Goal: Task Accomplishment & Management: Manage account settings

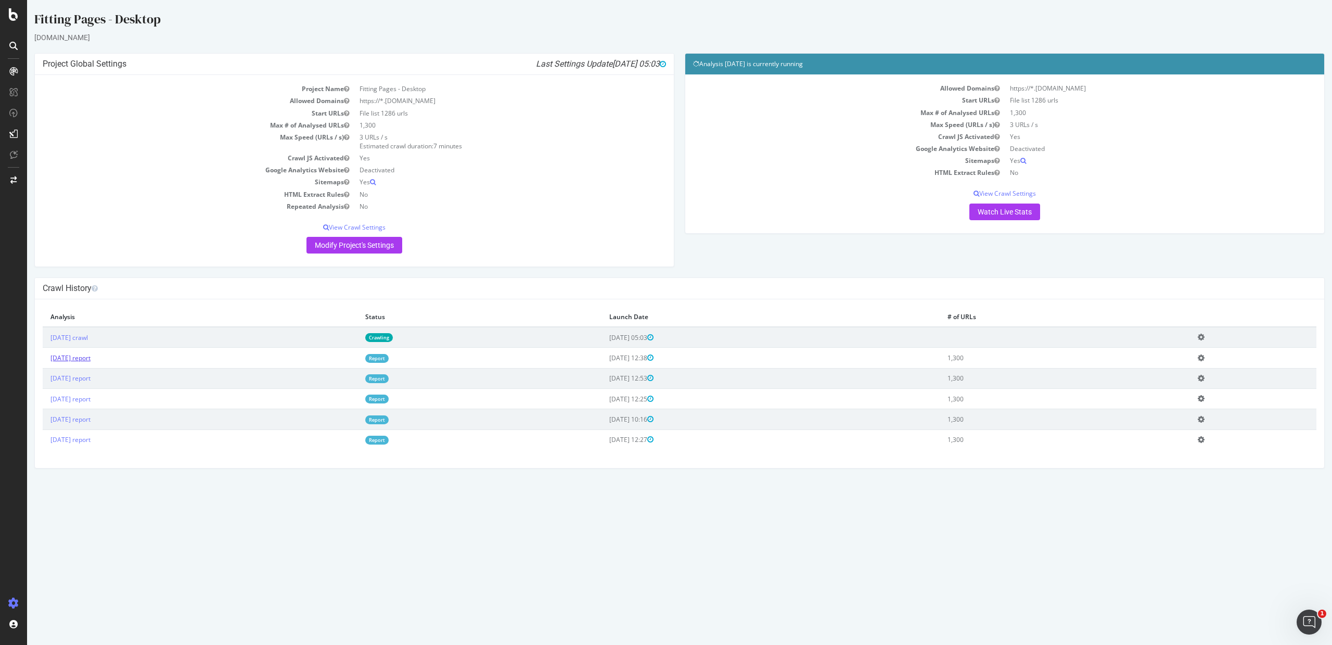
click at [77, 360] on link "[DATE] report" at bounding box center [70, 357] width 40 height 9
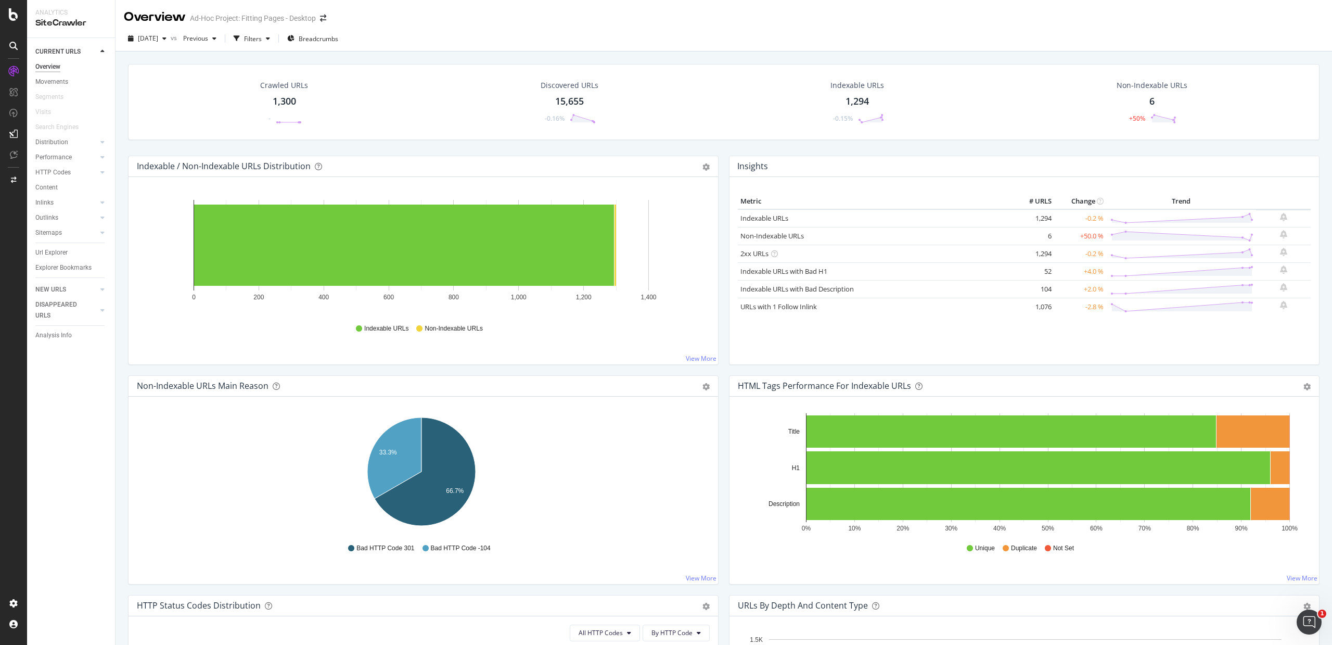
click at [57, 66] on div "Overview" at bounding box center [47, 66] width 25 height 11
click at [103, 157] on icon at bounding box center [102, 157] width 4 height 6
click at [100, 157] on icon at bounding box center [102, 157] width 4 height 6
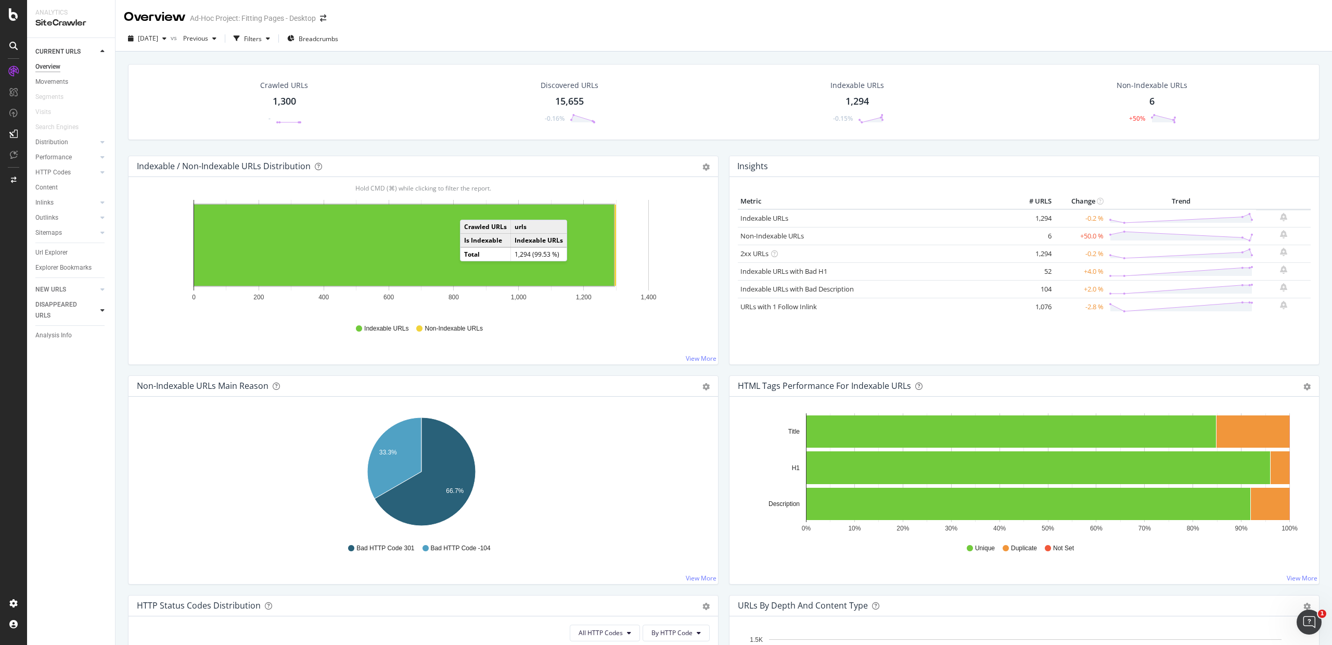
click at [101, 310] on icon at bounding box center [102, 310] width 4 height 6
click at [102, 86] on icon at bounding box center [102, 87] width 4 height 6
click at [103, 50] on icon at bounding box center [102, 51] width 4 height 6
click at [97, 170] on div at bounding box center [102, 172] width 10 height 10
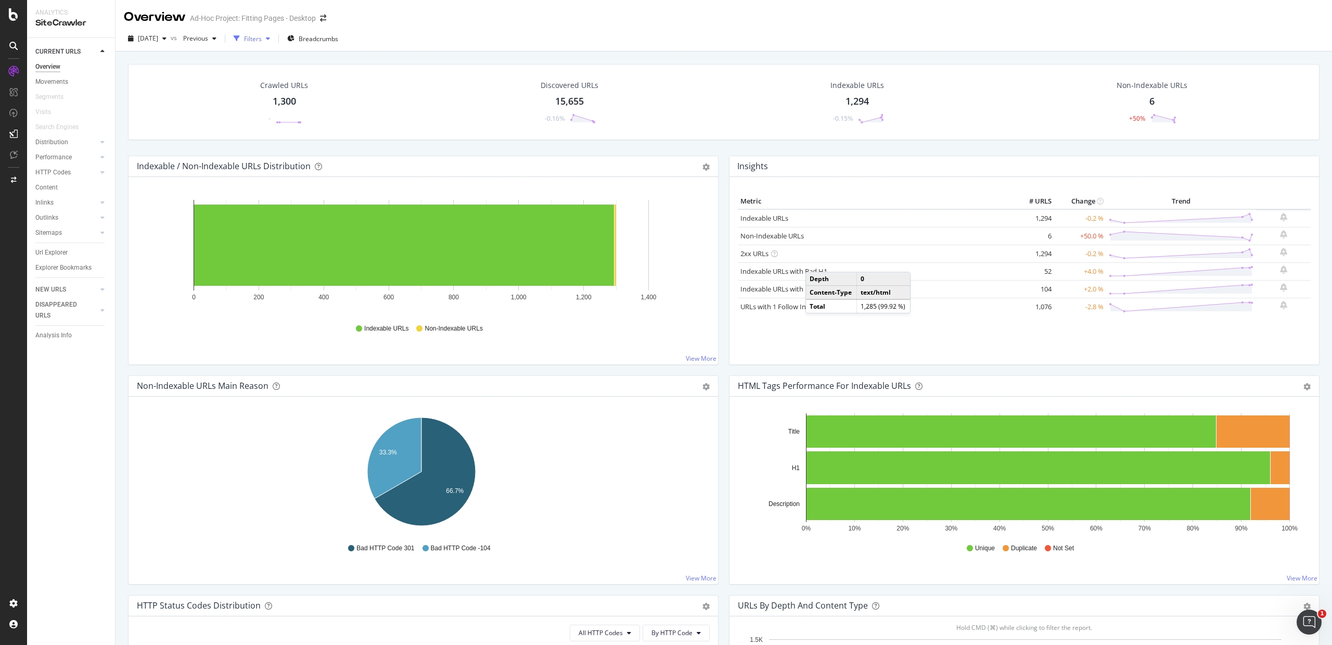
click at [274, 37] on div "button" at bounding box center [268, 38] width 12 height 6
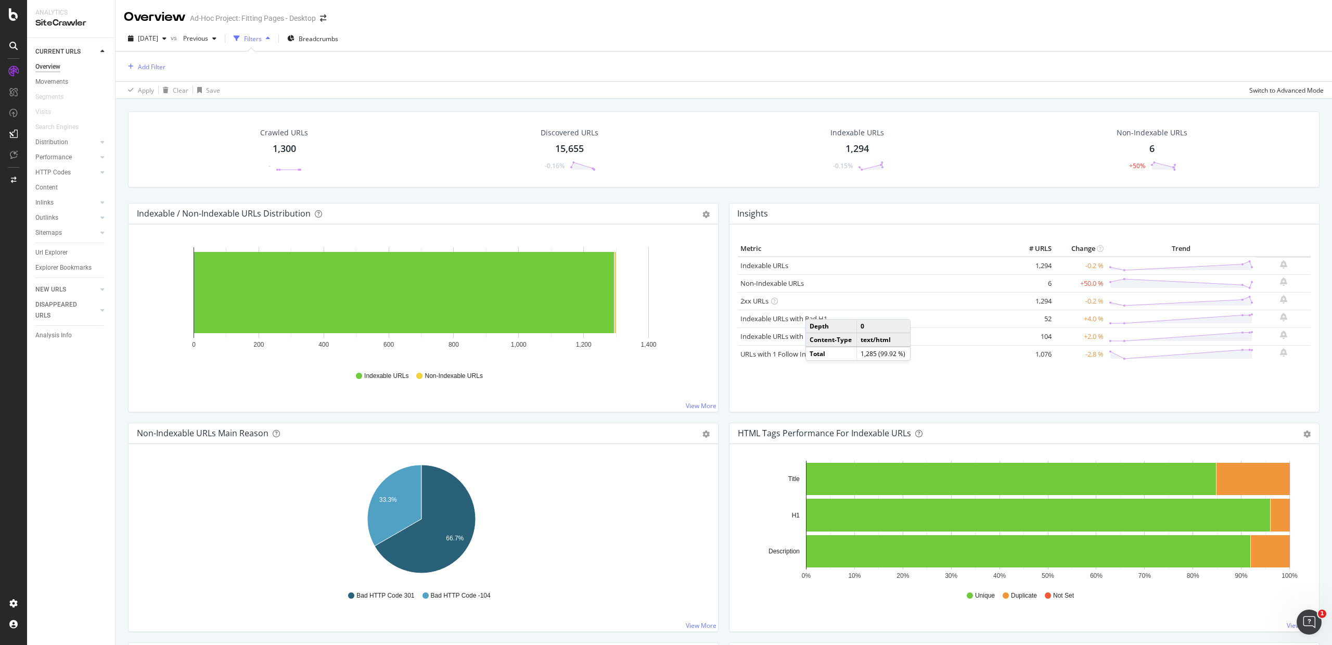
click at [274, 37] on div "button" at bounding box center [268, 38] width 12 height 6
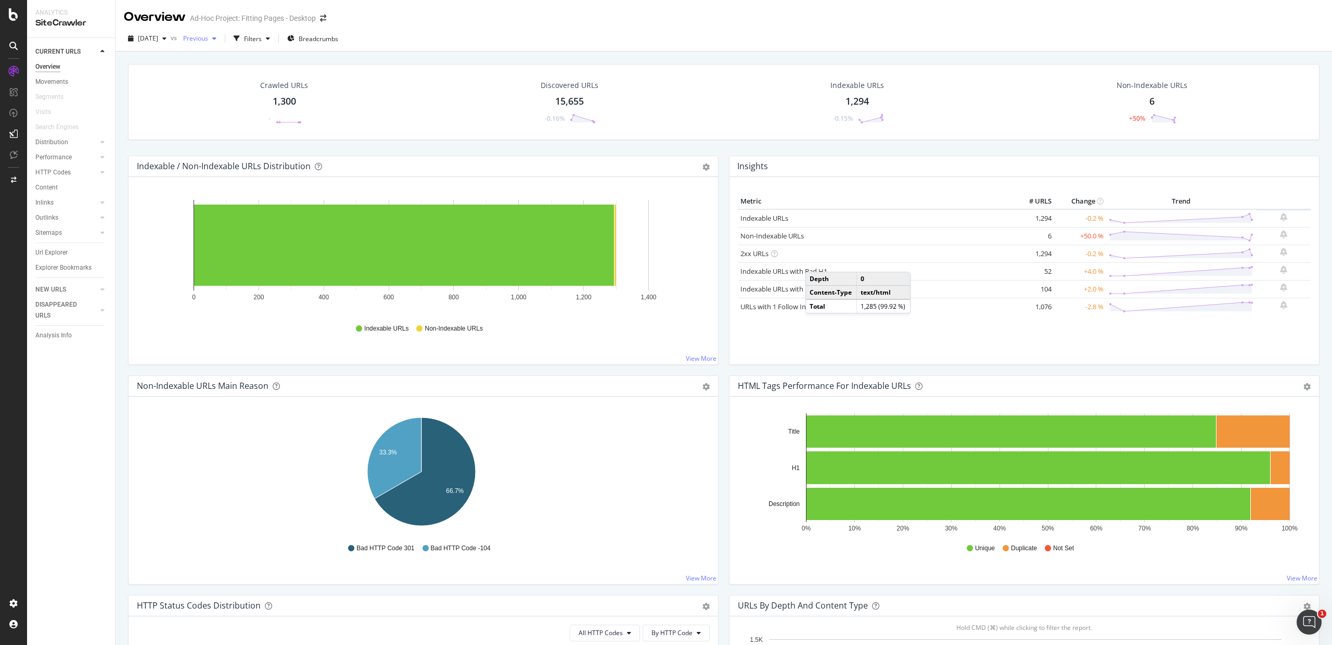
click at [221, 40] on div "button" at bounding box center [214, 38] width 12 height 6
click at [430, 28] on div "2025 Oct. 14th vs Previous Filters Breadcrumbs" at bounding box center [724, 39] width 1217 height 26
click at [158, 39] on span "2025 Oct. 14th" at bounding box center [148, 38] width 20 height 9
click at [498, 32] on div "2025 Oct. 14th vs Previous Filters Breadcrumbs" at bounding box center [724, 40] width 1217 height 21
click at [282, 100] on div "1,300" at bounding box center [284, 102] width 23 height 14
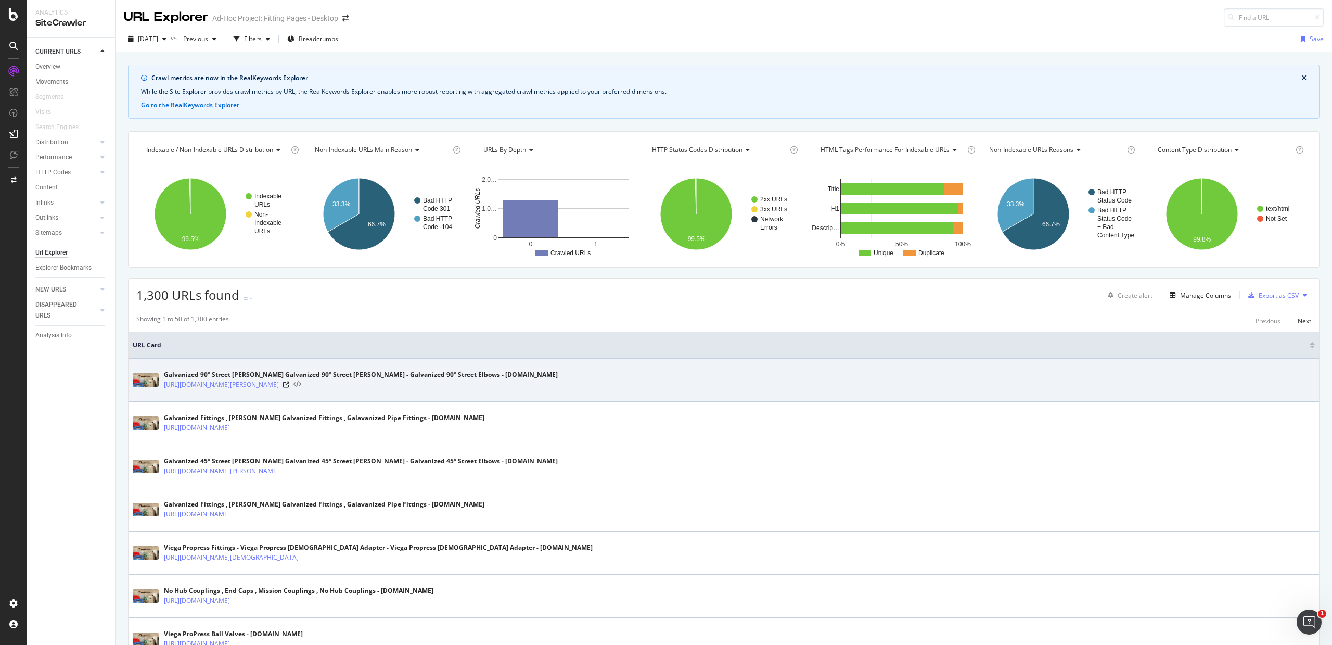
click at [301, 383] on icon at bounding box center [298, 384] width 8 height 7
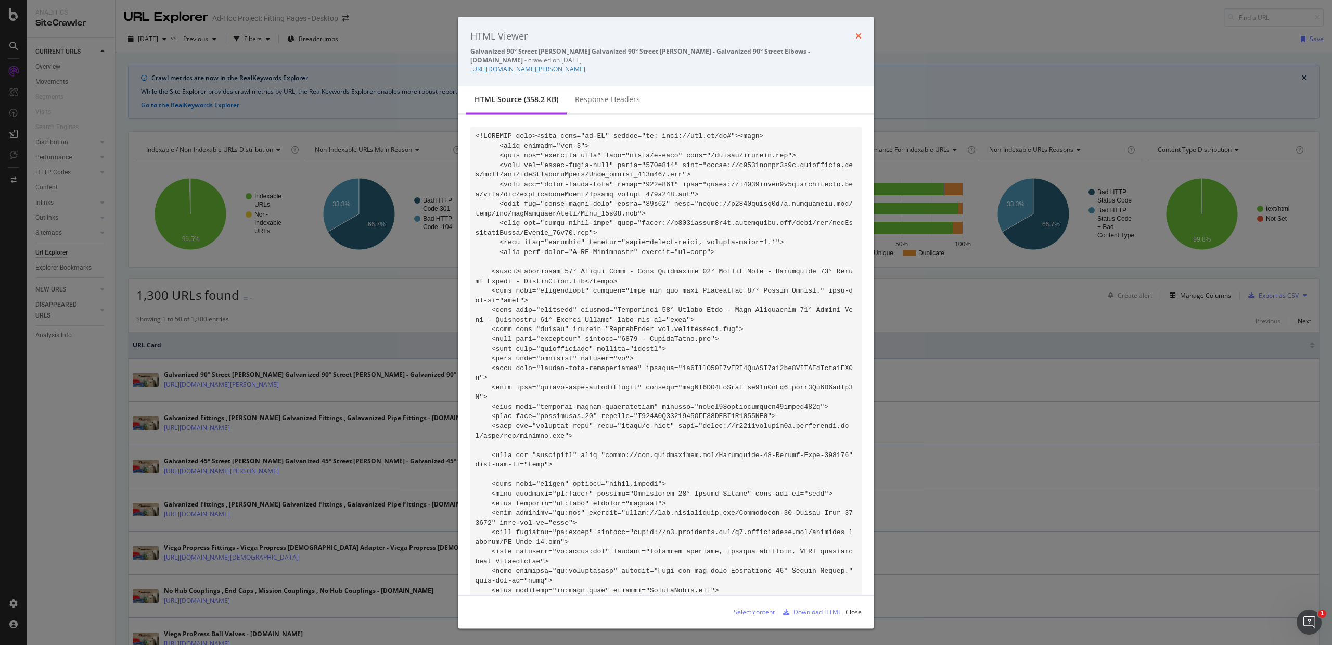
click at [860, 36] on icon "times" at bounding box center [859, 36] width 6 height 8
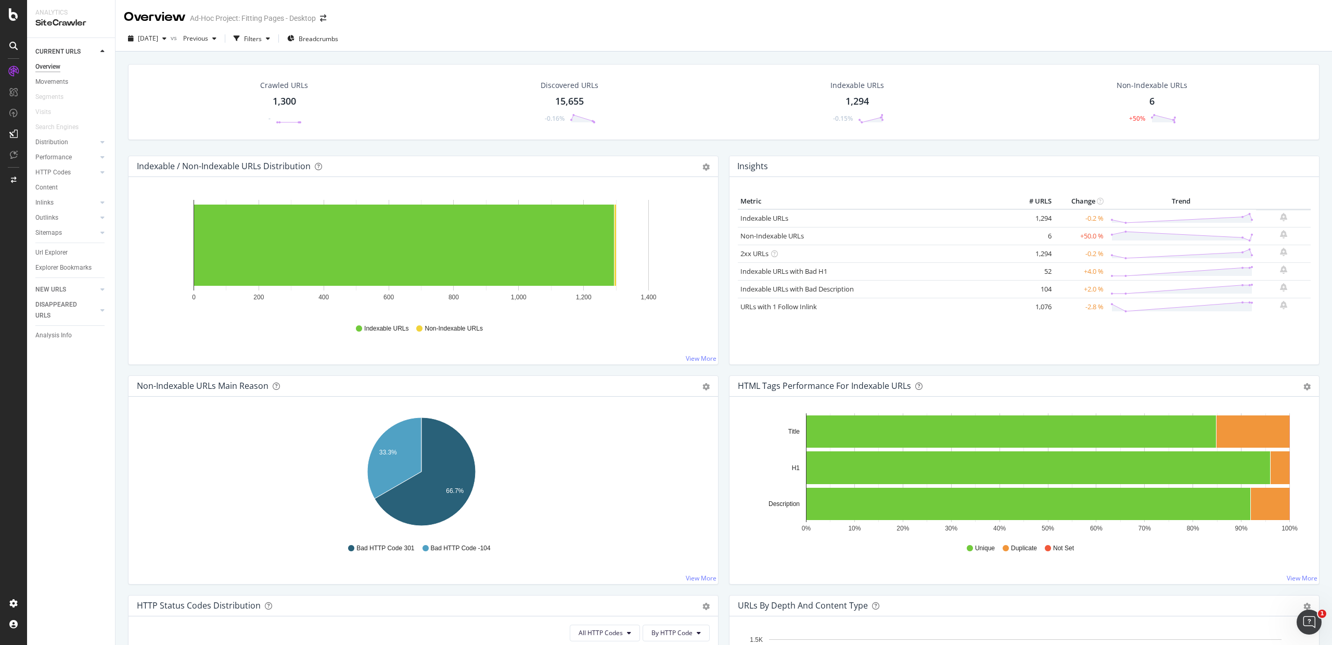
click at [274, 106] on div "1,300" at bounding box center [284, 102] width 23 height 14
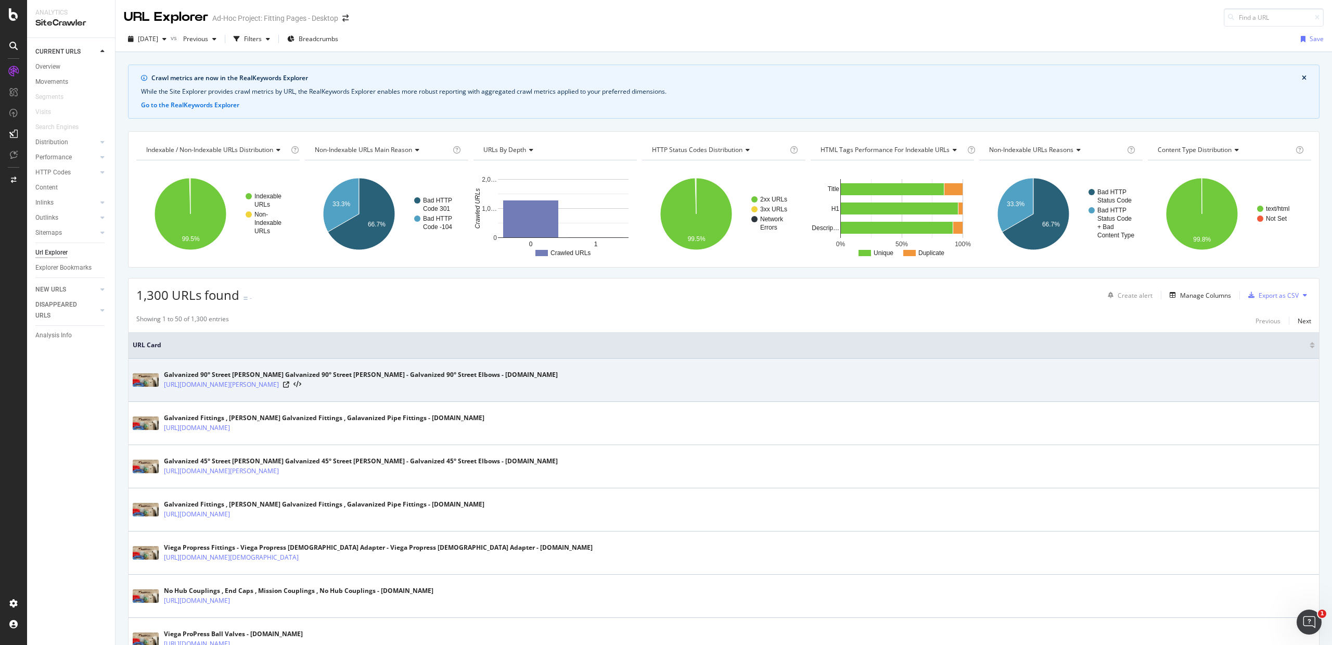
click at [374, 383] on div "[URL][DOMAIN_NAME][PERSON_NAME]" at bounding box center [361, 384] width 394 height 10
click at [301, 383] on icon at bounding box center [298, 384] width 8 height 7
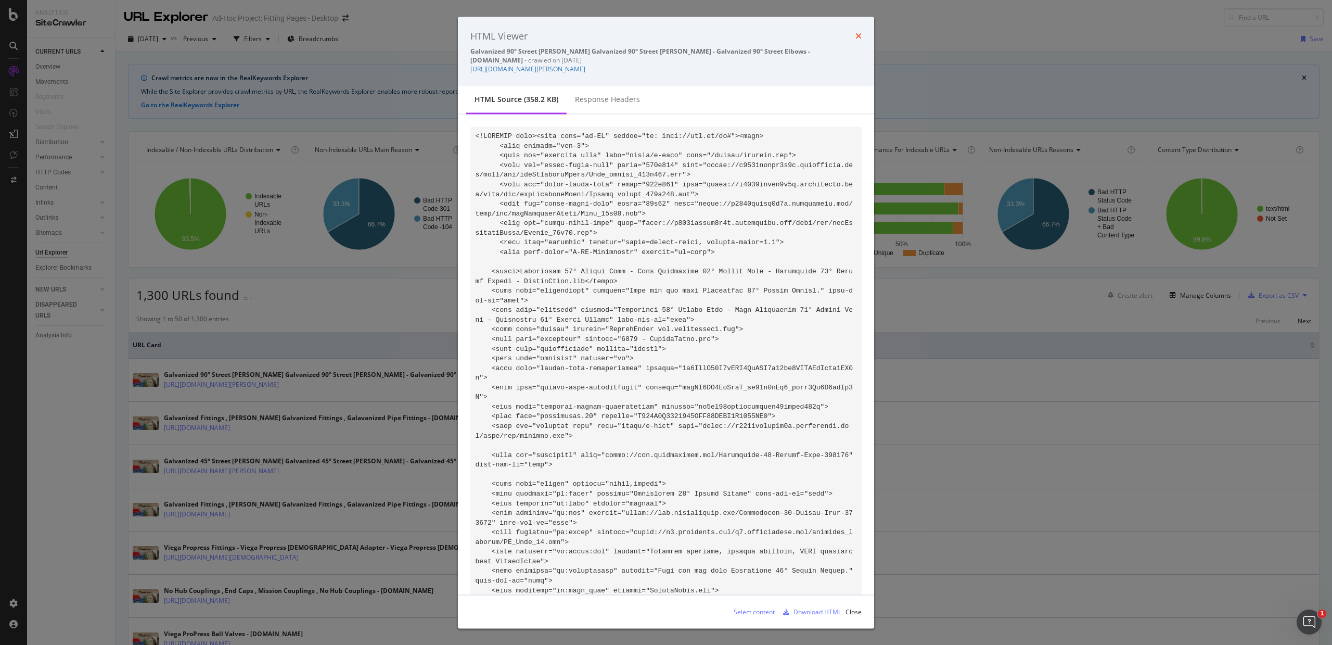
click at [857, 35] on icon "times" at bounding box center [859, 36] width 6 height 8
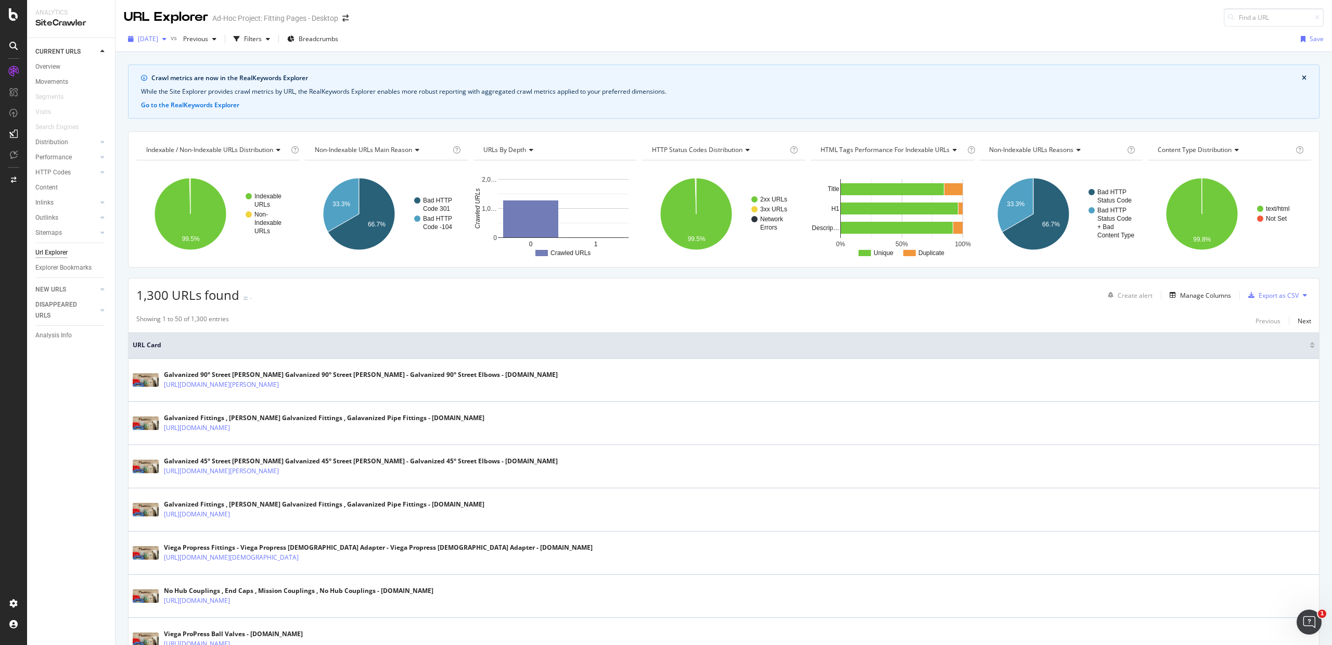
click at [158, 36] on span "2025 Oct. 14th" at bounding box center [148, 38] width 20 height 9
click at [184, 94] on div "2025 Oct. 10th" at bounding box center [168, 98] width 58 height 9
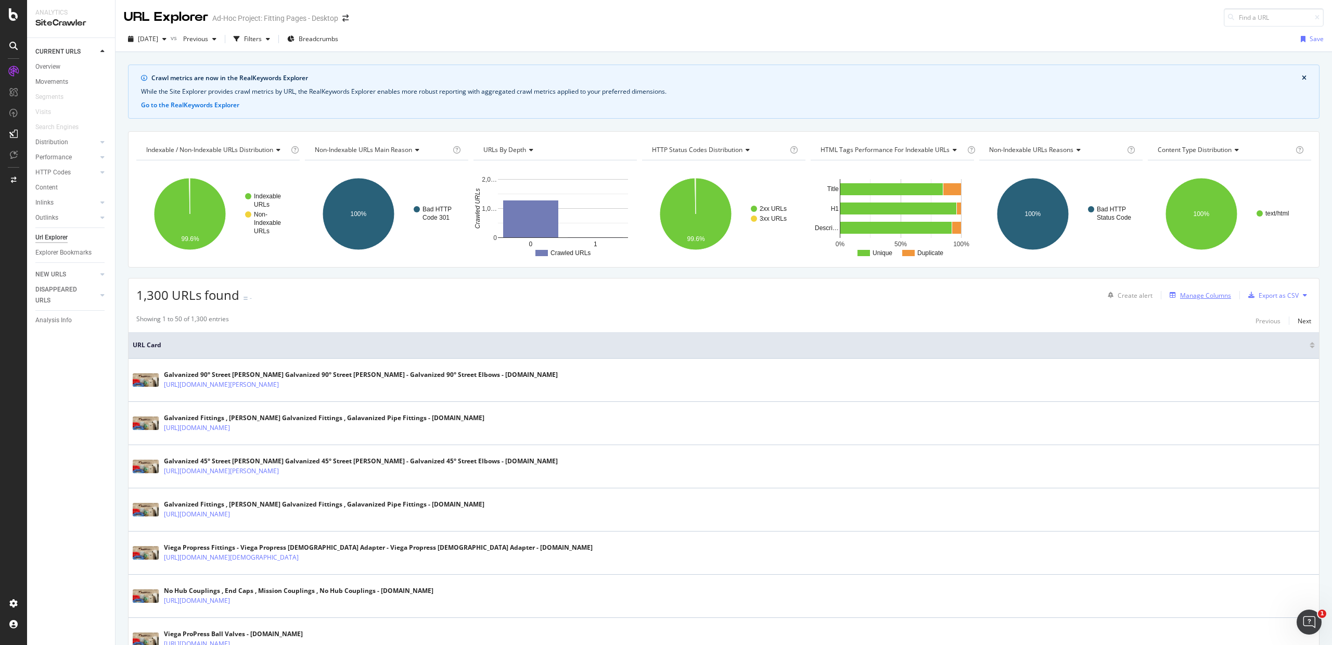
click at [1212, 299] on div "Manage Columns" at bounding box center [1205, 295] width 51 height 9
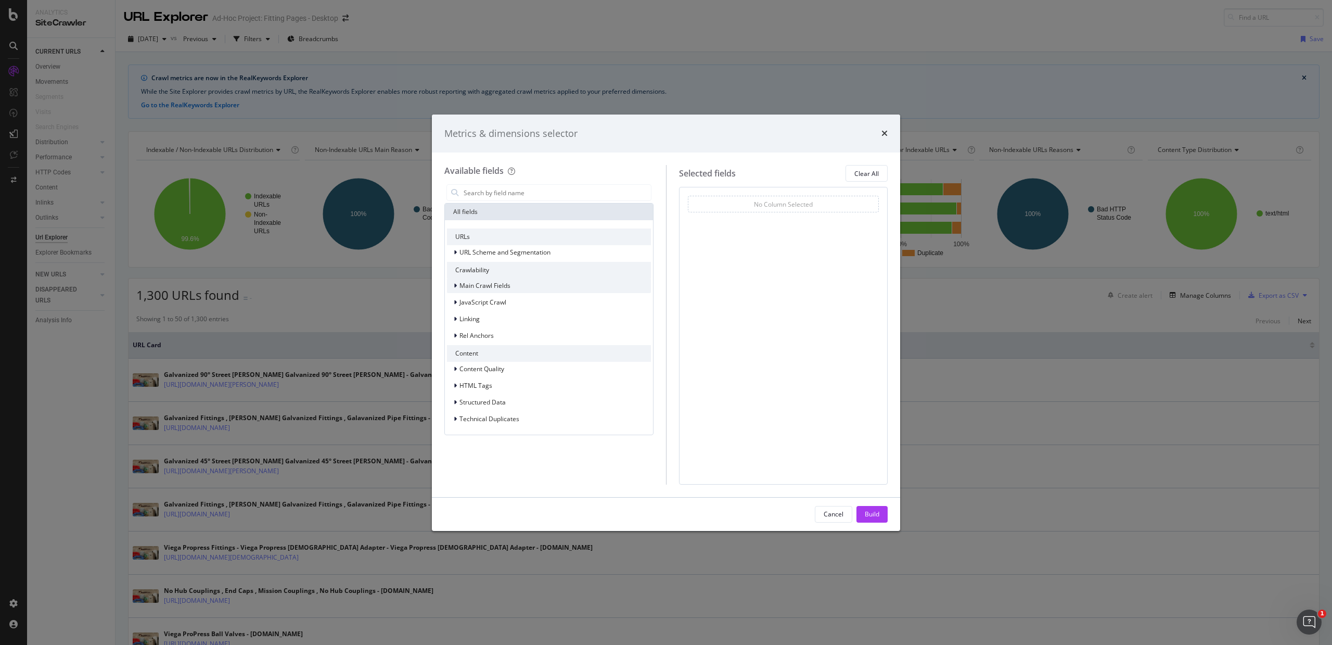
click at [455, 284] on icon "modal" at bounding box center [455, 286] width 3 height 6
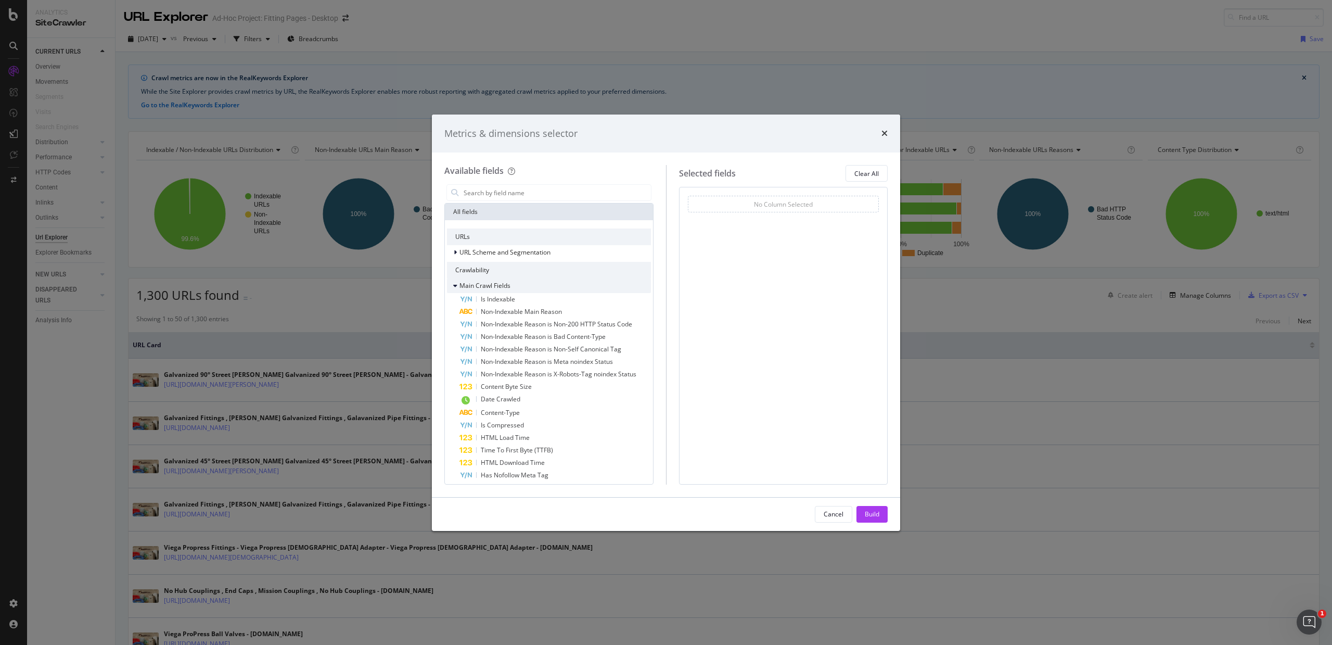
click at [455, 284] on icon "modal" at bounding box center [455, 286] width 4 height 6
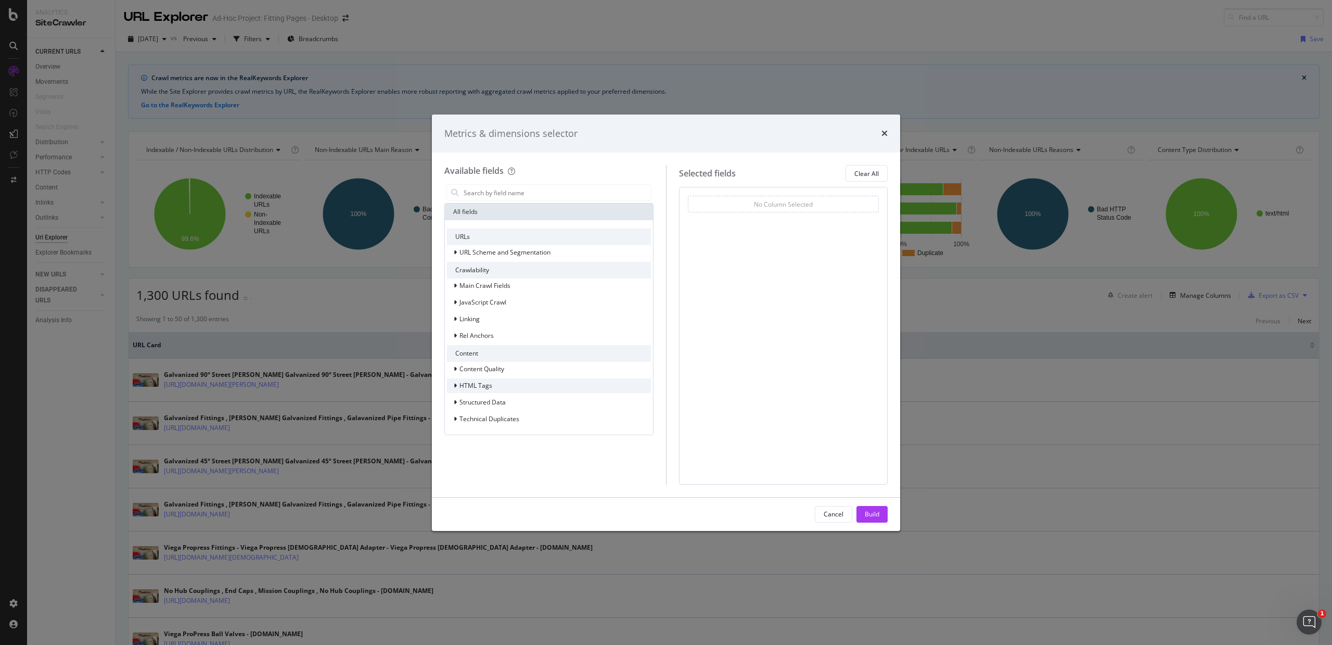
click at [457, 383] on div "modal" at bounding box center [456, 385] width 6 height 10
click at [457, 383] on icon "modal" at bounding box center [455, 386] width 4 height 6
click at [456, 401] on icon "modal" at bounding box center [455, 402] width 3 height 6
click at [456, 401] on icon "modal" at bounding box center [455, 402] width 4 height 6
click at [456, 286] on icon "modal" at bounding box center [455, 286] width 3 height 6
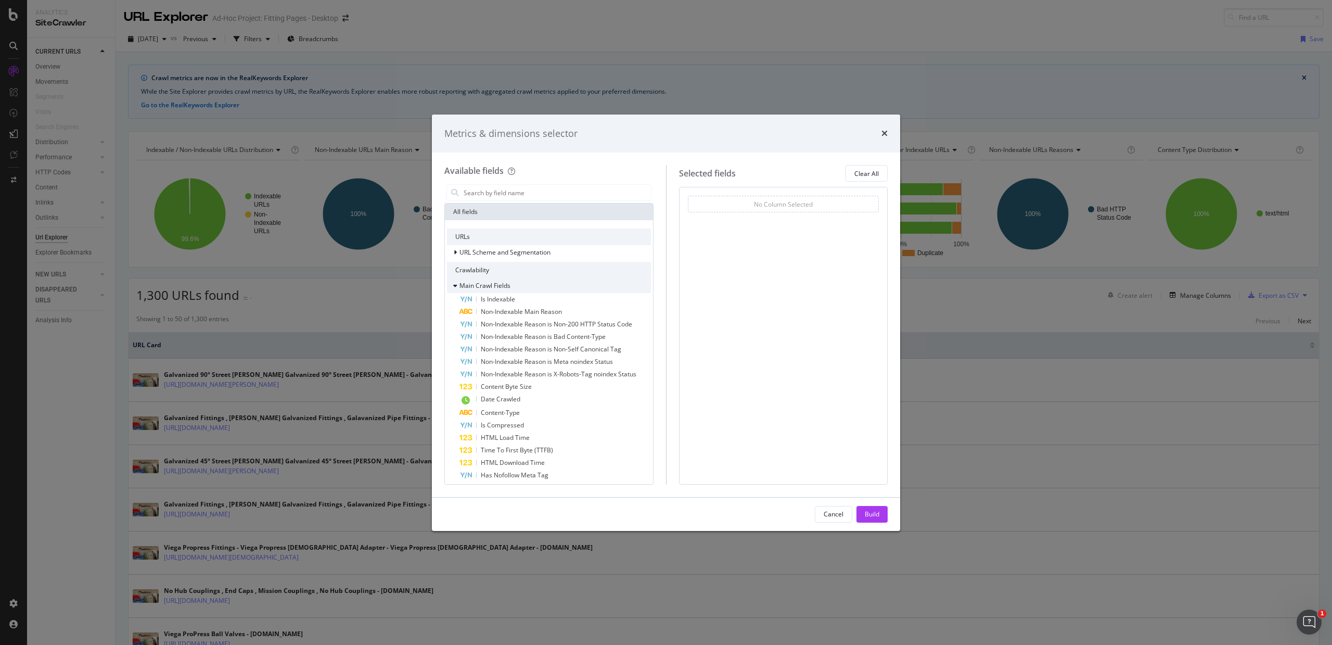
click at [456, 286] on icon "modal" at bounding box center [455, 286] width 4 height 6
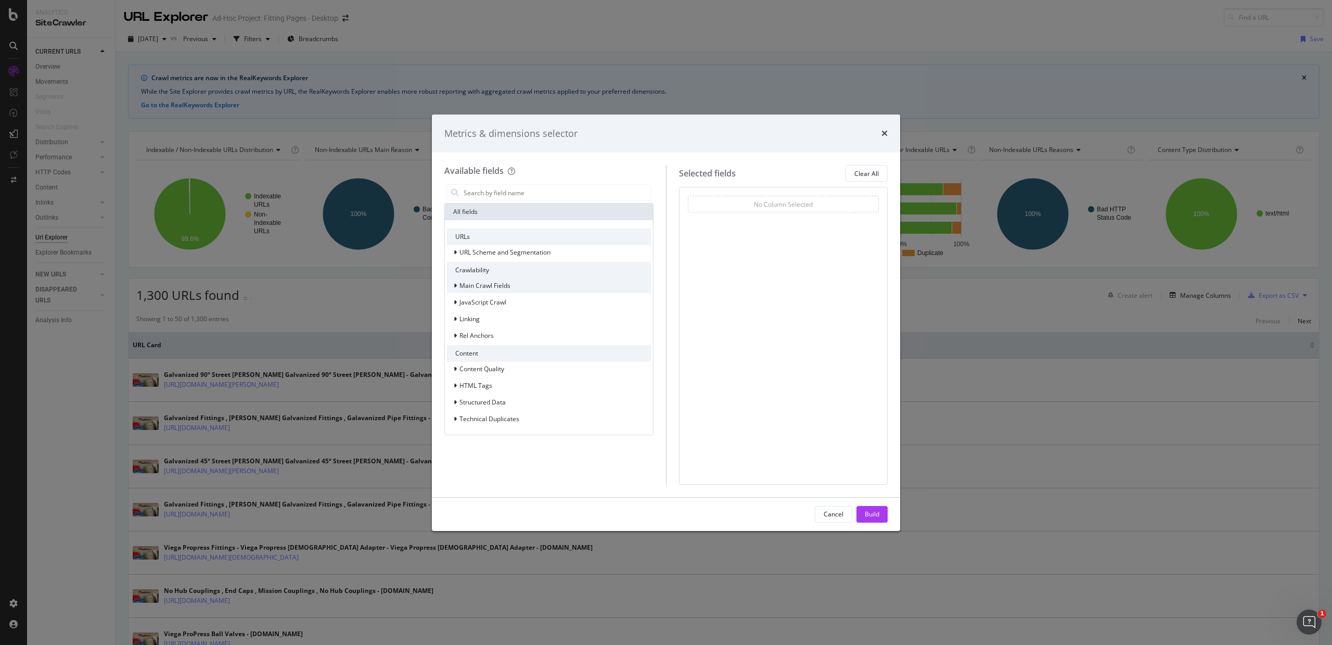
click at [455, 285] on icon "modal" at bounding box center [455, 286] width 3 height 6
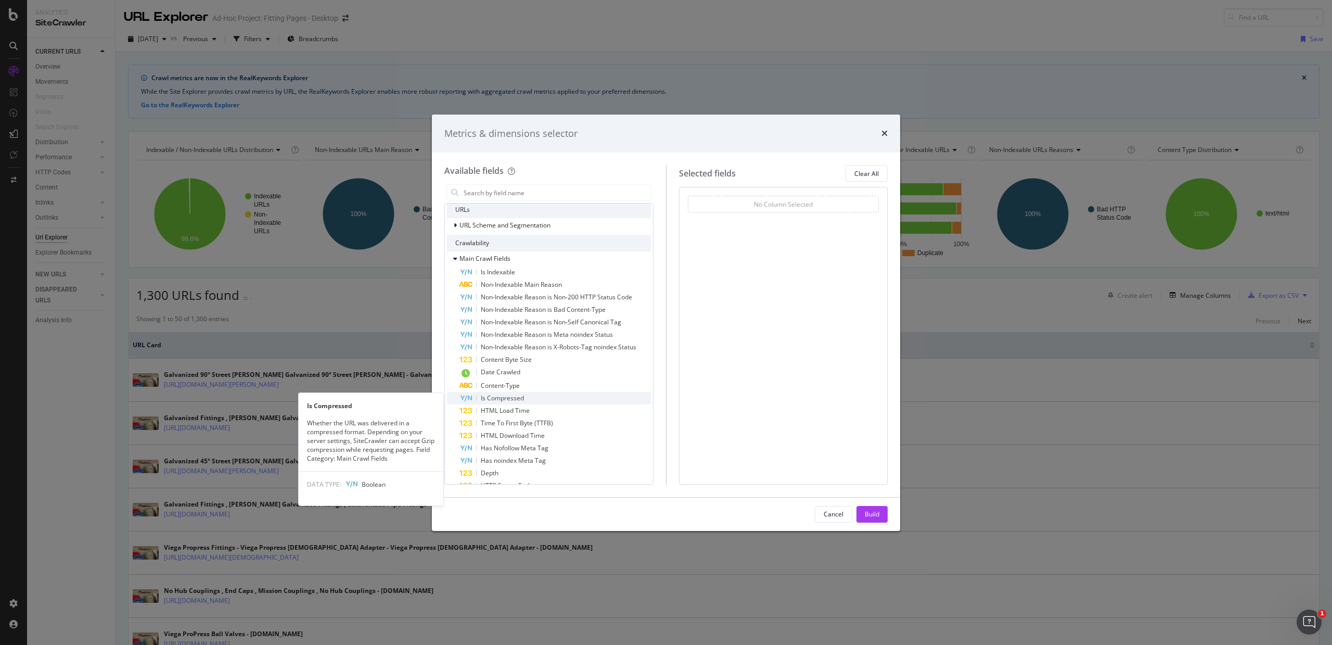
scroll to position [34, 0]
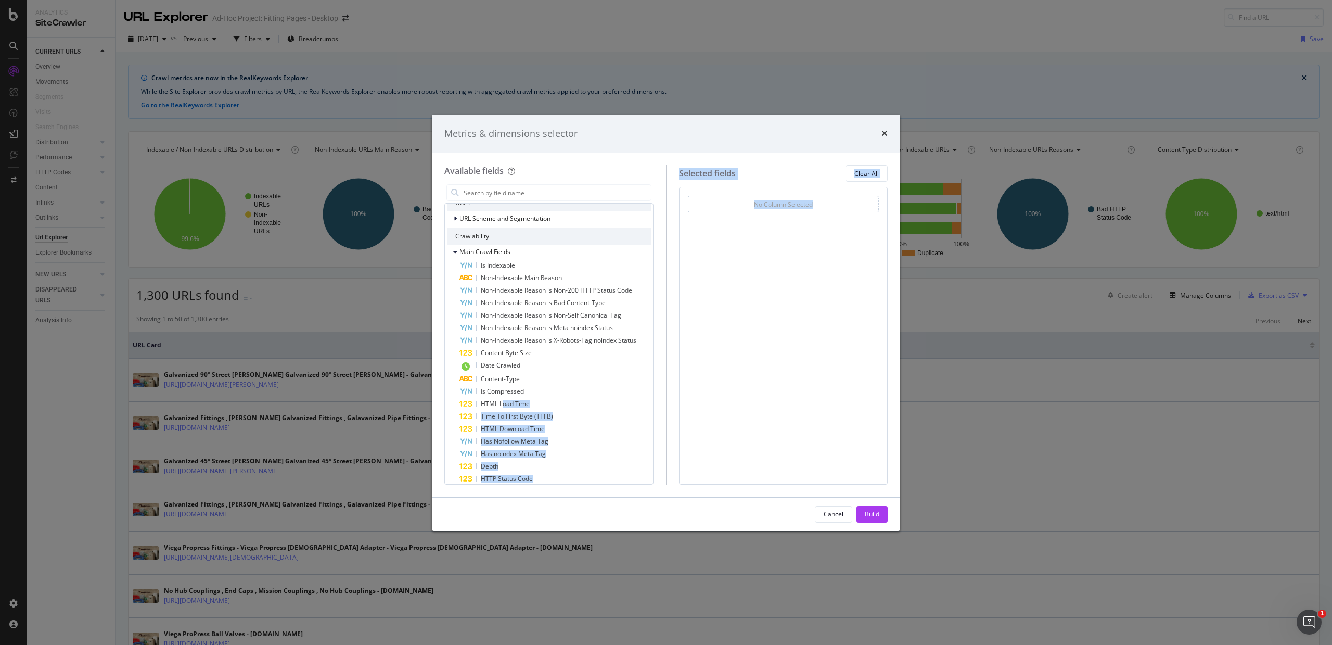
drag, startPoint x: 503, startPoint y: 400, endPoint x: 734, endPoint y: 366, distance: 234.0
click at [734, 366] on div "Available fields All fields URLs URL Scheme and Segmentation Crawlability Main …" at bounding box center [665, 324] width 443 height 319
click at [506, 402] on span "HTML Load Time" at bounding box center [505, 403] width 49 height 9
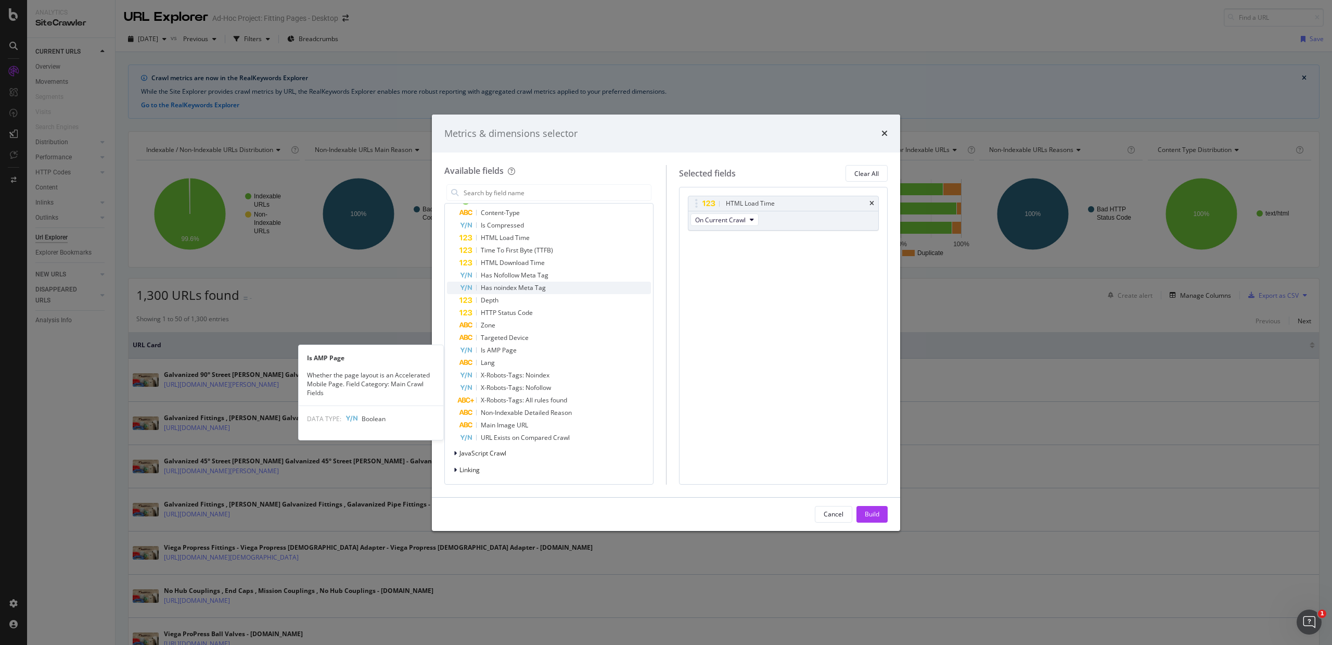
scroll to position [240, 0]
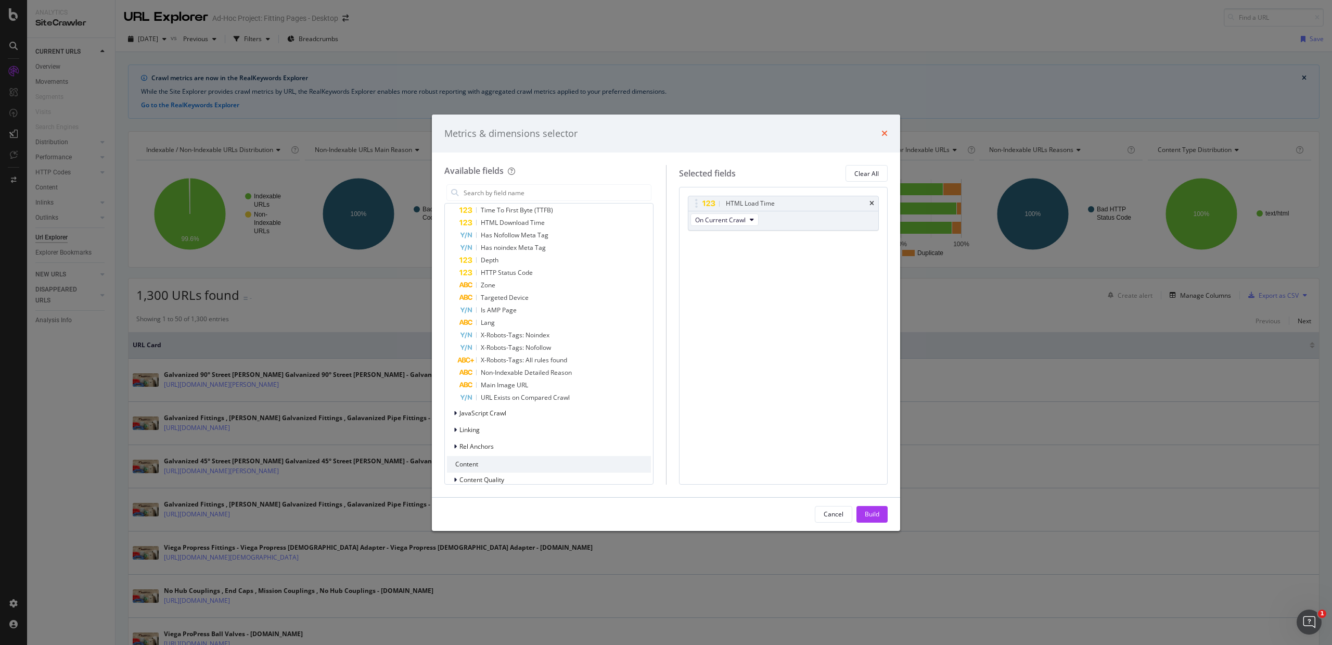
click at [886, 131] on icon "times" at bounding box center [885, 133] width 6 height 8
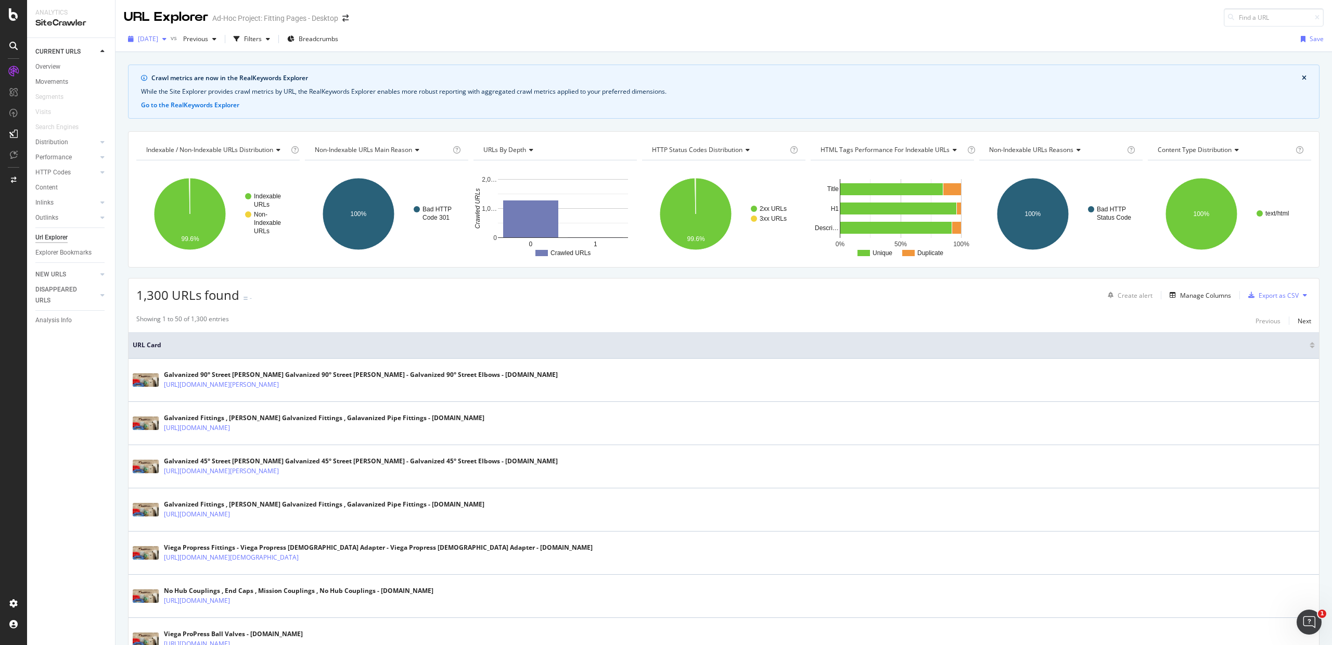
click at [158, 37] on span "2025 Oct. 10th" at bounding box center [148, 38] width 20 height 9
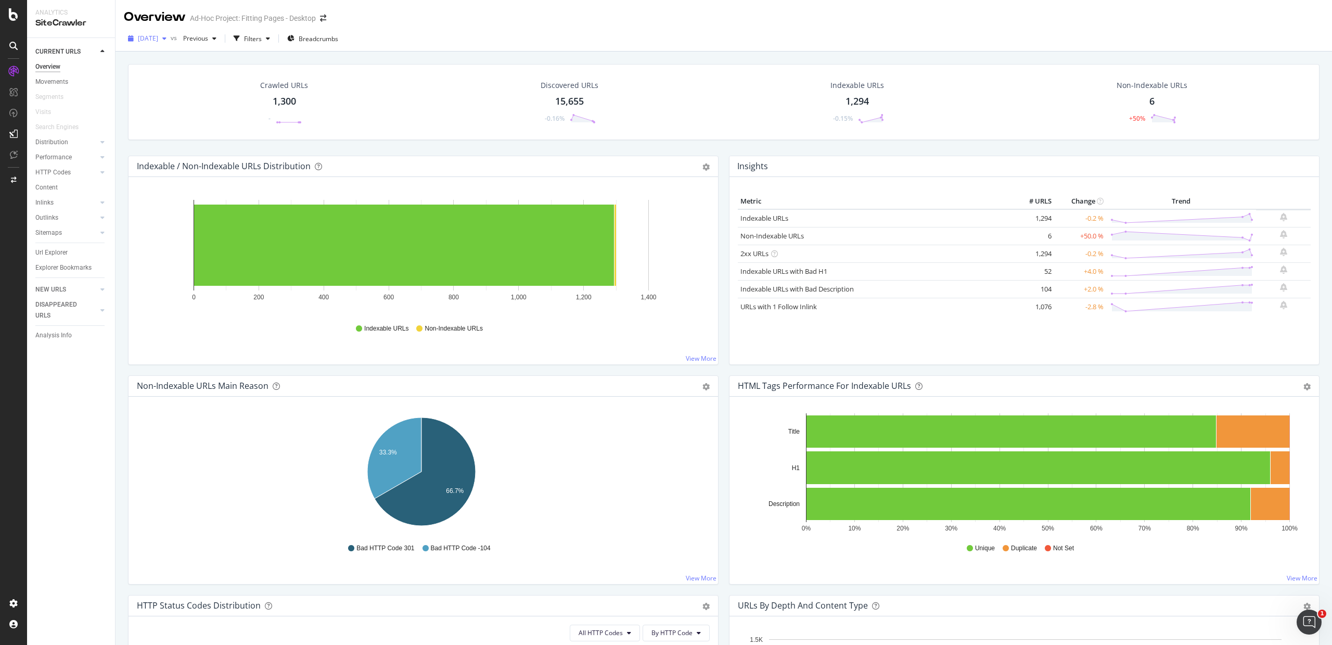
click at [171, 43] on div "2025 Oct. 14th" at bounding box center [147, 39] width 47 height 16
click at [203, 101] on div "1.3K URLs" at bounding box center [217, 97] width 29 height 9
click at [698, 354] on link "View More" at bounding box center [701, 358] width 31 height 9
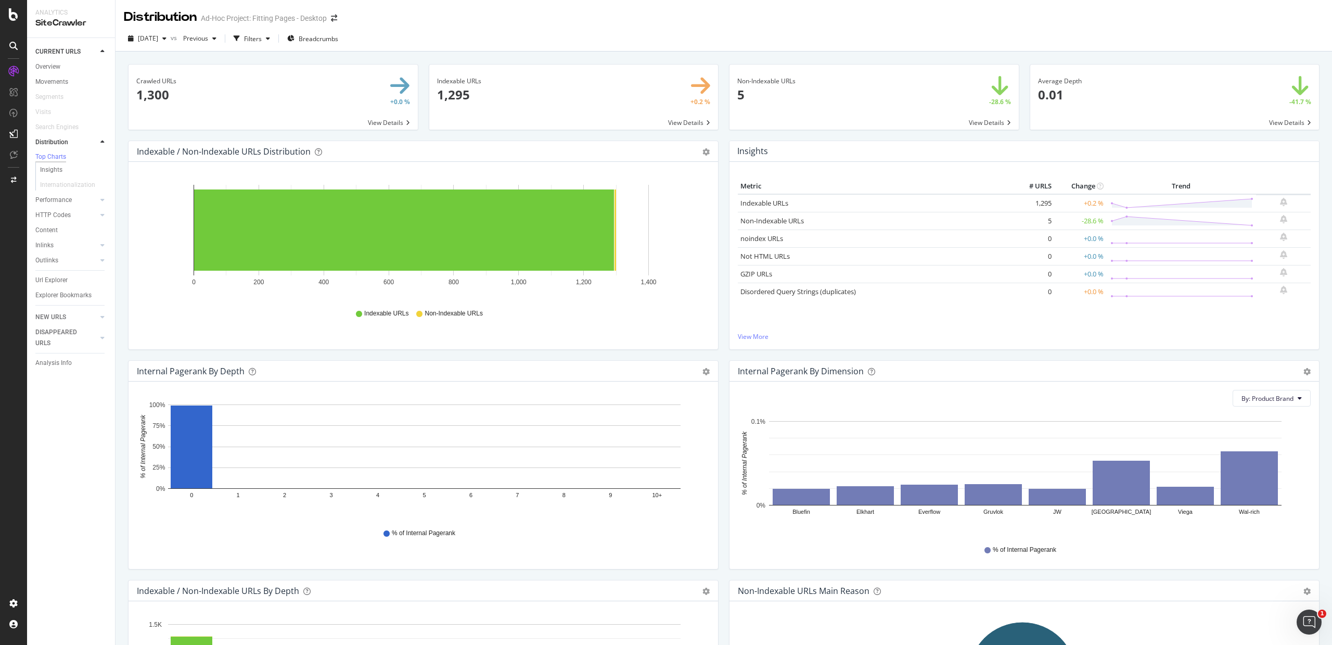
click at [386, 123] on span at bounding box center [273, 97] width 289 height 65
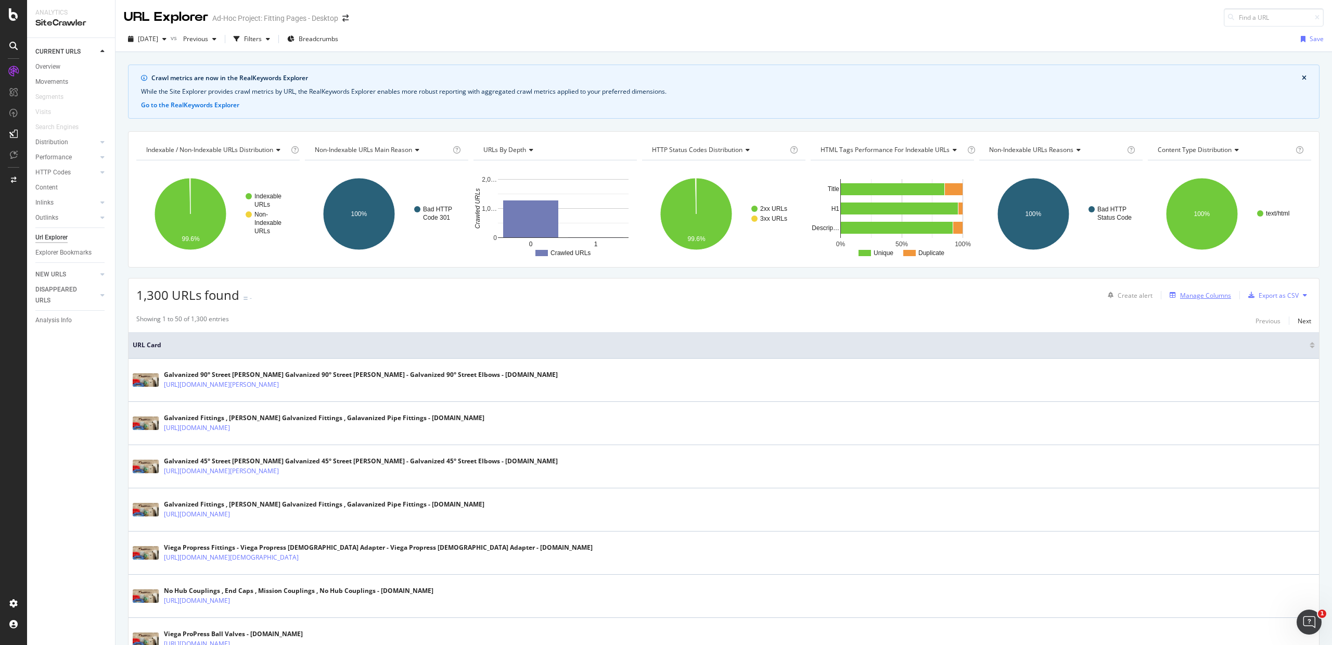
click at [1216, 293] on div "Manage Columns" at bounding box center [1205, 295] width 51 height 9
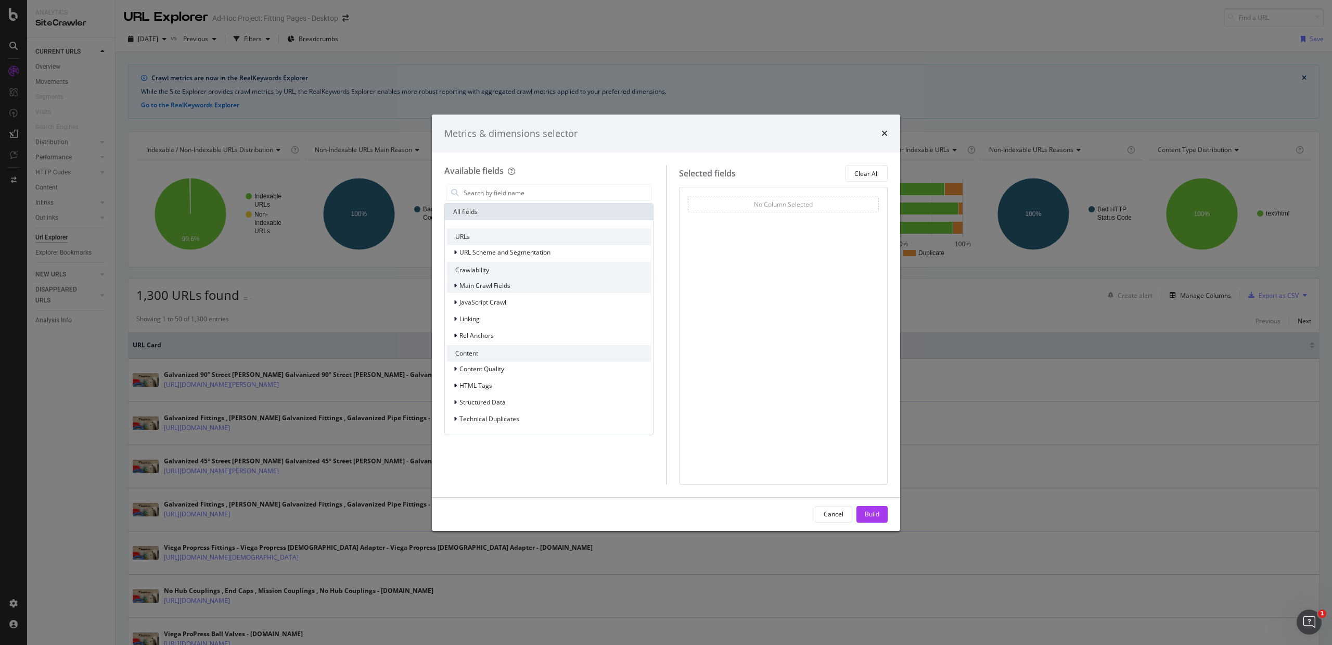
click at [456, 283] on icon "modal" at bounding box center [455, 286] width 3 height 6
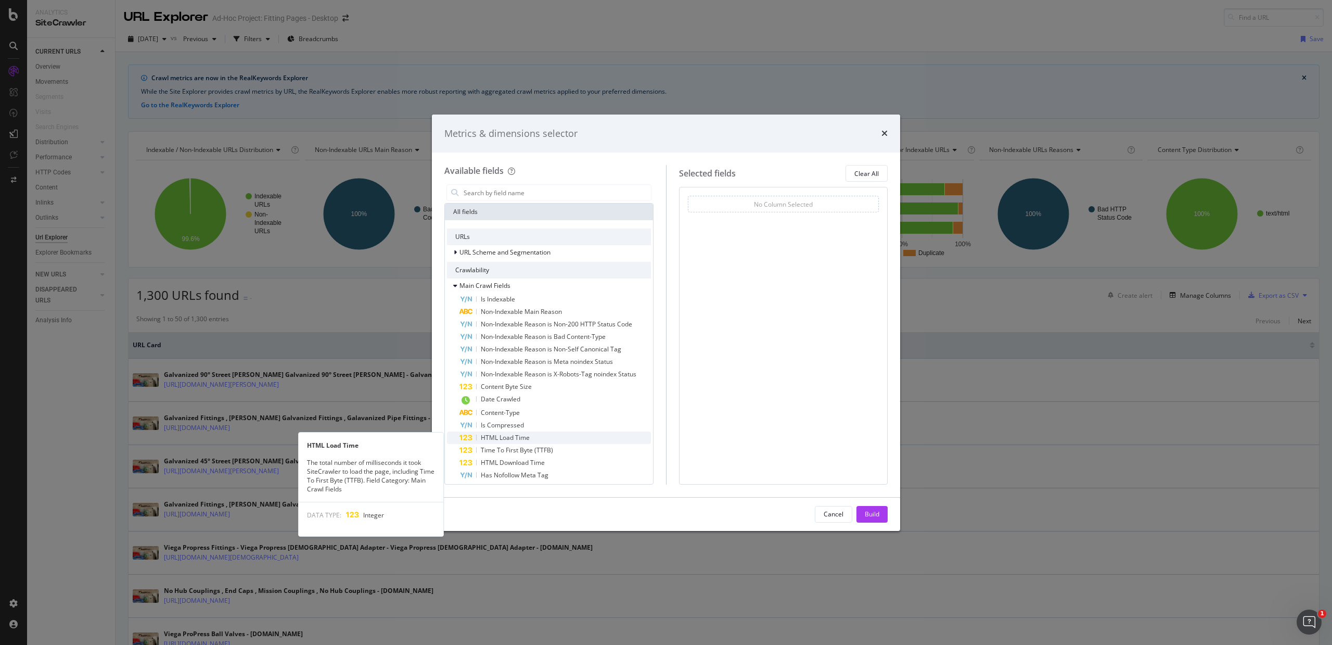
click at [564, 437] on div "HTML Load Time" at bounding box center [556, 437] width 192 height 12
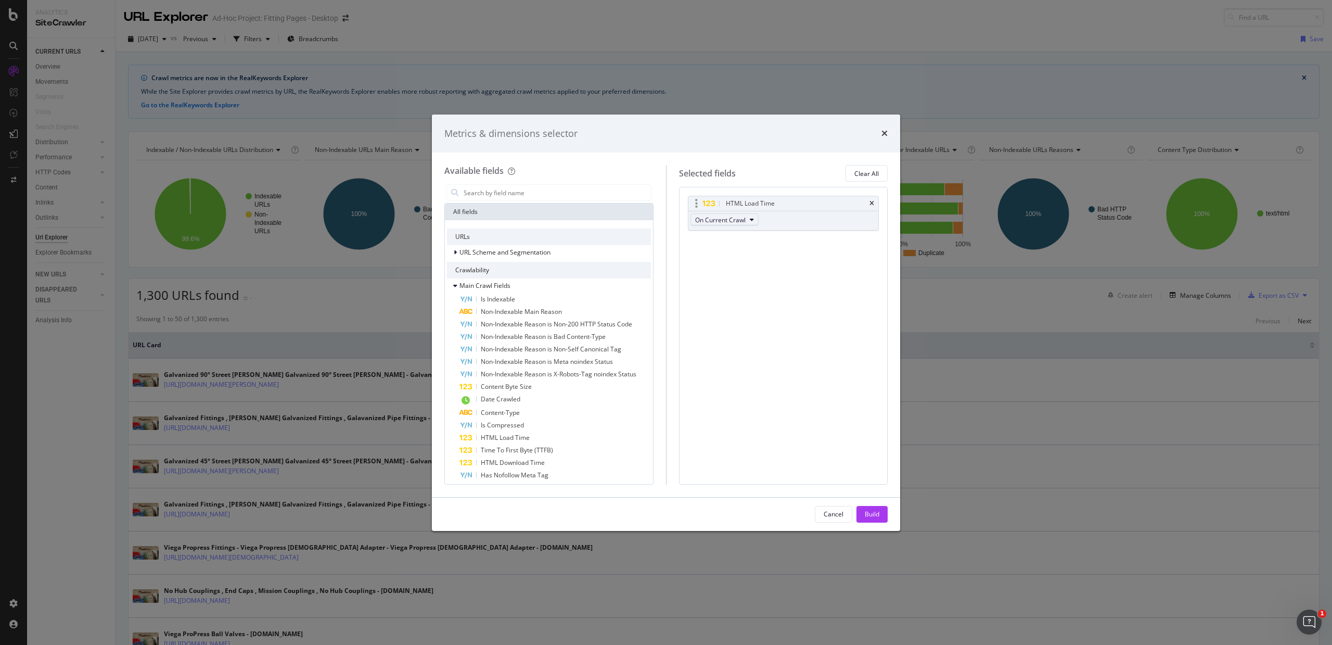
click at [745, 220] on span "On Current Crawl" at bounding box center [720, 219] width 50 height 9
click at [882, 129] on icon "times" at bounding box center [885, 133] width 6 height 8
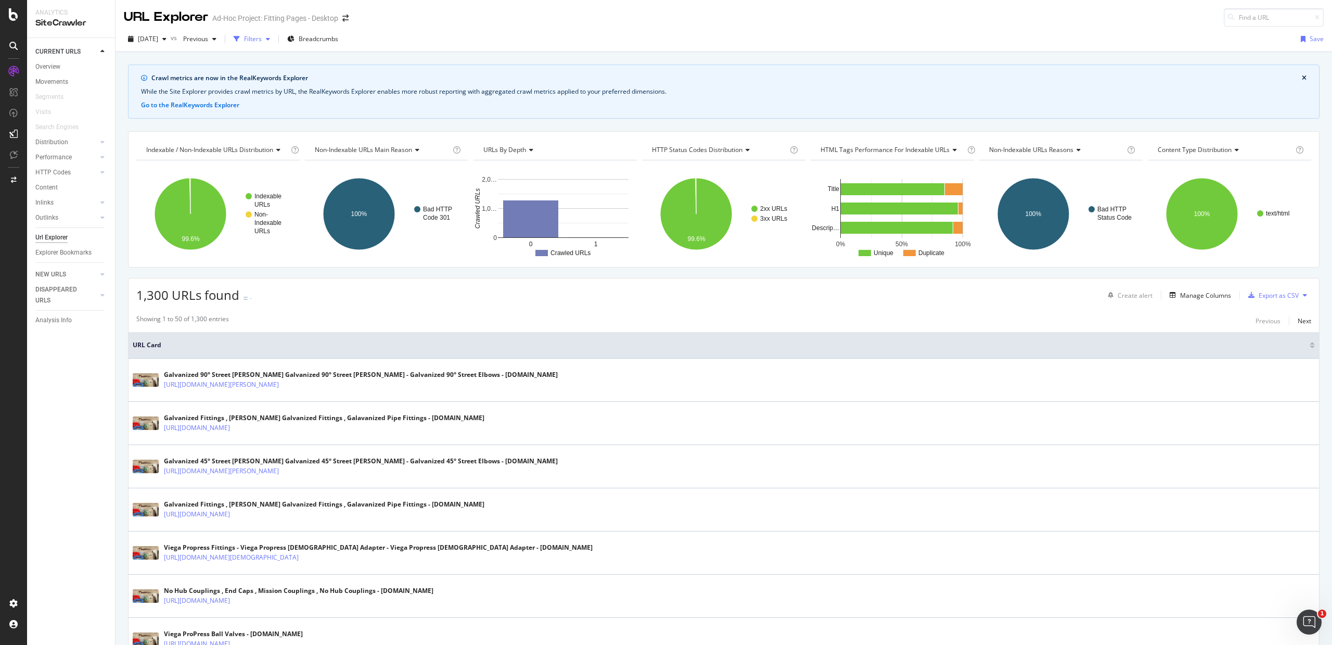
click at [262, 37] on div "Filters" at bounding box center [253, 38] width 18 height 9
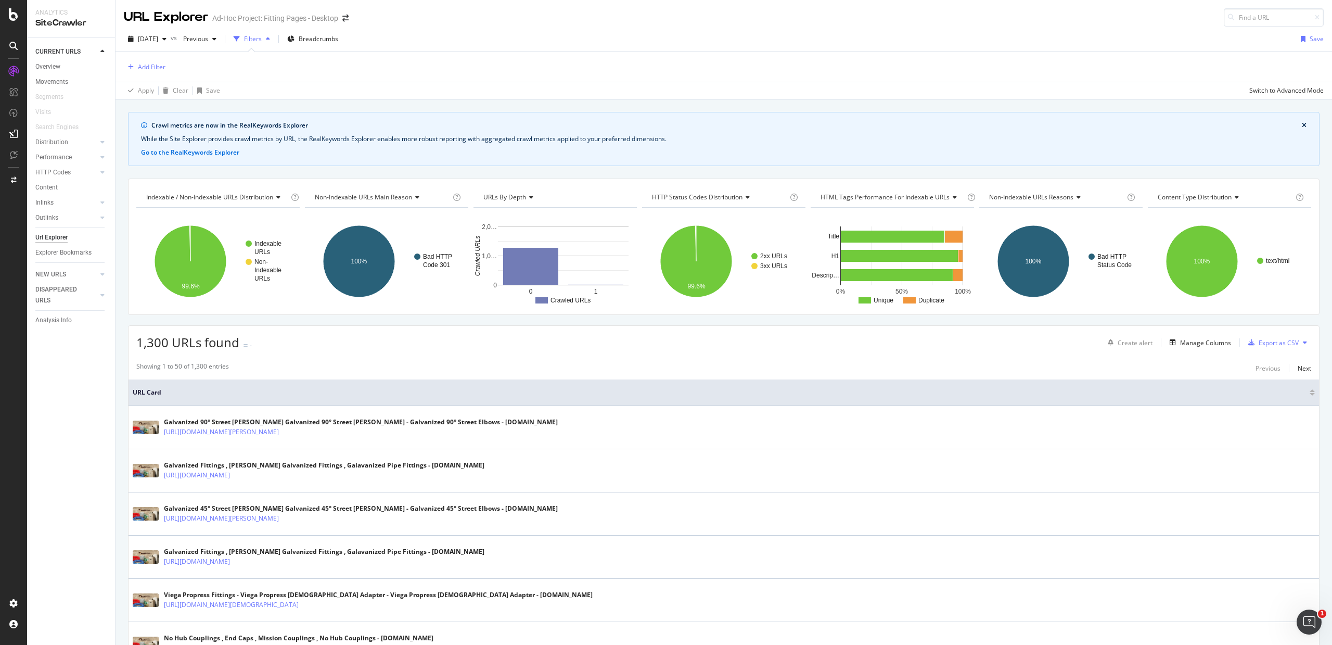
click at [262, 37] on div "Filters" at bounding box center [253, 38] width 18 height 9
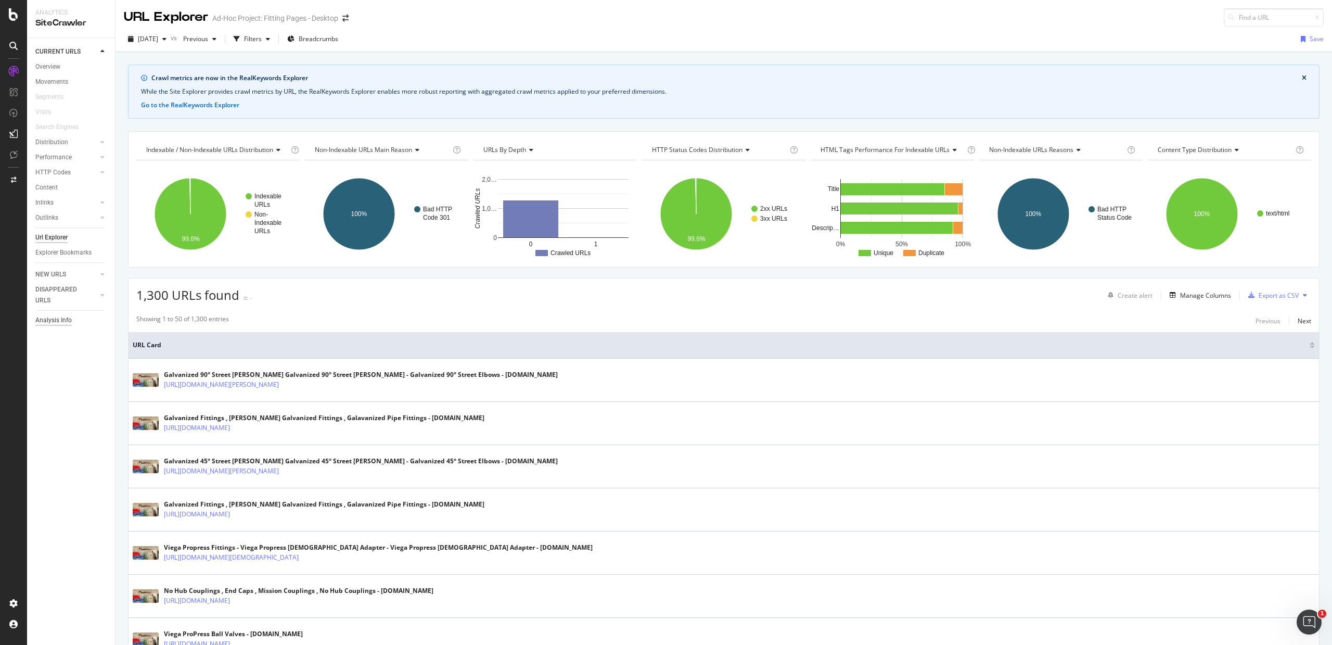
click at [59, 320] on div "Analysis Info" at bounding box center [53, 320] width 36 height 11
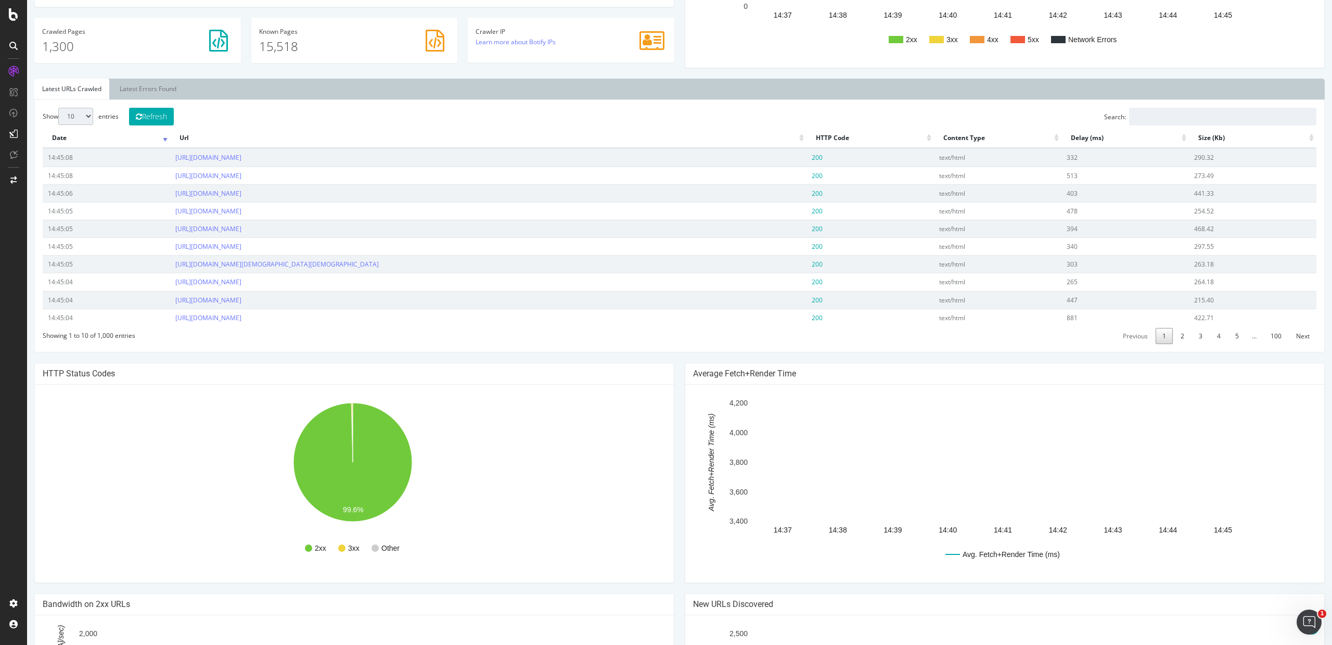
scroll to position [460, 0]
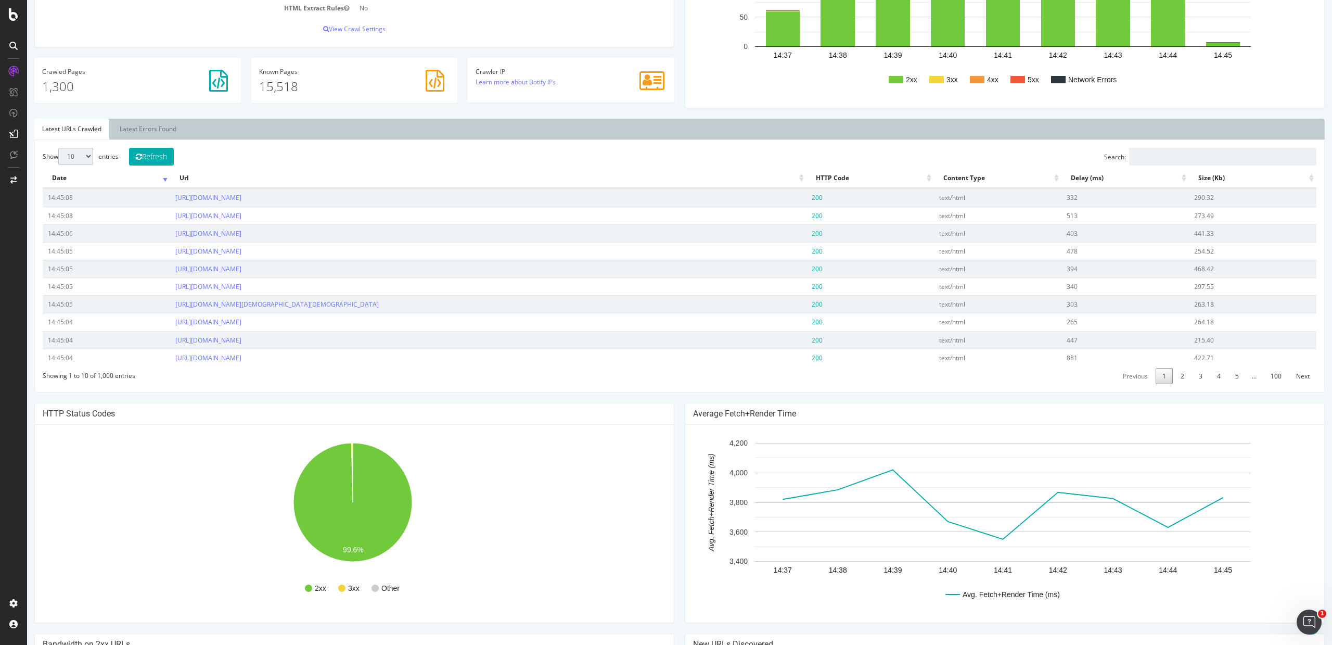
scroll to position [187, 0]
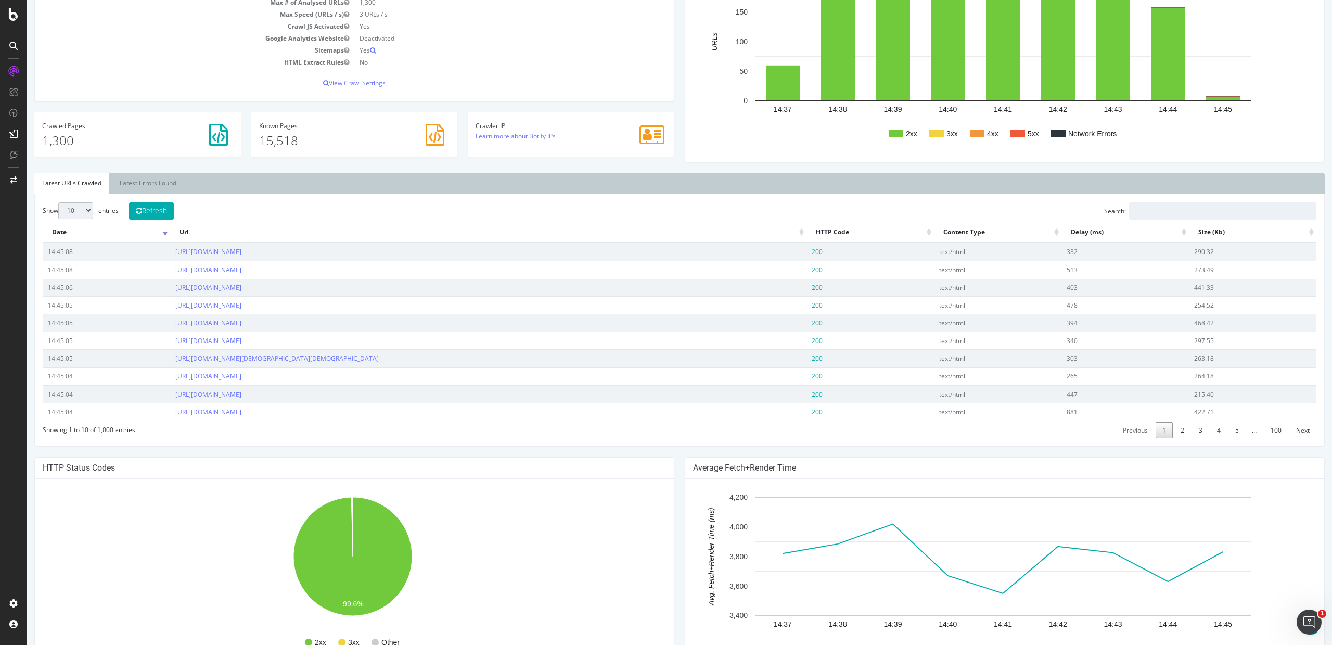
click at [948, 248] on td "text/html" at bounding box center [998, 252] width 128 height 18
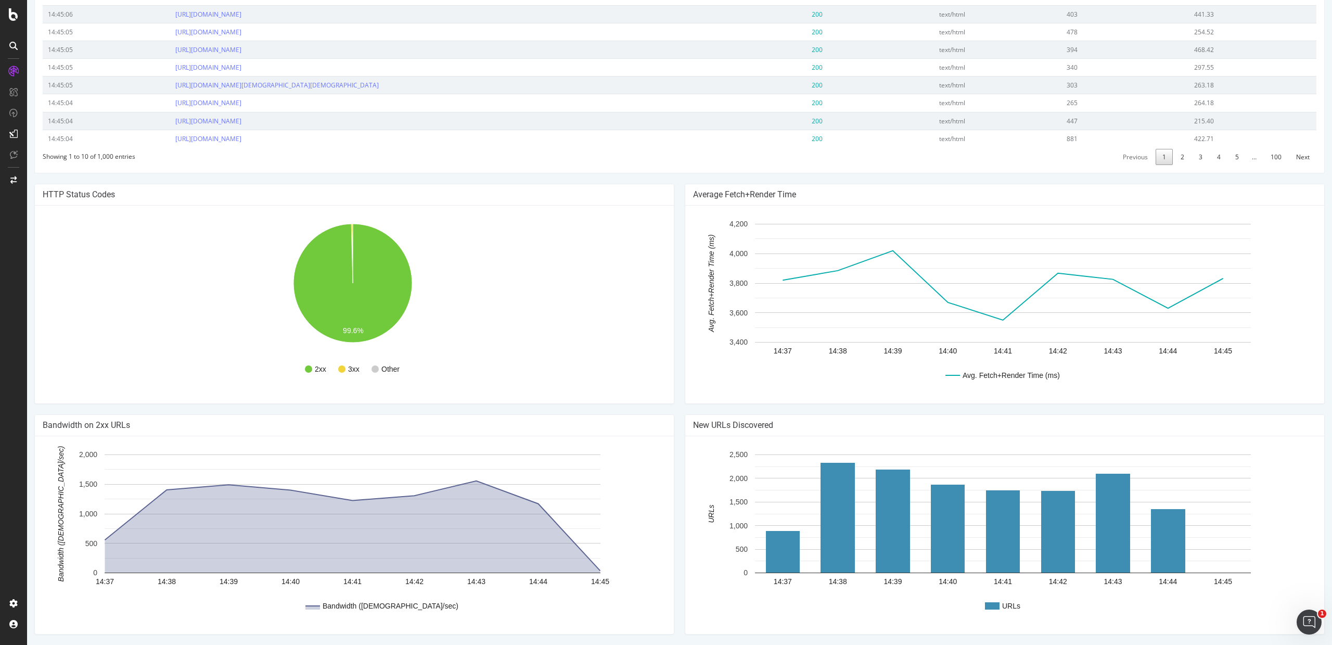
scroll to position [0, 0]
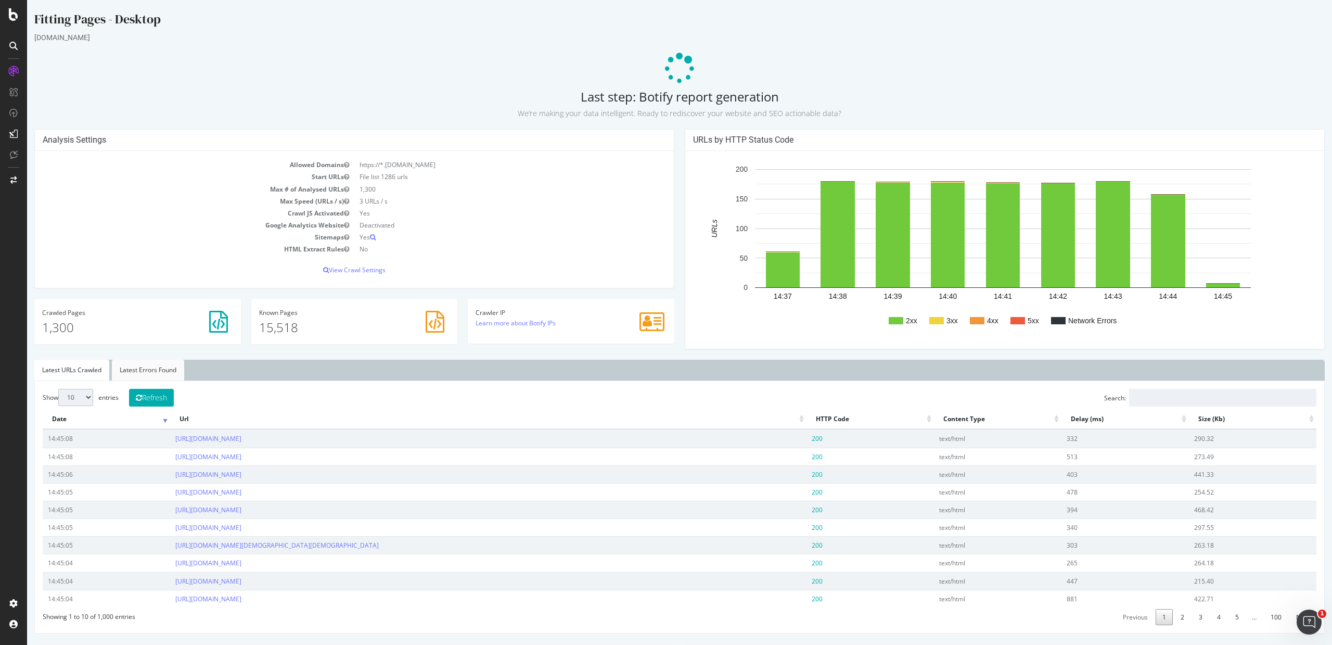
click at [137, 363] on link "Latest Errors Found" at bounding box center [148, 370] width 72 height 21
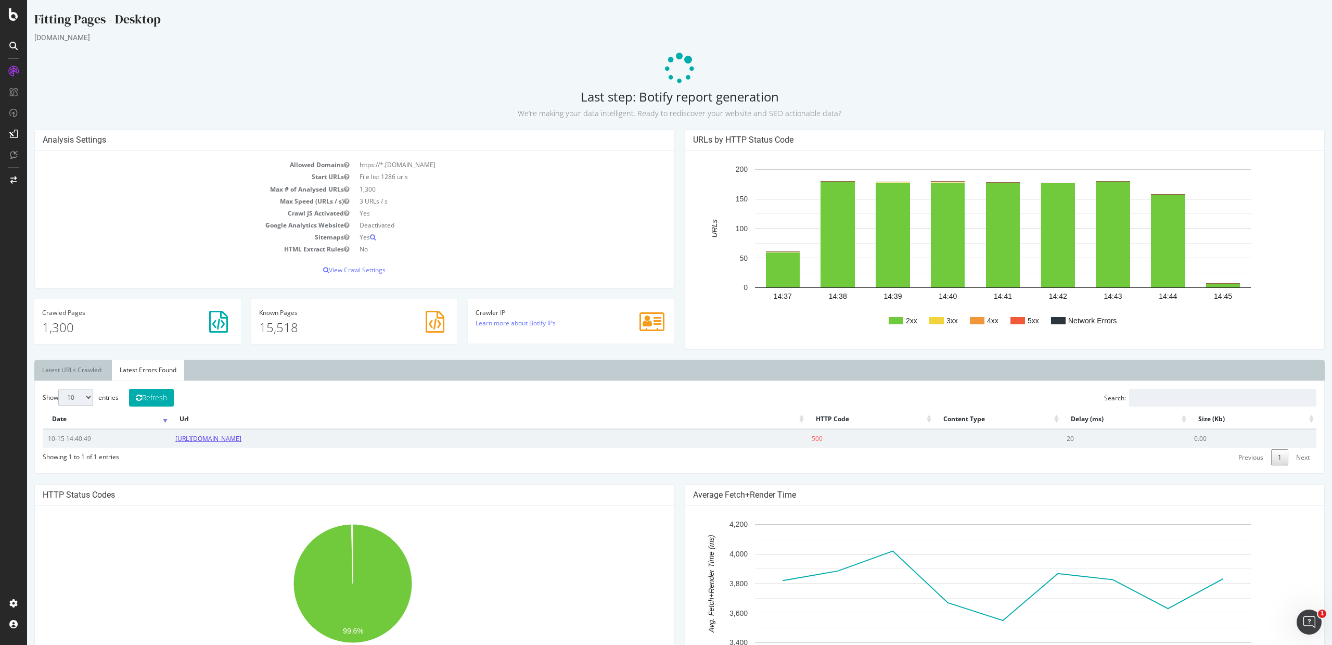
click at [242, 436] on link "https://www.supplyhouse.com/Black-Seamless-Schedule-80-Nipples-31060000" at bounding box center [208, 438] width 66 height 9
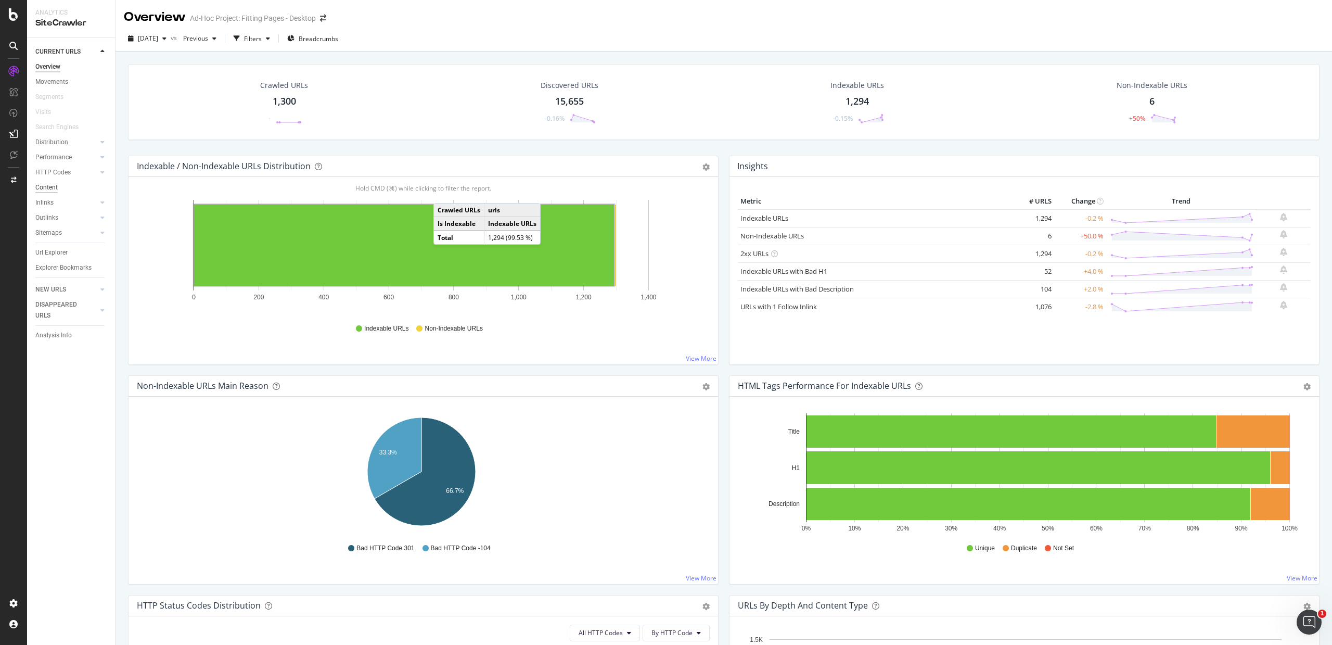
click at [55, 188] on div "Content" at bounding box center [46, 187] width 22 height 11
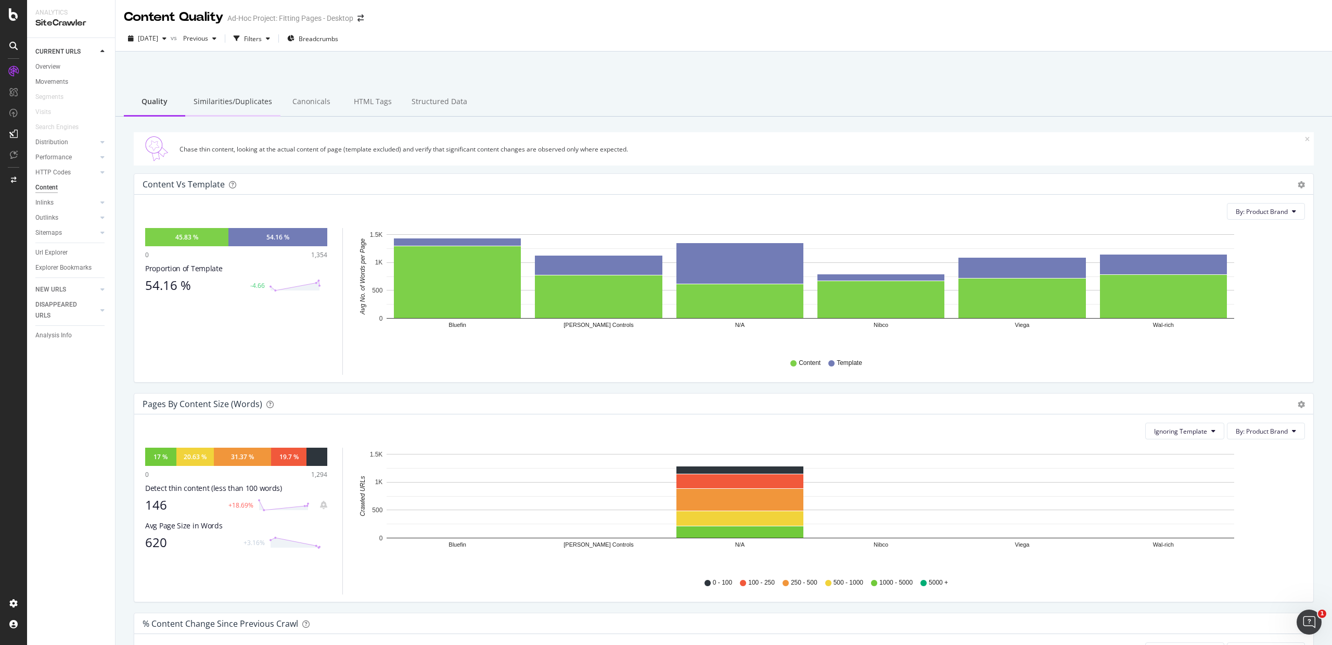
click at [225, 104] on div "Similarities/Duplicates" at bounding box center [232, 102] width 95 height 29
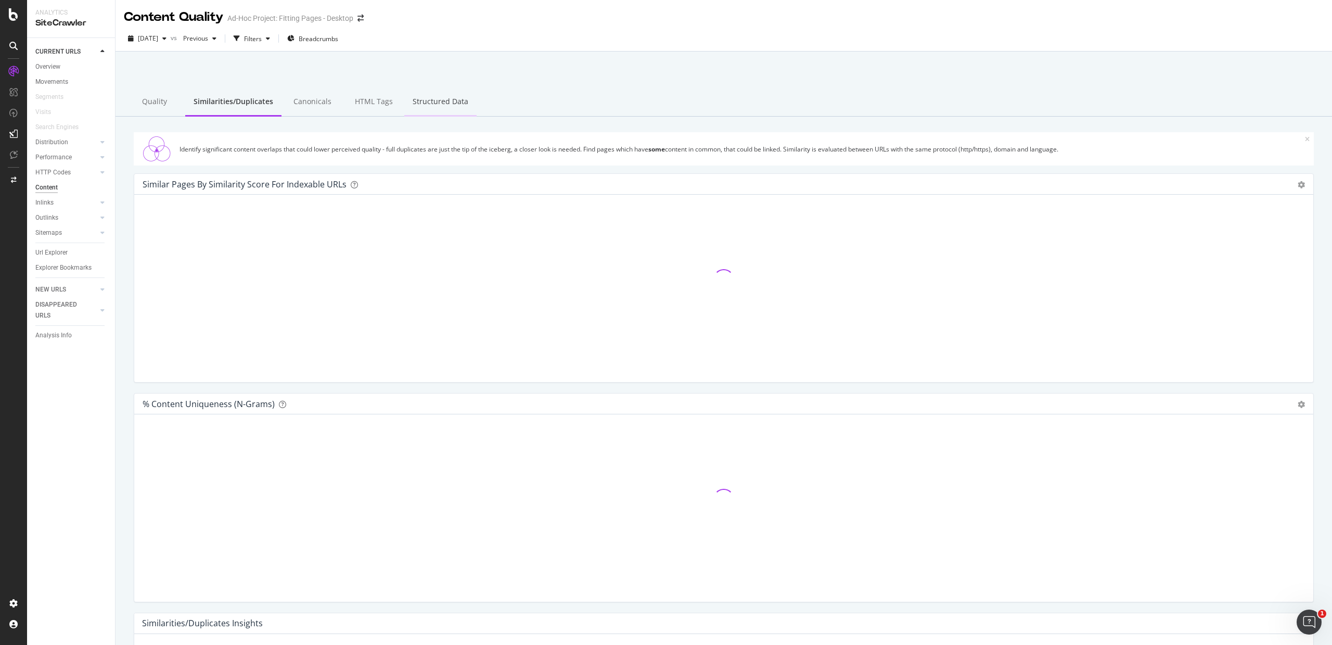
click at [446, 101] on div "Structured Data" at bounding box center [440, 102] width 72 height 29
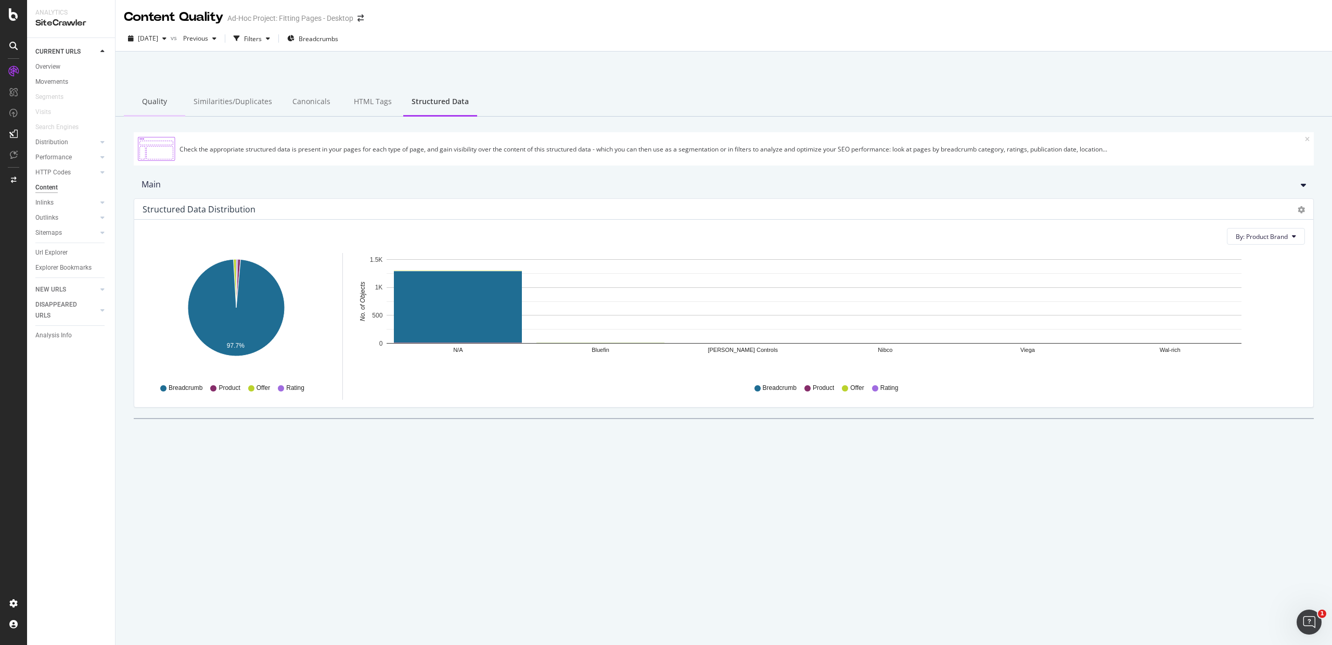
click at [151, 105] on div "Quality" at bounding box center [154, 102] width 61 height 29
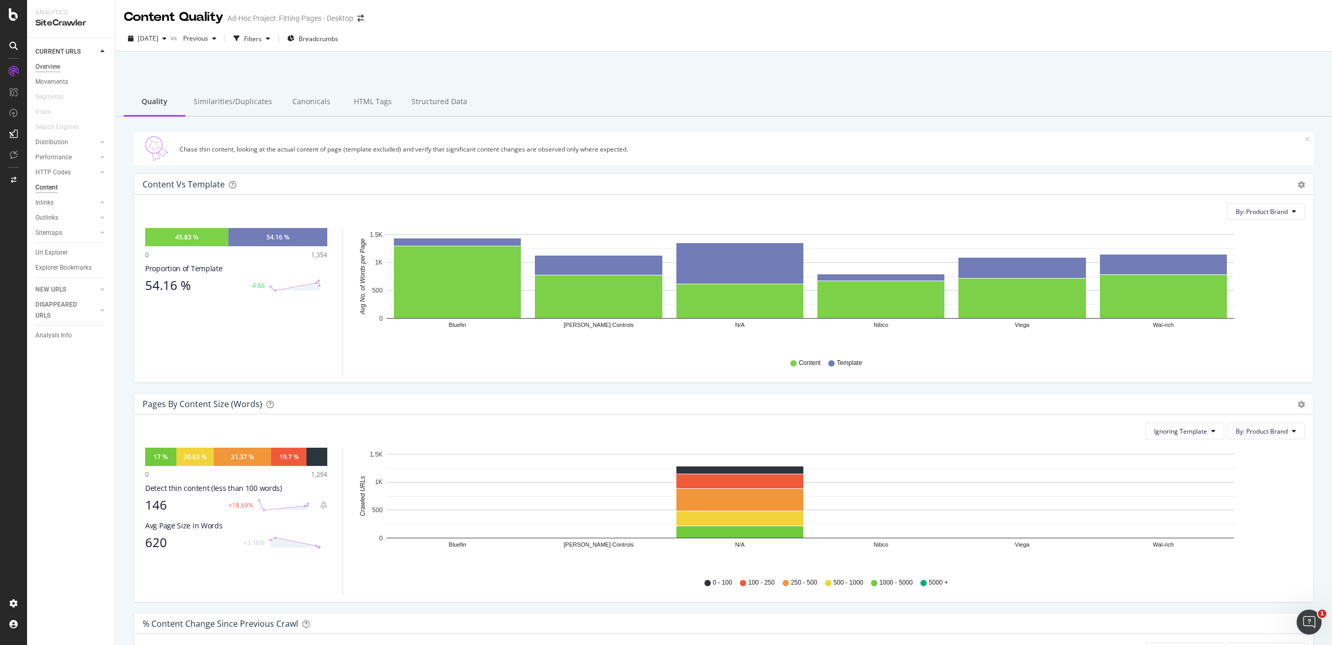
click at [56, 66] on div "Overview" at bounding box center [47, 66] width 25 height 11
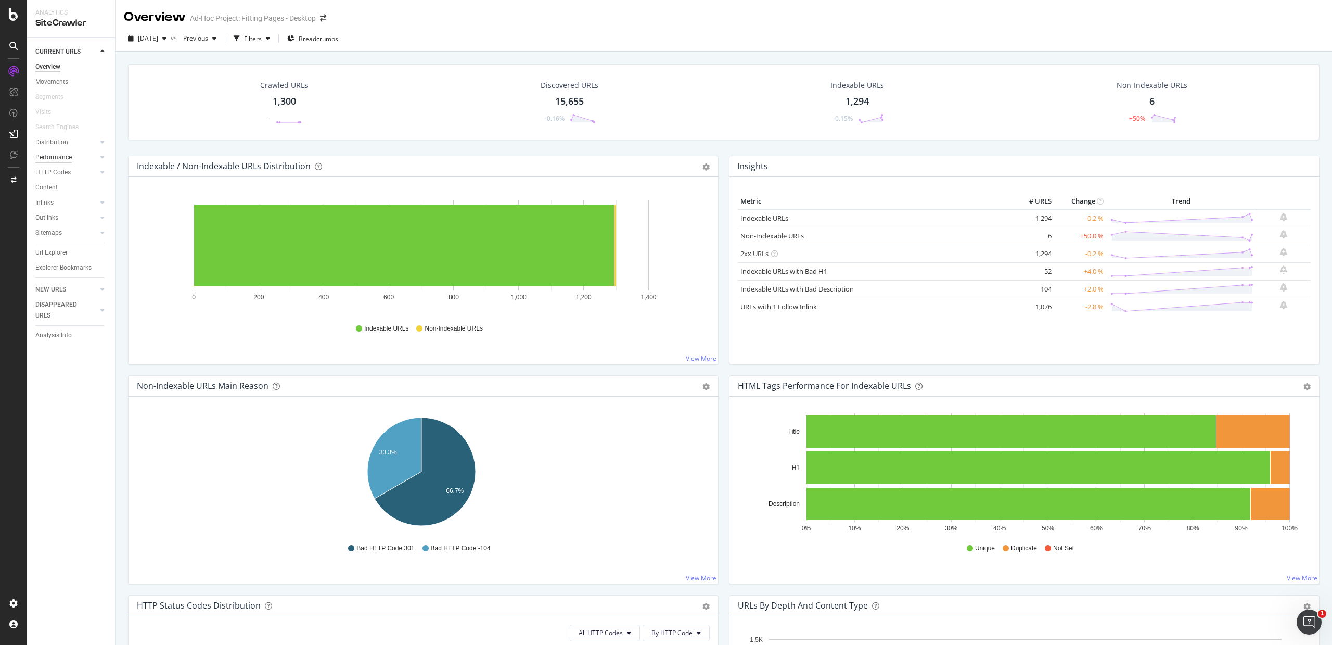
click at [67, 155] on div "Performance" at bounding box center [53, 157] width 36 height 11
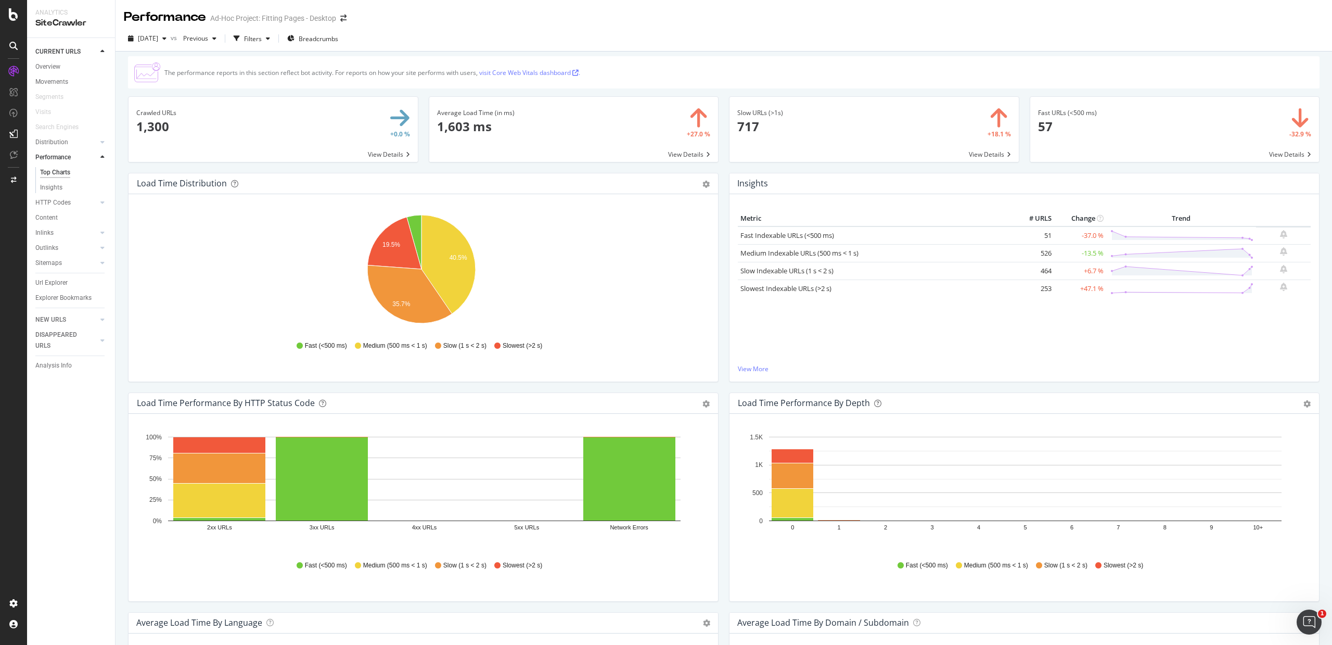
click at [55, 20] on div "SiteCrawler" at bounding box center [70, 23] width 71 height 12
click at [16, 16] on icon at bounding box center [13, 14] width 9 height 12
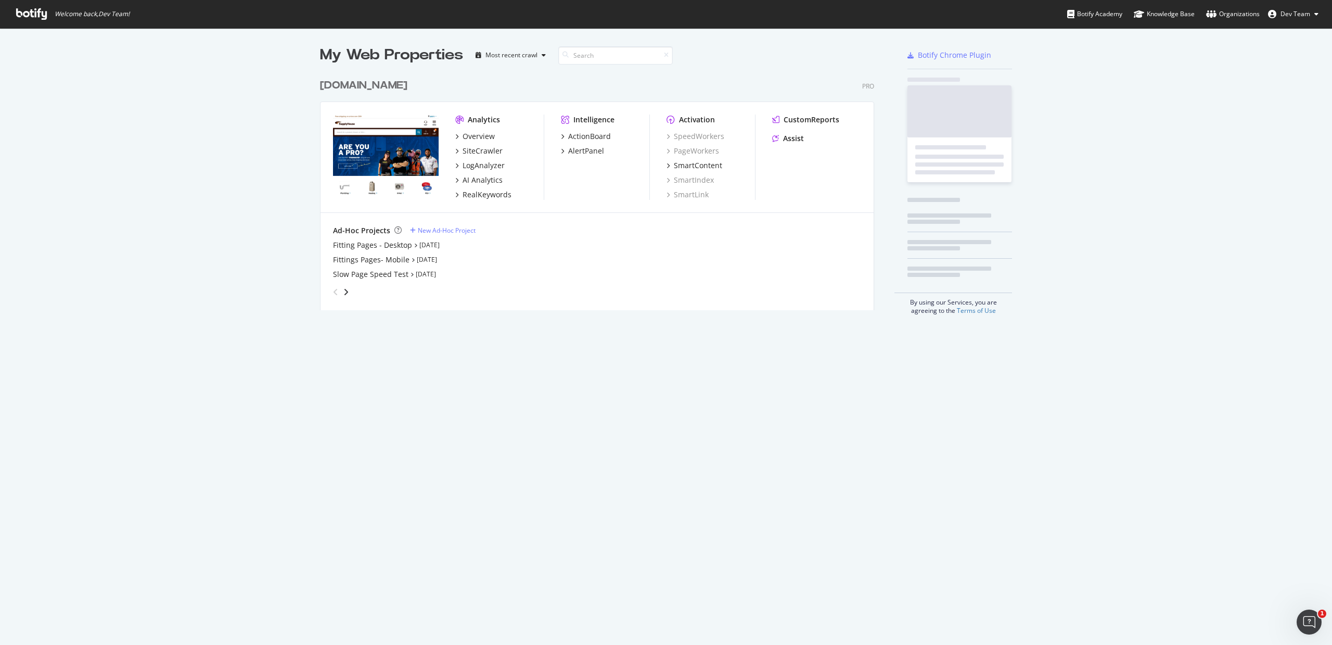
scroll to position [637, 1317]
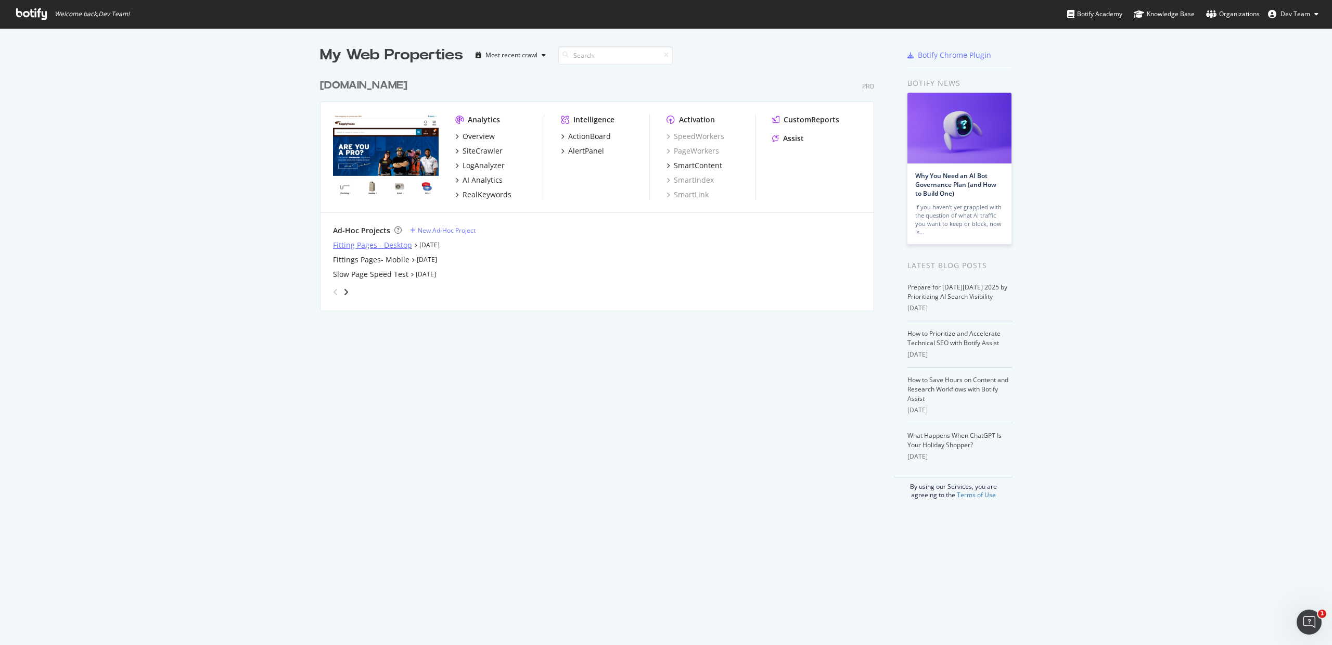
click at [390, 245] on div "Fitting Pages - Desktop" at bounding box center [372, 245] width 79 height 10
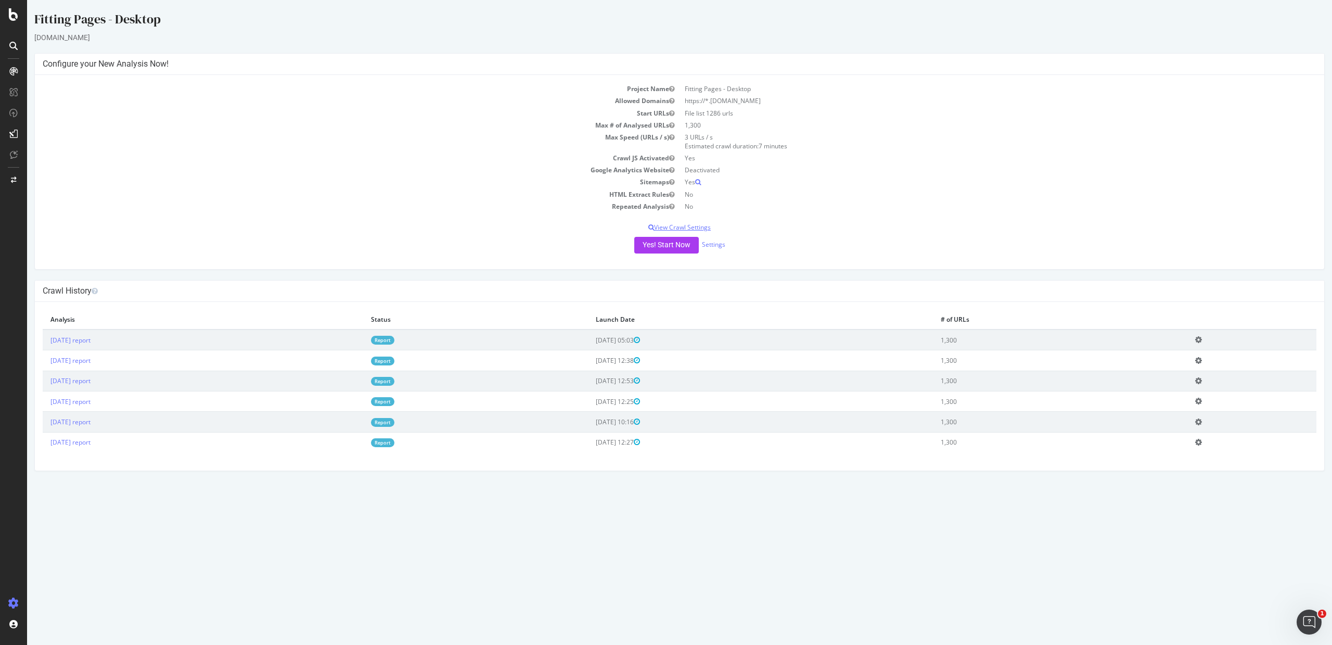
click at [695, 228] on p "View Crawl Settings" at bounding box center [680, 227] width 1274 height 9
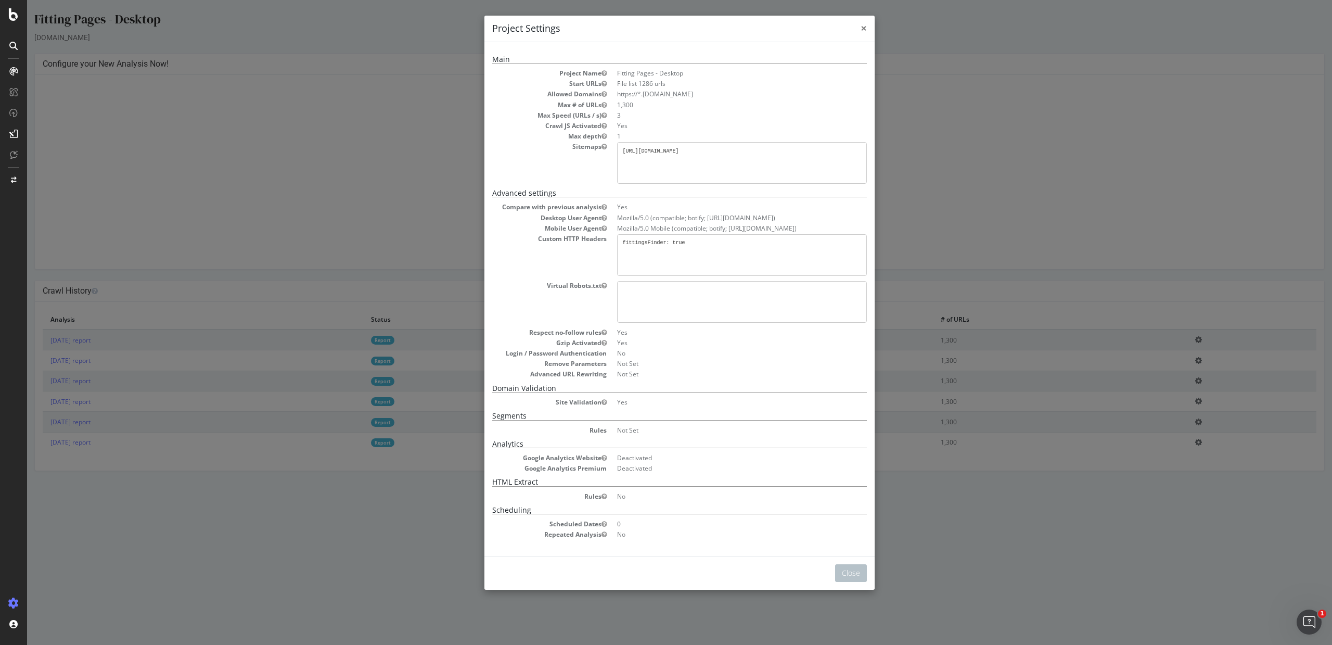
click at [861, 31] on span "×" at bounding box center [864, 28] width 6 height 15
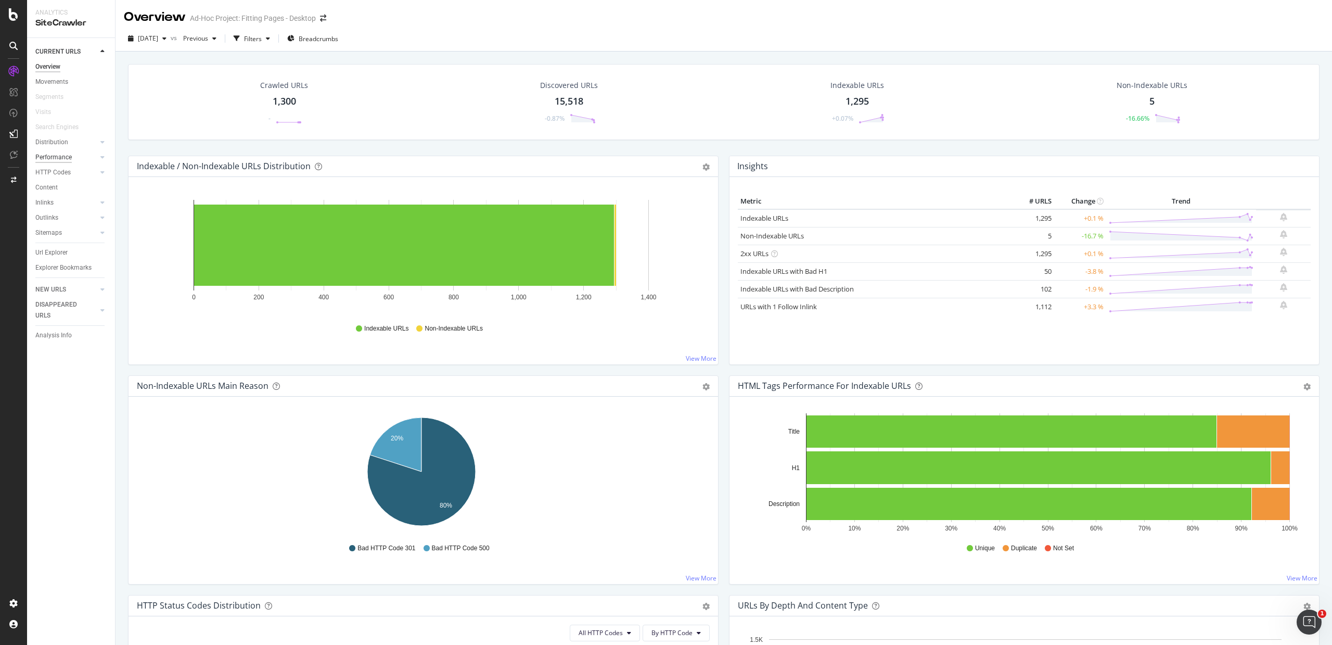
click at [62, 158] on div "Performance" at bounding box center [53, 157] width 36 height 11
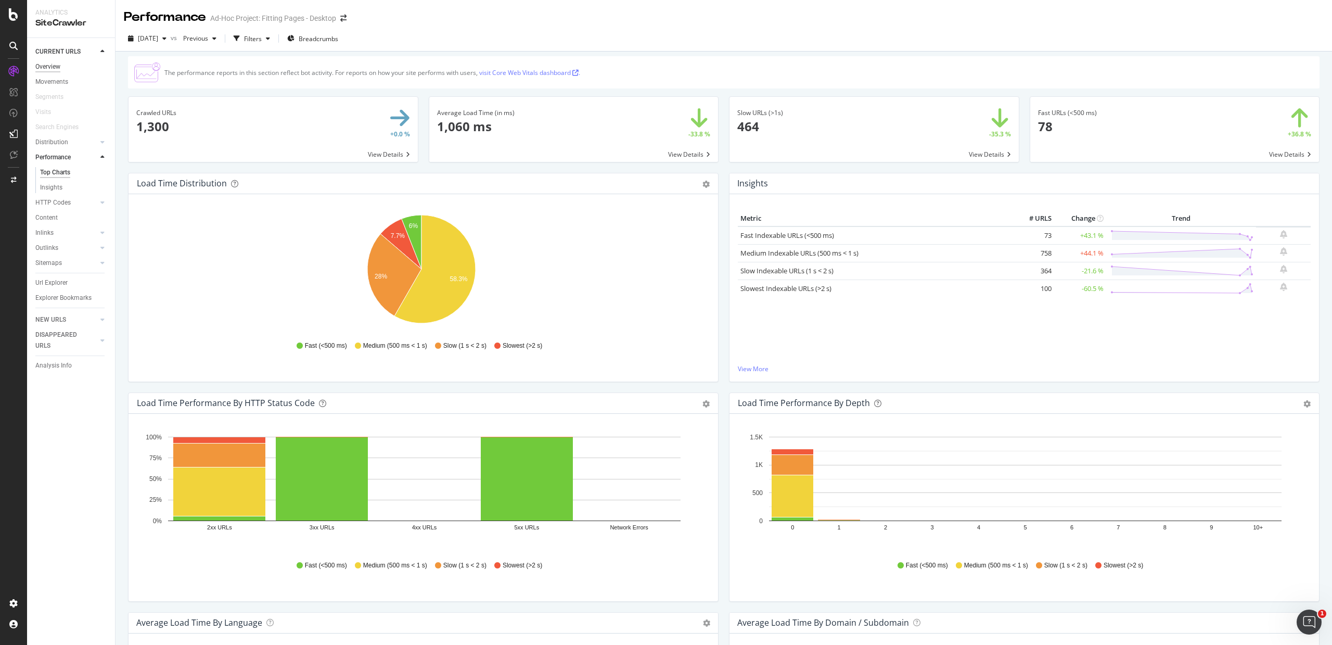
click at [57, 63] on div "Overview" at bounding box center [47, 66] width 25 height 11
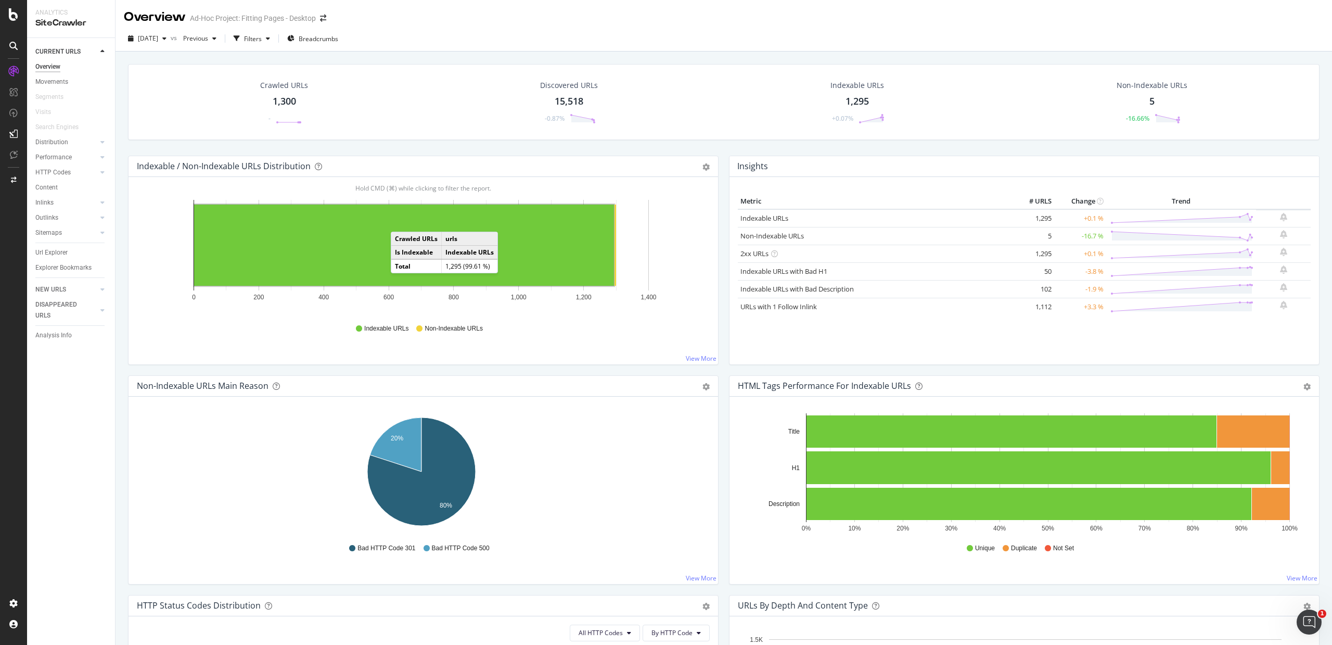
click at [296, 105] on div "Crawled URLs 1,300 -" at bounding box center [284, 102] width 69 height 54
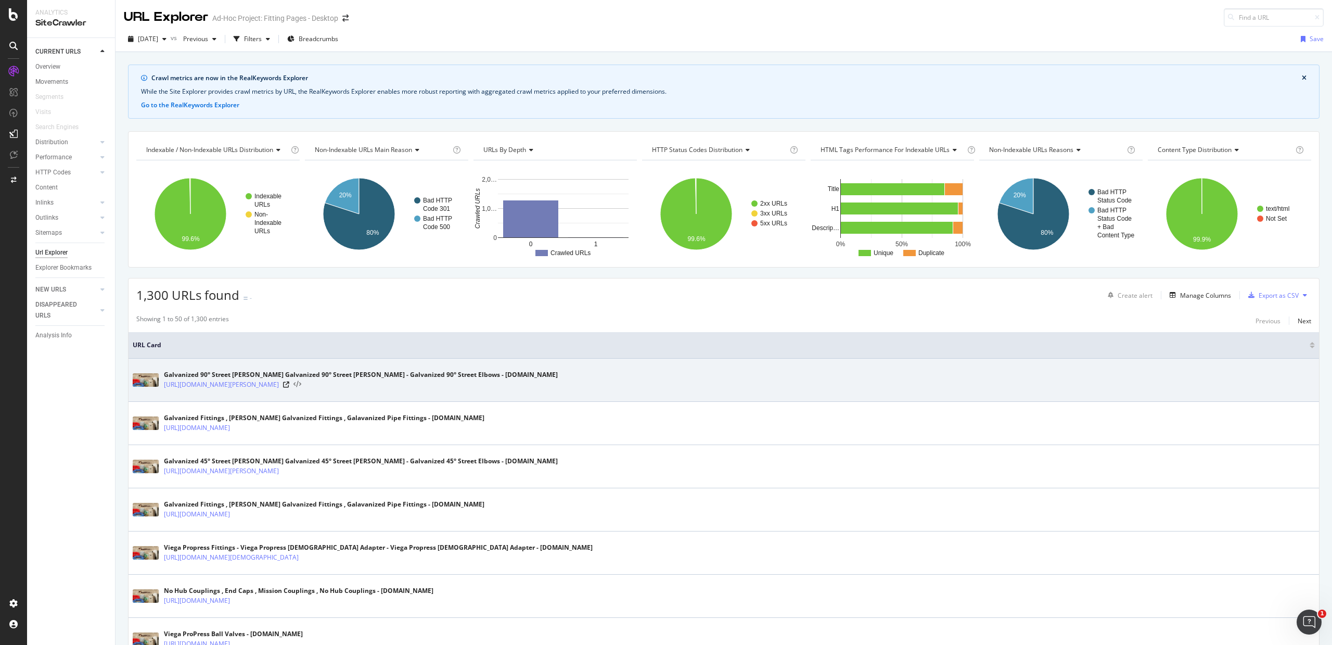
click at [301, 382] on icon at bounding box center [298, 384] width 8 height 7
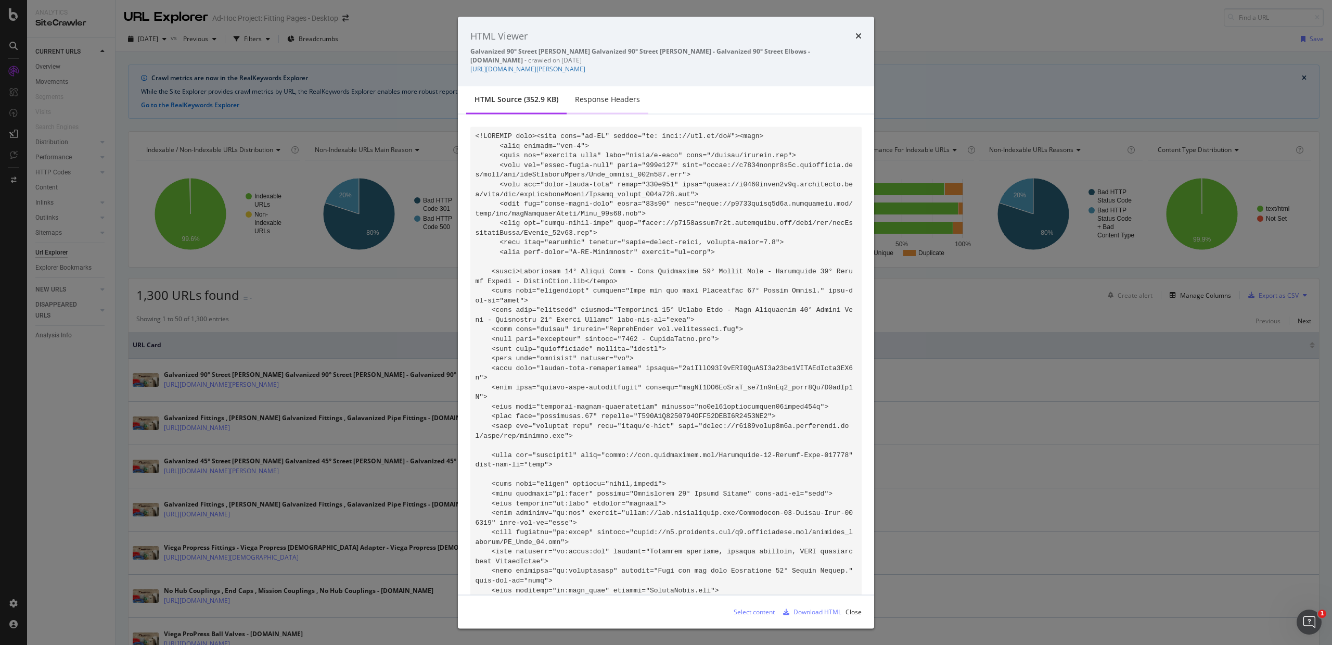
click at [585, 100] on div "Response Headers" at bounding box center [607, 99] width 65 height 10
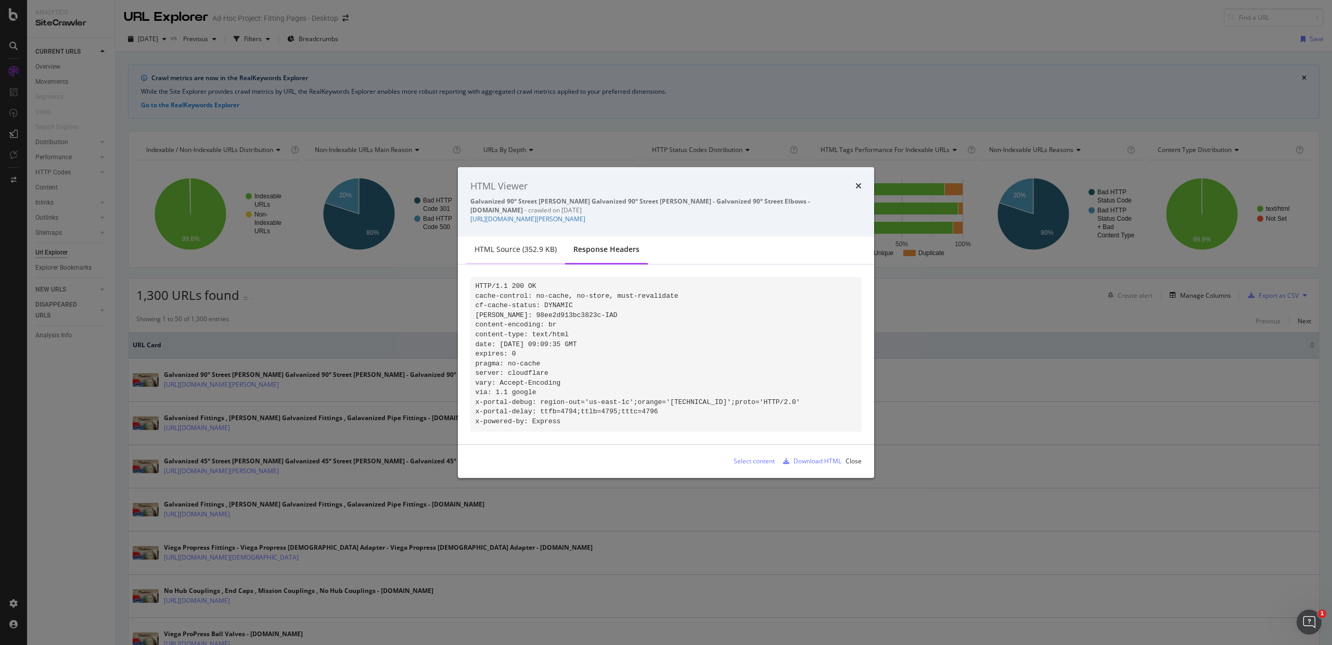
click at [493, 244] on div "HTML source (352.9 KB)" at bounding box center [516, 249] width 82 height 10
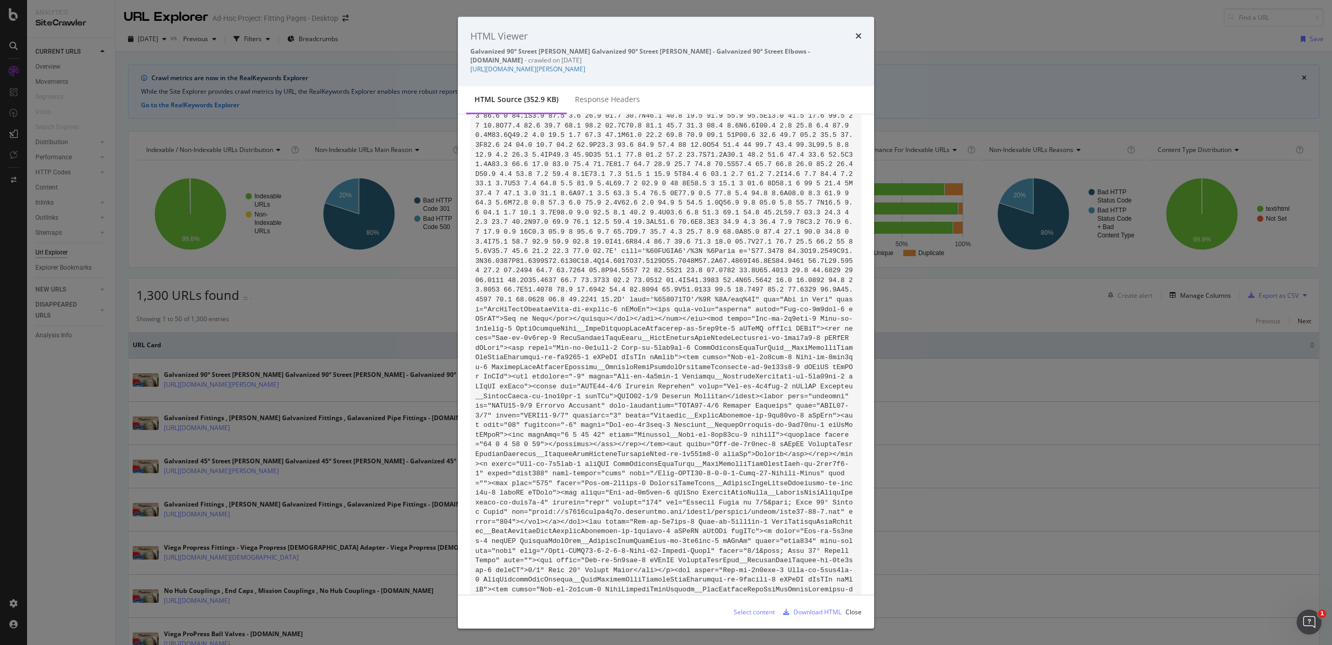
scroll to position [26711, 0]
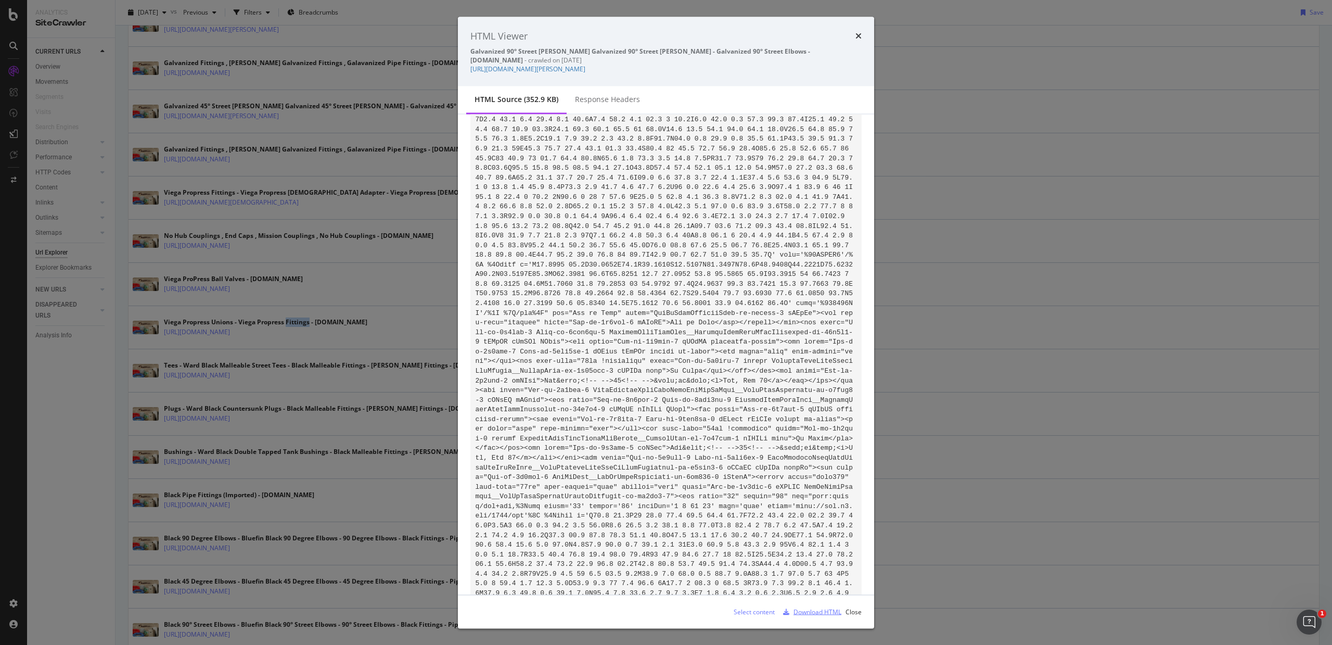
click at [823, 612] on div "Download HTML" at bounding box center [818, 611] width 48 height 9
click at [859, 35] on icon "times" at bounding box center [859, 36] width 6 height 8
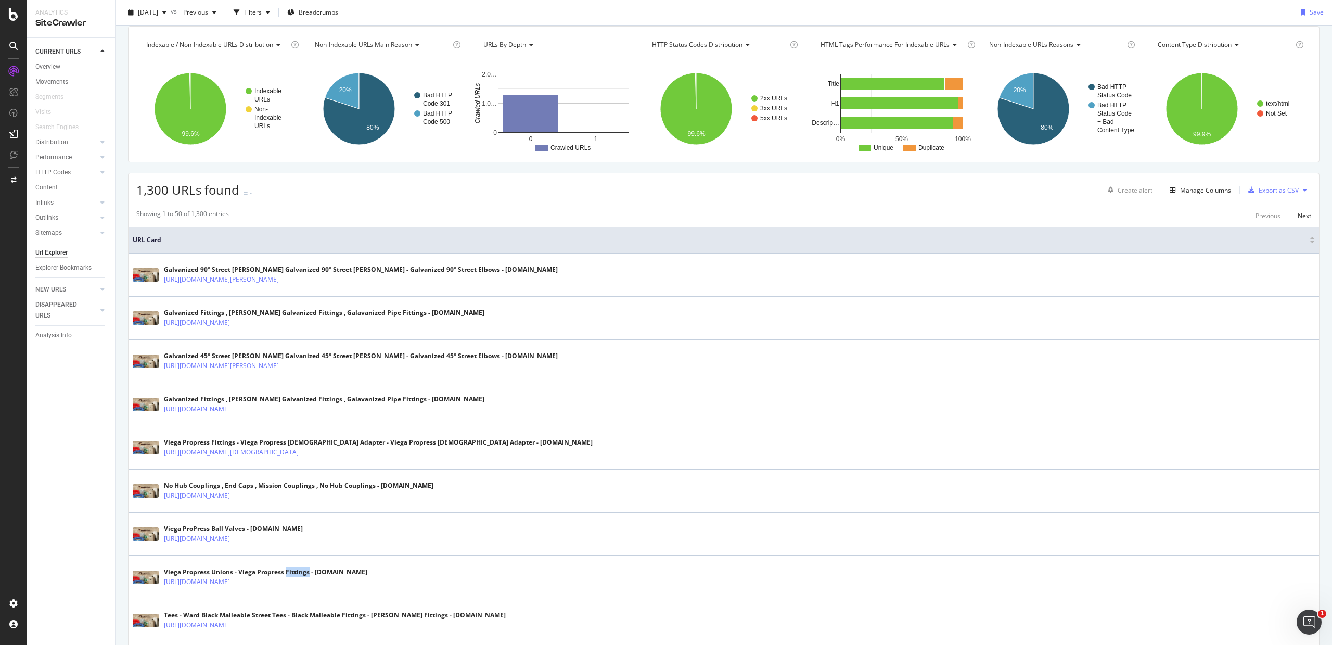
scroll to position [0, 0]
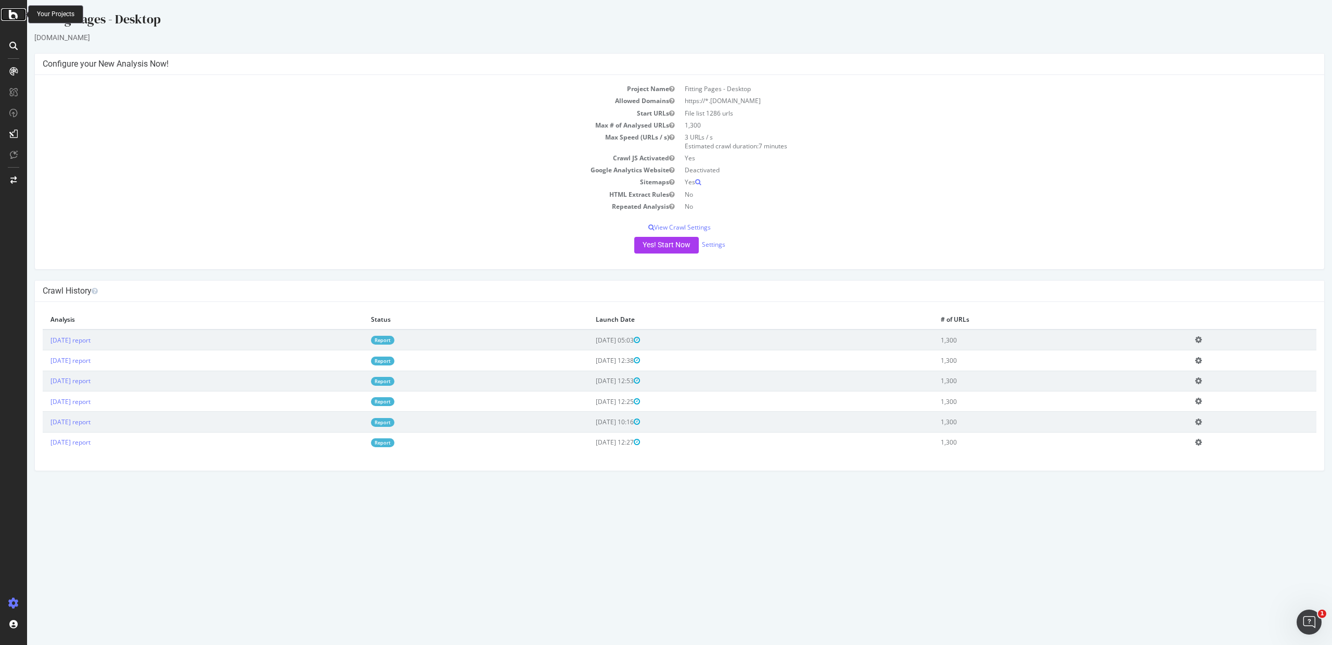
click at [15, 15] on icon at bounding box center [13, 14] width 9 height 12
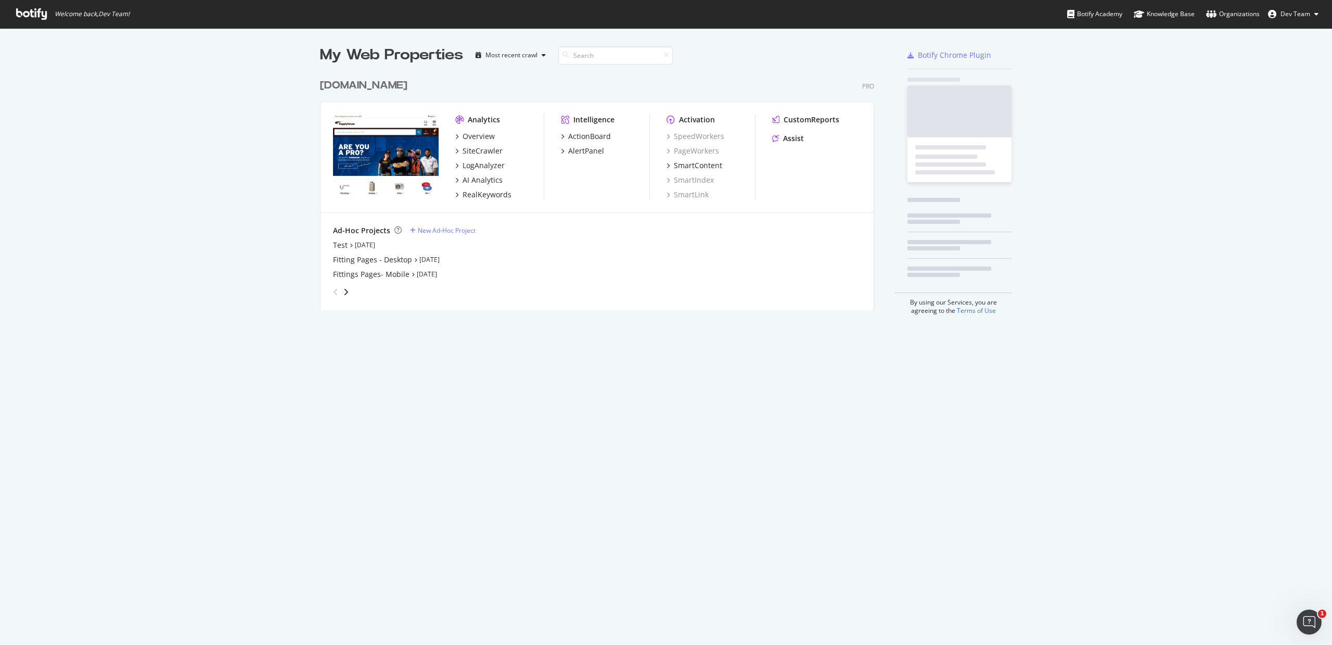
scroll to position [637, 1317]
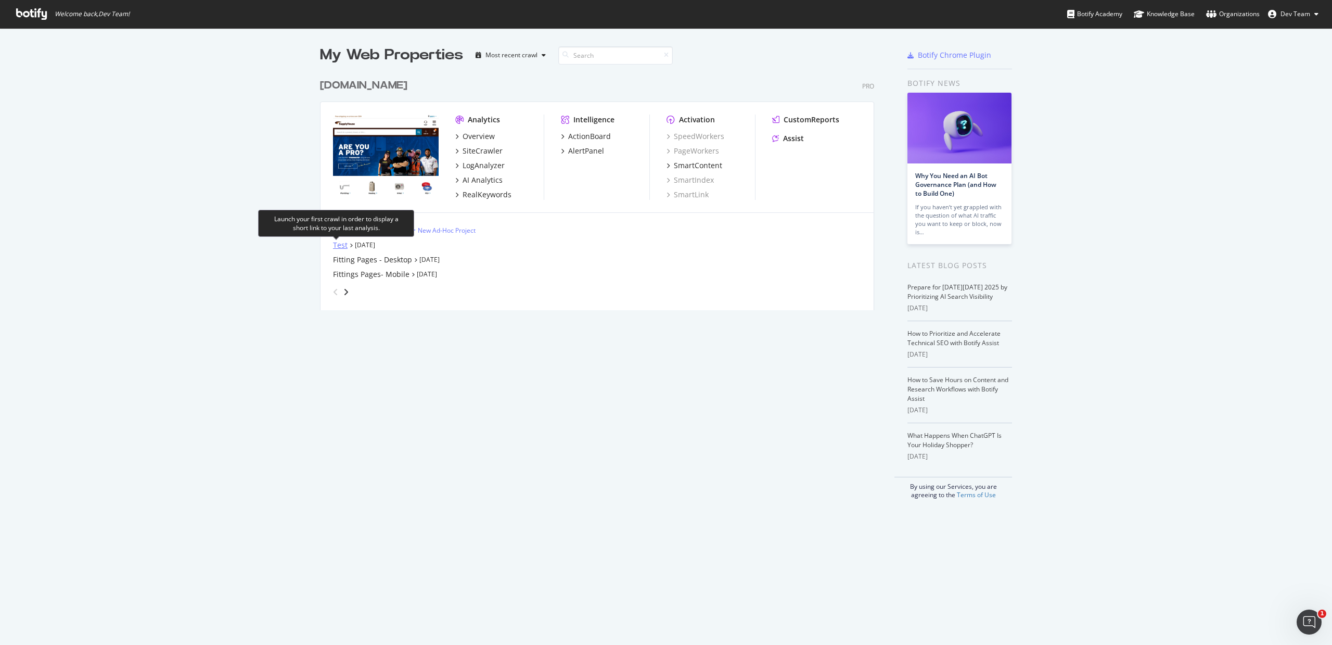
click at [339, 245] on div "Test" at bounding box center [340, 245] width 15 height 10
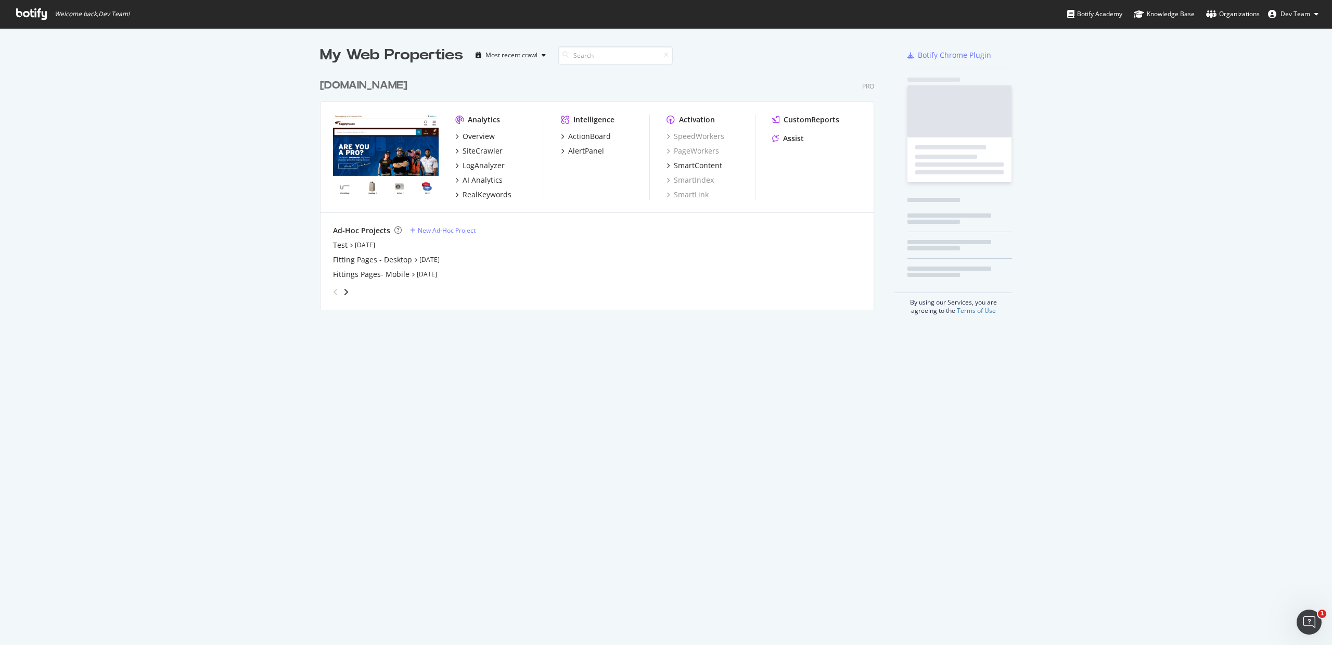
scroll to position [637, 1317]
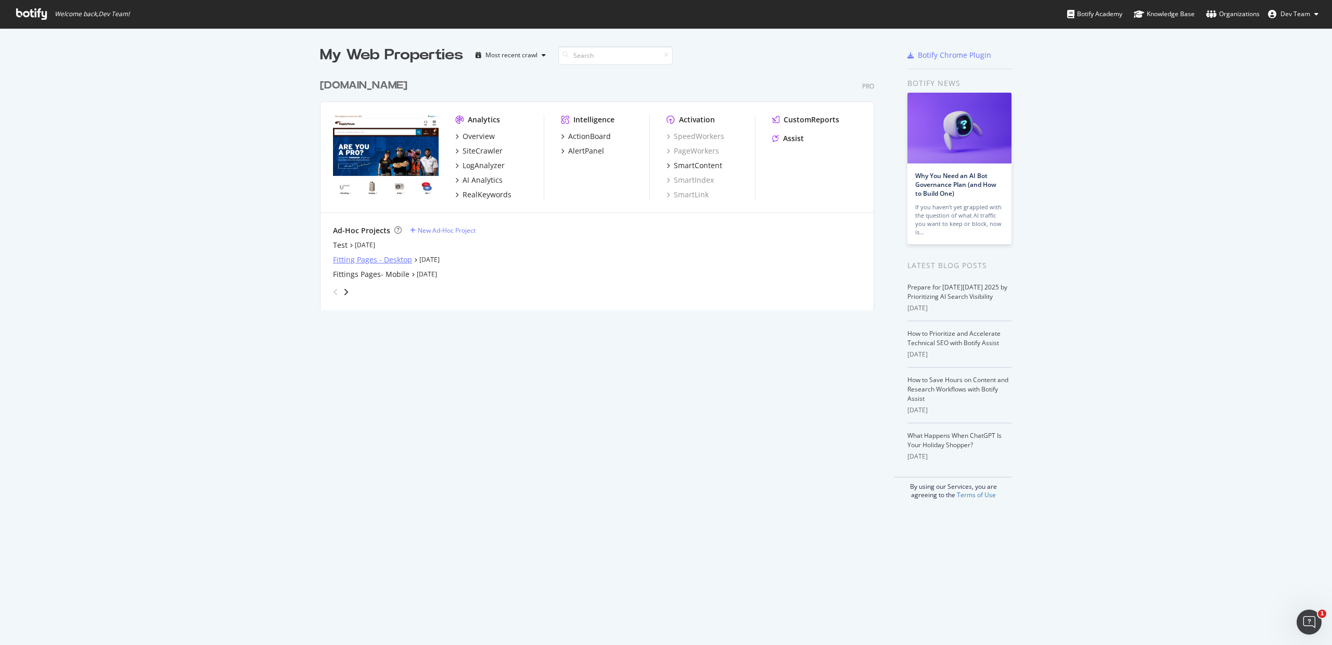
click at [343, 260] on div "Fitting Pages - Desktop" at bounding box center [372, 260] width 79 height 10
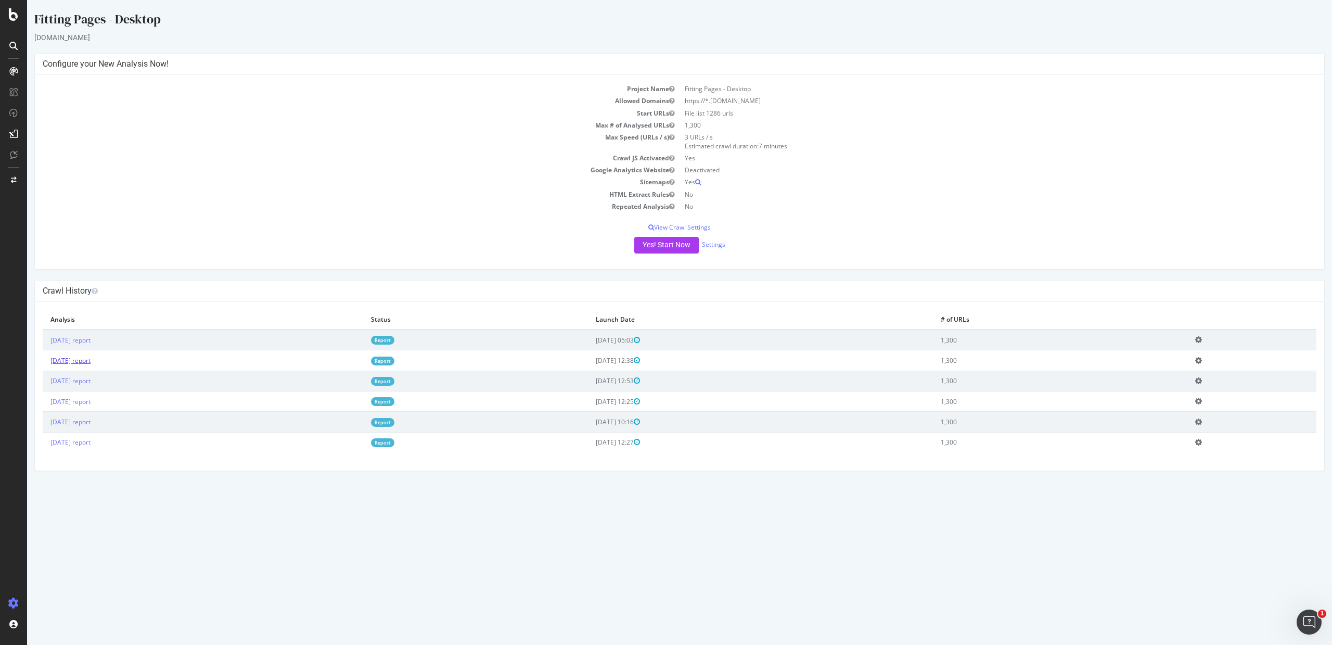
click at [81, 363] on link "[DATE] report" at bounding box center [70, 360] width 40 height 9
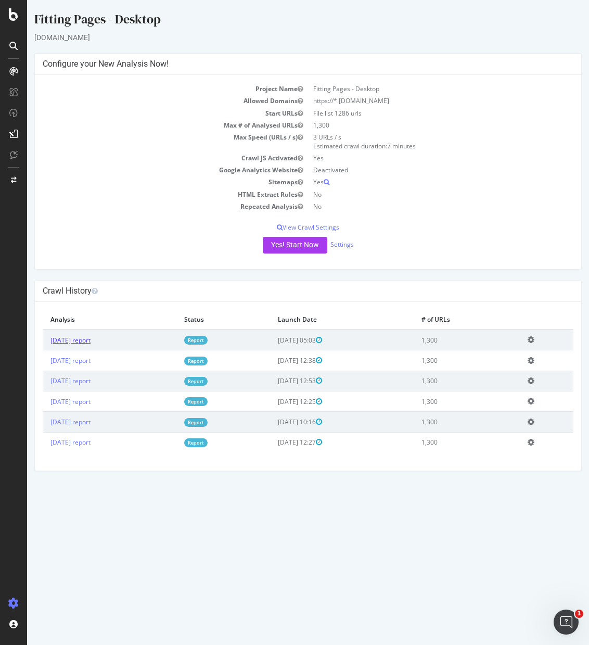
click at [91, 343] on link "[DATE] report" at bounding box center [70, 340] width 40 height 9
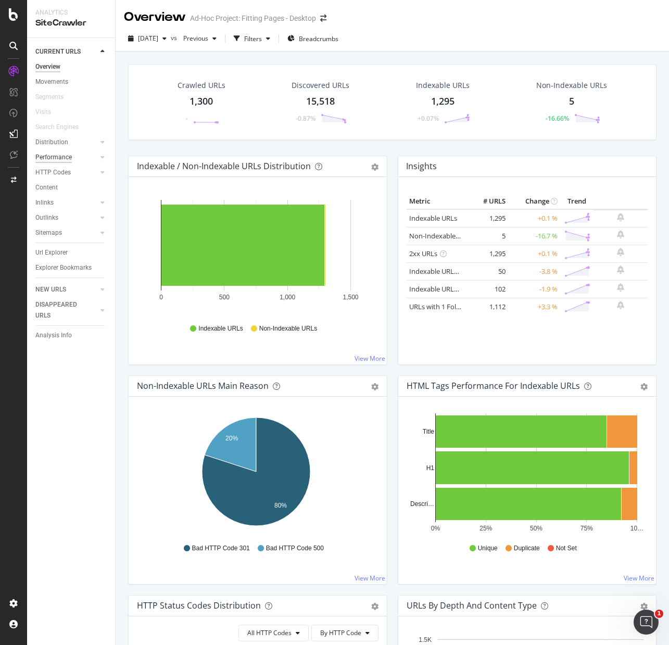
click at [60, 155] on div "Performance" at bounding box center [53, 157] width 36 height 11
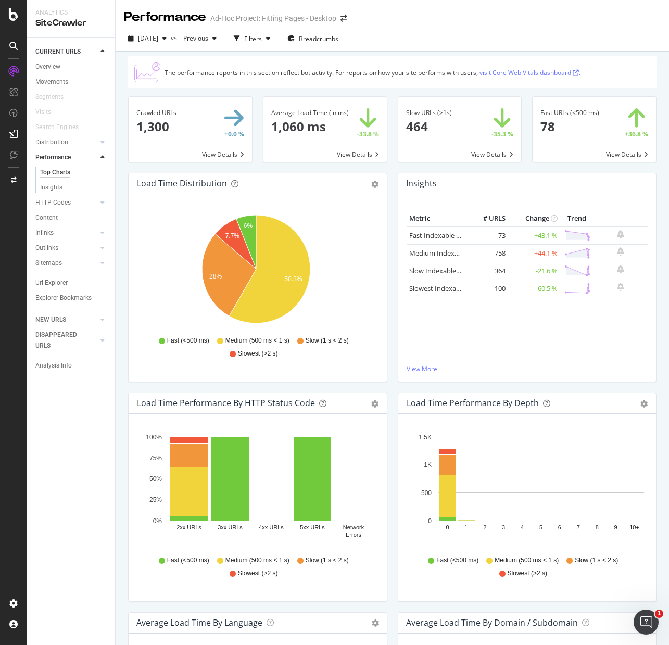
click at [210, 152] on span at bounding box center [190, 129] width 123 height 65
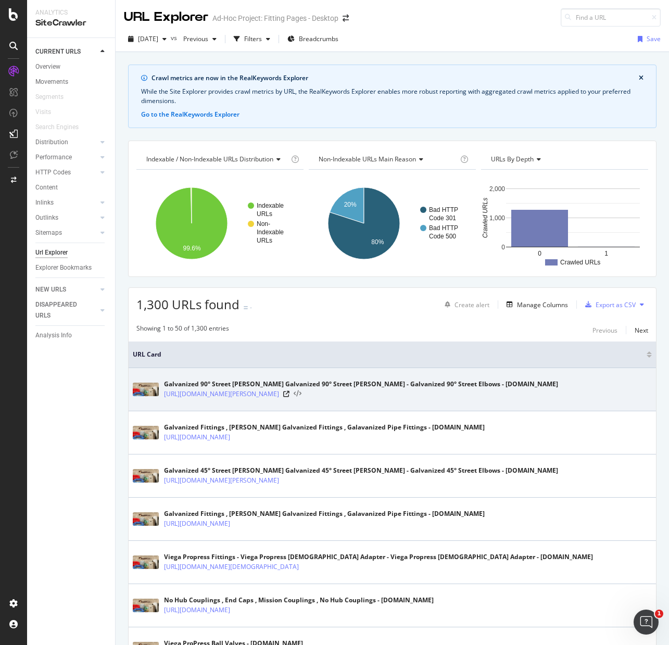
click at [301, 394] on icon at bounding box center [298, 393] width 8 height 7
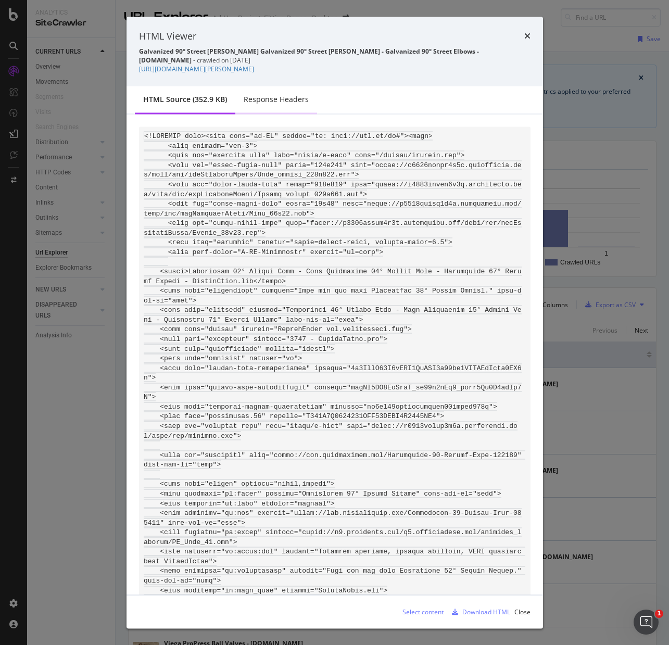
click at [273, 98] on div "Response Headers" at bounding box center [276, 99] width 65 height 10
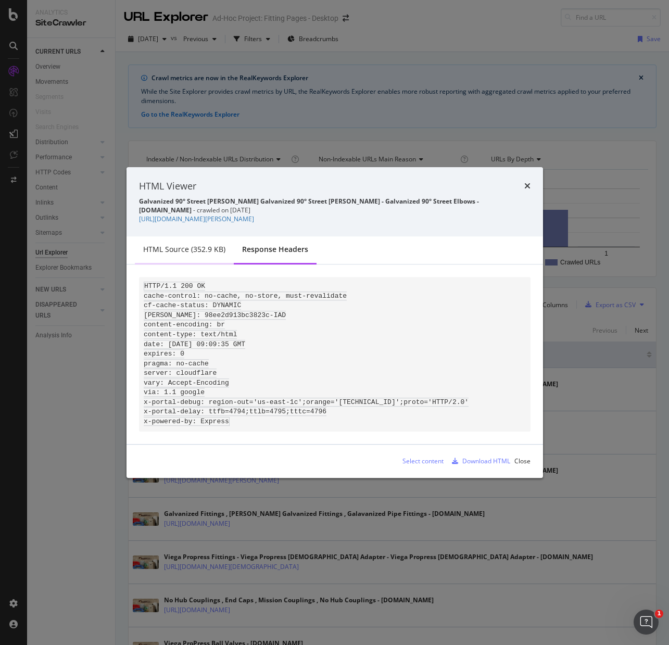
click at [168, 244] on div "HTML source (352.9 KB)" at bounding box center [184, 249] width 82 height 10
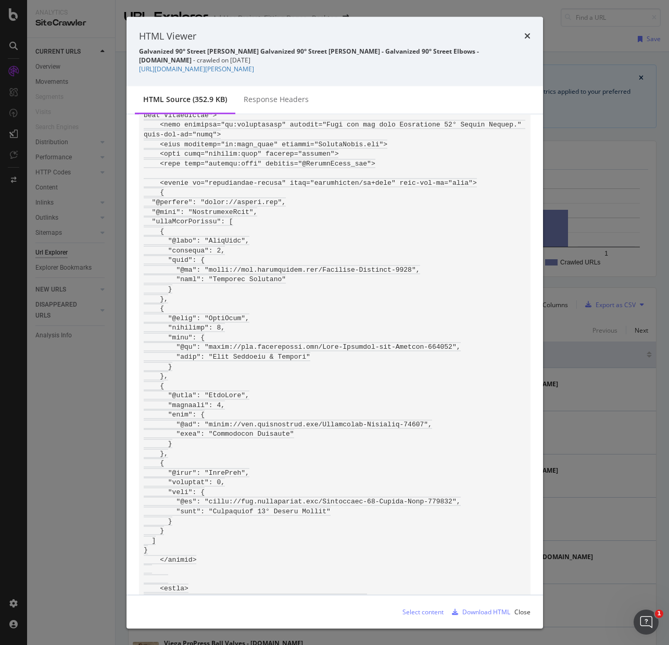
scroll to position [500, 0]
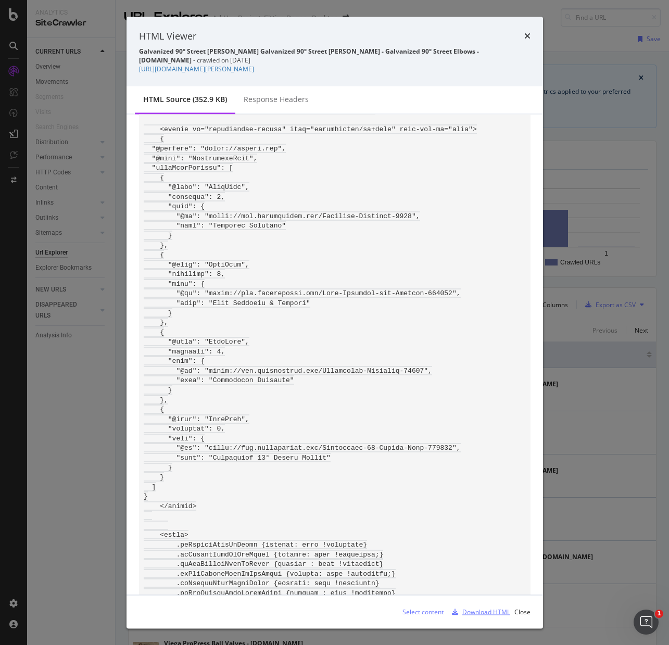
click at [488, 612] on div "Download HTML" at bounding box center [486, 611] width 48 height 9
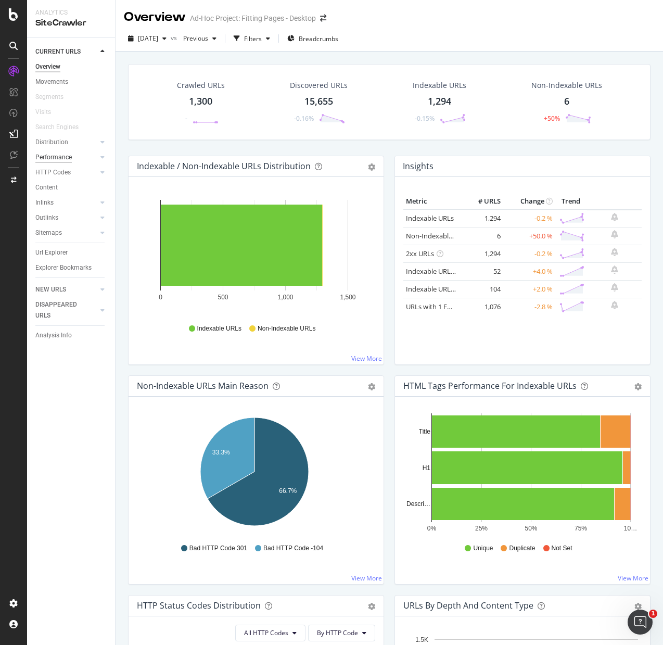
click at [58, 155] on div "Performance" at bounding box center [53, 157] width 36 height 11
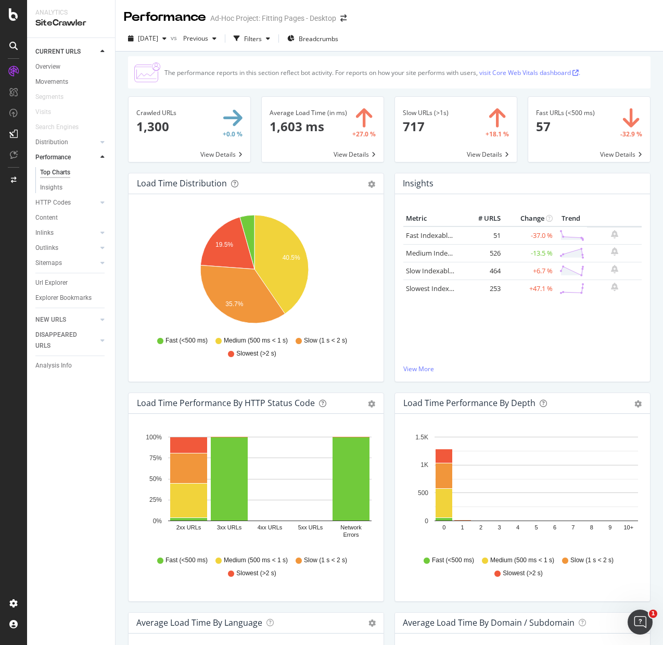
click at [222, 150] on span at bounding box center [190, 129] width 122 height 65
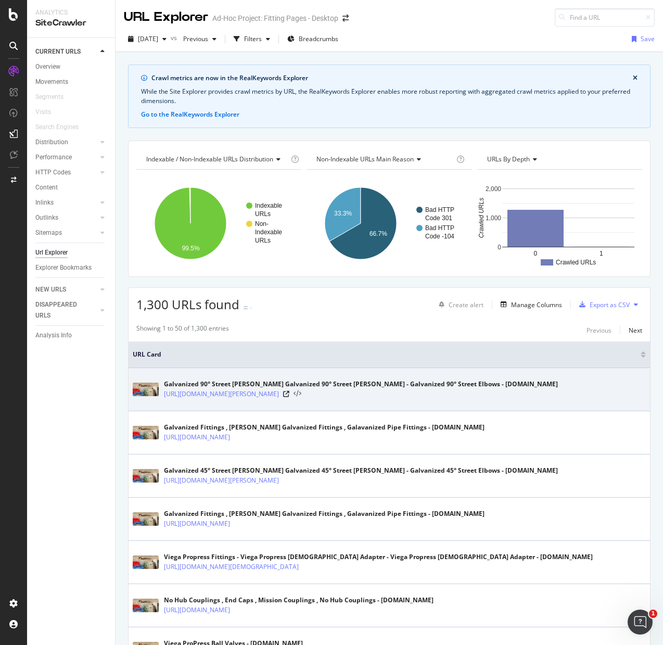
click at [301, 392] on icon at bounding box center [298, 393] width 8 height 7
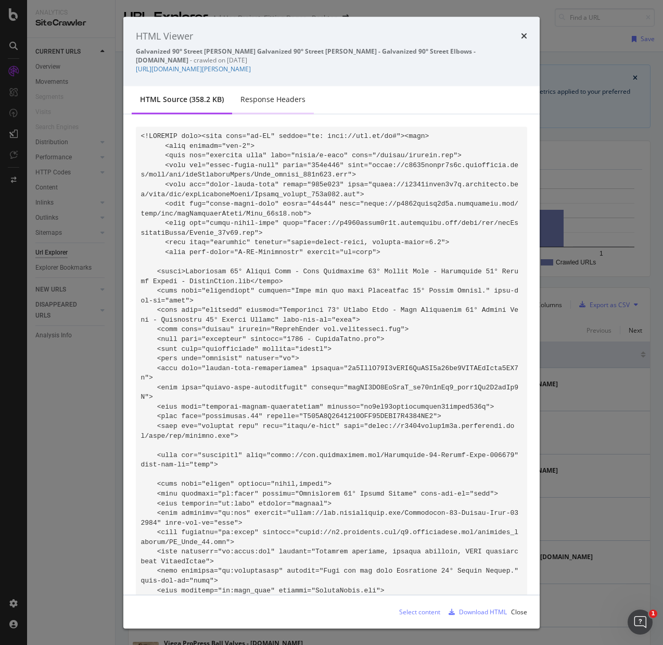
click at [282, 101] on div "Response Headers" at bounding box center [272, 99] width 65 height 10
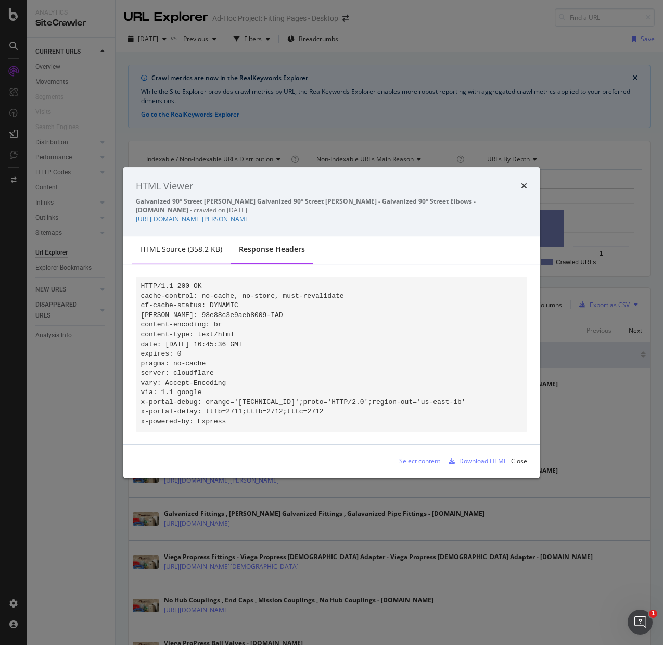
click at [209, 244] on div "HTML source (358.2 KB)" at bounding box center [181, 249] width 82 height 10
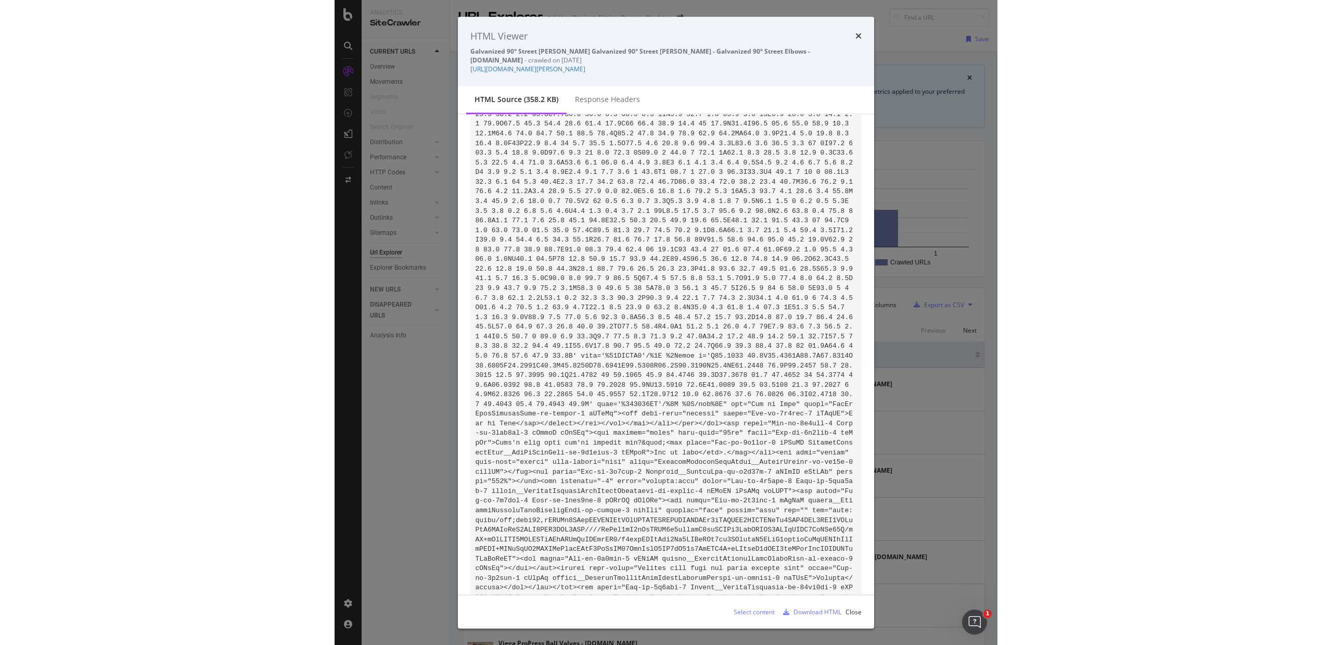
scroll to position [30348, 0]
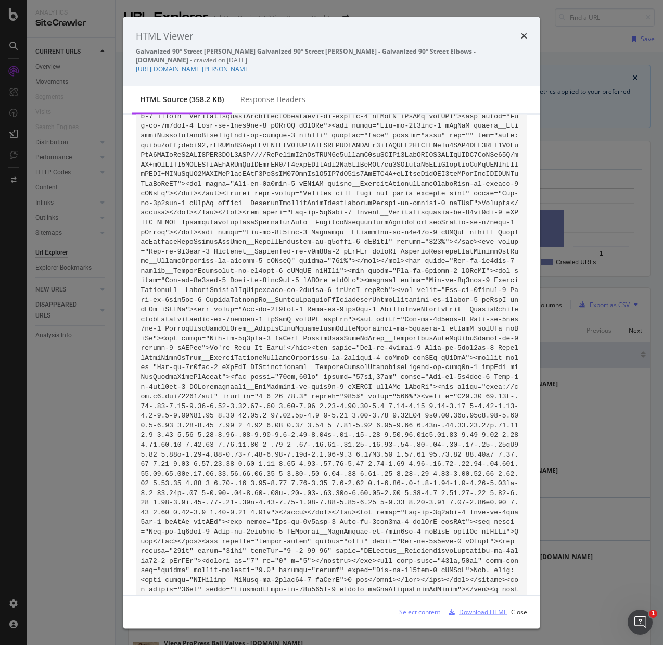
click at [473, 611] on div "Download HTML" at bounding box center [483, 611] width 48 height 9
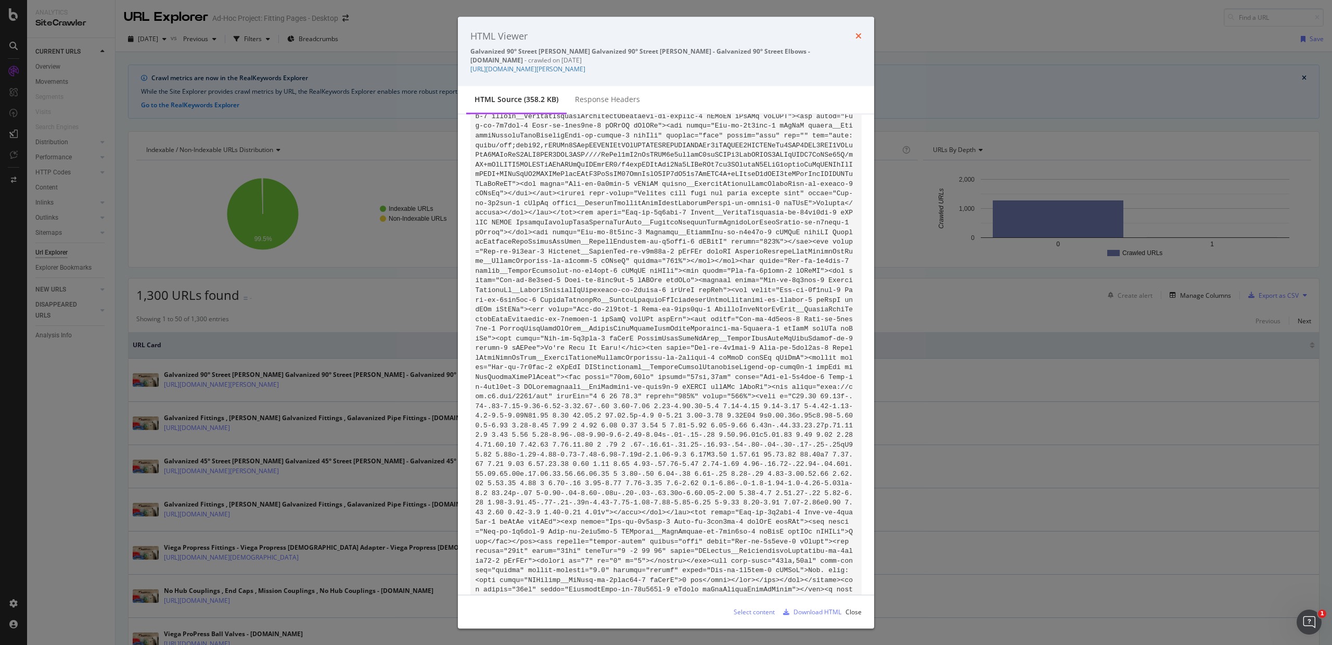
click at [858, 36] on icon "times" at bounding box center [859, 36] width 6 height 8
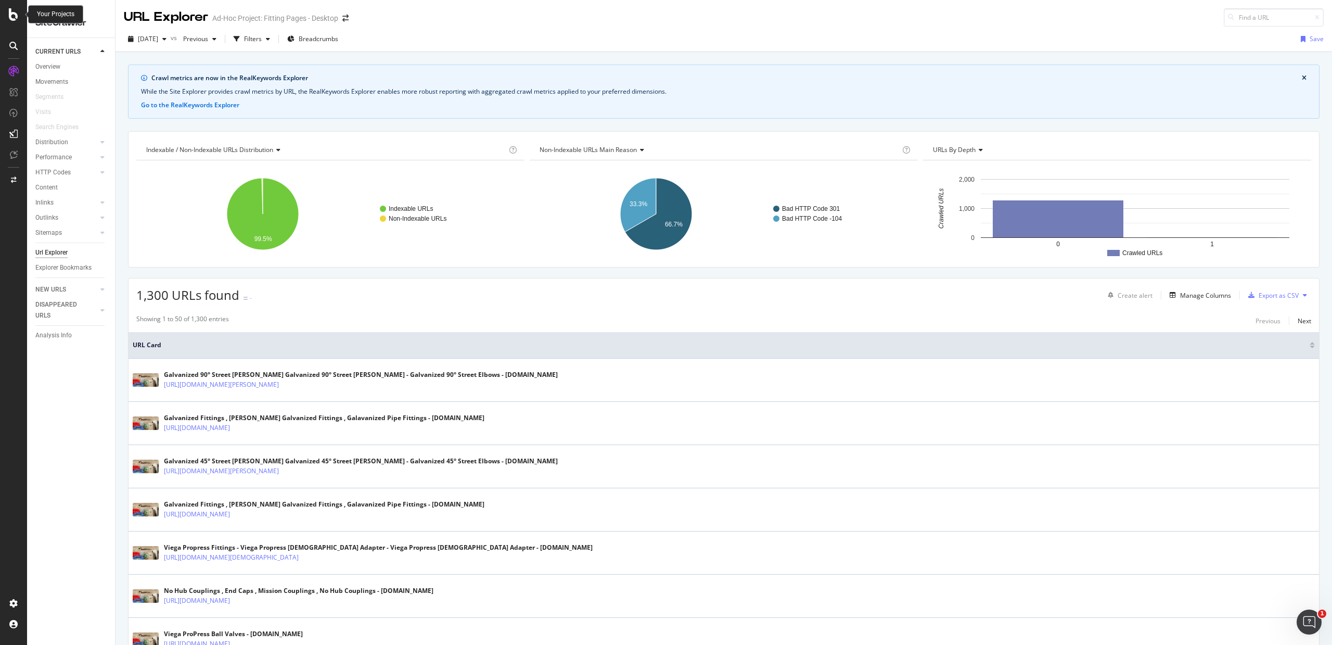
click at [9, 12] on icon at bounding box center [13, 14] width 9 height 12
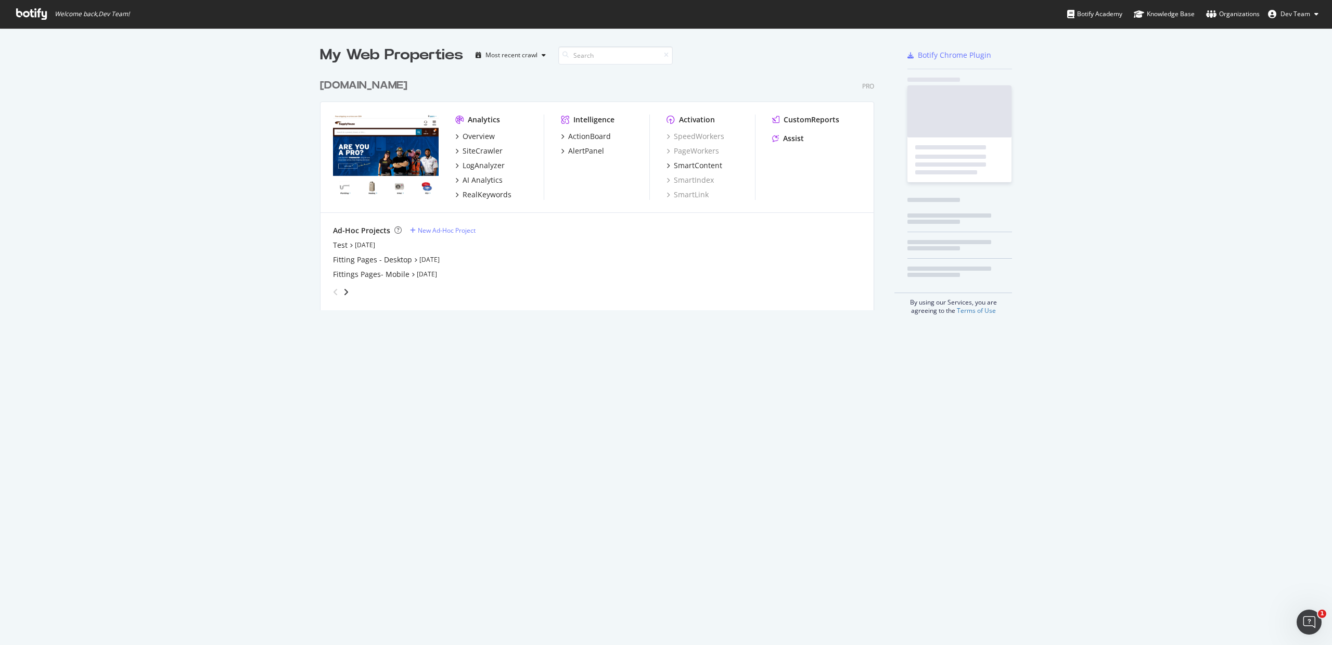
scroll to position [237, 555]
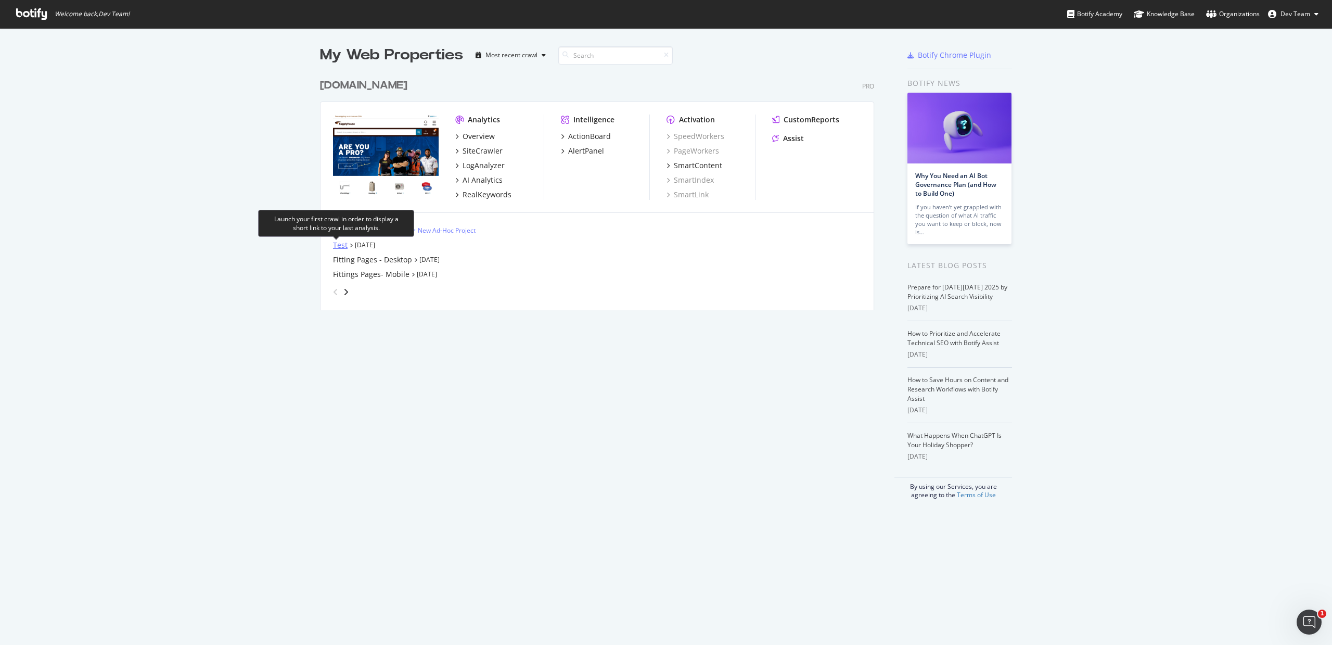
click at [334, 245] on div "Test" at bounding box center [340, 245] width 15 height 10
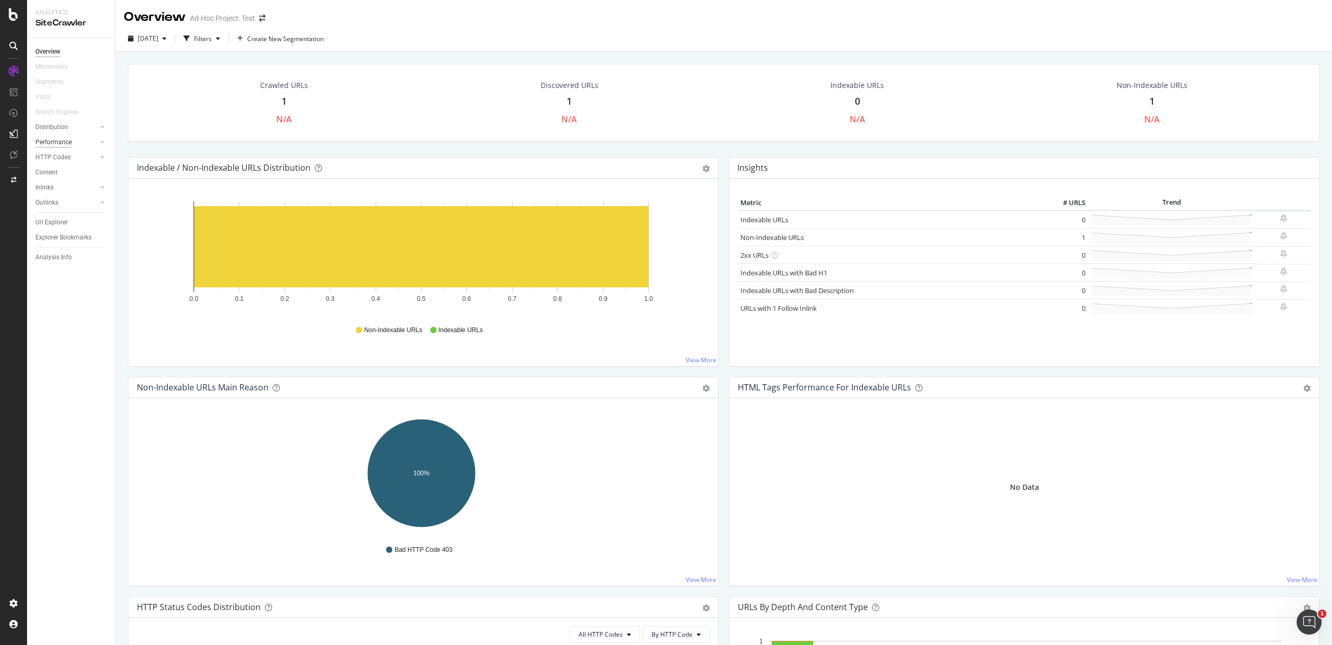
click at [50, 141] on div "Performance" at bounding box center [53, 142] width 36 height 11
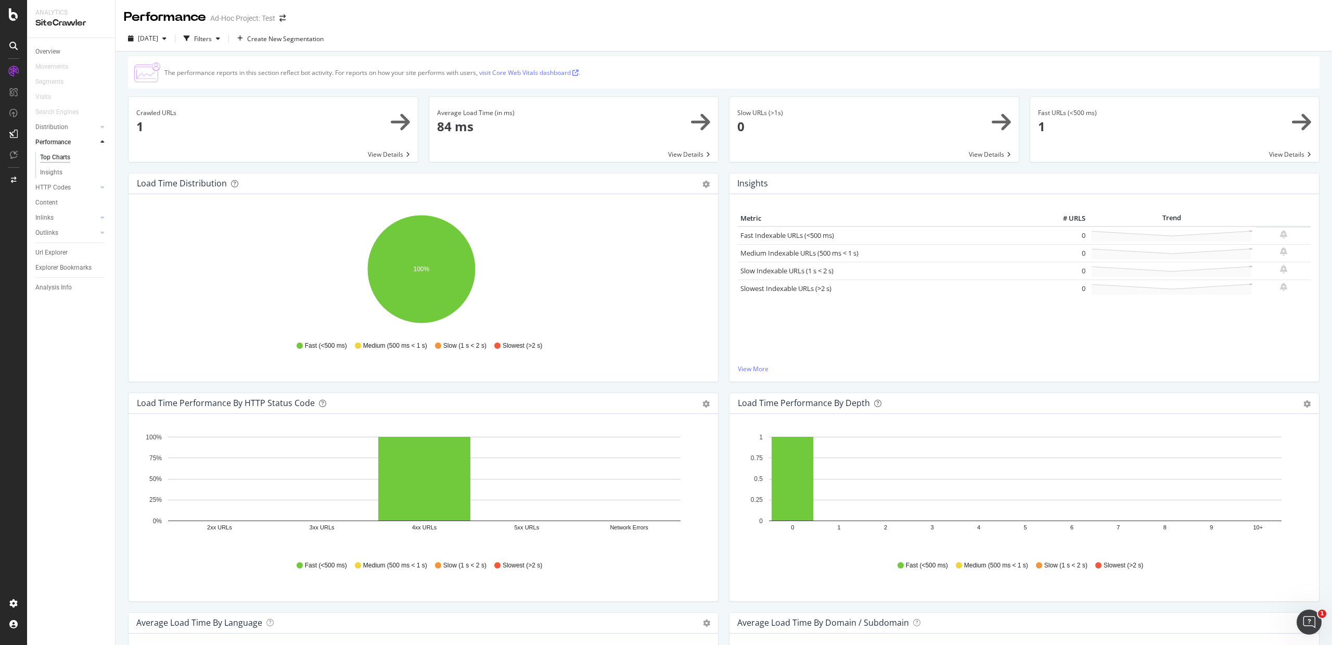
click at [371, 157] on span at bounding box center [273, 129] width 289 height 65
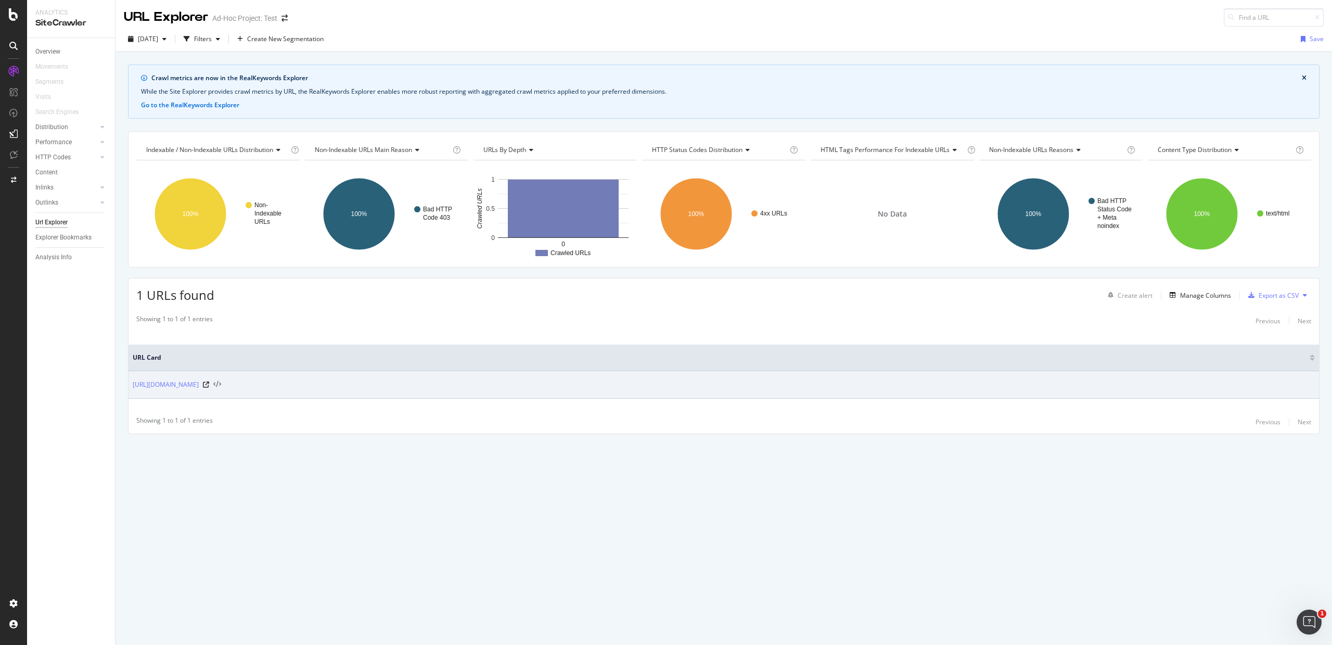
click at [221, 385] on icon at bounding box center [217, 384] width 8 height 7
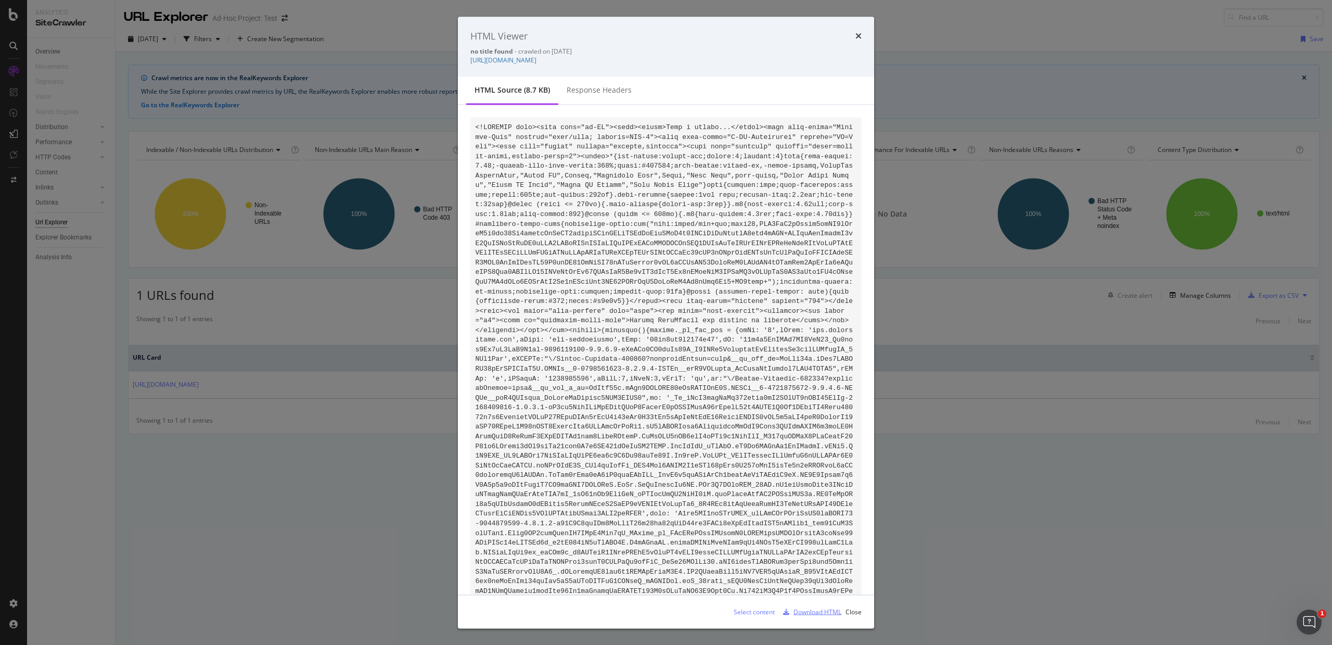
click at [820, 615] on div "Download HTML" at bounding box center [818, 611] width 48 height 9
click at [595, 91] on div "Response Headers" at bounding box center [599, 90] width 65 height 10
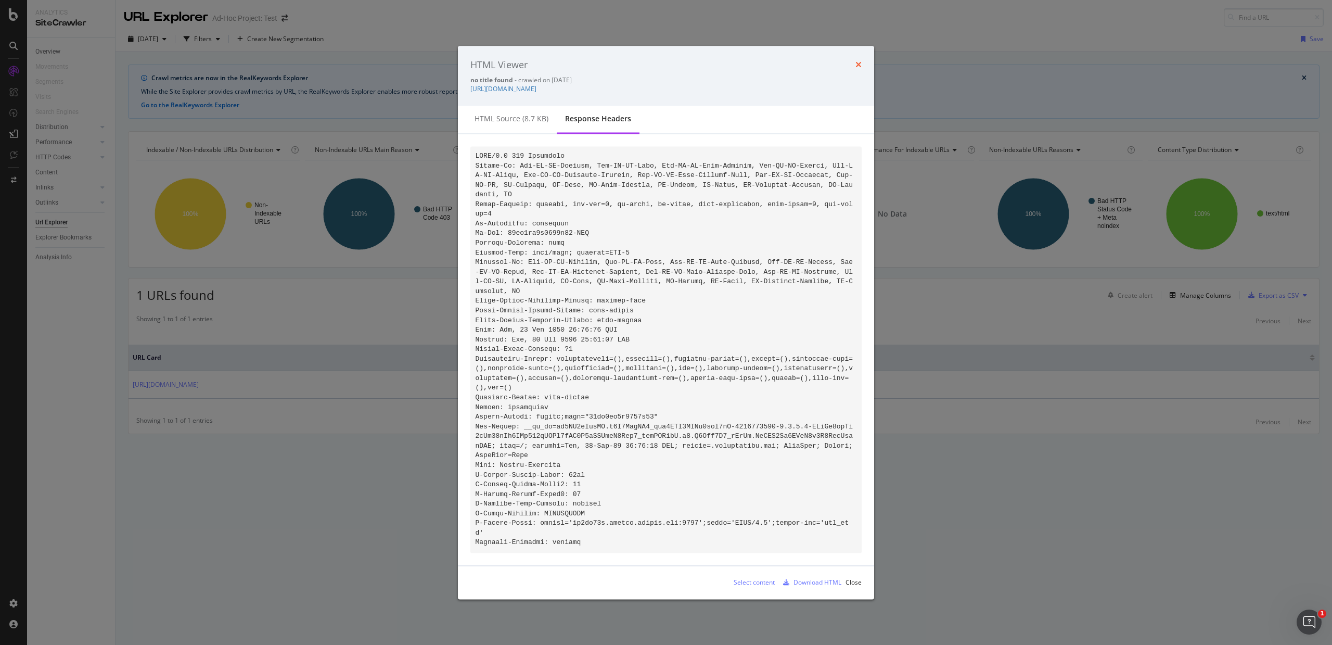
click at [858, 61] on icon "times" at bounding box center [859, 65] width 6 height 8
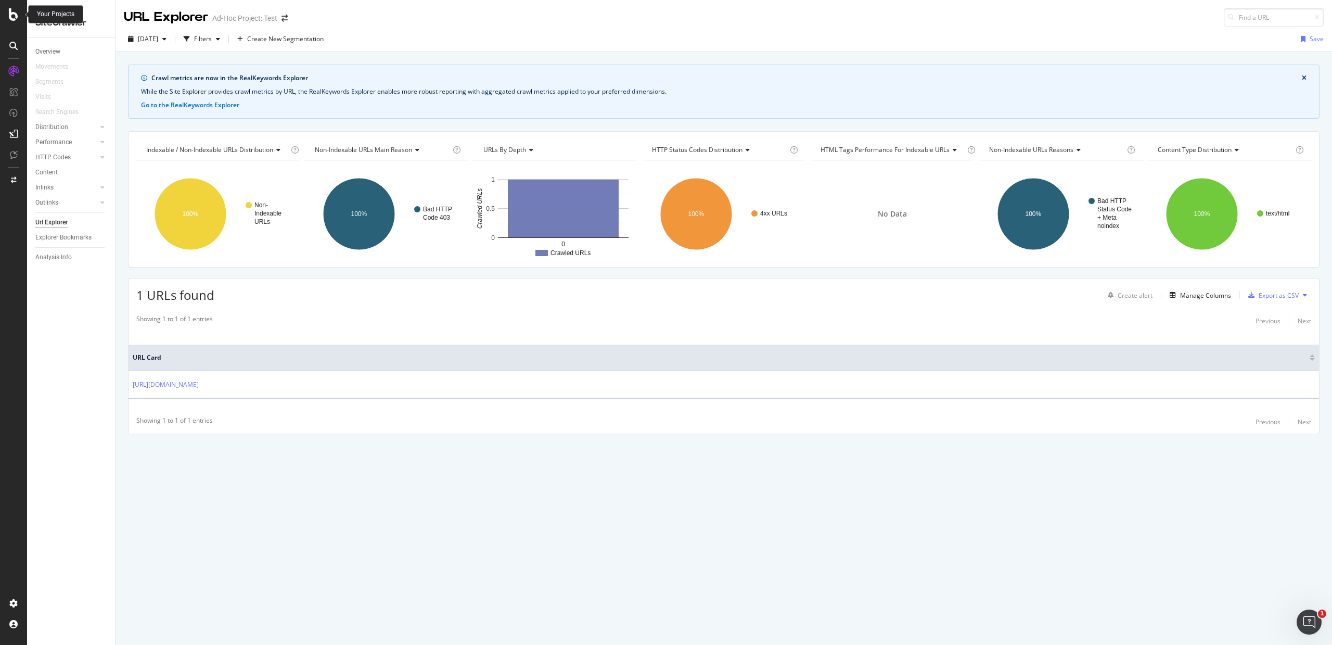
click at [6, 12] on div at bounding box center [13, 14] width 25 height 12
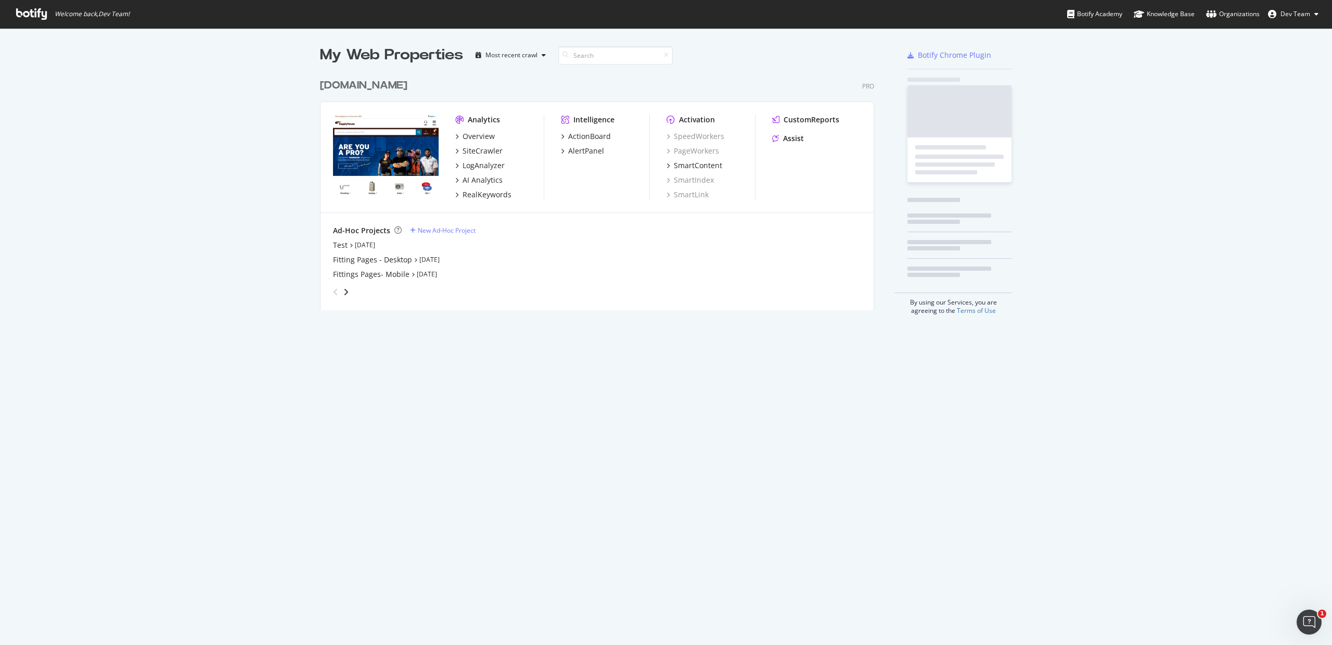
scroll to position [237, 555]
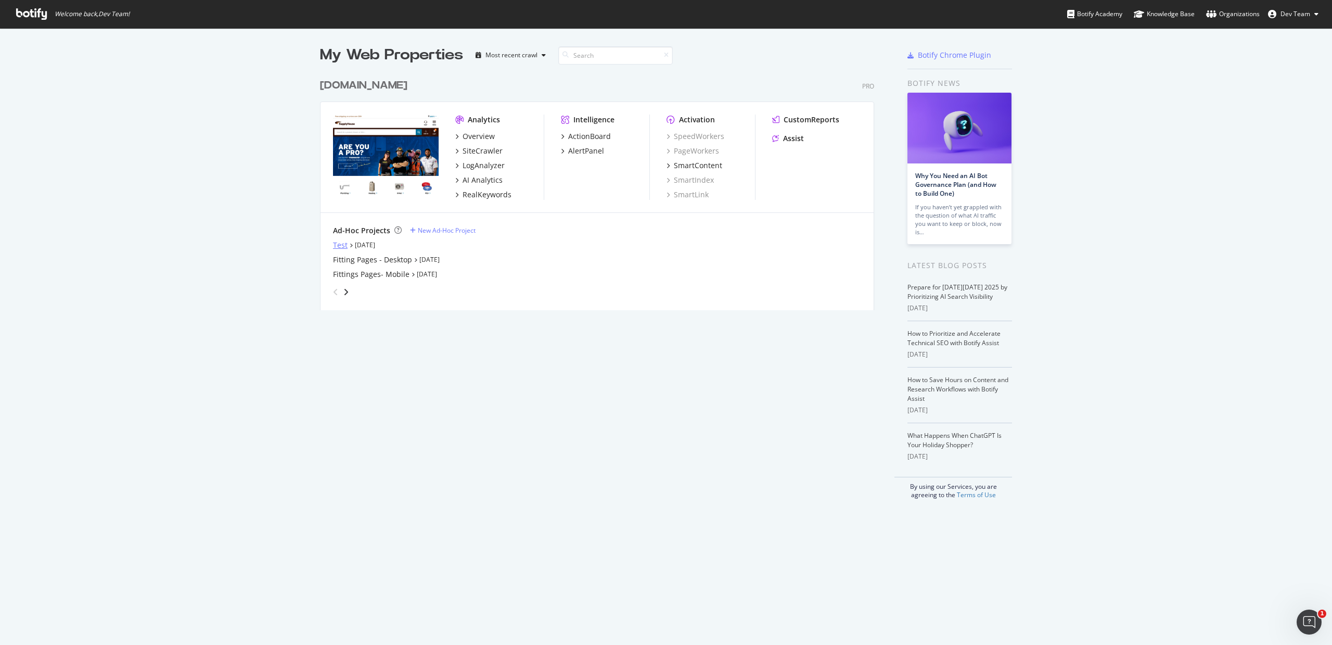
click at [334, 244] on div "Test" at bounding box center [340, 245] width 15 height 10
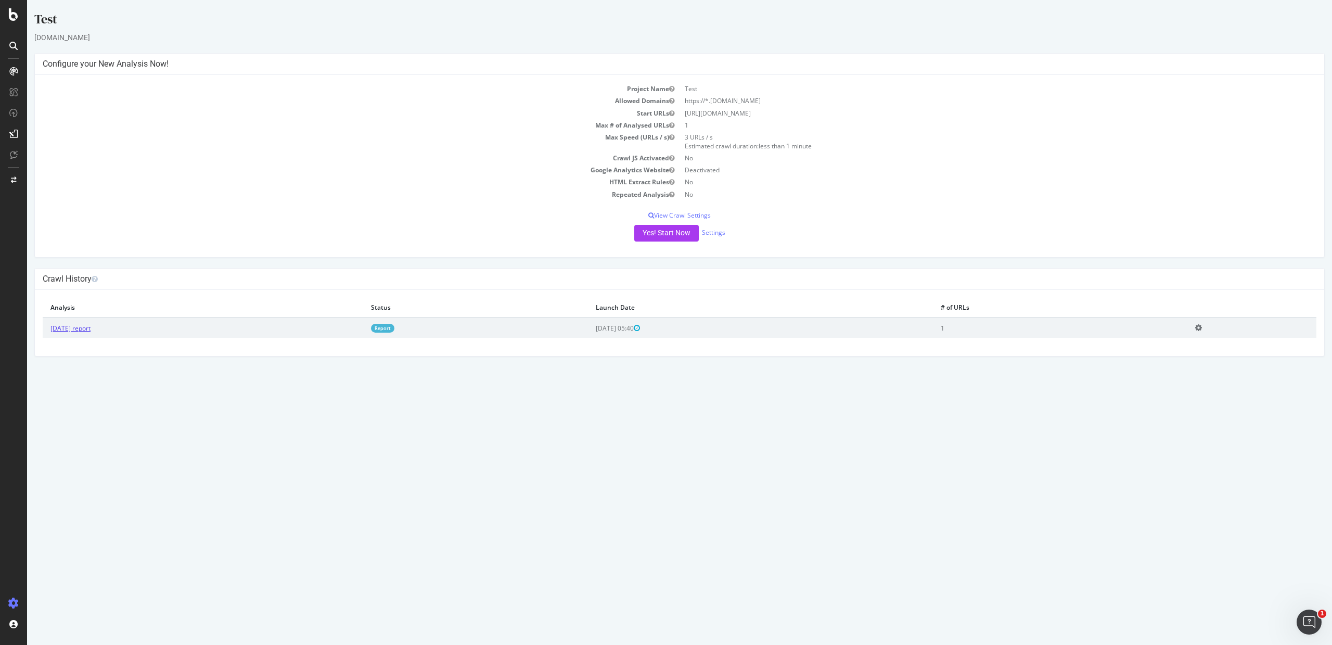
click at [88, 329] on link "[DATE] report" at bounding box center [70, 328] width 40 height 9
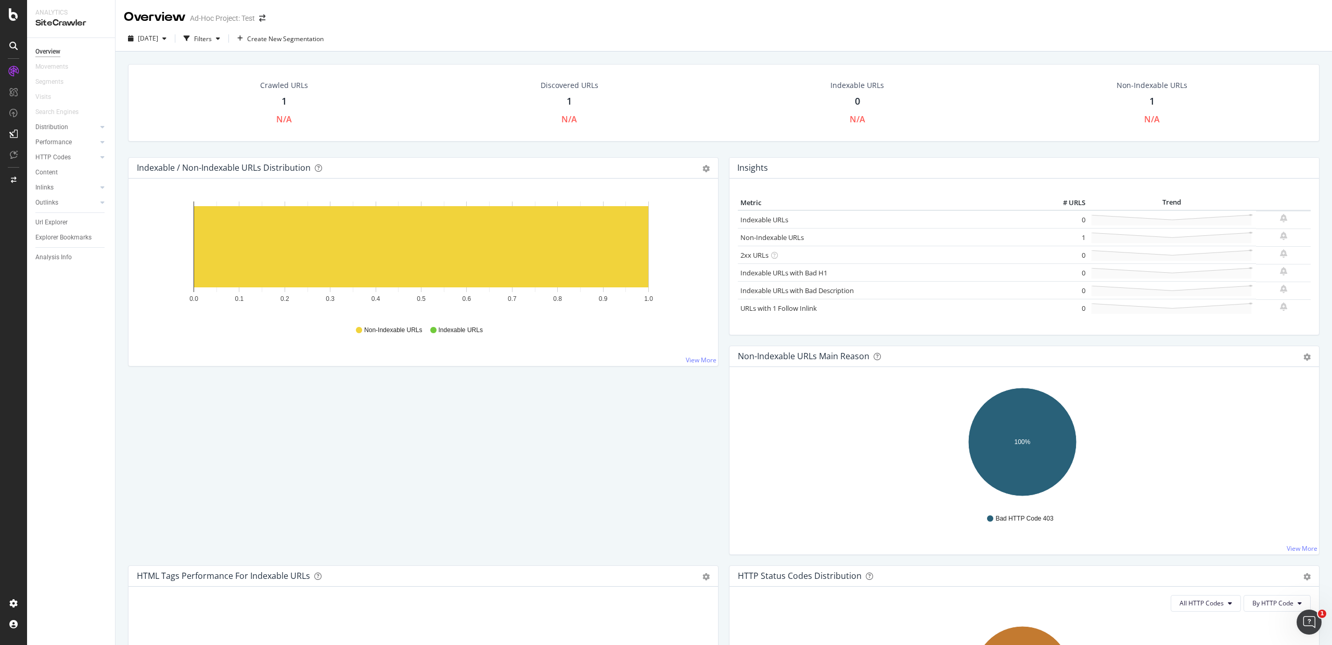
scroll to position [6, 0]
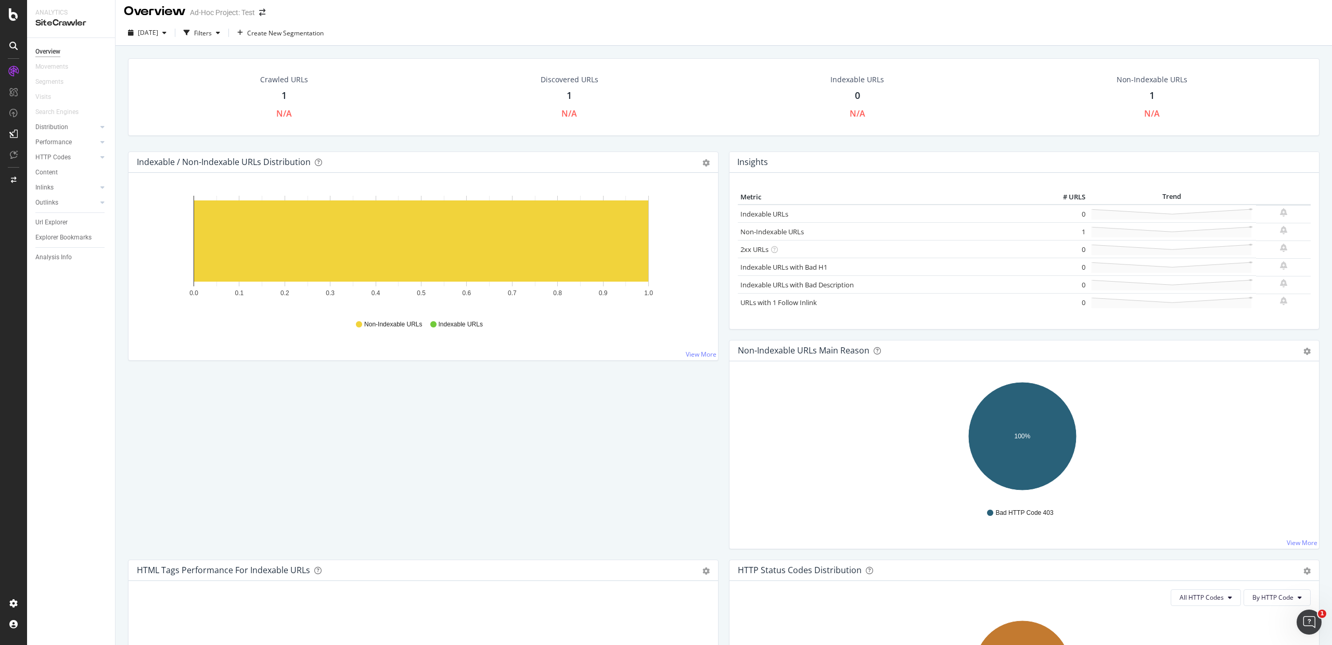
click at [288, 98] on div "Crawled URLs 1 N/A" at bounding box center [284, 97] width 69 height 56
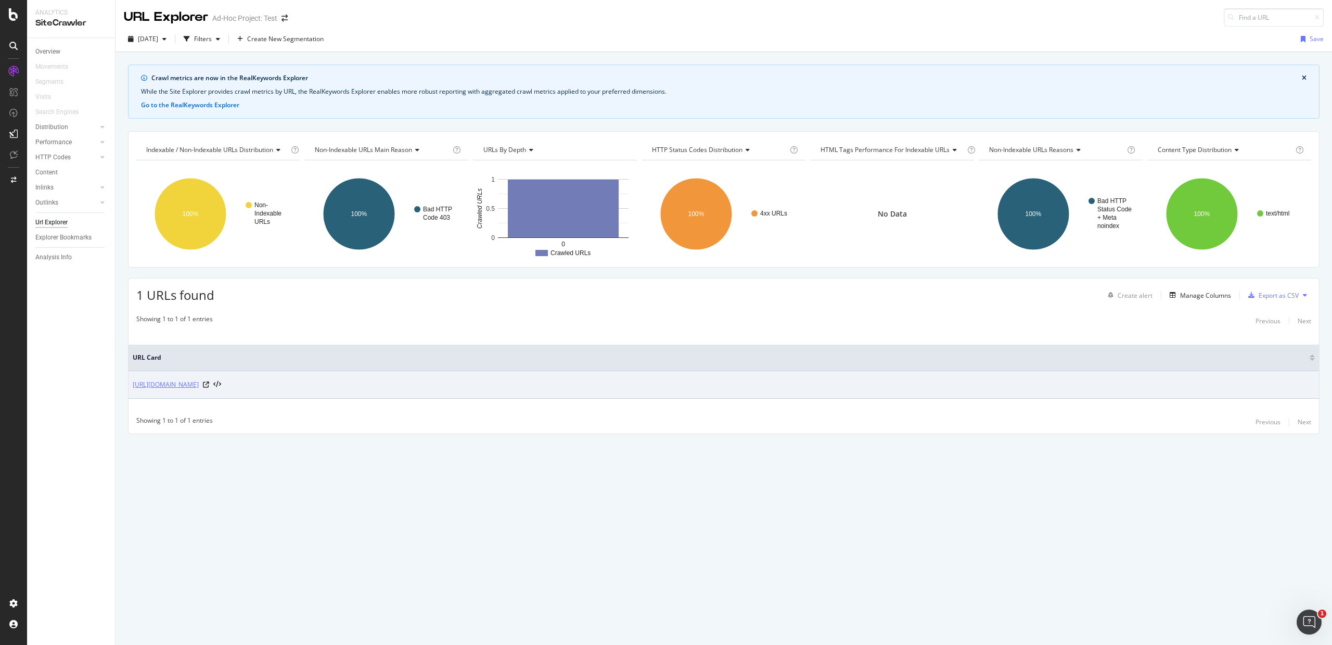
click at [199, 385] on link "https://www.supplyhouse.com/Copper-Fittings-130000?fittingsFinder=true" at bounding box center [166, 384] width 66 height 10
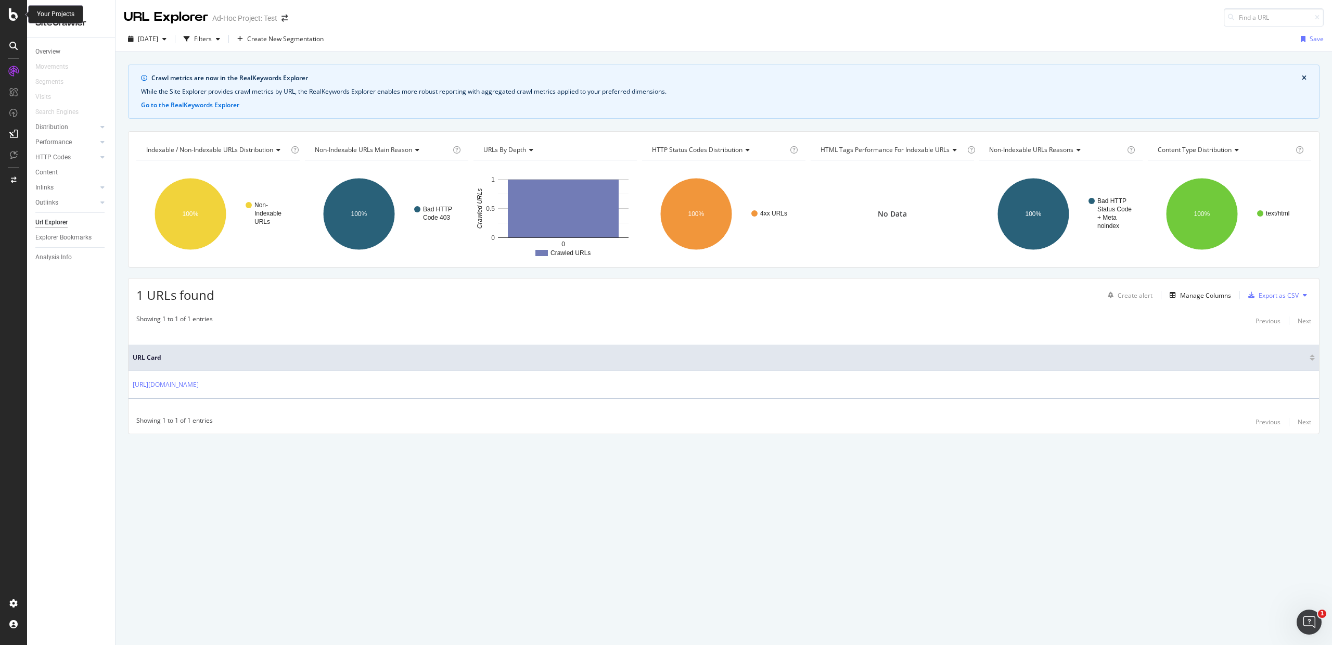
click at [14, 18] on icon at bounding box center [13, 14] width 9 height 12
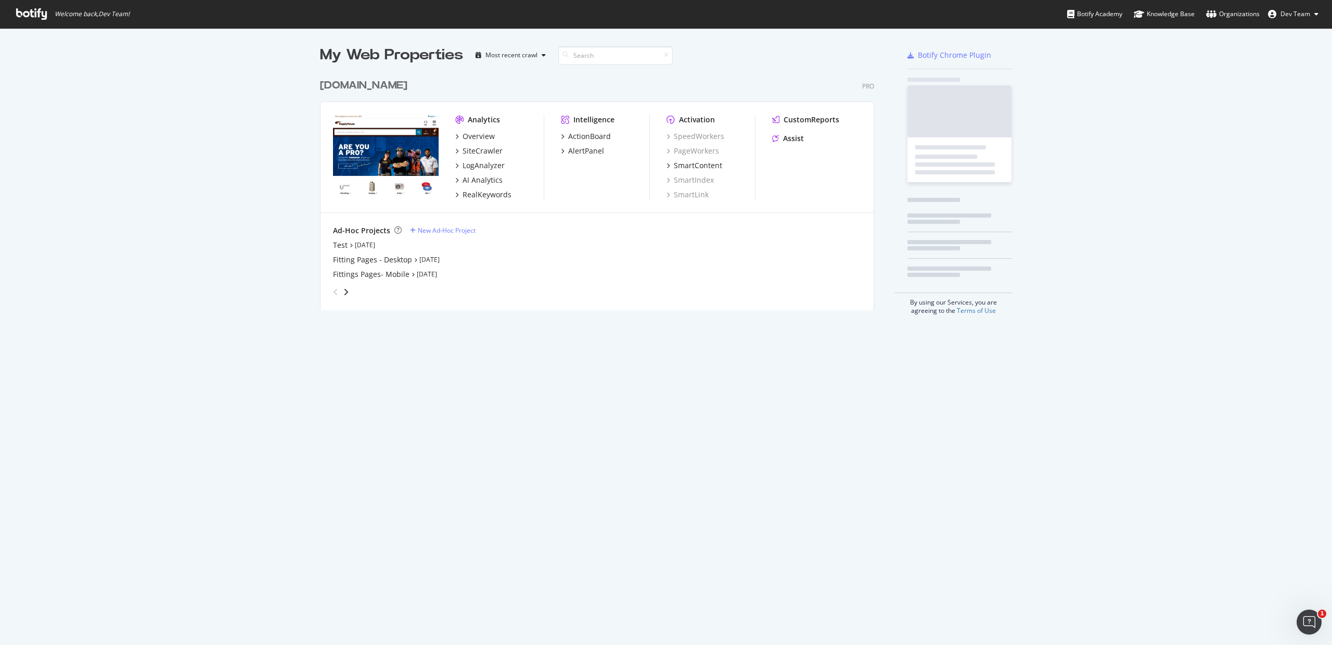
scroll to position [637, 1317]
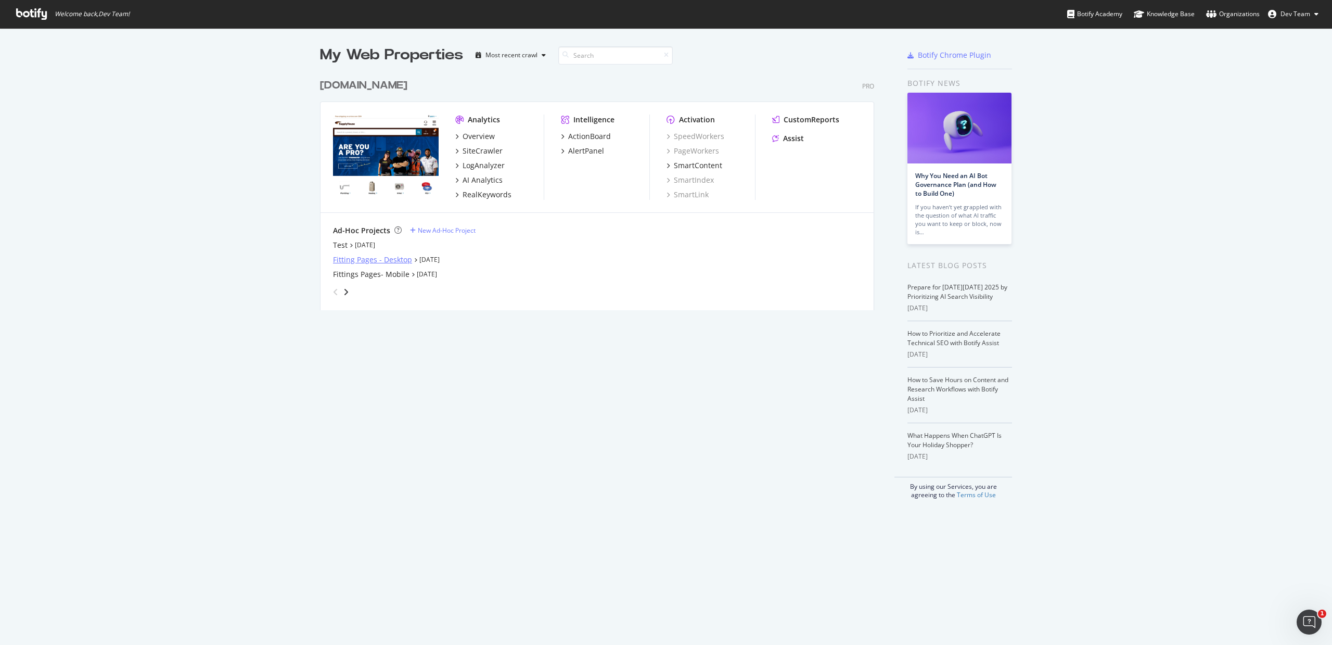
click at [360, 262] on div "Fitting Pages - Desktop" at bounding box center [372, 260] width 79 height 10
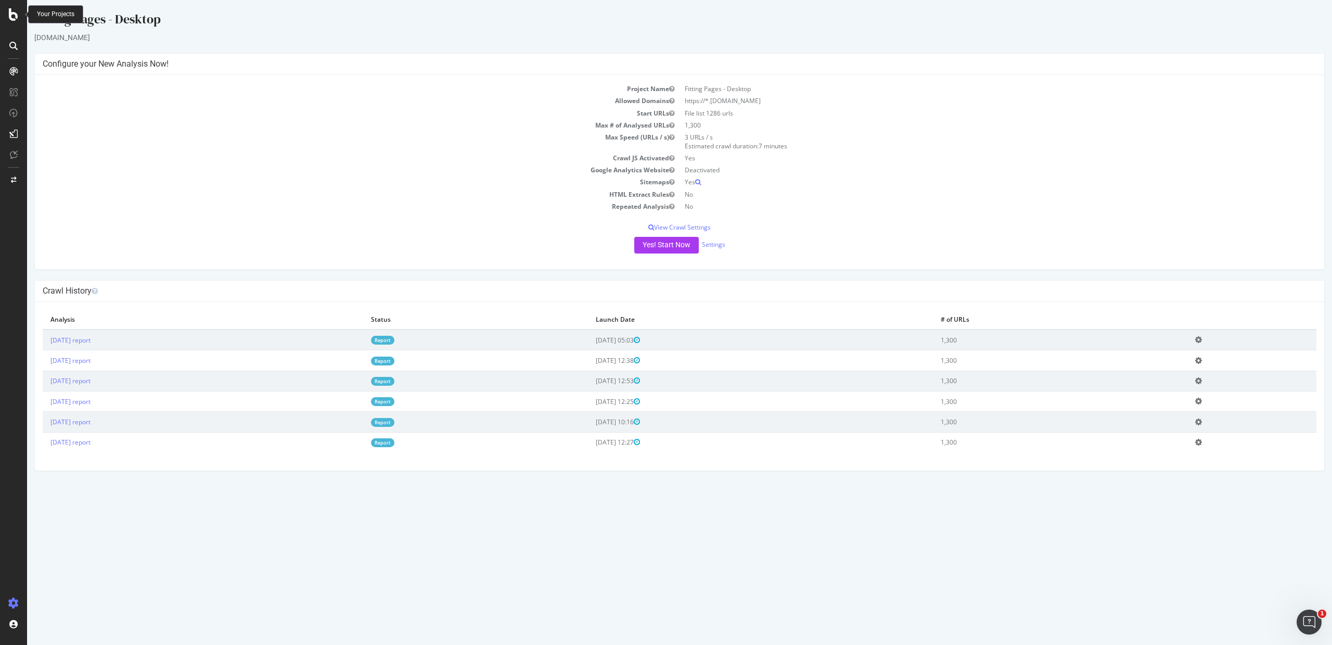
click at [7, 12] on div at bounding box center [13, 14] width 25 height 12
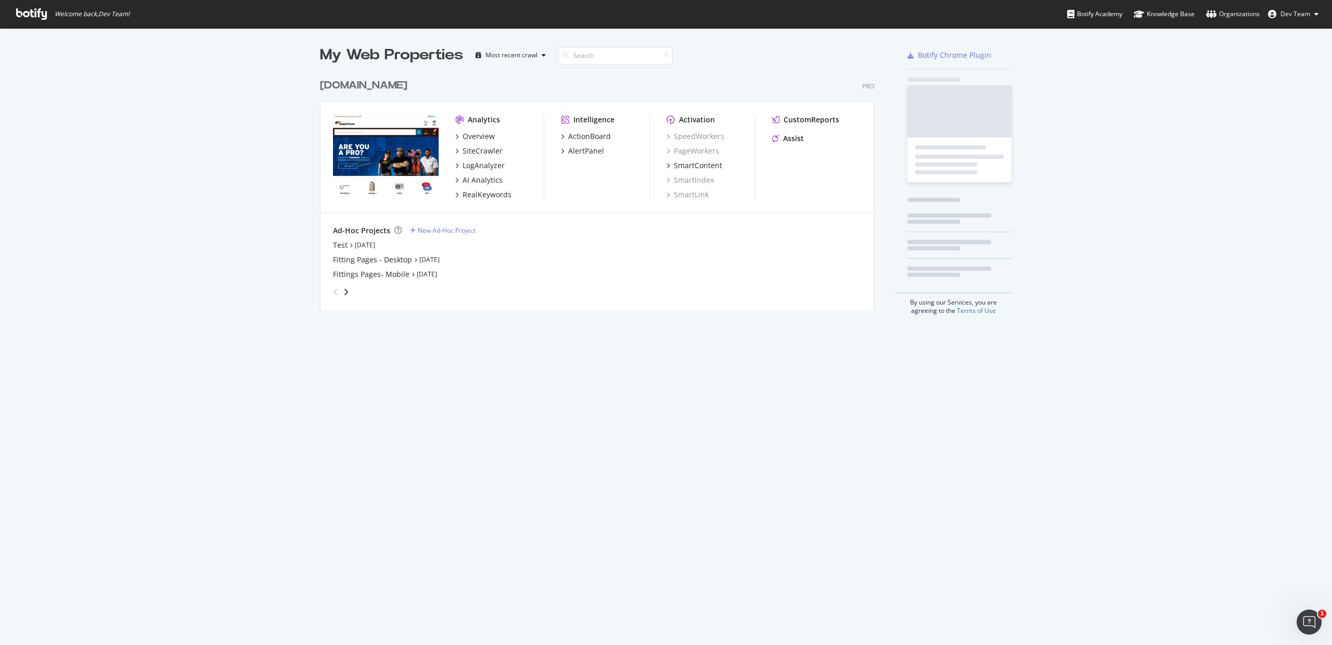
scroll to position [637, 1317]
click at [333, 246] on div "Test" at bounding box center [340, 245] width 15 height 10
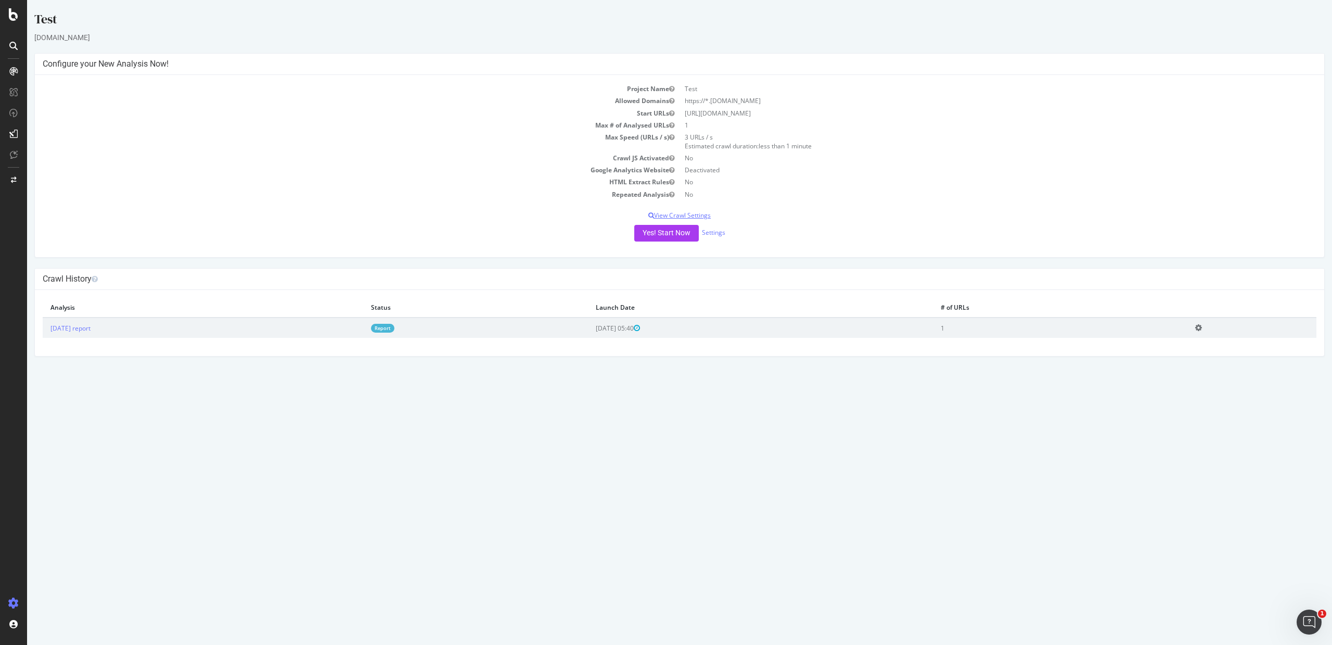
click at [698, 216] on p "View Crawl Settings" at bounding box center [680, 215] width 1274 height 9
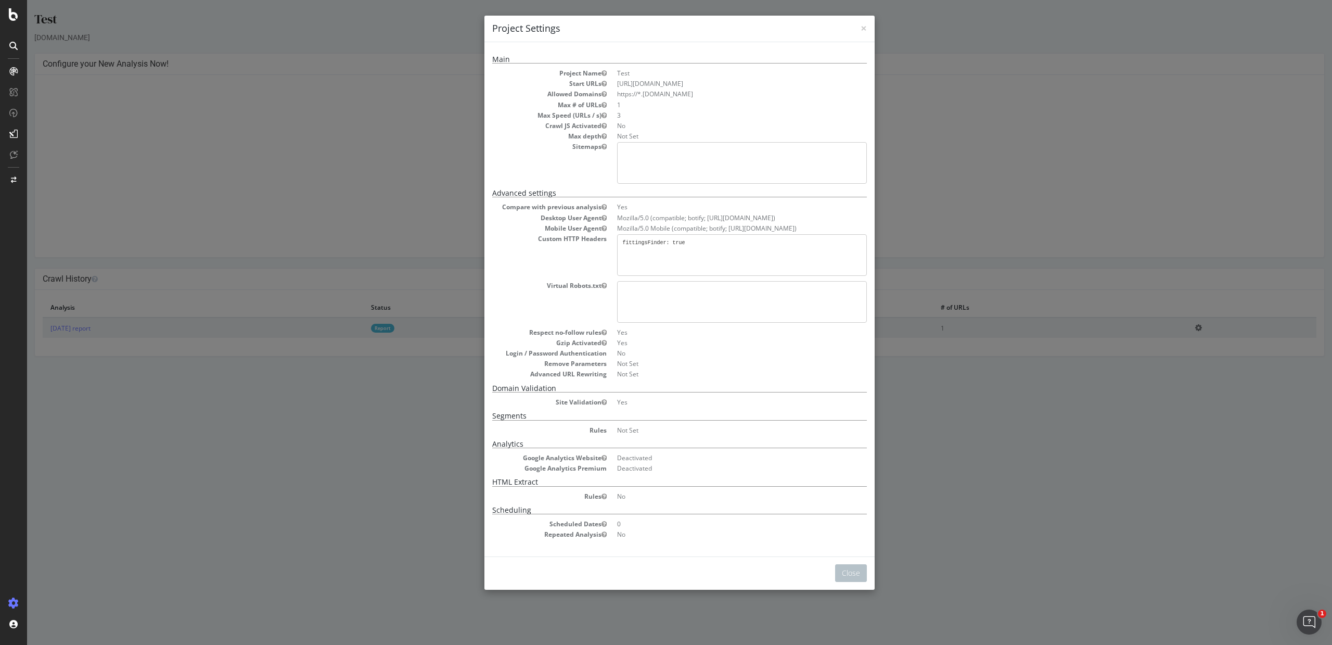
click at [644, 244] on pre "fittingsFinder: true" at bounding box center [742, 255] width 250 height 42
copy pre "fittingsFinder"
click at [674, 244] on pre "fittingsFinder: true" at bounding box center [742, 255] width 250 height 42
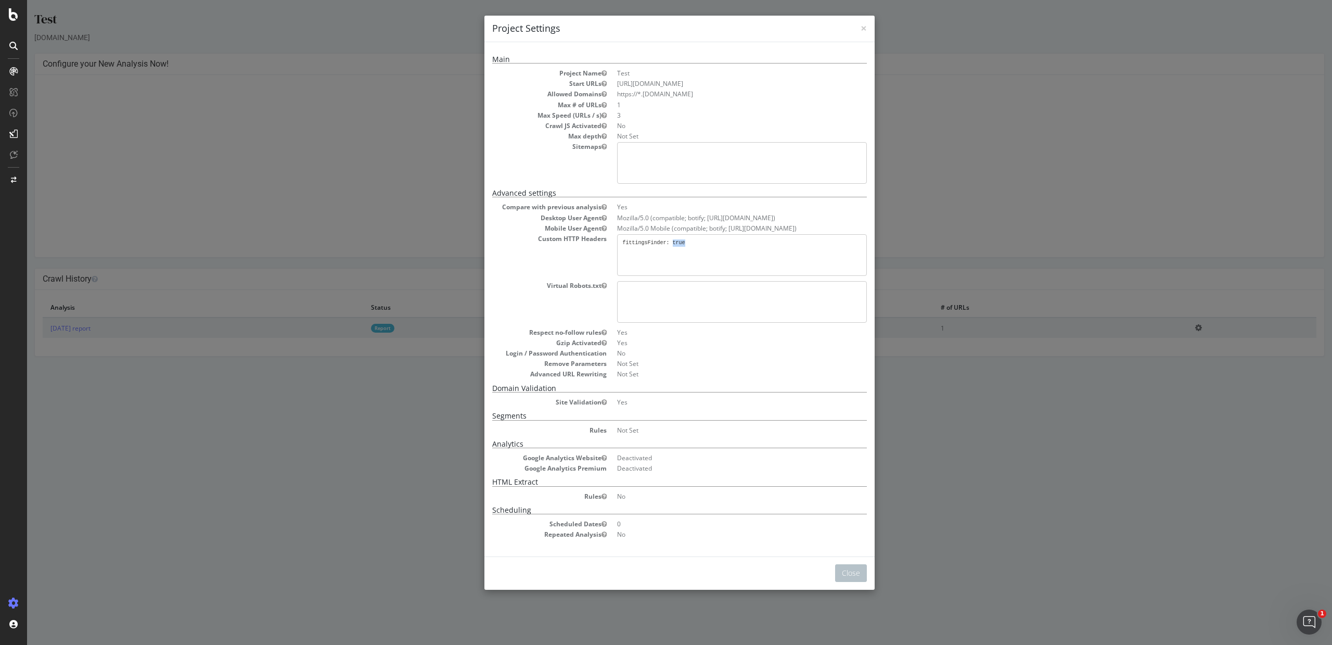
click at [754, 263] on pre "fittingsFinder: true" at bounding box center [742, 255] width 250 height 42
click at [645, 240] on pre "fittingsFinder: true" at bounding box center [742, 255] width 250 height 42
click at [648, 240] on pre "fittingsFinder: true" at bounding box center [742, 255] width 250 height 42
click at [645, 242] on pre "fittingsFinder: true" at bounding box center [742, 255] width 250 height 42
click at [649, 242] on pre "fittingsFinder: true" at bounding box center [742, 255] width 250 height 42
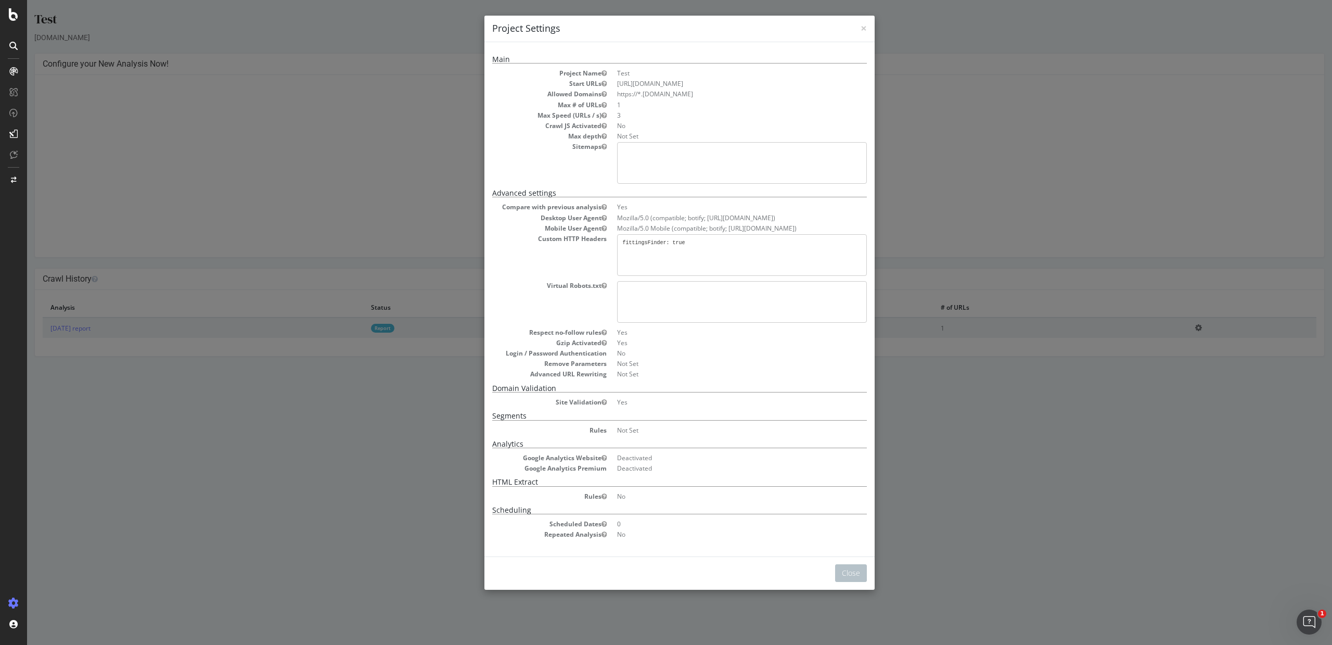
click at [647, 242] on pre "fittingsFinder: true" at bounding box center [742, 255] width 250 height 42
drag, startPoint x: 685, startPoint y: 274, endPoint x: 689, endPoint y: 270, distance: 5.6
click at [686, 274] on pre "fittingsFinder: true" at bounding box center [742, 255] width 250 height 42
click at [690, 269] on pre "fittingsFinder: true" at bounding box center [742, 255] width 250 height 42
click at [856, 28] on h4 "Project Settings" at bounding box center [679, 29] width 375 height 14
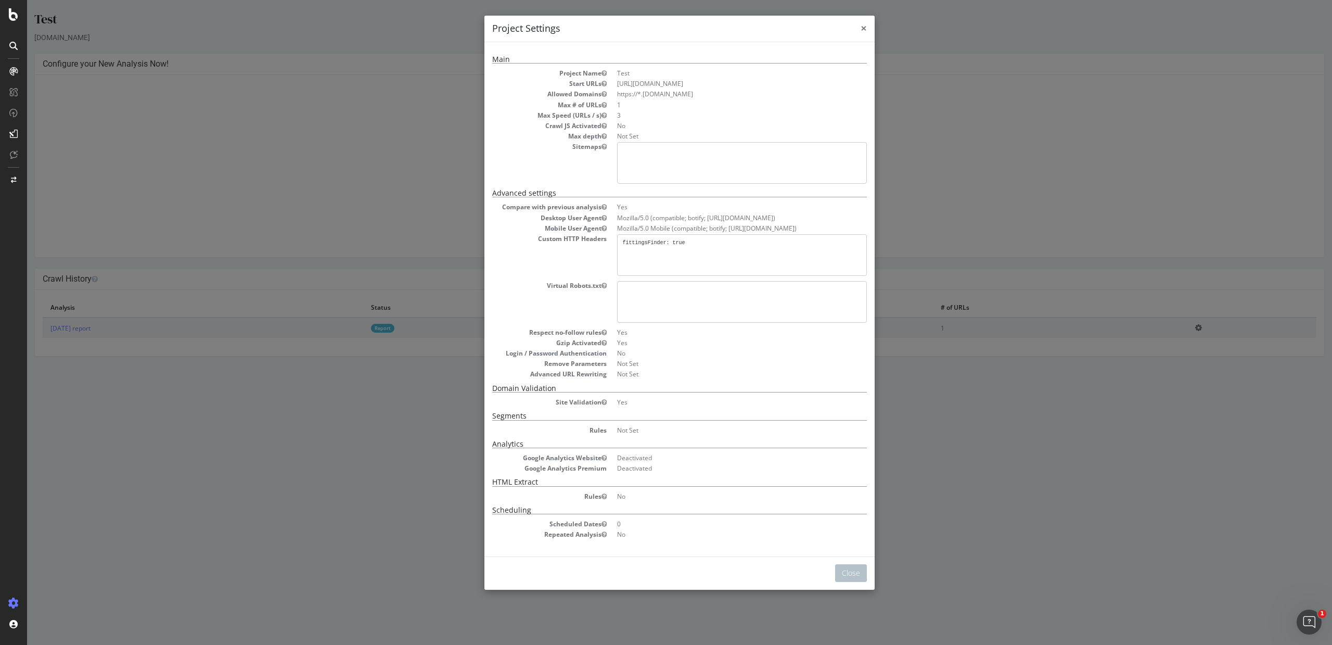
click at [861, 28] on span "×" at bounding box center [864, 28] width 6 height 15
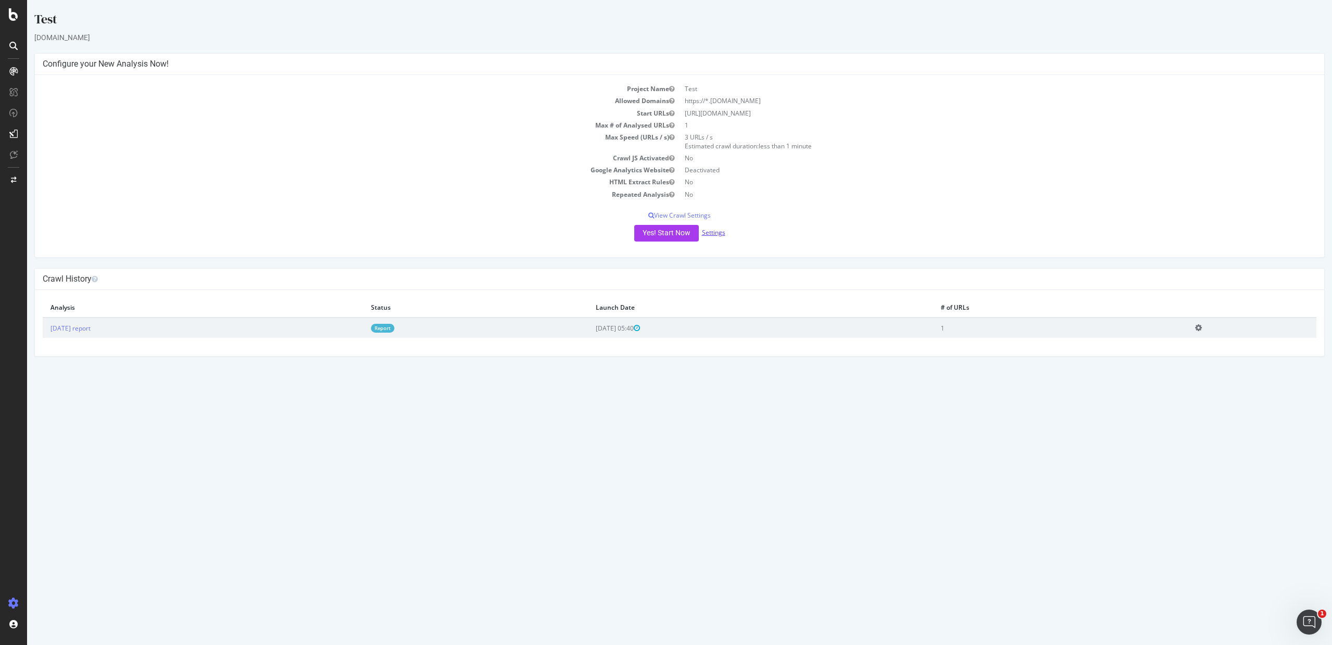
click at [710, 231] on link "Settings" at bounding box center [713, 232] width 23 height 9
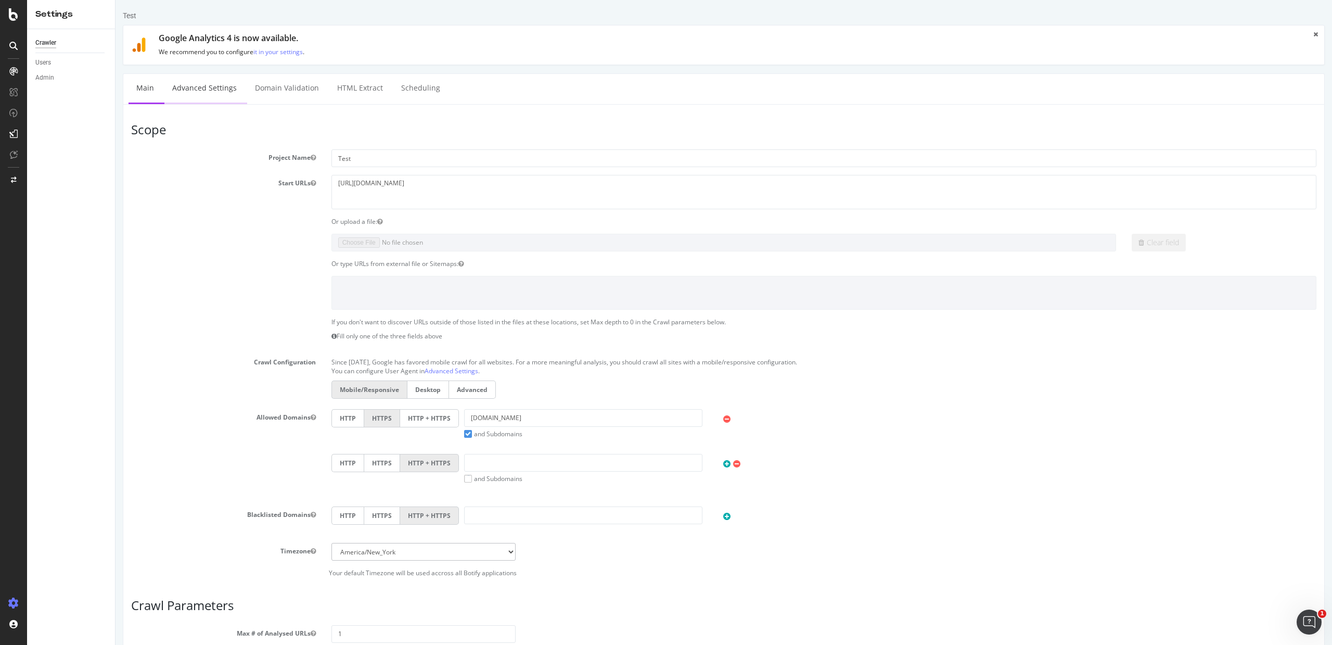
click at [215, 88] on link "Advanced Settings" at bounding box center [204, 88] width 80 height 29
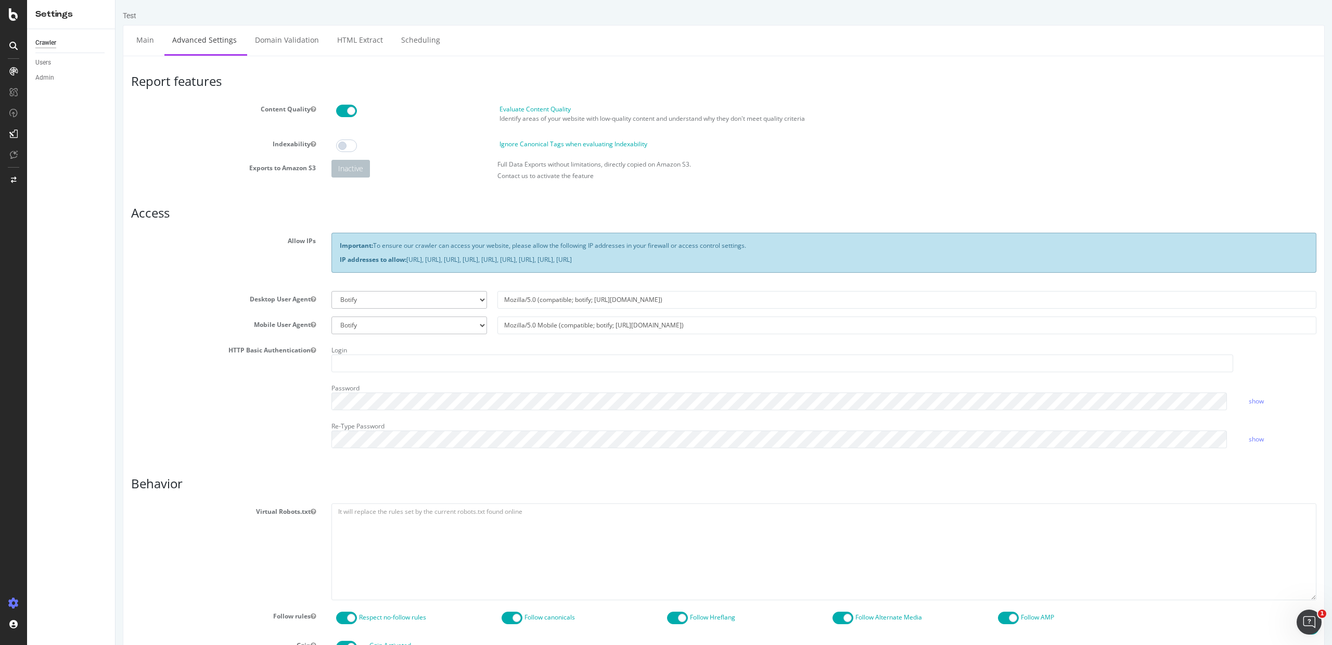
scroll to position [214, 0]
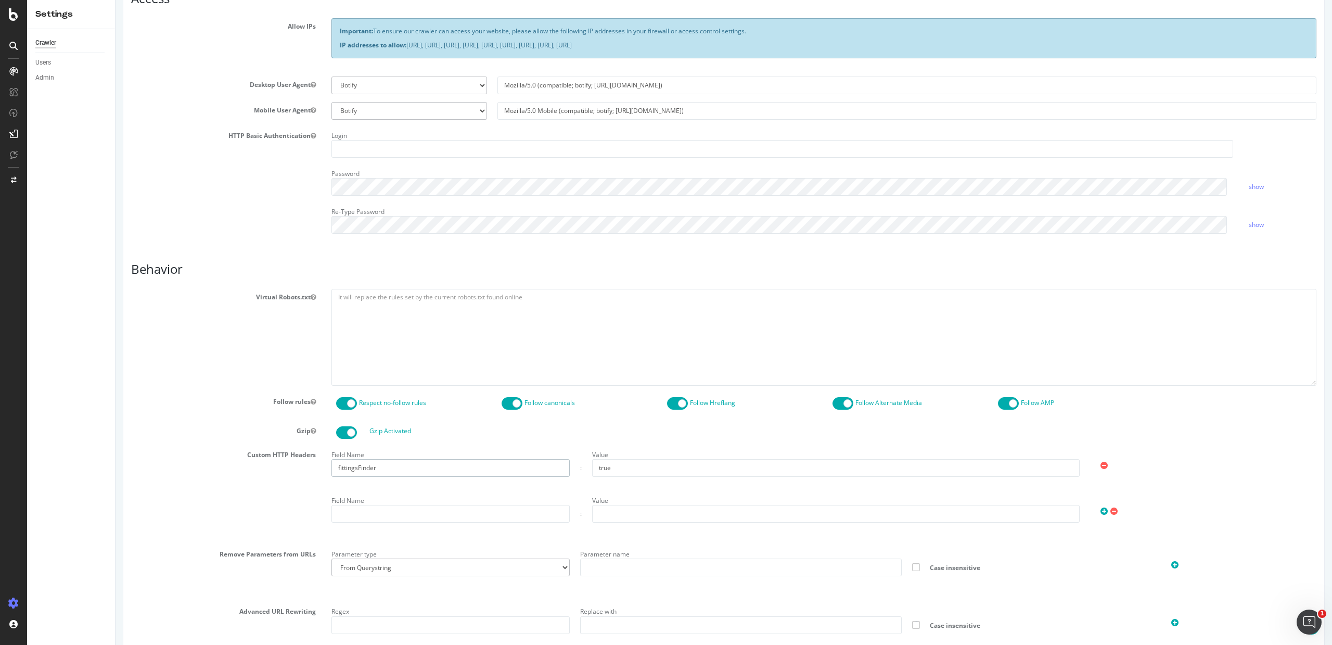
click at [360, 466] on input "fittingsFinder" at bounding box center [451, 468] width 238 height 18
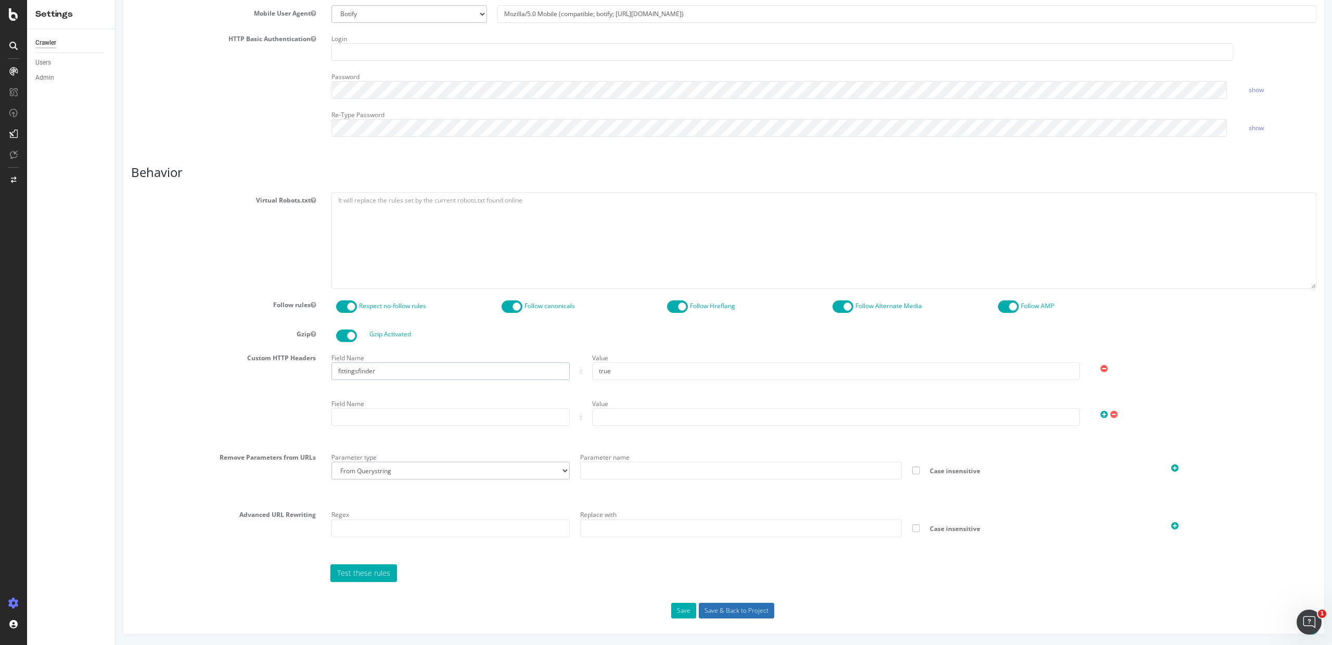
type input "fittingsfinder"
click at [732, 605] on input "Save & Back to Project" at bounding box center [736, 611] width 75 height 16
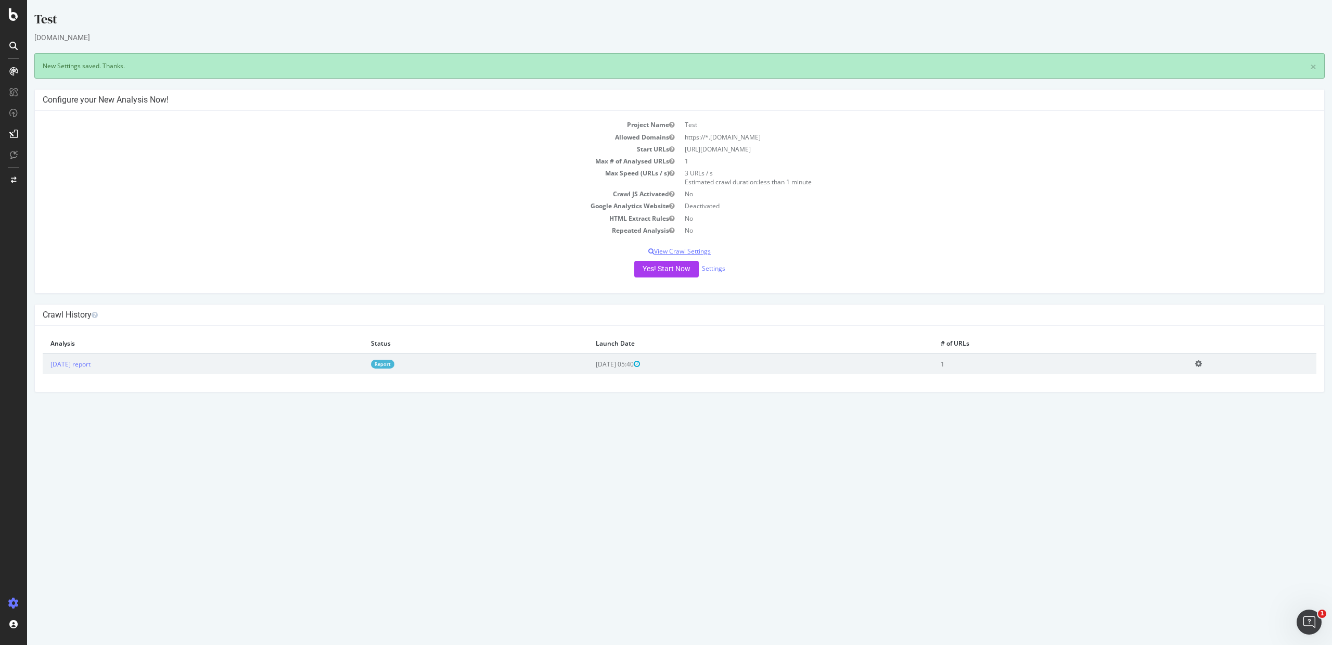
click at [690, 247] on p "View Crawl Settings" at bounding box center [680, 251] width 1274 height 9
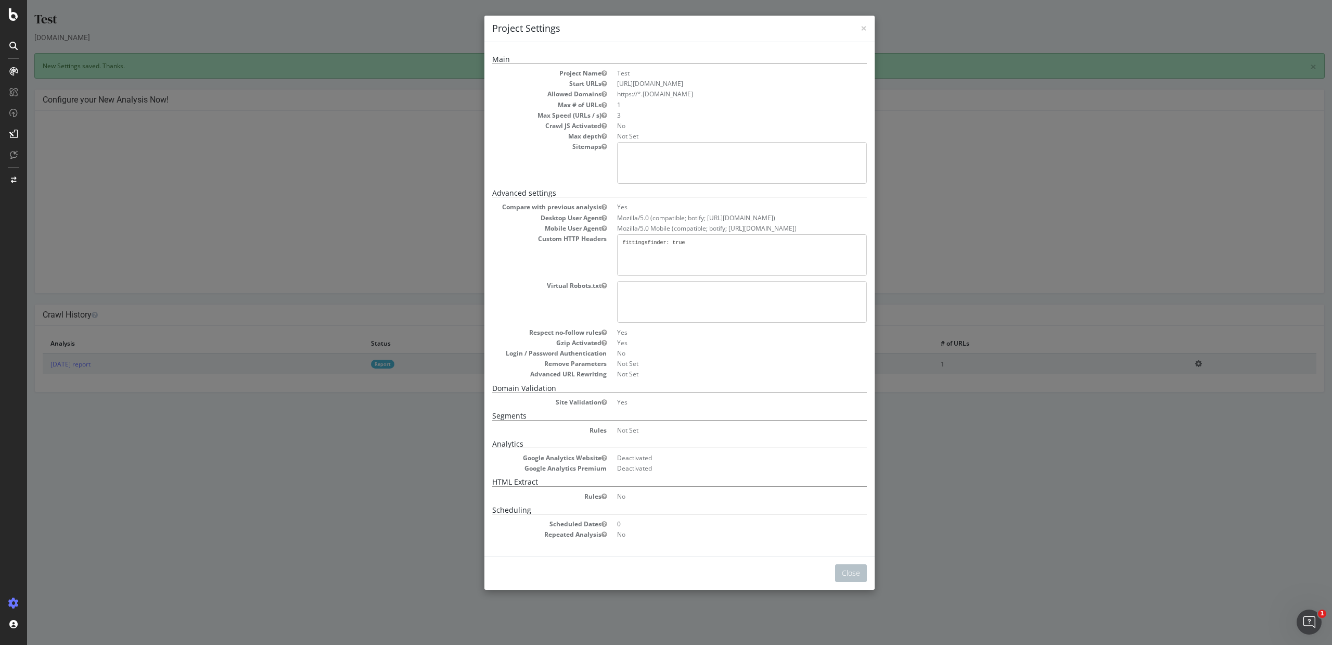
click at [751, 81] on dd "https://www.supplyhouse.com/Copper-Fittings-130000?fittingsFinder=true" at bounding box center [742, 83] width 250 height 9
click at [785, 120] on dl "Project Name Test Start URLs https://www.supplyhouse.com/Copper-Fittings-130000…" at bounding box center [679, 126] width 375 height 115
click at [856, 31] on h4 "Project Settings" at bounding box center [679, 29] width 375 height 14
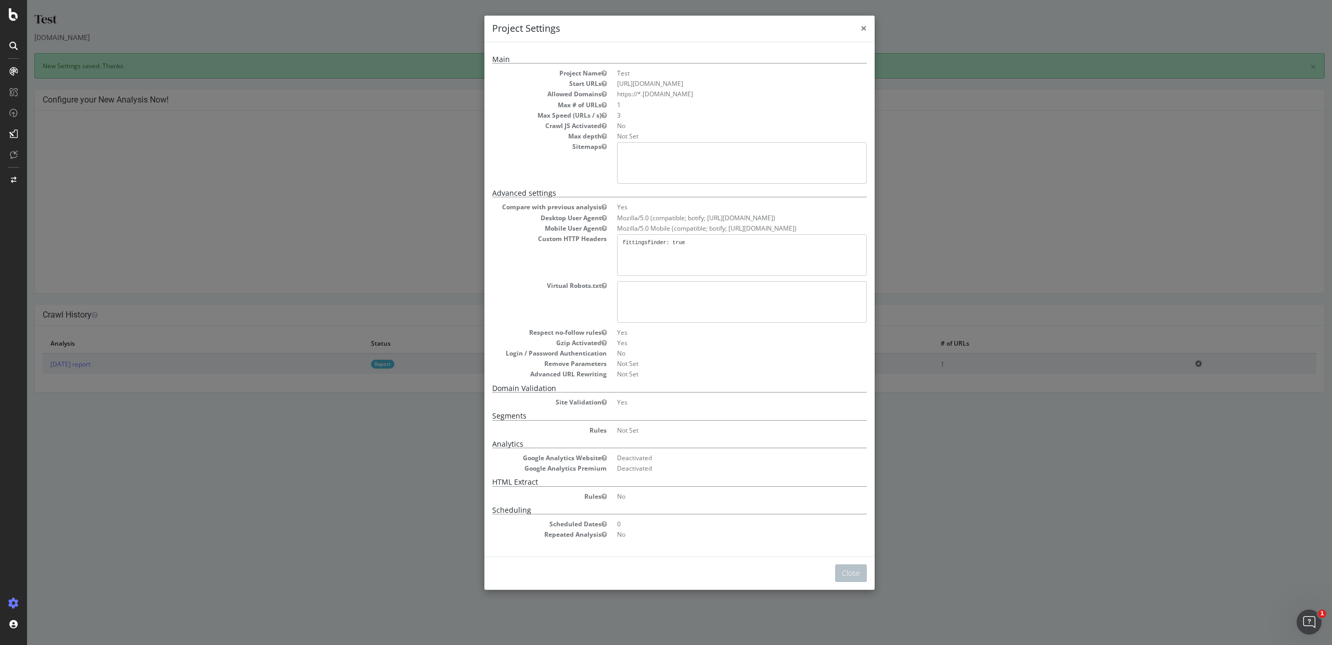
click at [861, 28] on span "×" at bounding box center [864, 28] width 6 height 15
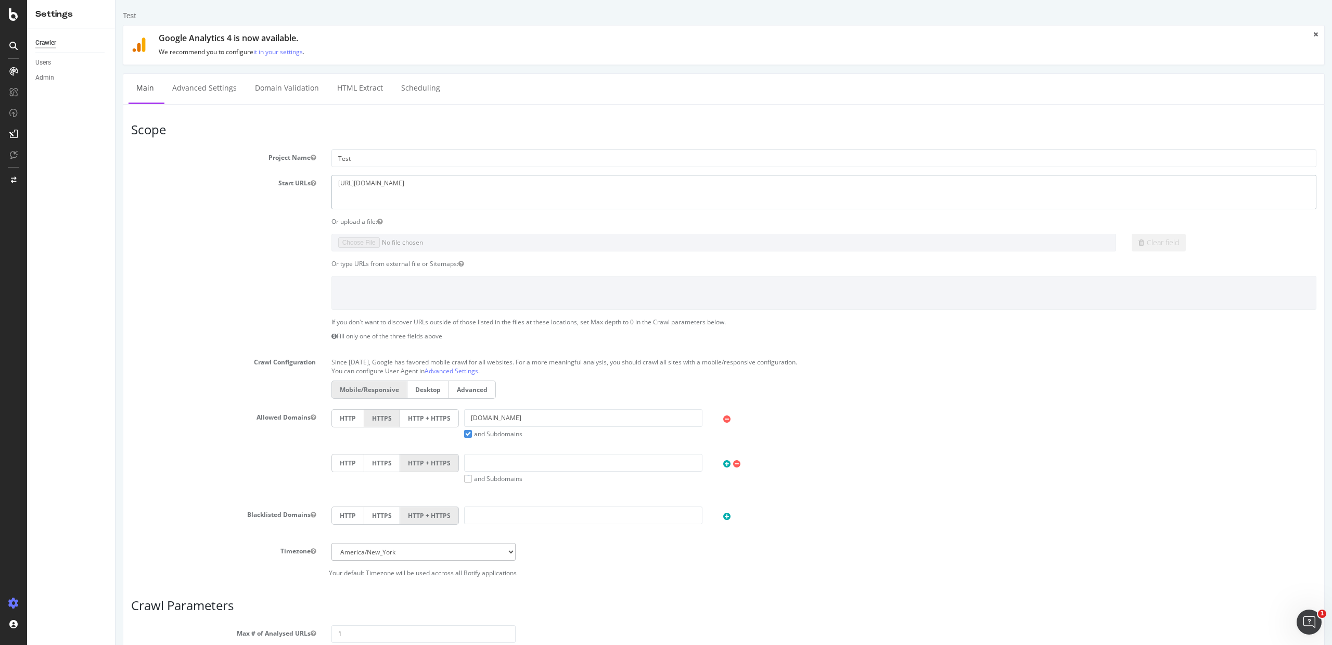
drag, startPoint x: 499, startPoint y: 183, endPoint x: 560, endPoint y: 182, distance: 60.9
click at [560, 182] on textarea "https://www.supplyhouse.com/Copper-Fittings-130000?fittingsFinder=true" at bounding box center [824, 192] width 985 height 34
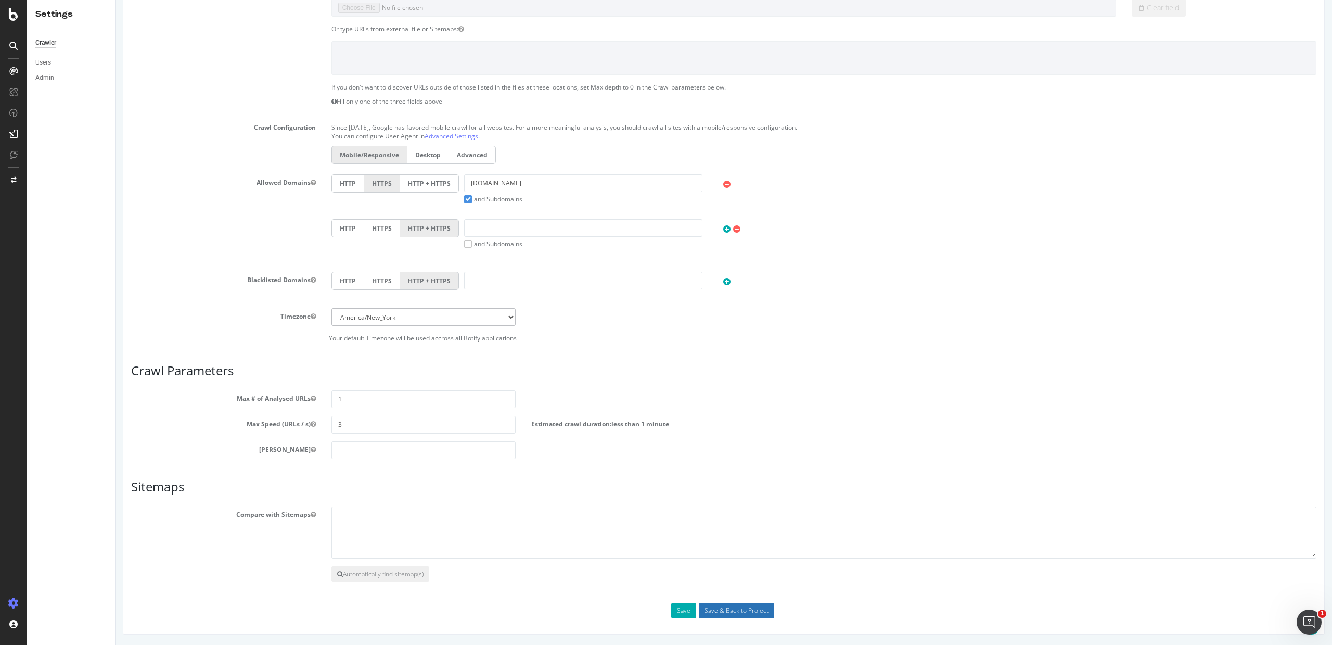
type textarea "[URL][DOMAIN_NAME]"
click at [730, 608] on input "Save & Back to Project" at bounding box center [736, 611] width 75 height 16
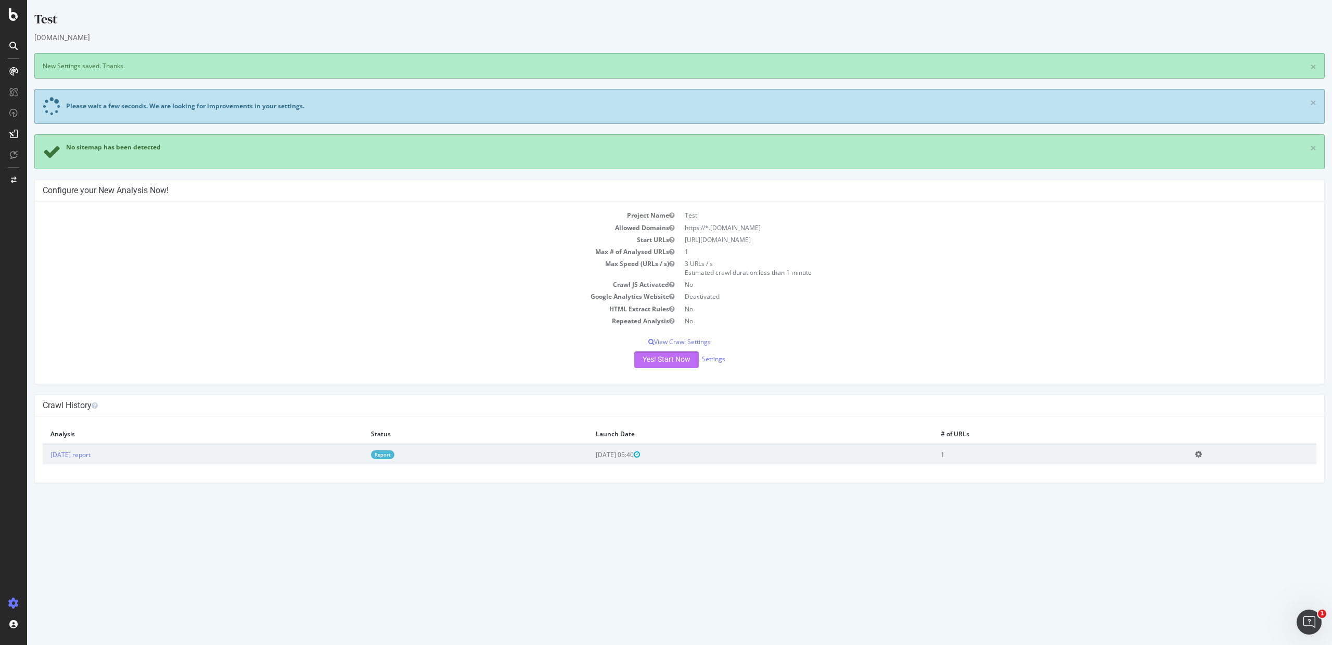
click at [663, 360] on button "Yes! Start Now" at bounding box center [666, 359] width 65 height 17
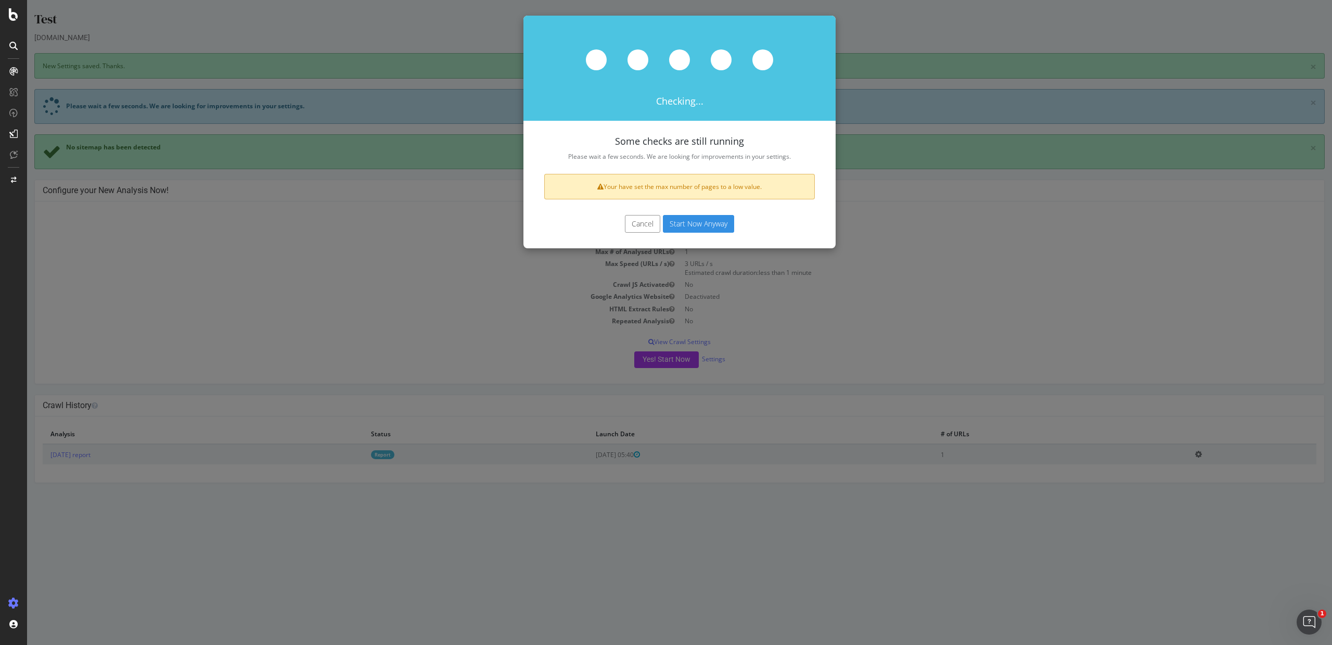
click at [701, 227] on button "Start Now Anyway" at bounding box center [698, 224] width 71 height 18
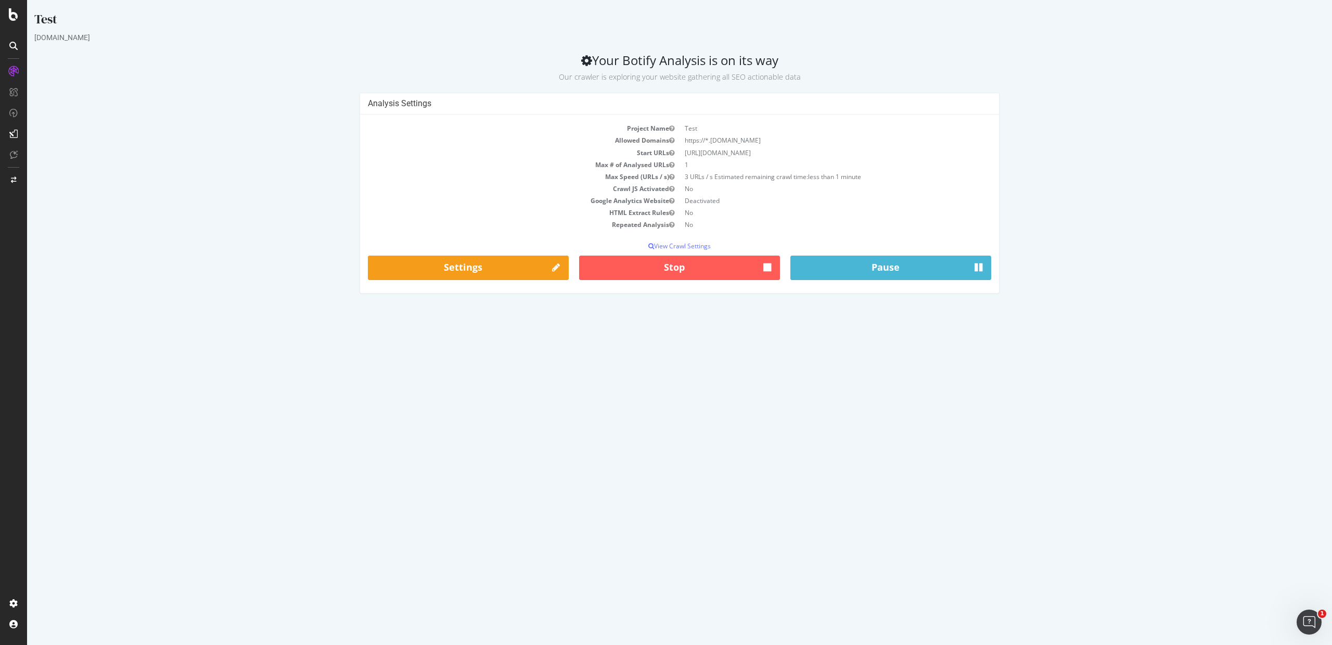
click at [17, 11] on icon at bounding box center [13, 14] width 9 height 12
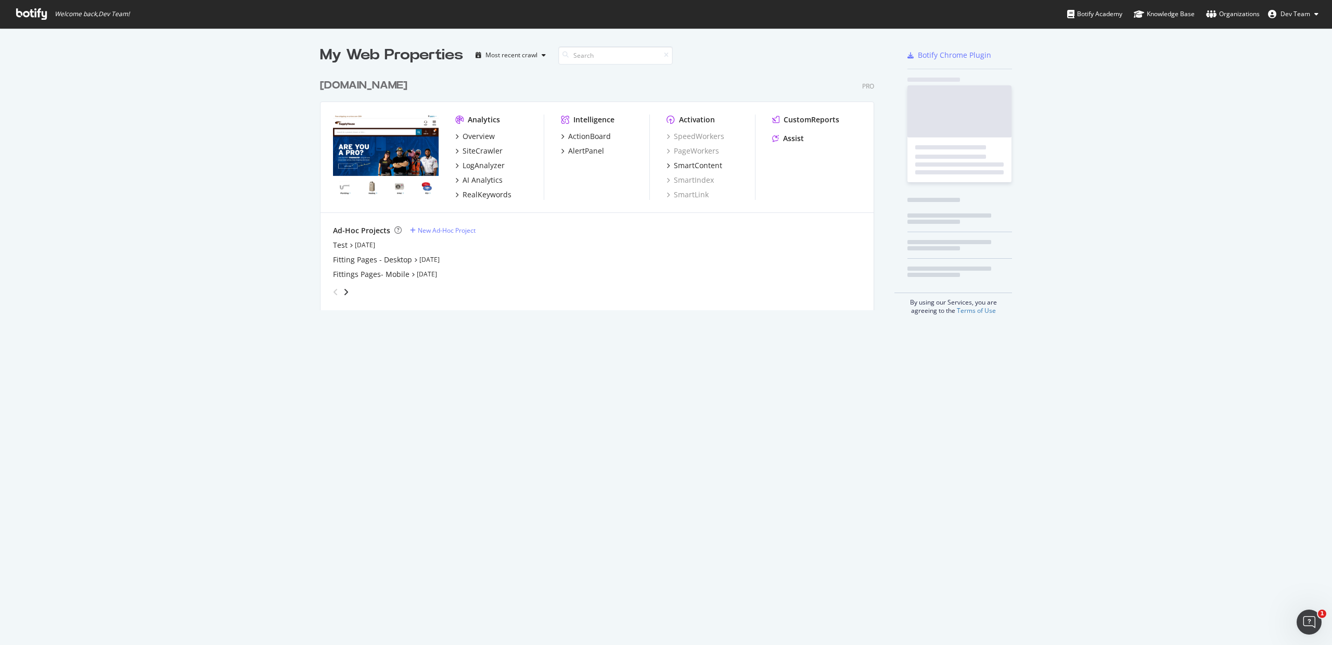
scroll to position [637, 1317]
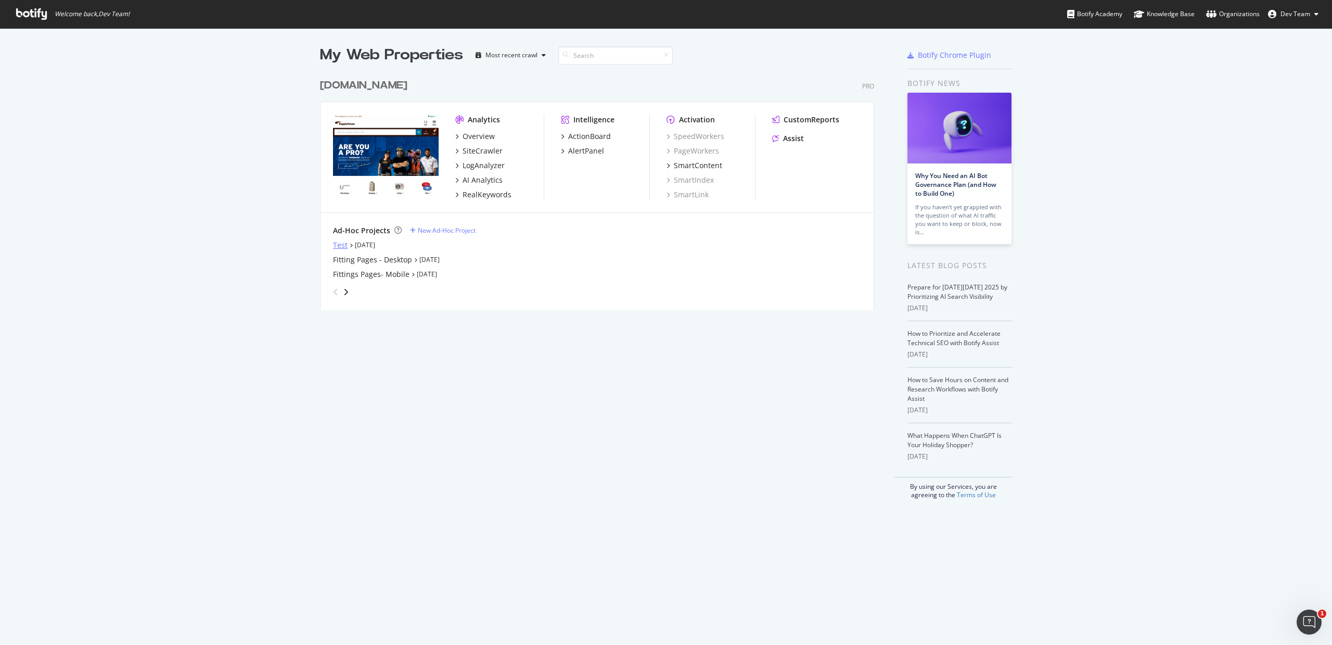
click at [337, 248] on div "Test" at bounding box center [340, 245] width 15 height 10
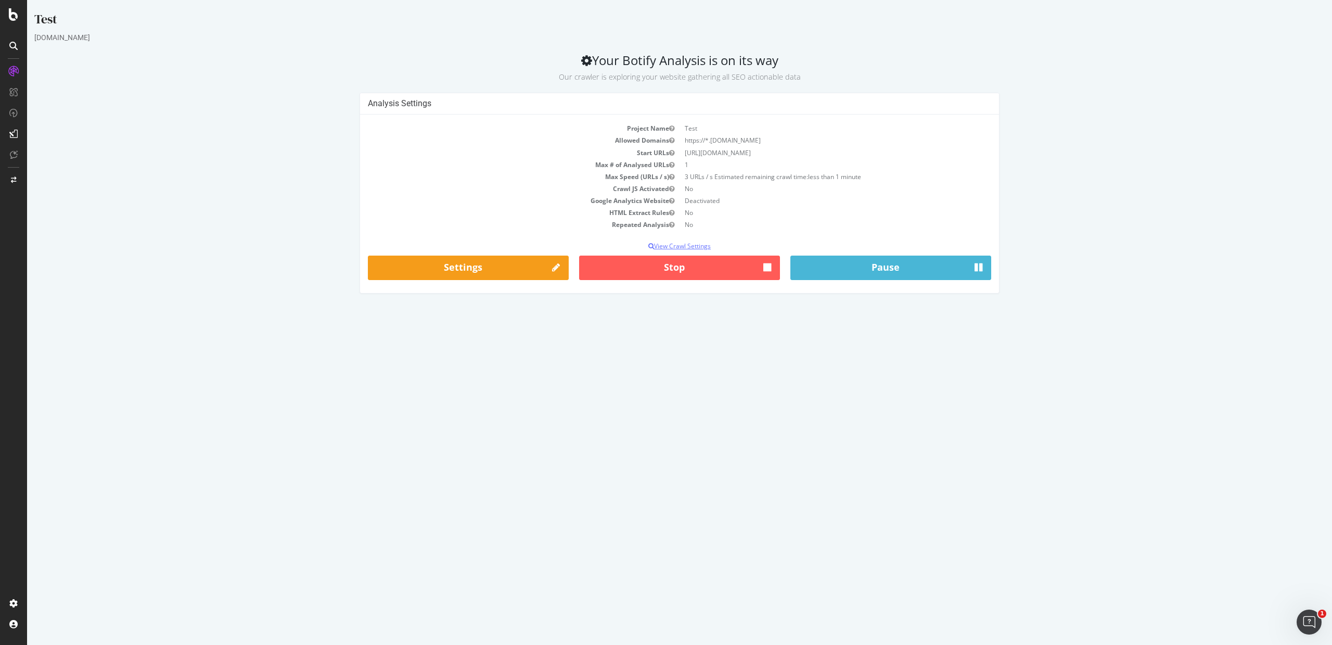
click at [687, 242] on p "View Crawl Settings" at bounding box center [680, 246] width 624 height 9
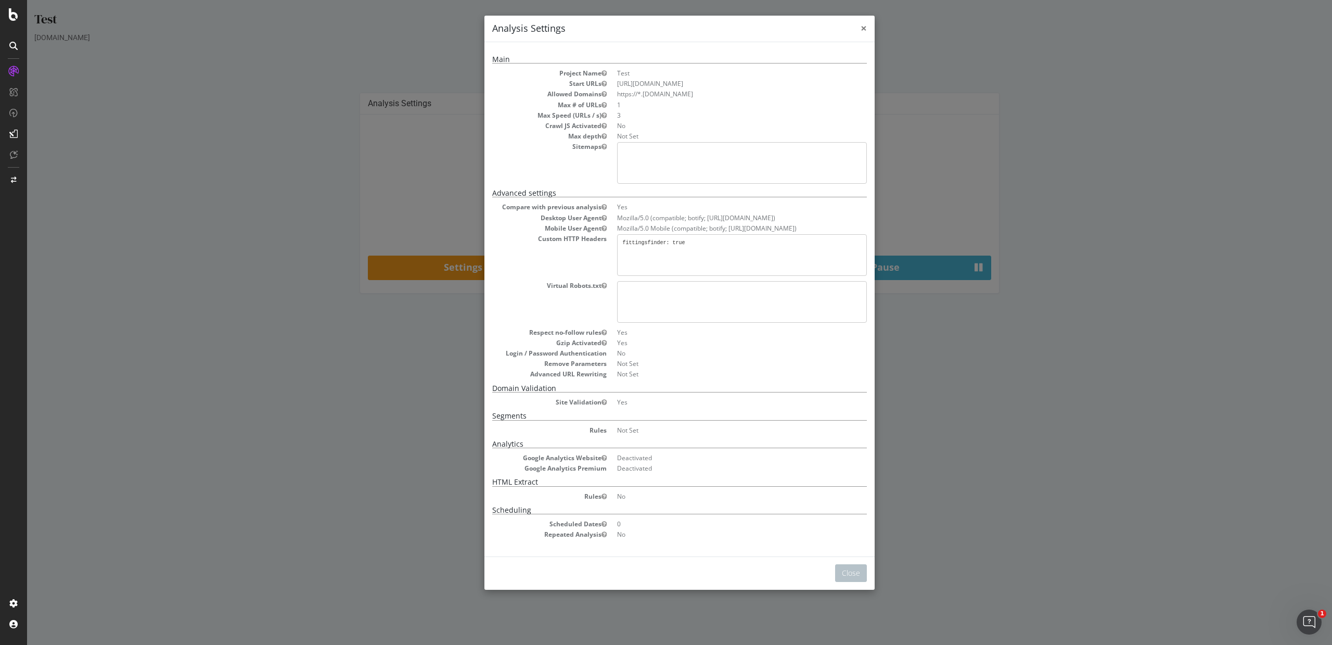
click at [862, 26] on span "×" at bounding box center [864, 28] width 6 height 15
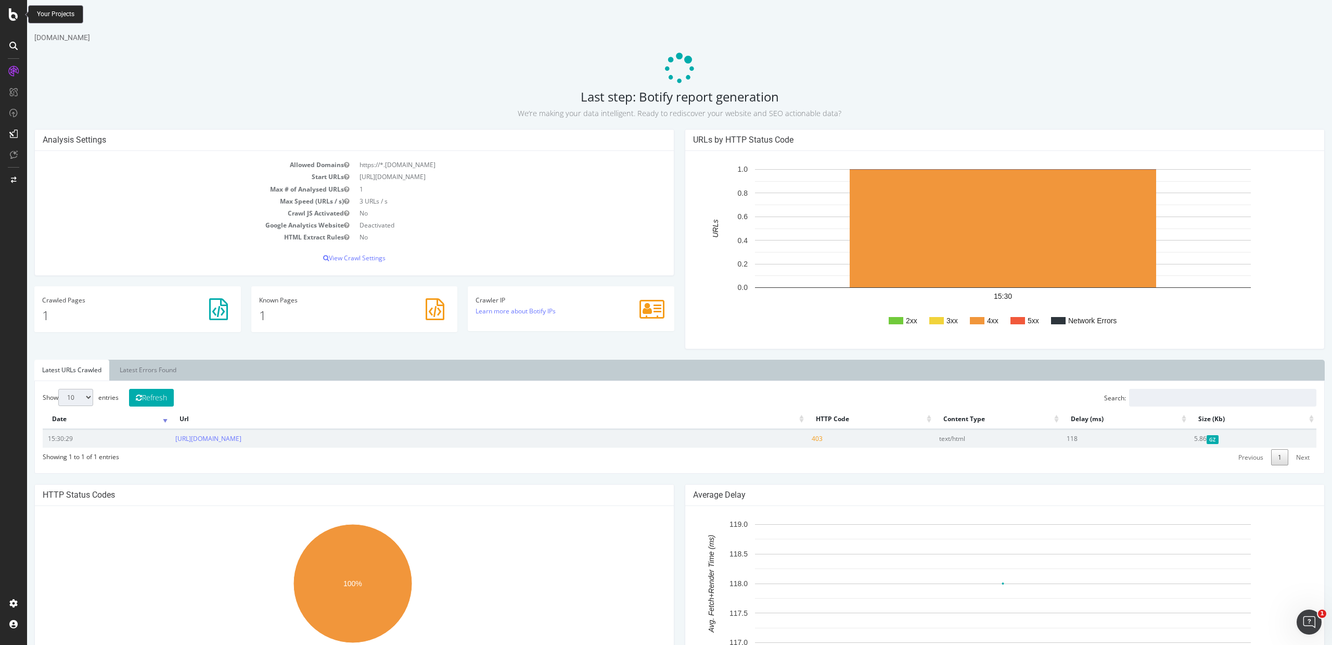
click at [23, 19] on div at bounding box center [13, 14] width 25 height 12
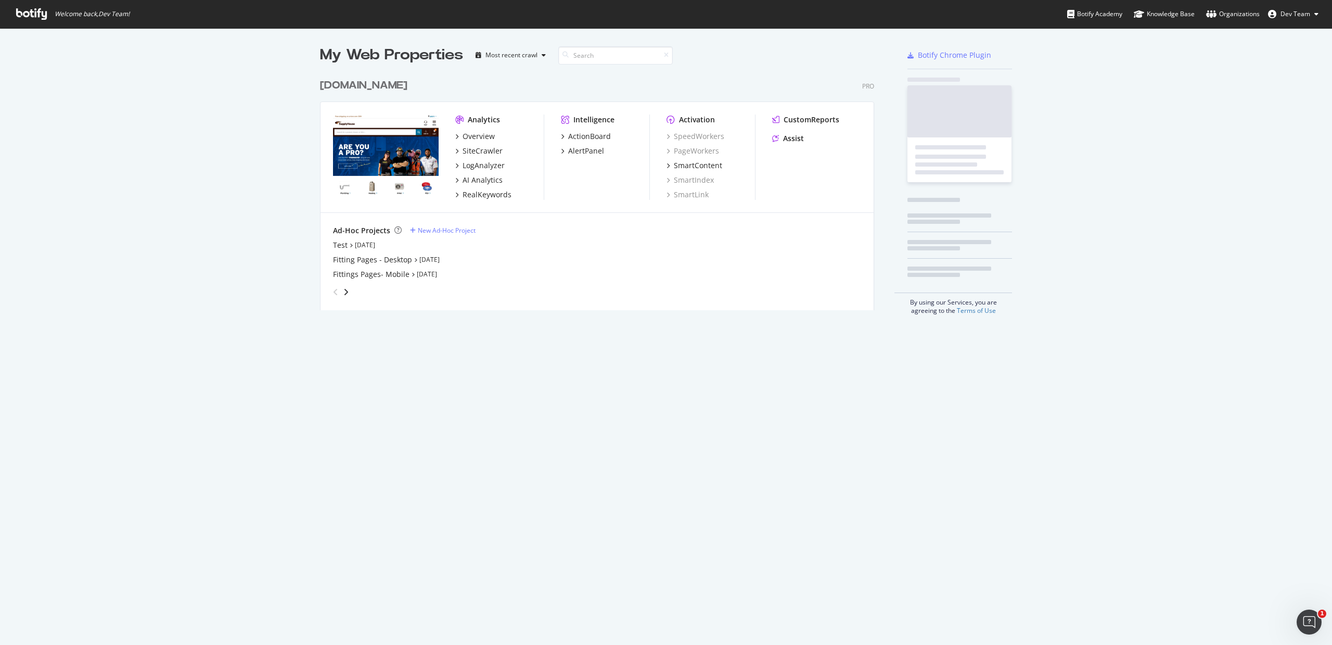
scroll to position [637, 1317]
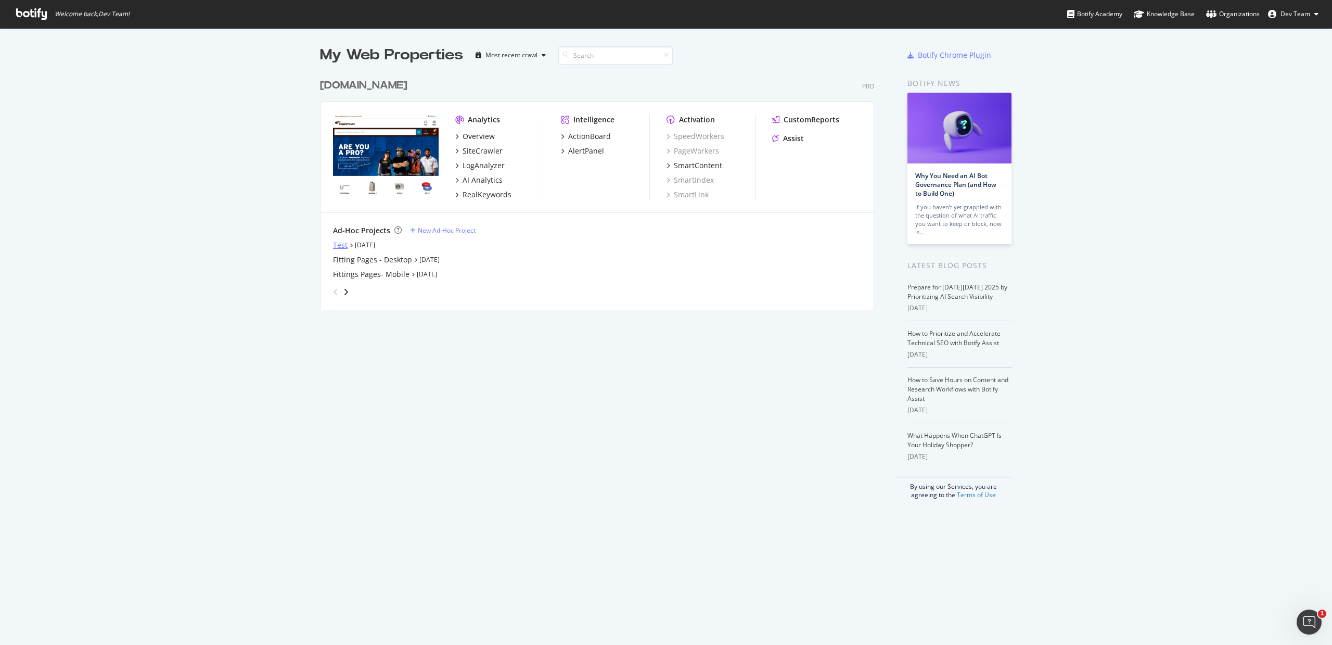
click at [342, 246] on div "Test" at bounding box center [340, 245] width 15 height 10
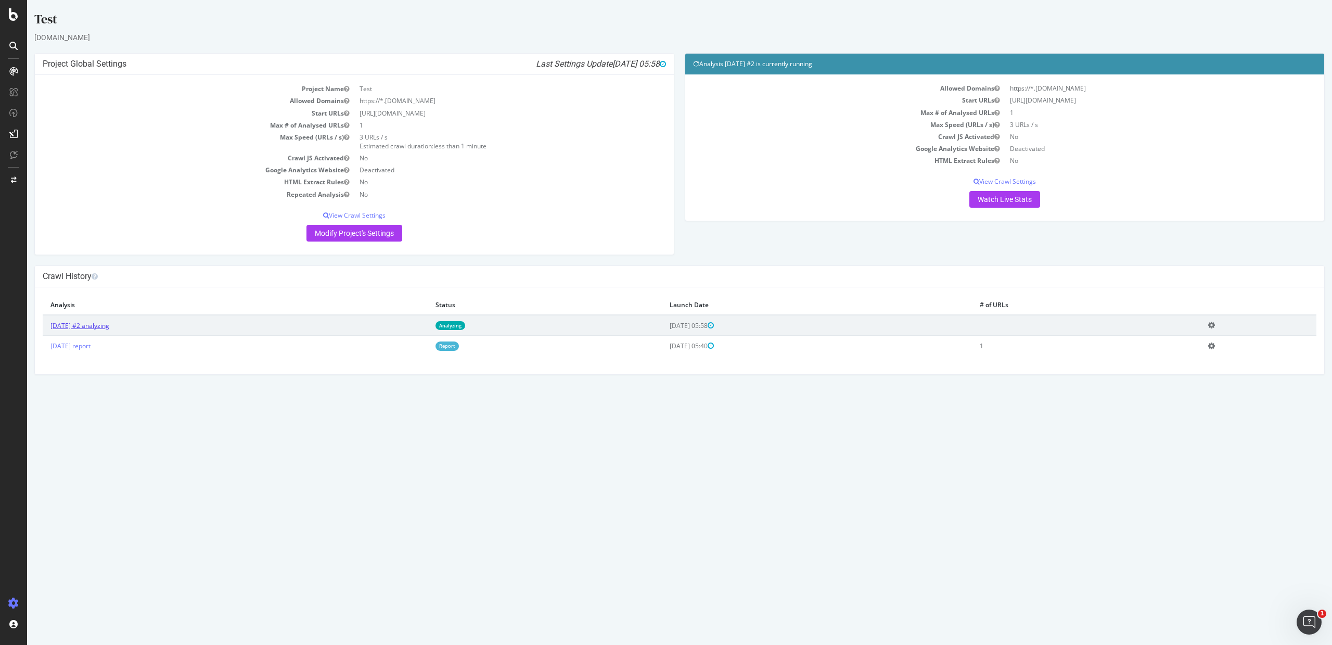
click at [108, 327] on link "2025 Oct. 15th #2 analyzing" at bounding box center [79, 325] width 59 height 9
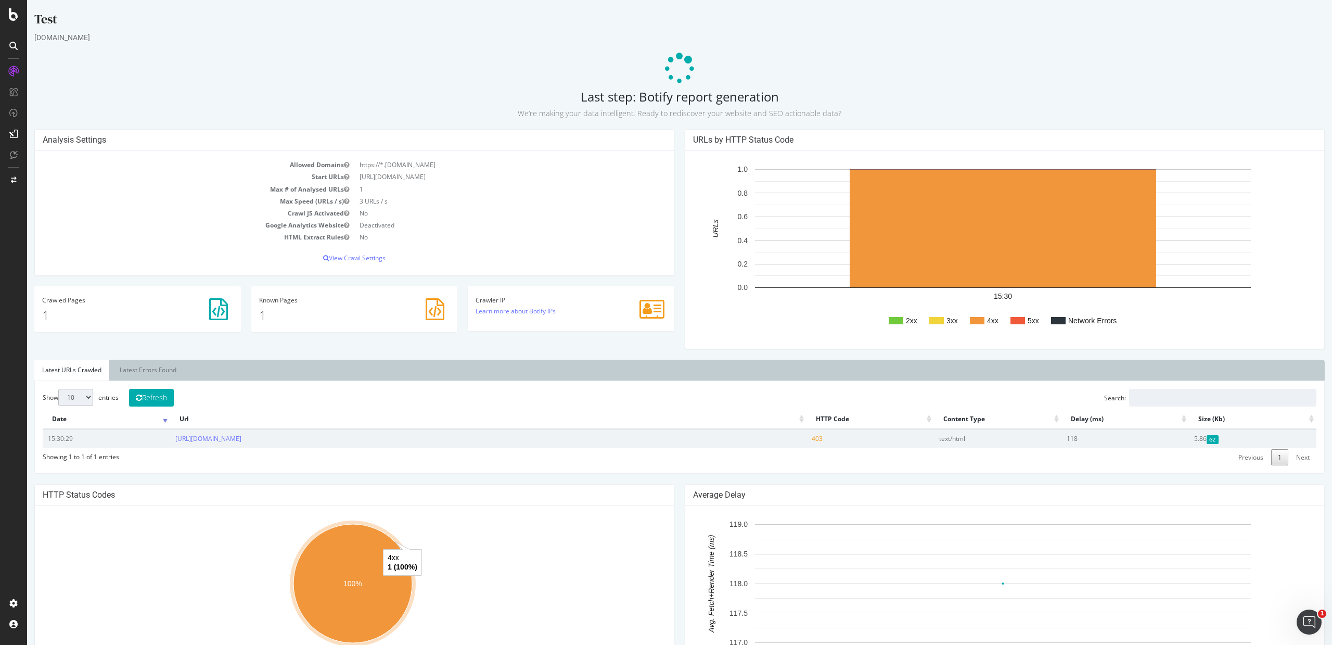
click at [812, 439] on span "403" at bounding box center [817, 438] width 11 height 9
click at [16, 18] on icon at bounding box center [13, 14] width 9 height 12
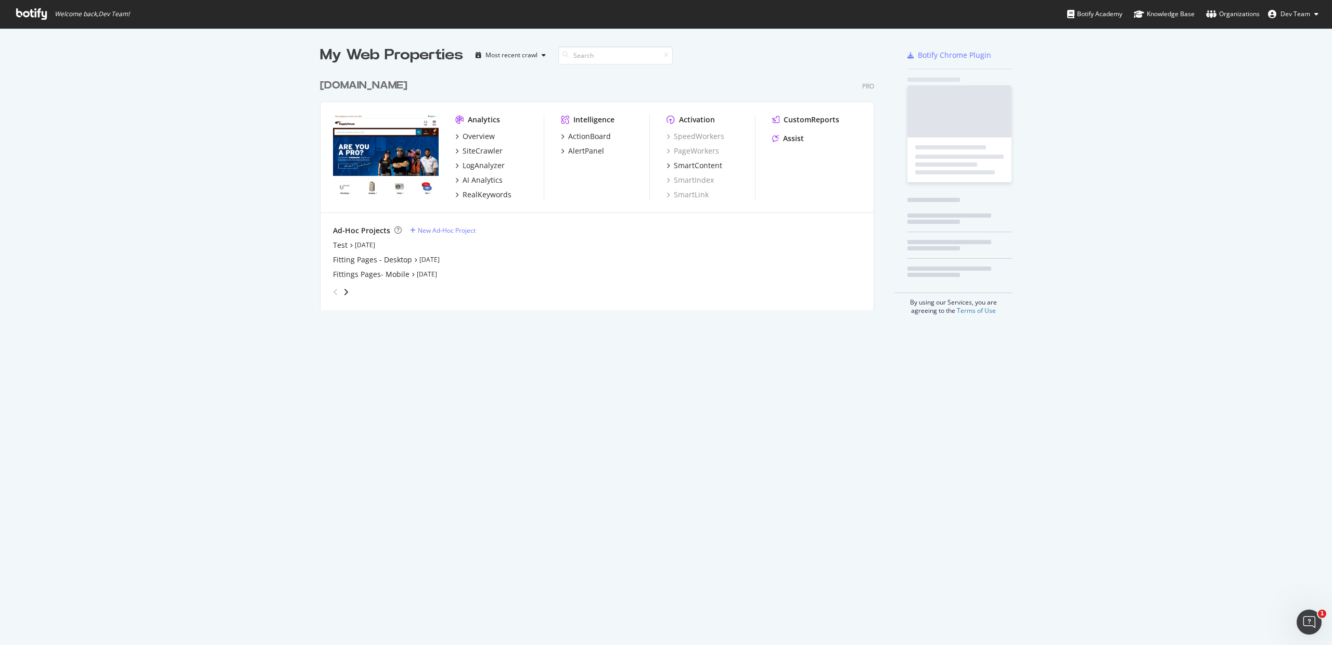
scroll to position [637, 1317]
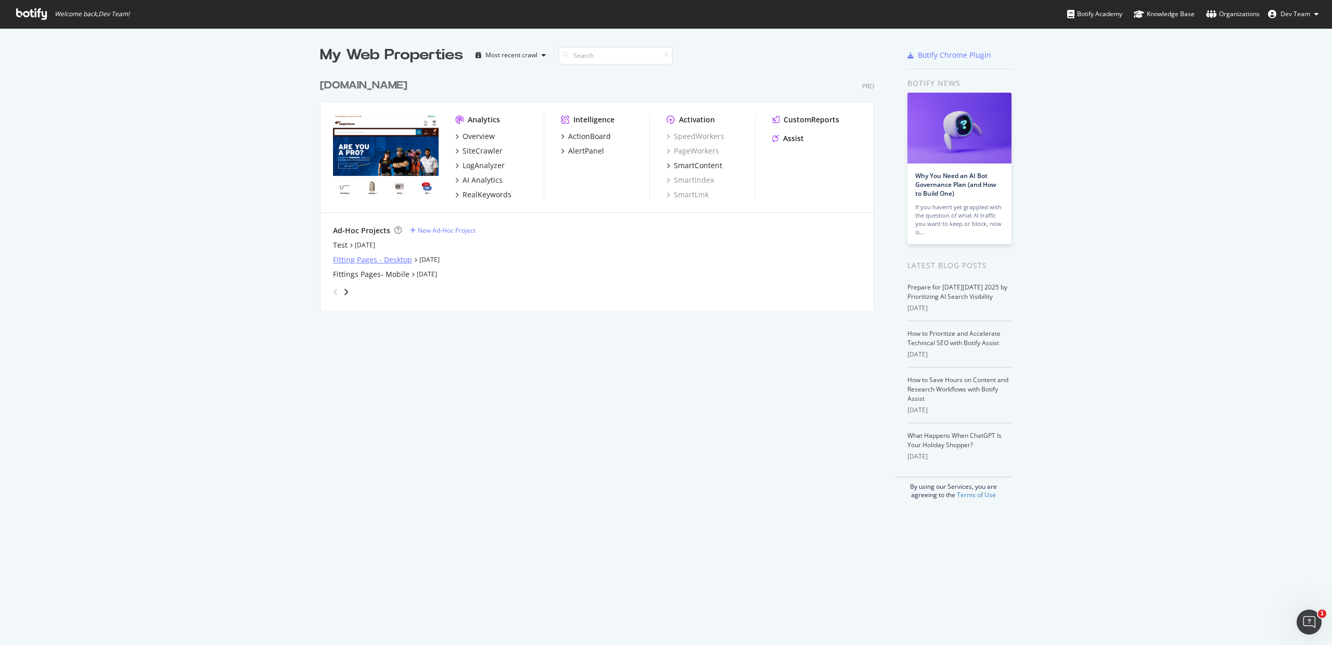
click at [341, 262] on div "Fitting Pages - Desktop" at bounding box center [372, 260] width 79 height 10
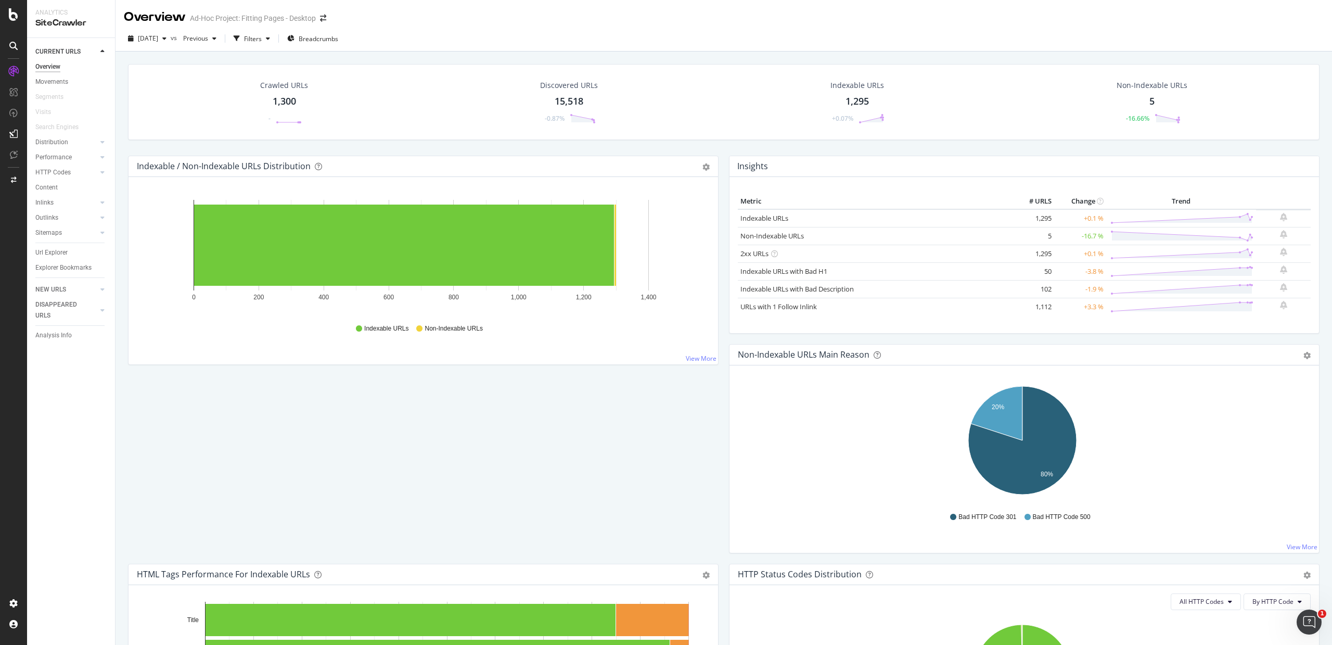
click at [278, 98] on div "1,300" at bounding box center [284, 102] width 23 height 14
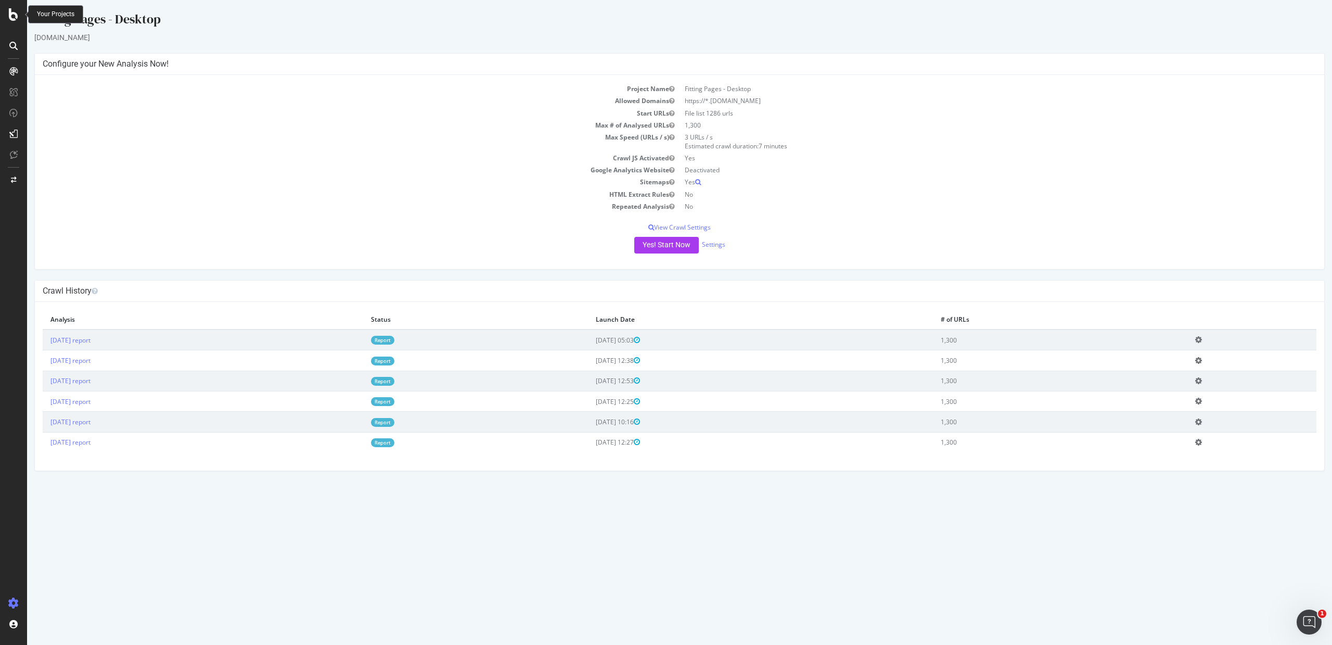
click at [12, 16] on icon at bounding box center [13, 14] width 9 height 12
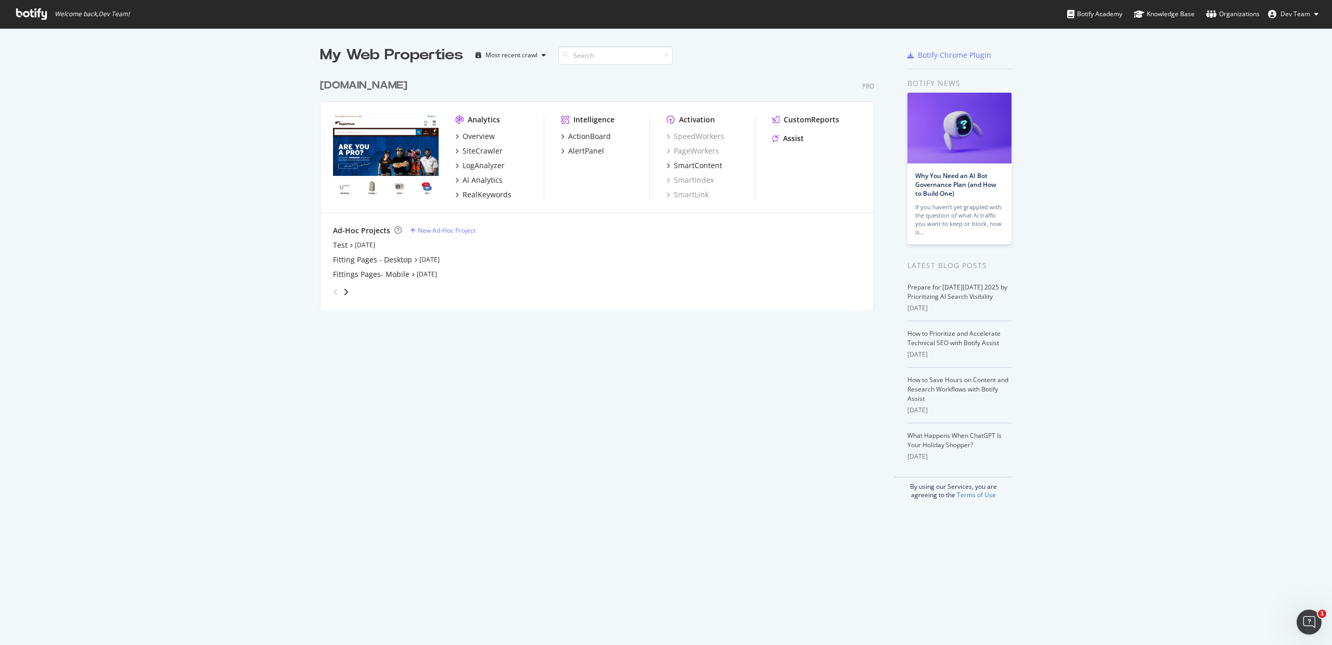
scroll to position [637, 1317]
click at [341, 244] on div "Test" at bounding box center [340, 245] width 15 height 10
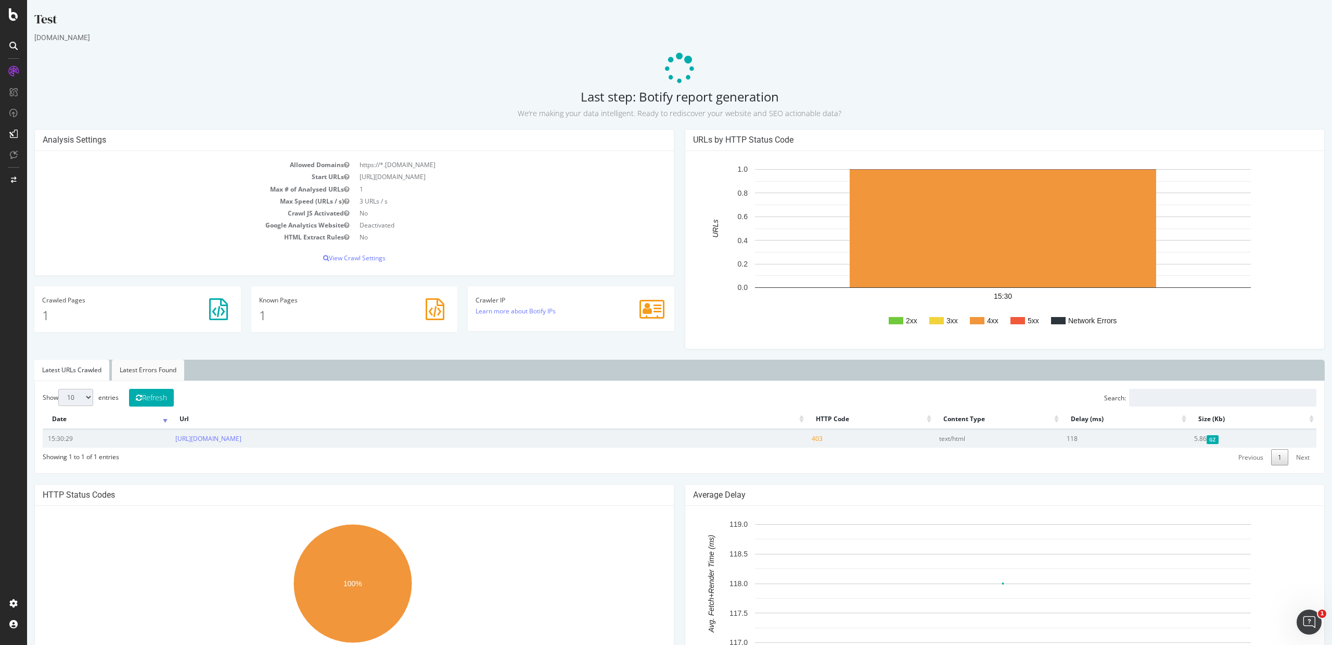
click at [167, 367] on link "Latest Errors Found" at bounding box center [148, 370] width 72 height 21
click at [59, 371] on link "Latest URLs Crawled" at bounding box center [71, 370] width 75 height 21
click at [15, 15] on icon at bounding box center [13, 14] width 9 height 12
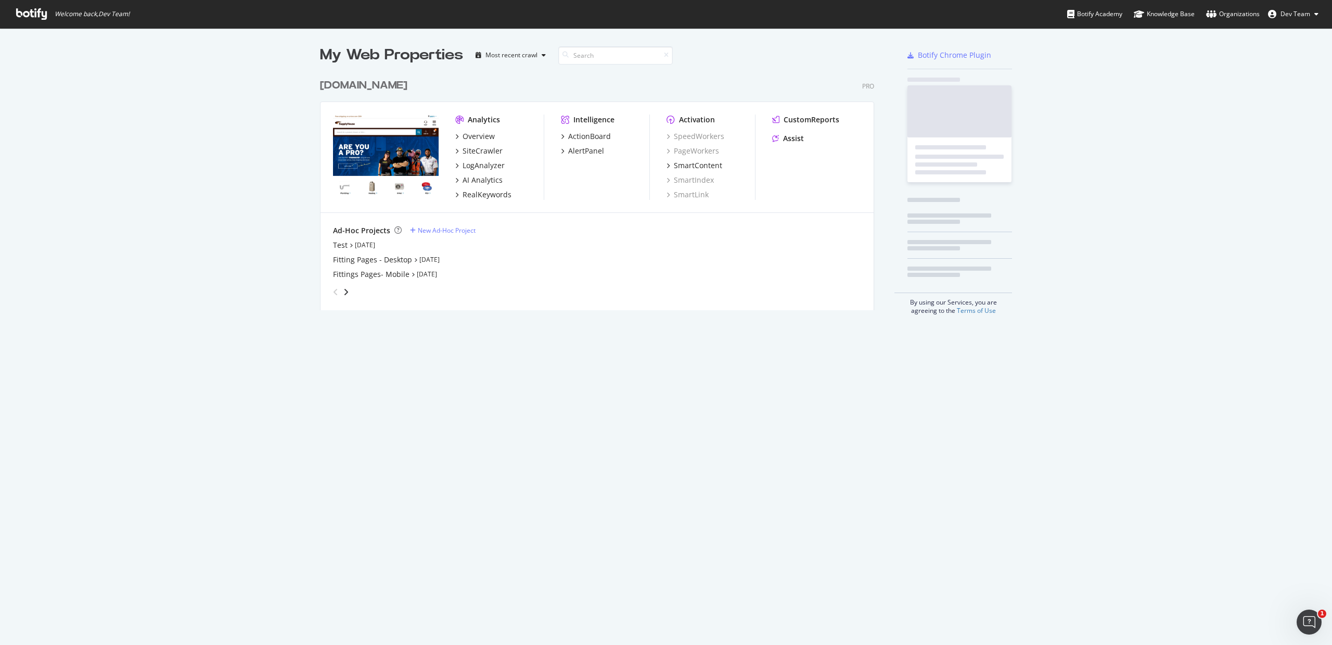
scroll to position [637, 1317]
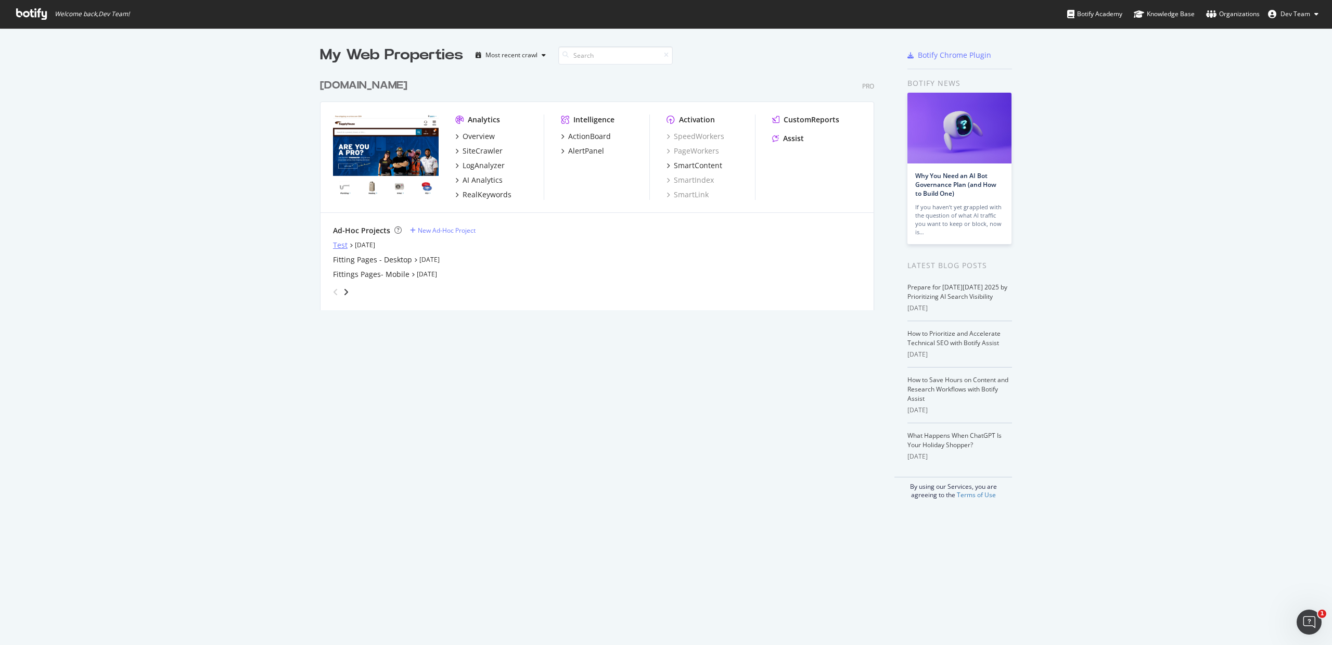
click at [341, 245] on div "Test" at bounding box center [340, 245] width 15 height 10
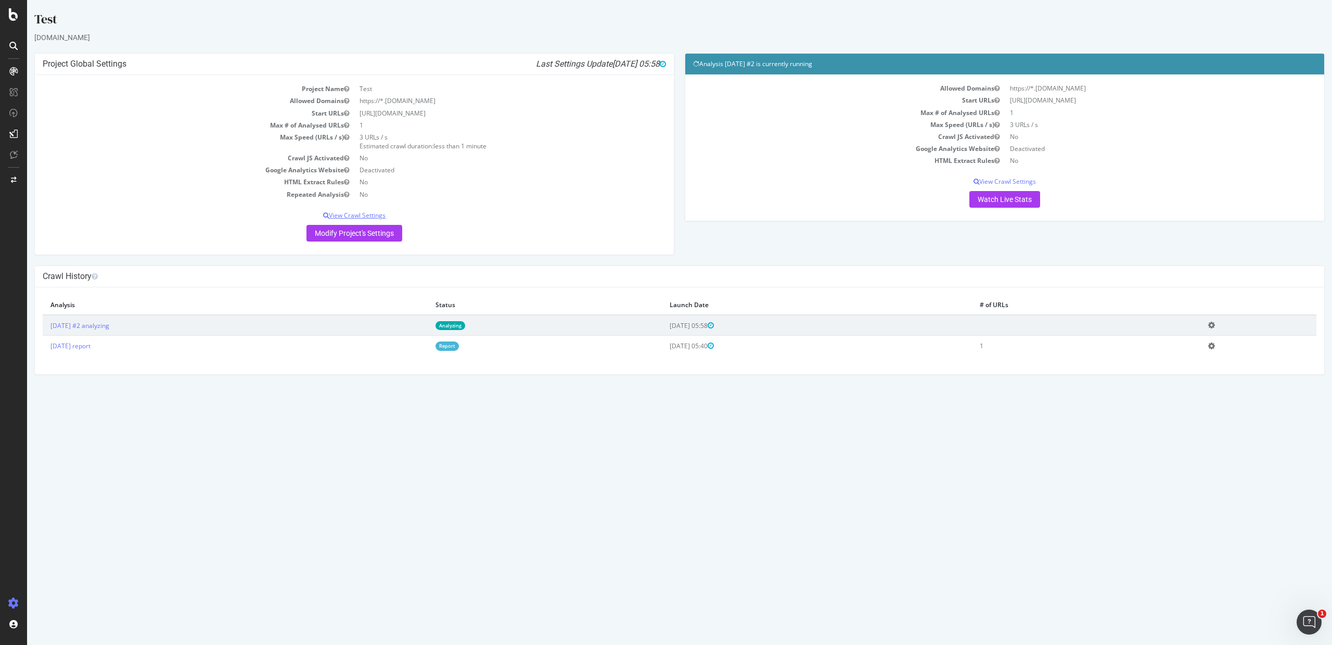
click at [367, 216] on p "View Crawl Settings" at bounding box center [355, 215] width 624 height 9
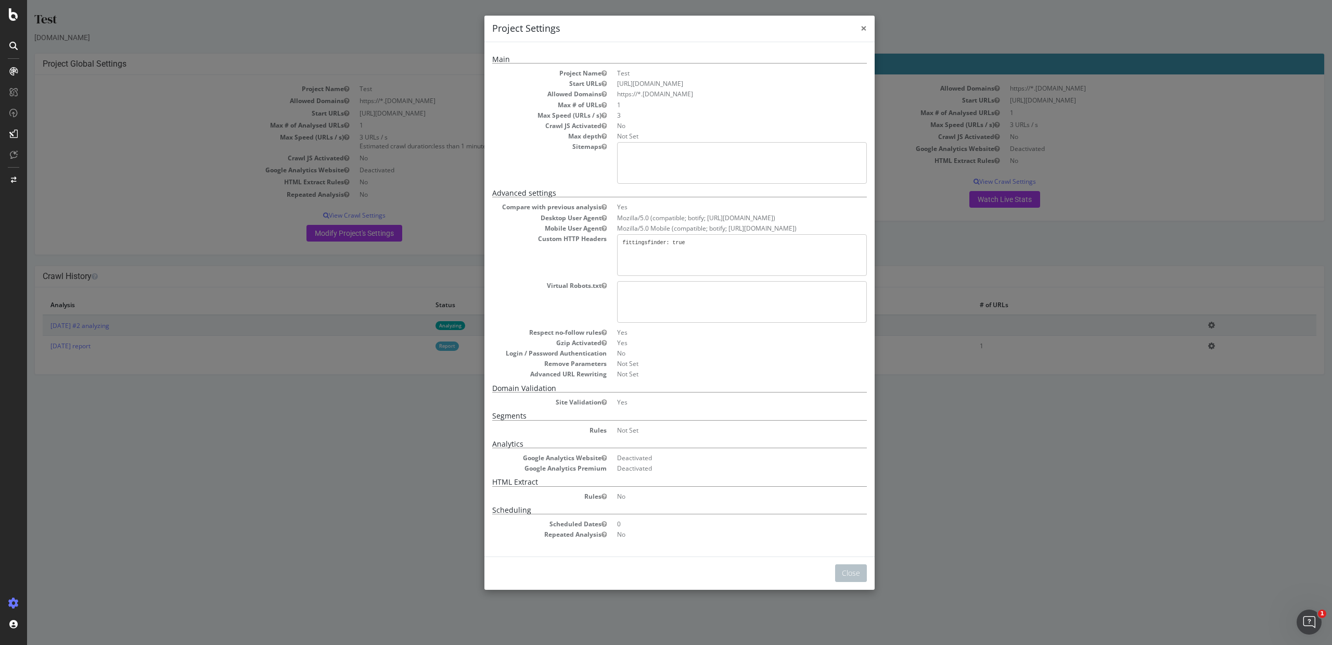
click at [861, 30] on span "×" at bounding box center [864, 28] width 6 height 15
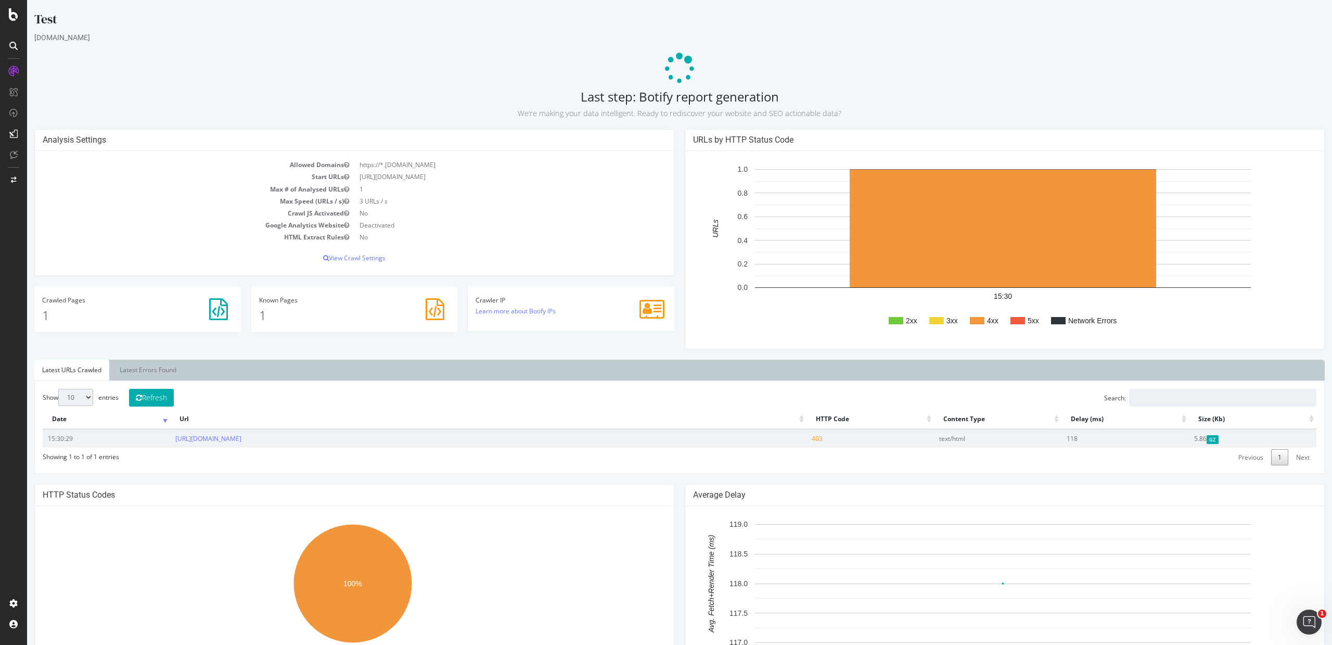
click at [812, 439] on span "403" at bounding box center [817, 438] width 11 height 9
click at [844, 440] on td "403" at bounding box center [871, 438] width 128 height 18
click at [341, 257] on p "View Crawl Settings" at bounding box center [355, 257] width 624 height 9
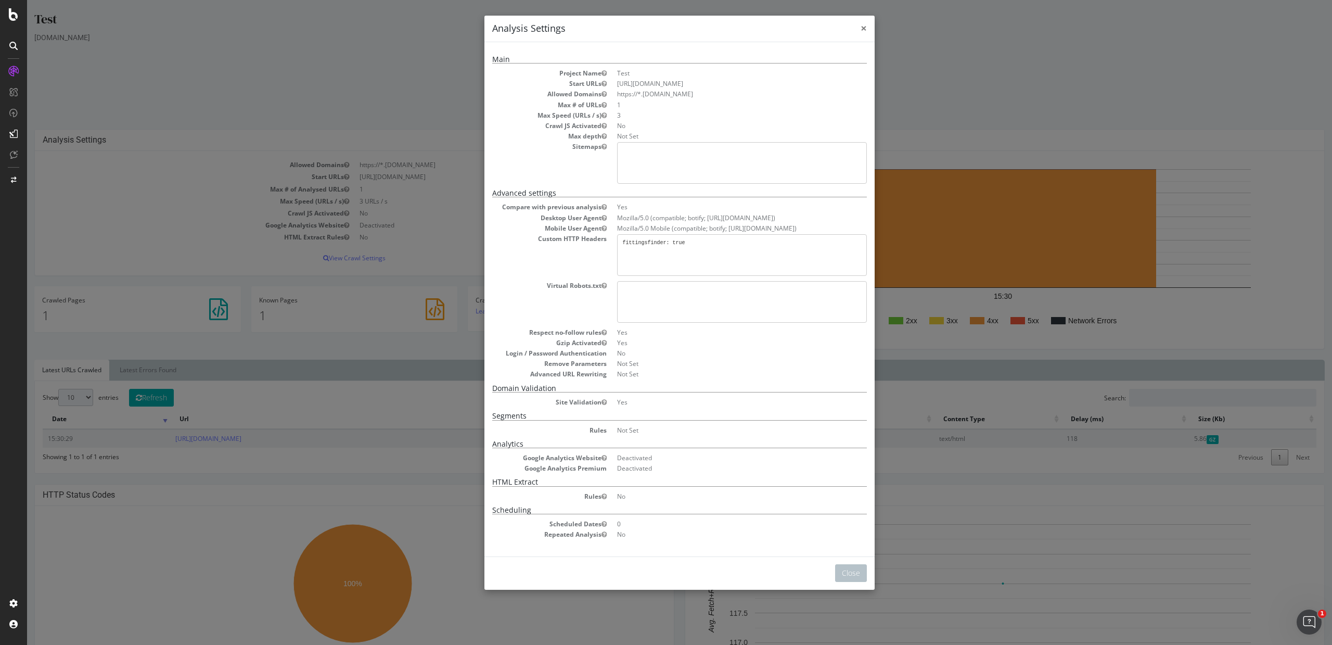
click at [861, 28] on span "×" at bounding box center [864, 28] width 6 height 15
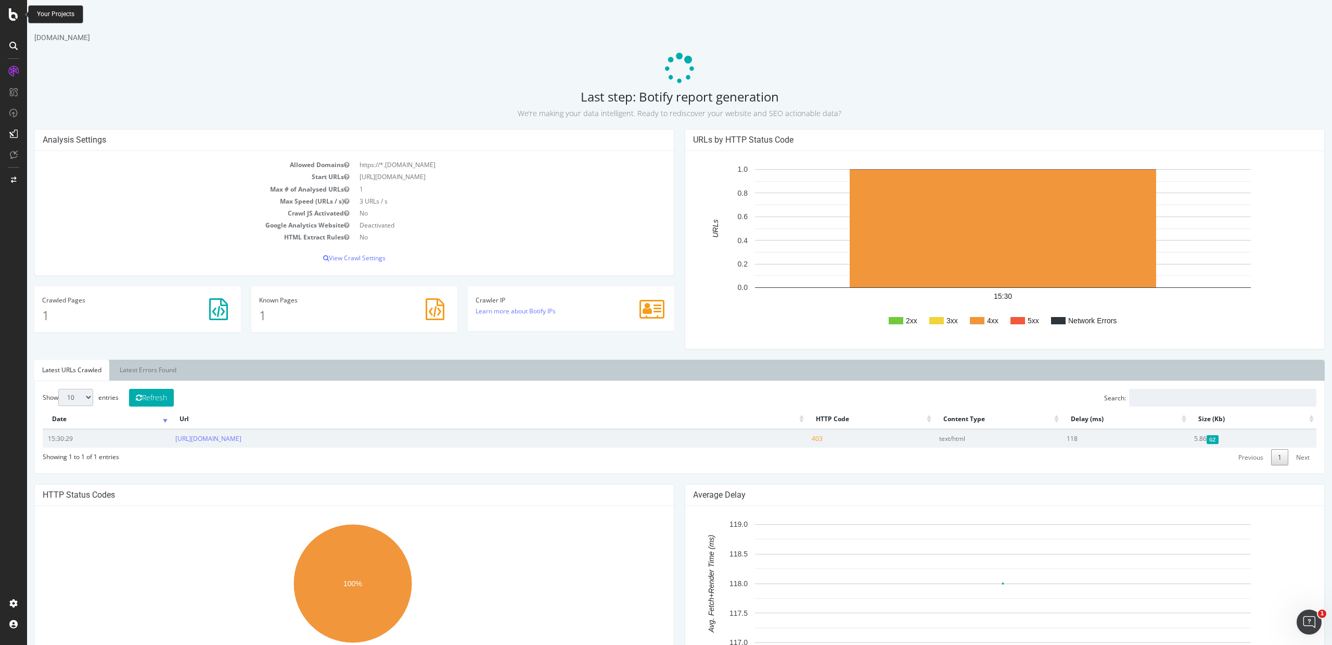
click at [17, 9] on icon at bounding box center [13, 14] width 9 height 12
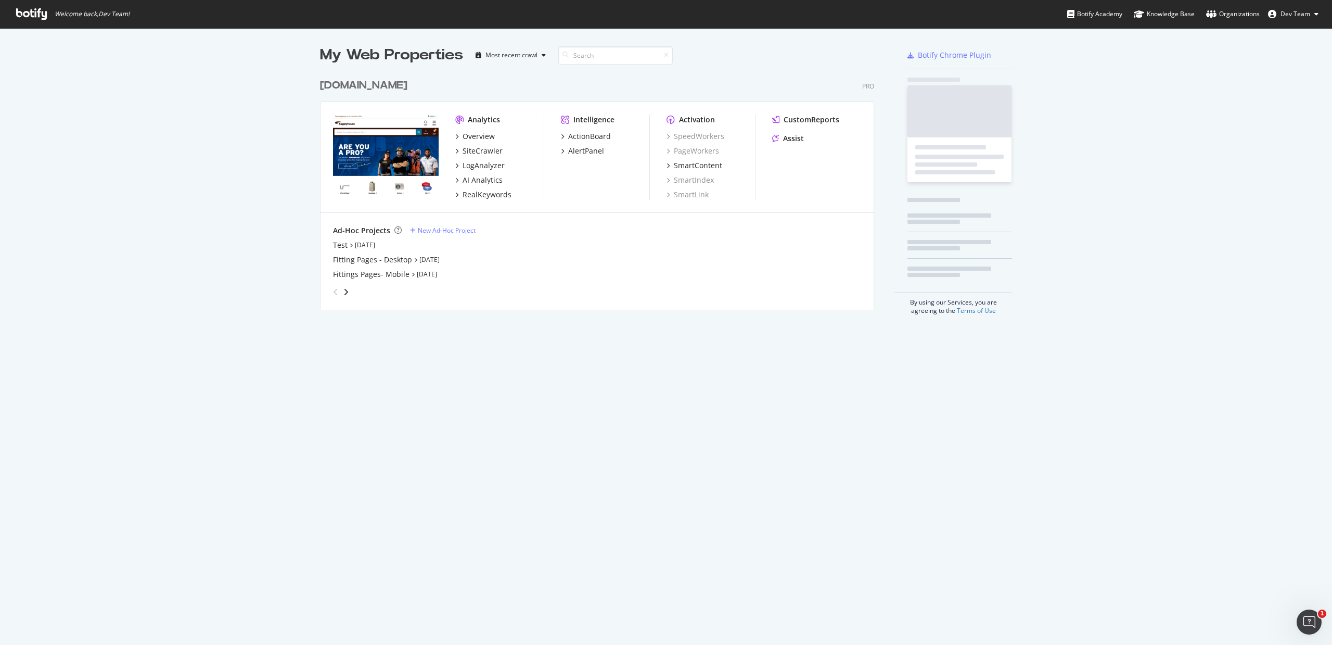
scroll to position [637, 1317]
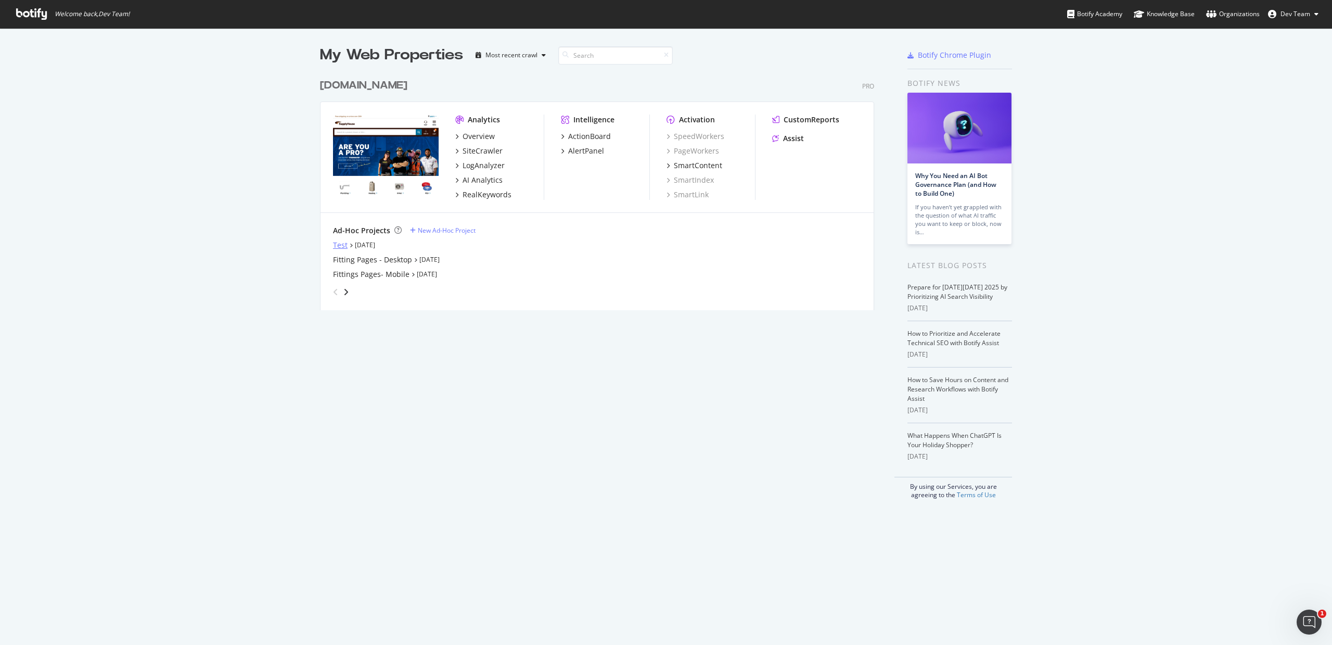
click at [335, 246] on div "Test" at bounding box center [340, 245] width 15 height 10
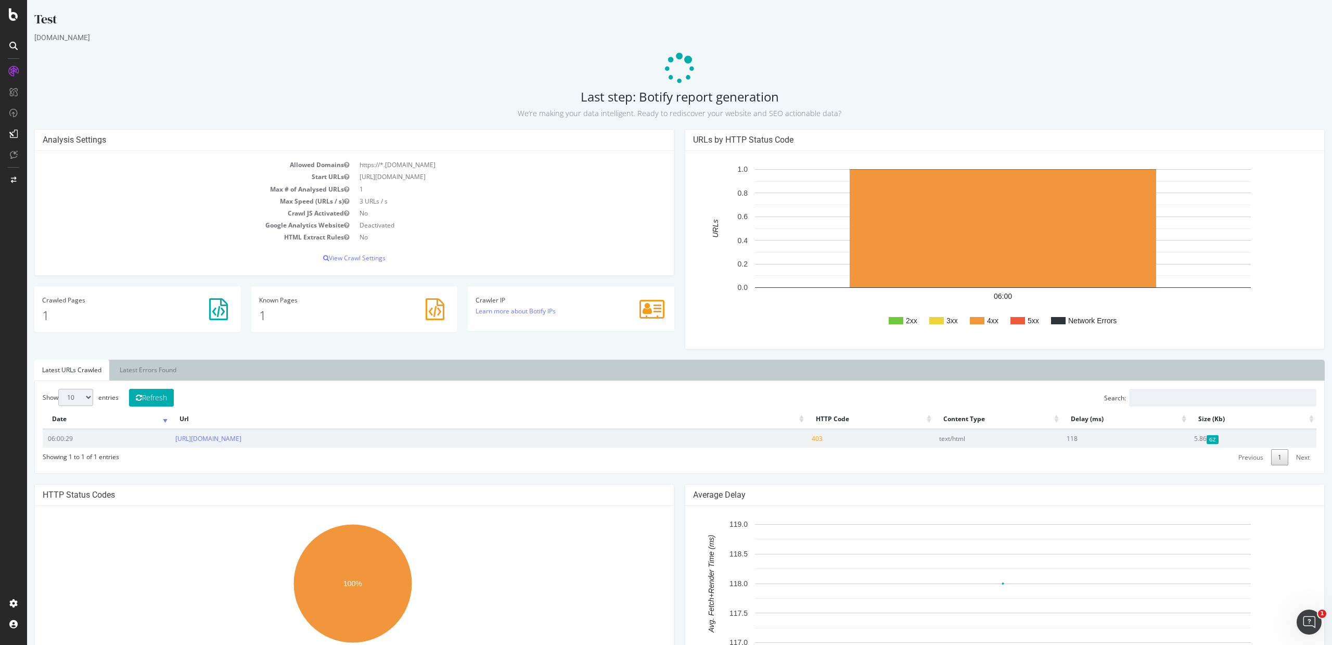
click at [87, 364] on link "Latest URLs Crawled" at bounding box center [71, 370] width 75 height 21
click at [131, 367] on link "Latest Errors Found" at bounding box center [148, 370] width 72 height 21
click at [75, 372] on link "Latest URLs Crawled" at bounding box center [71, 370] width 75 height 21
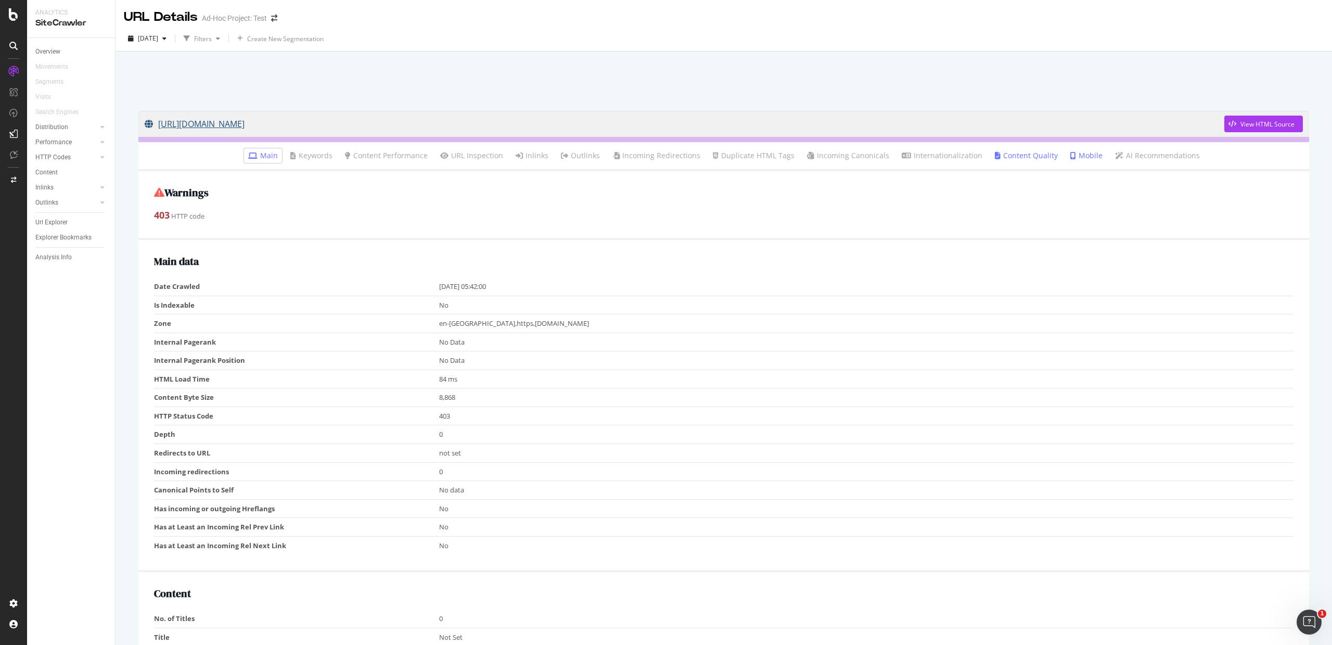
click at [341, 125] on link "[URL][DOMAIN_NAME]" at bounding box center [685, 124] width 1080 height 26
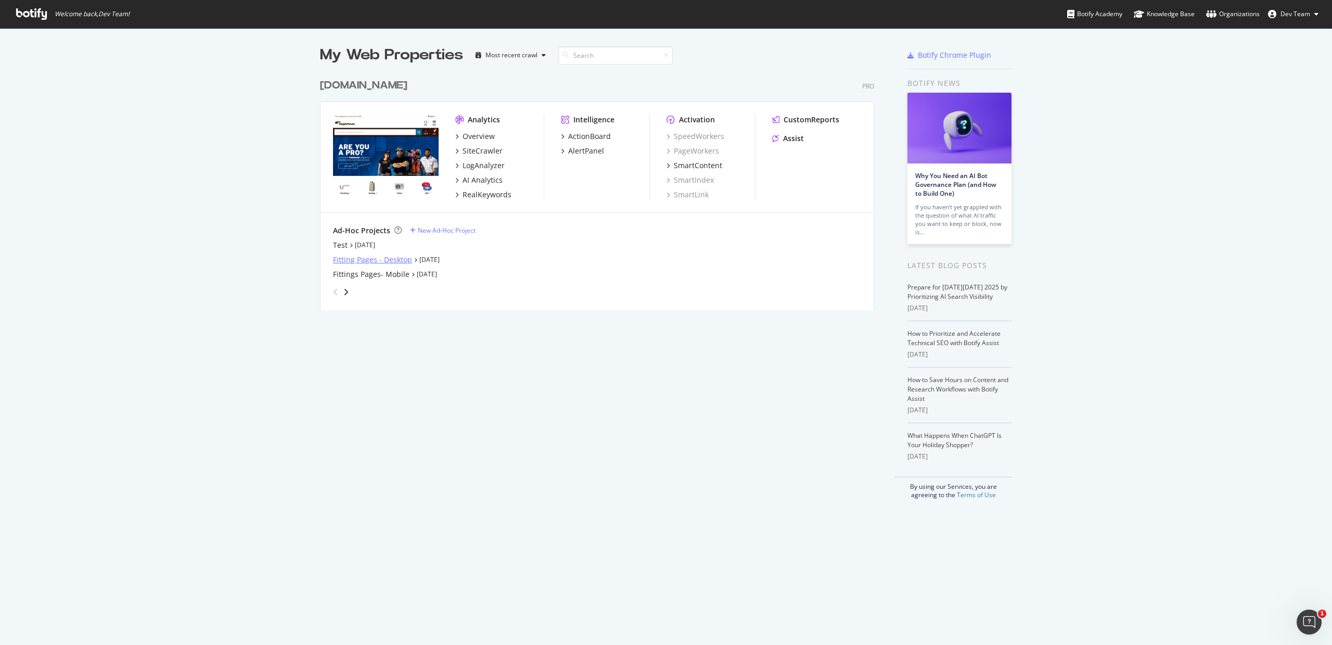
click at [350, 256] on div "Fitting Pages - Desktop" at bounding box center [372, 260] width 79 height 10
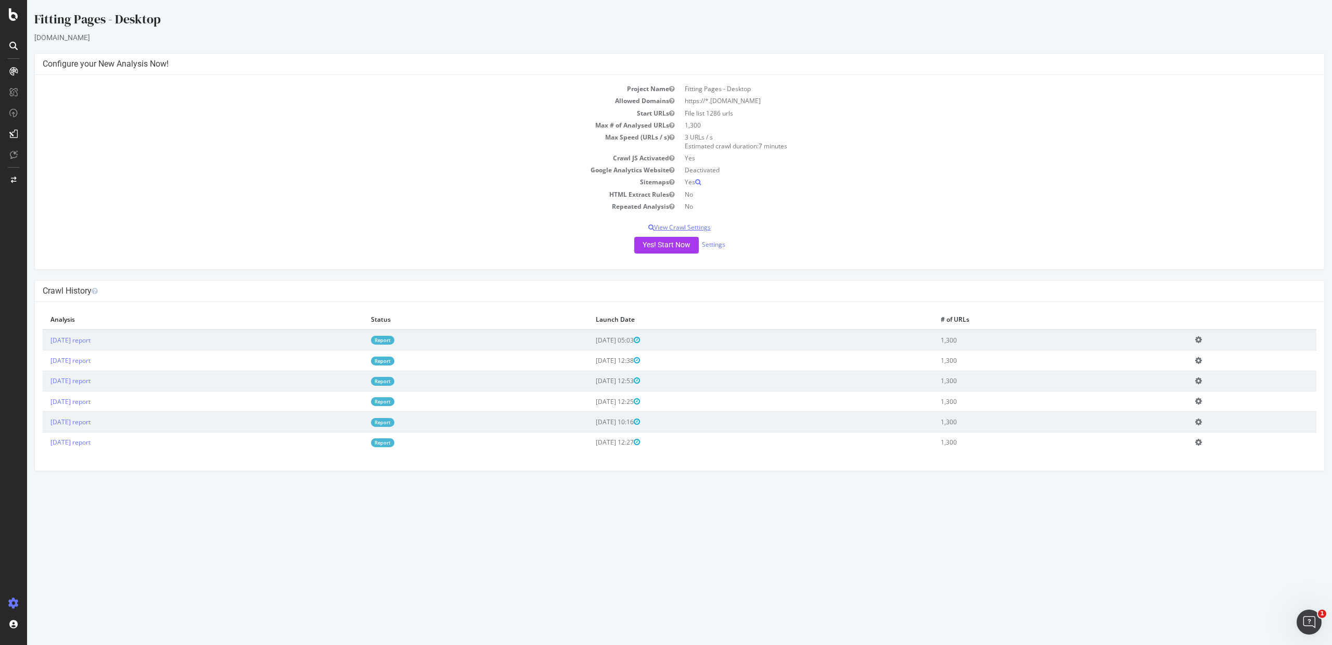
click at [681, 224] on p "View Crawl Settings" at bounding box center [680, 227] width 1274 height 9
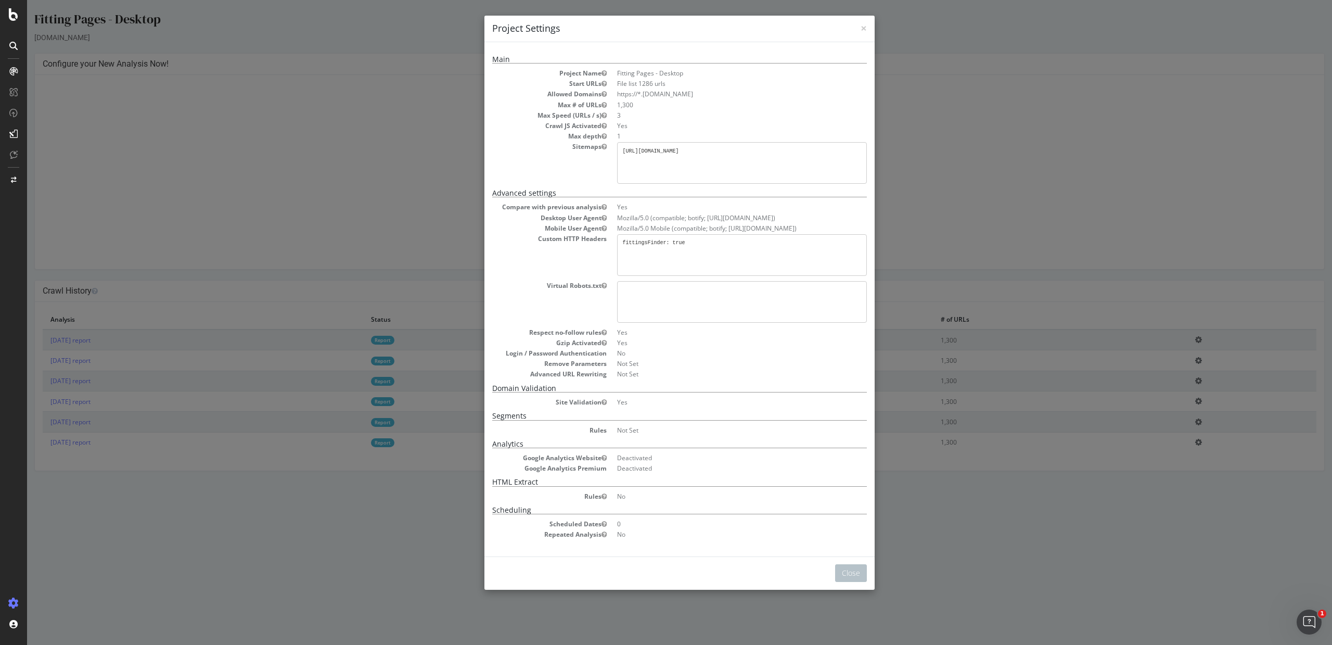
click at [714, 151] on pre "[URL][DOMAIN_NAME]" at bounding box center [742, 163] width 250 height 42
click at [765, 163] on pre "[URL][DOMAIN_NAME]" at bounding box center [742, 163] width 250 height 42
click at [856, 30] on h4 "Project Settings" at bounding box center [679, 29] width 375 height 14
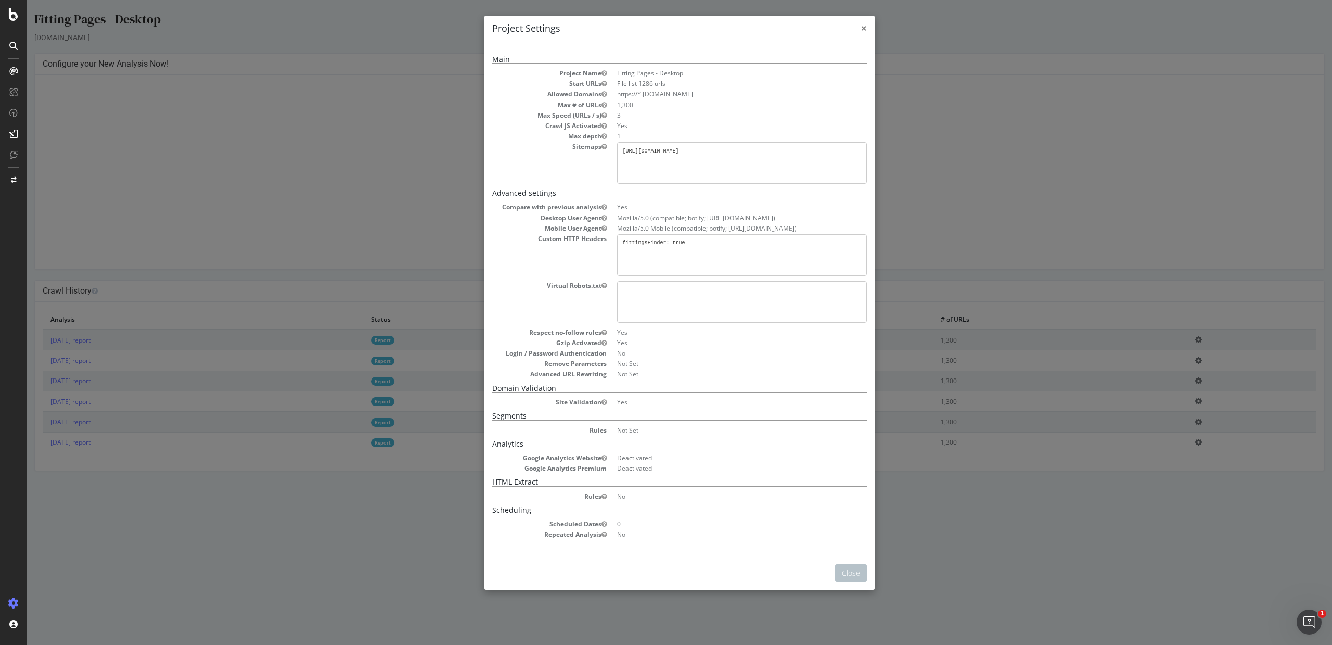
click at [861, 29] on span "×" at bounding box center [864, 28] width 6 height 15
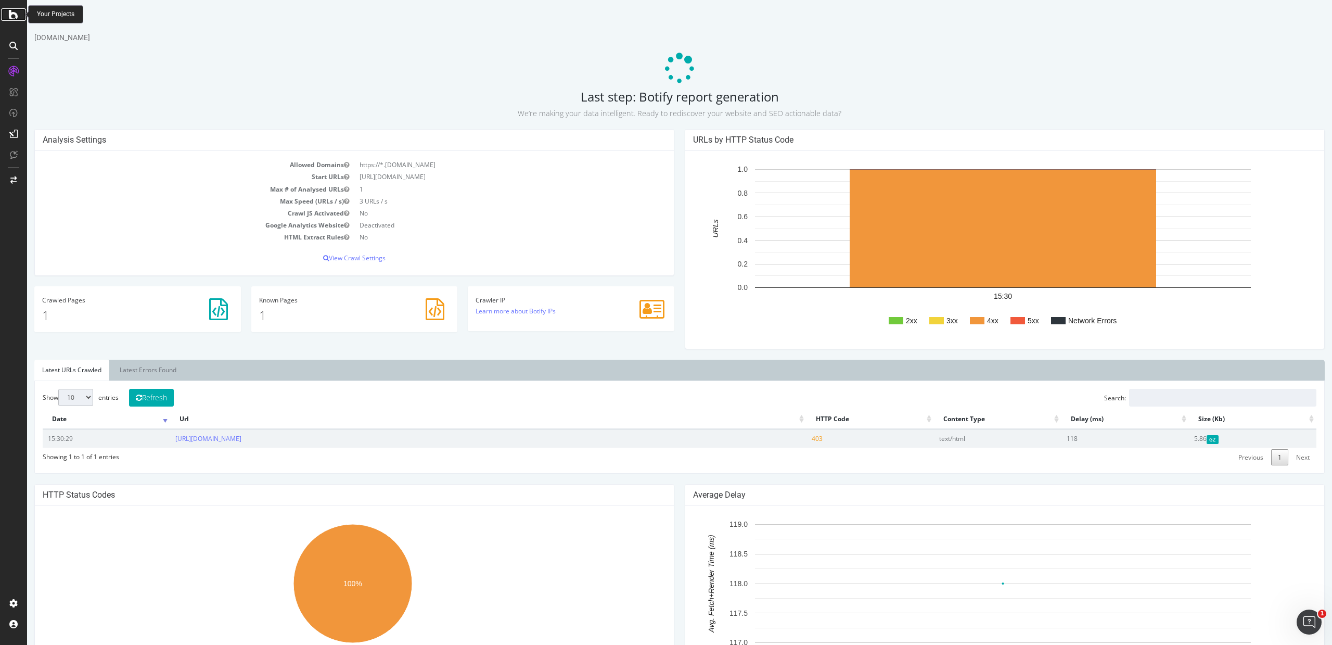
click at [12, 17] on icon at bounding box center [13, 14] width 9 height 12
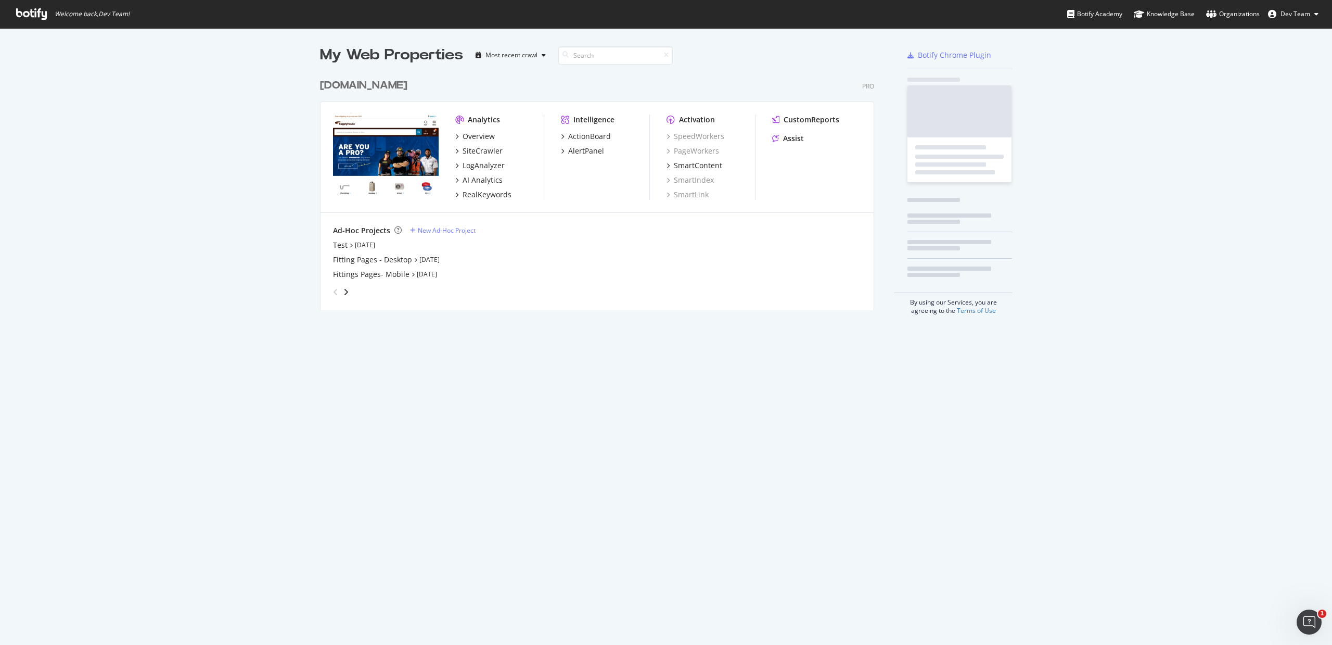
scroll to position [637, 1317]
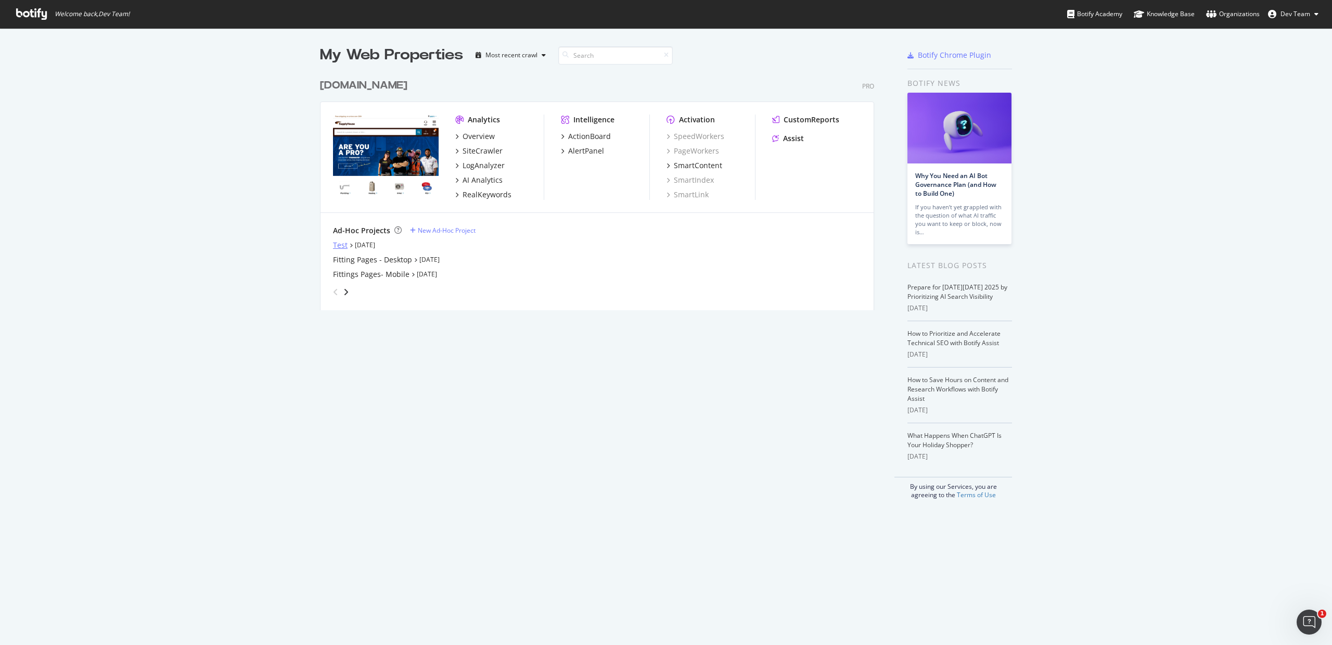
click at [334, 243] on div "Test" at bounding box center [340, 245] width 15 height 10
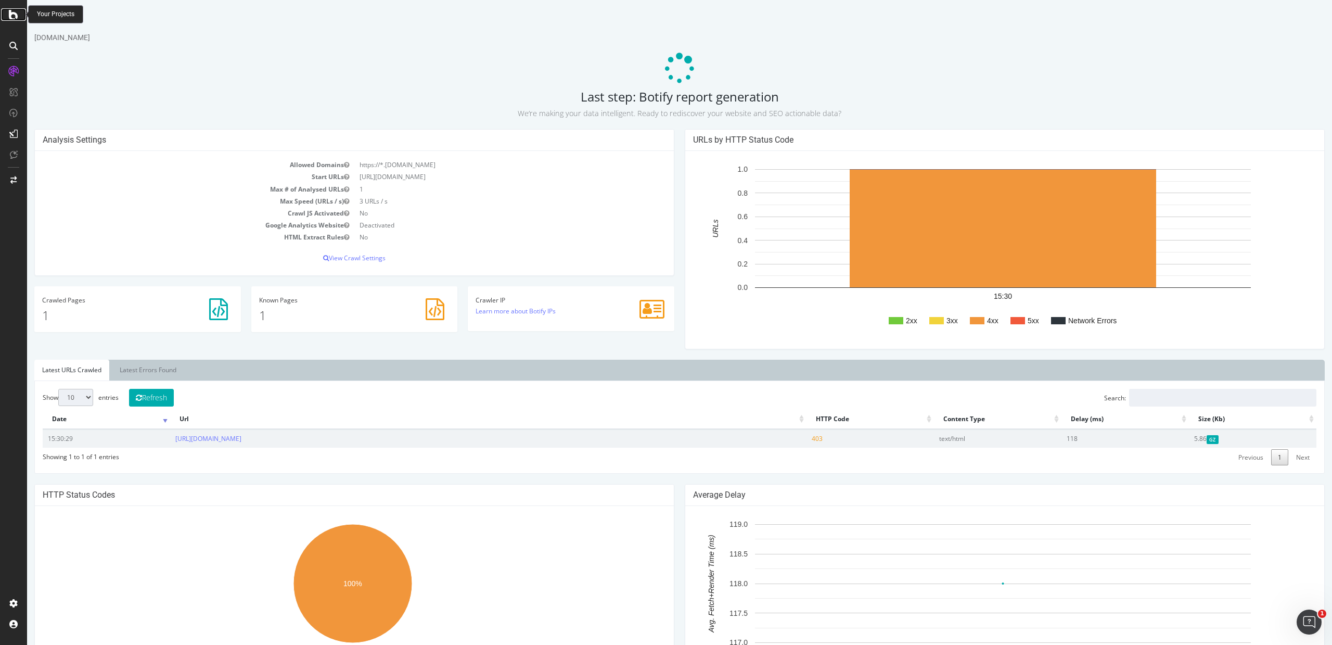
click at [15, 18] on icon at bounding box center [13, 14] width 9 height 12
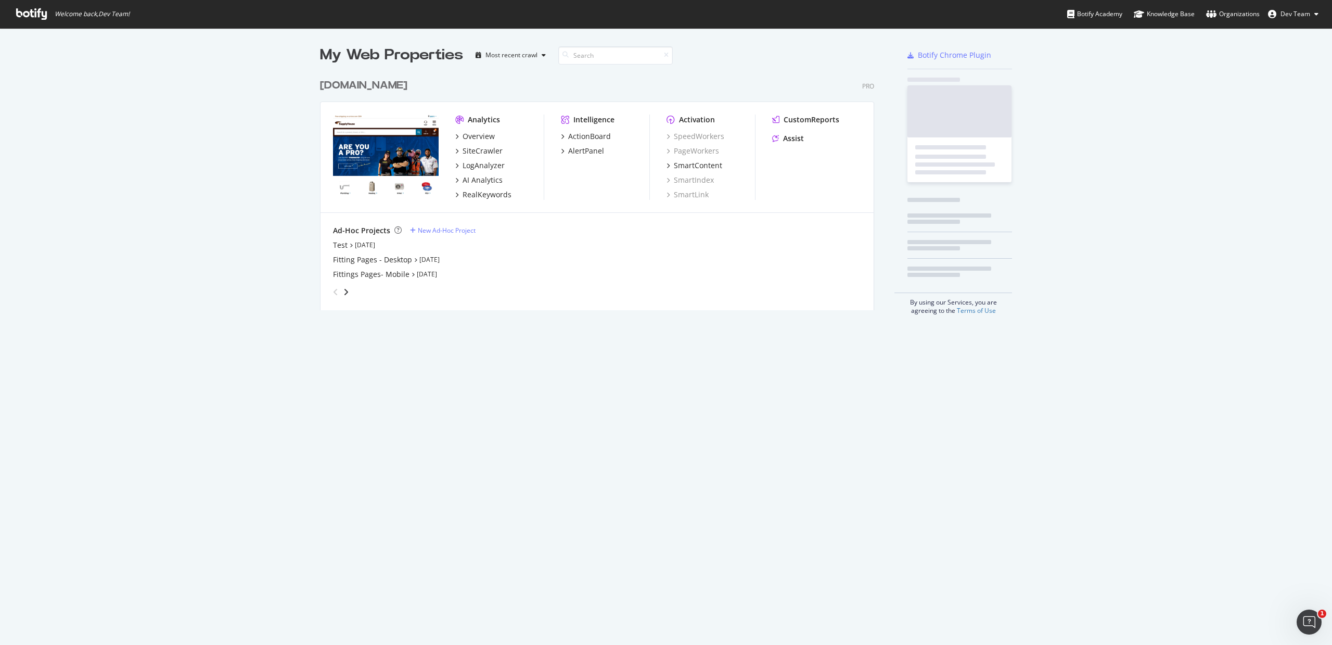
scroll to position [637, 1317]
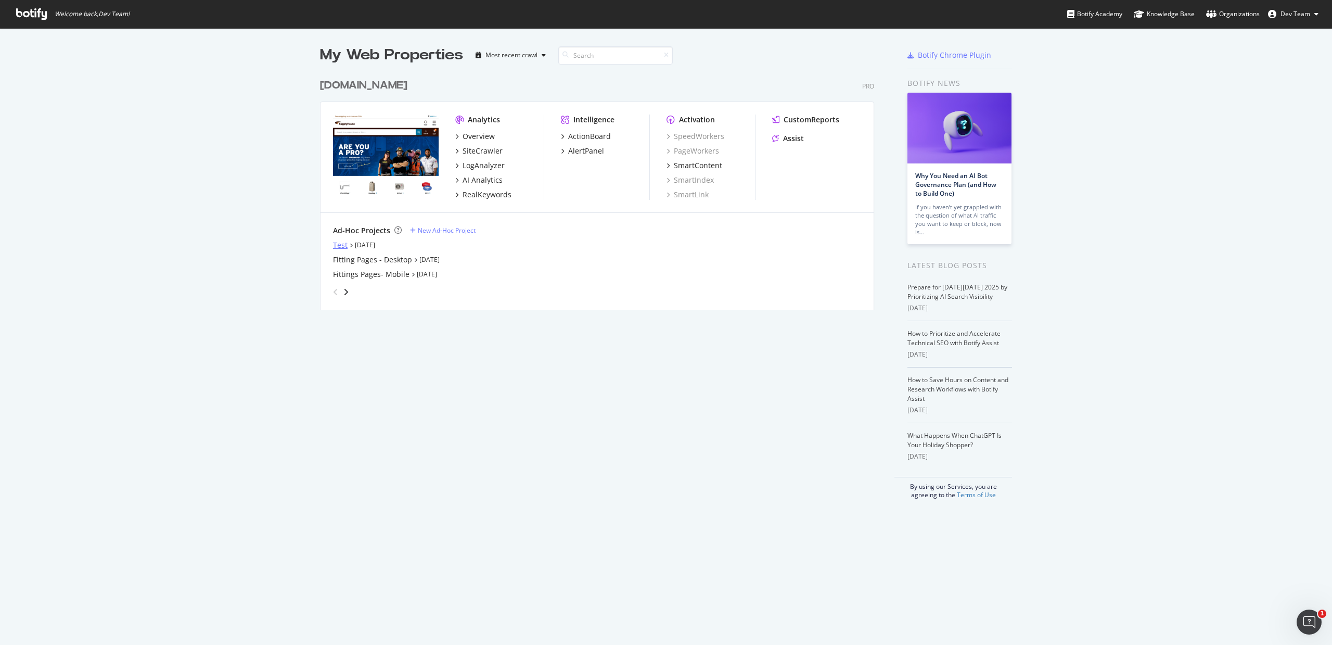
click at [335, 243] on div "Test" at bounding box center [340, 245] width 15 height 10
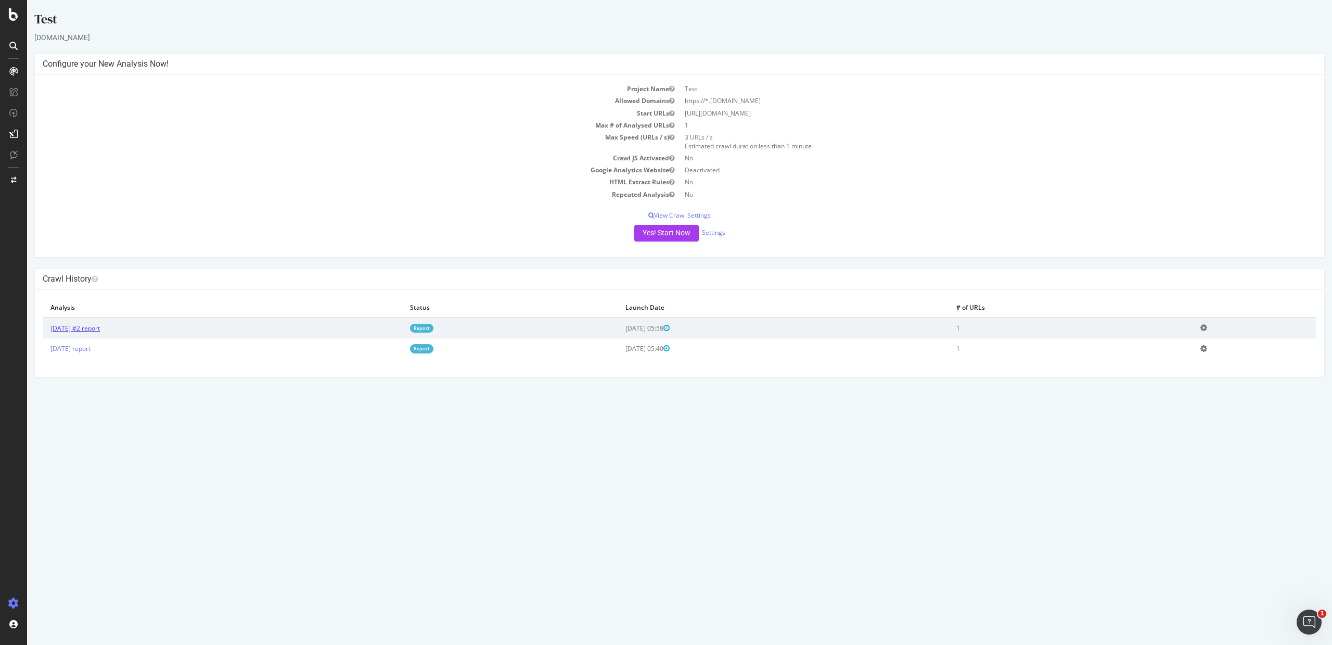
click at [98, 326] on link "2025 Oct. 15th #2 report" at bounding box center [74, 328] width 49 height 9
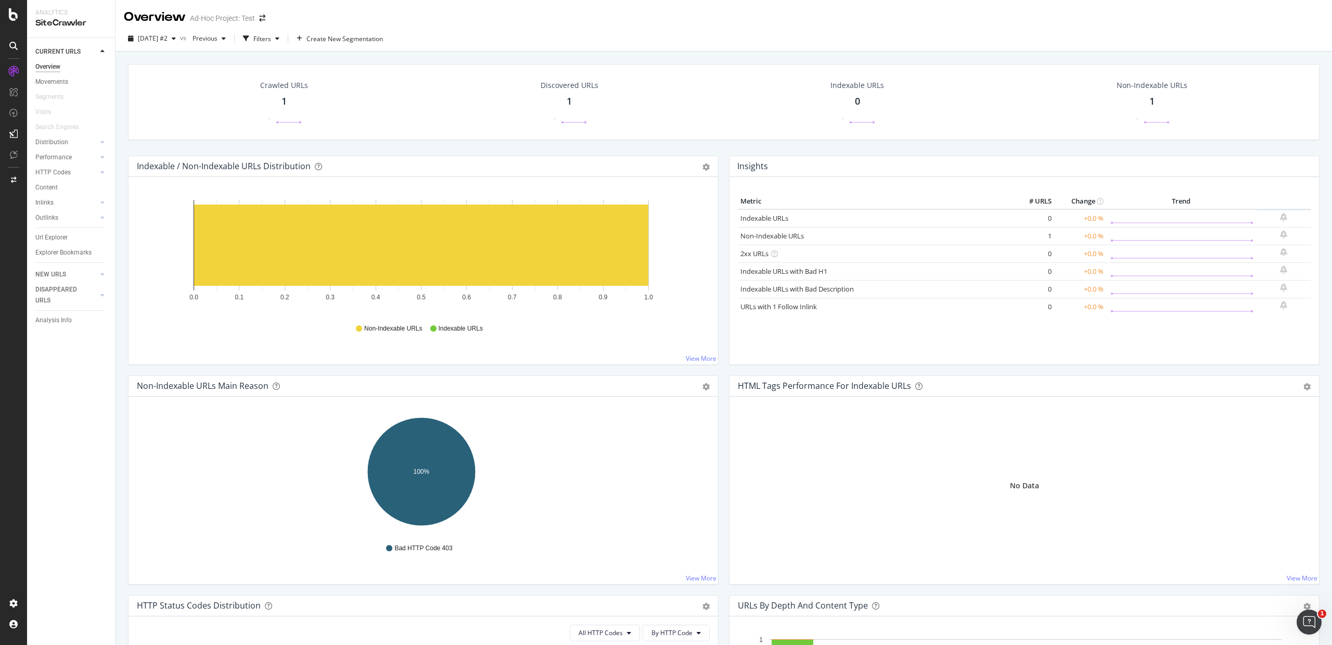
click at [286, 96] on div "1" at bounding box center [284, 102] width 5 height 14
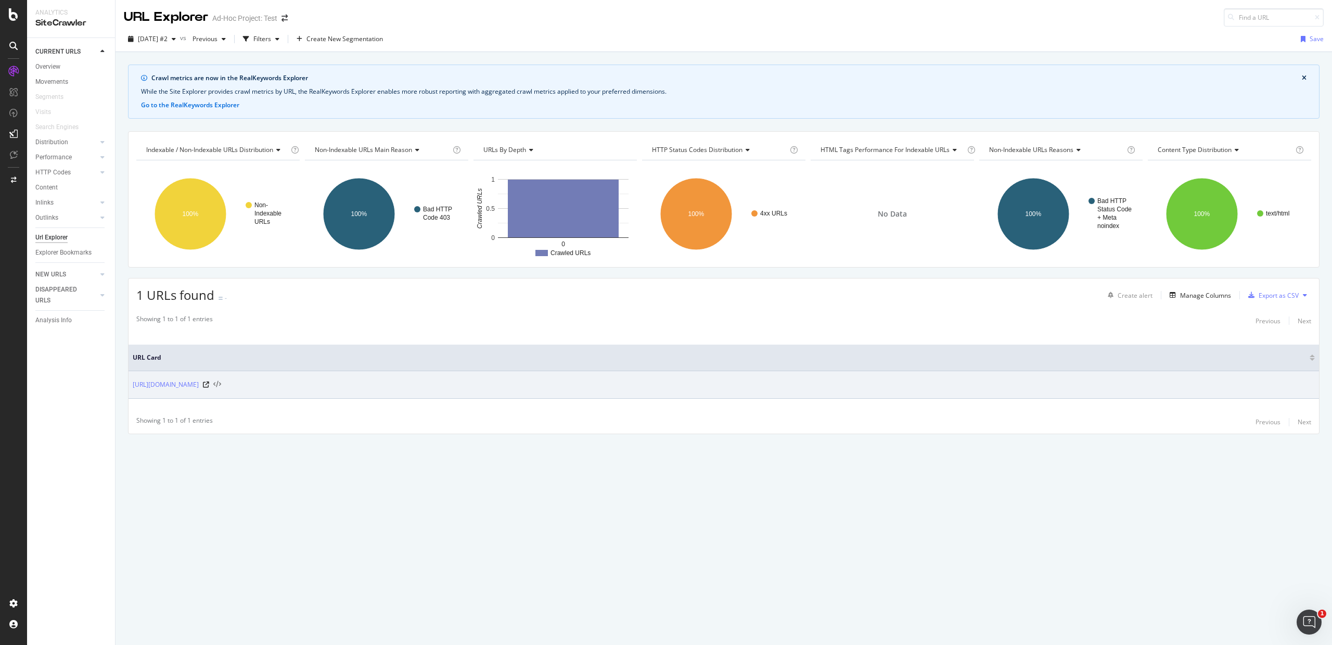
click at [221, 381] on icon at bounding box center [217, 384] width 8 height 7
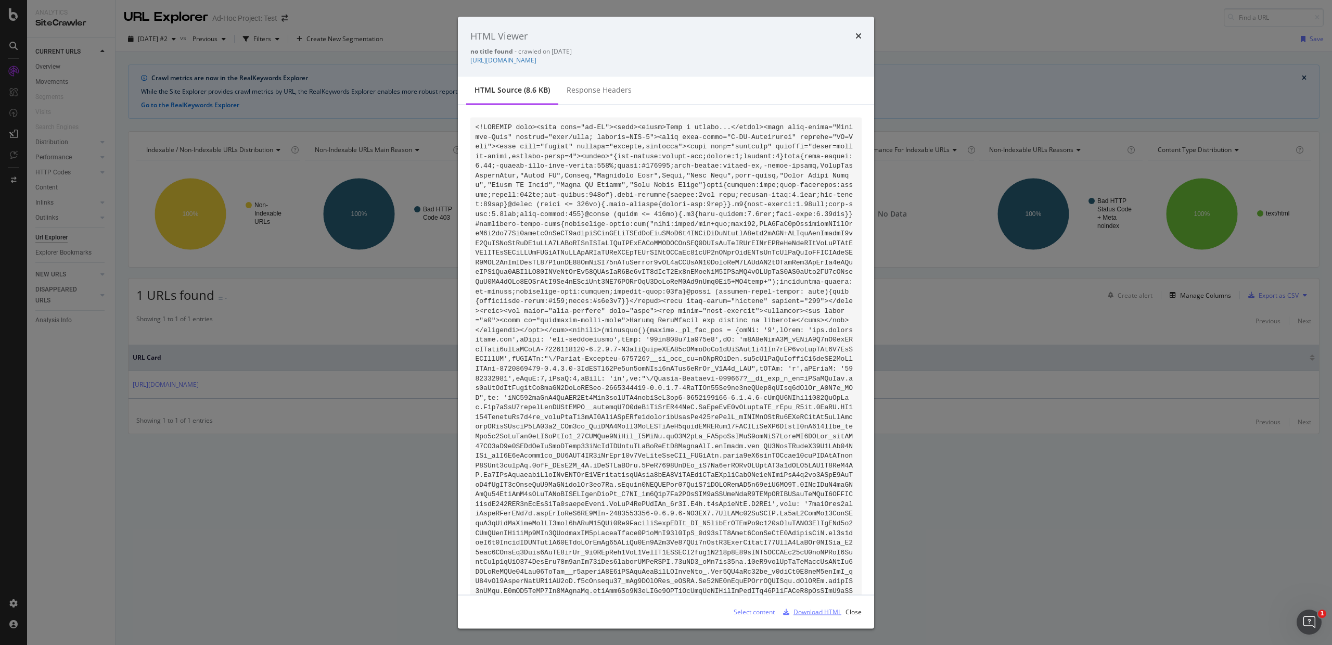
click at [812, 612] on div "Download HTML" at bounding box center [818, 611] width 48 height 9
click at [613, 94] on div "Response Headers" at bounding box center [599, 90] width 65 height 10
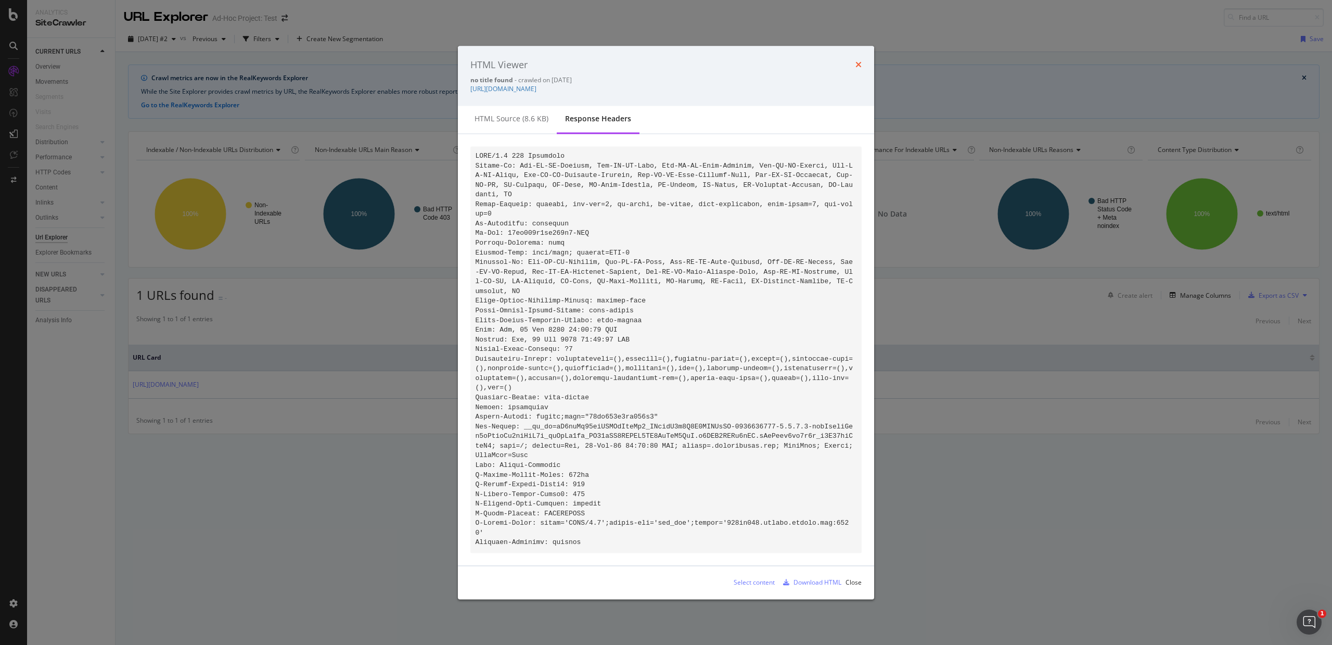
click at [861, 61] on icon "times" at bounding box center [859, 65] width 6 height 8
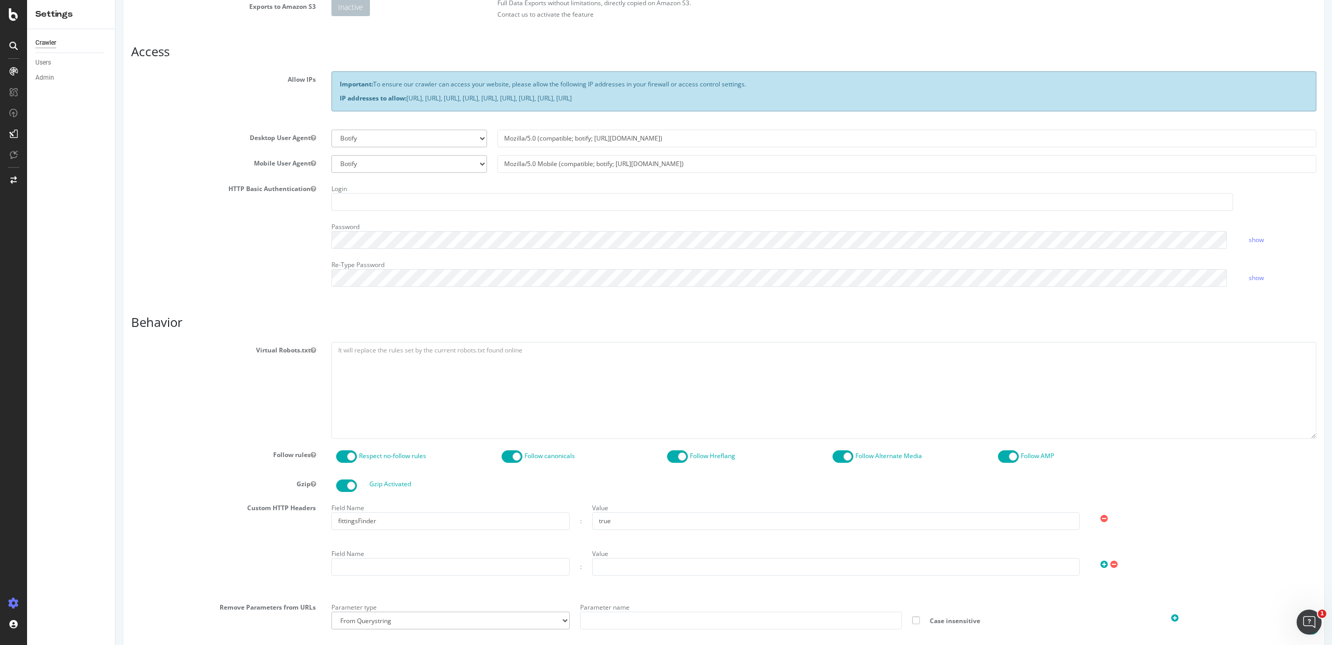
scroll to position [168, 0]
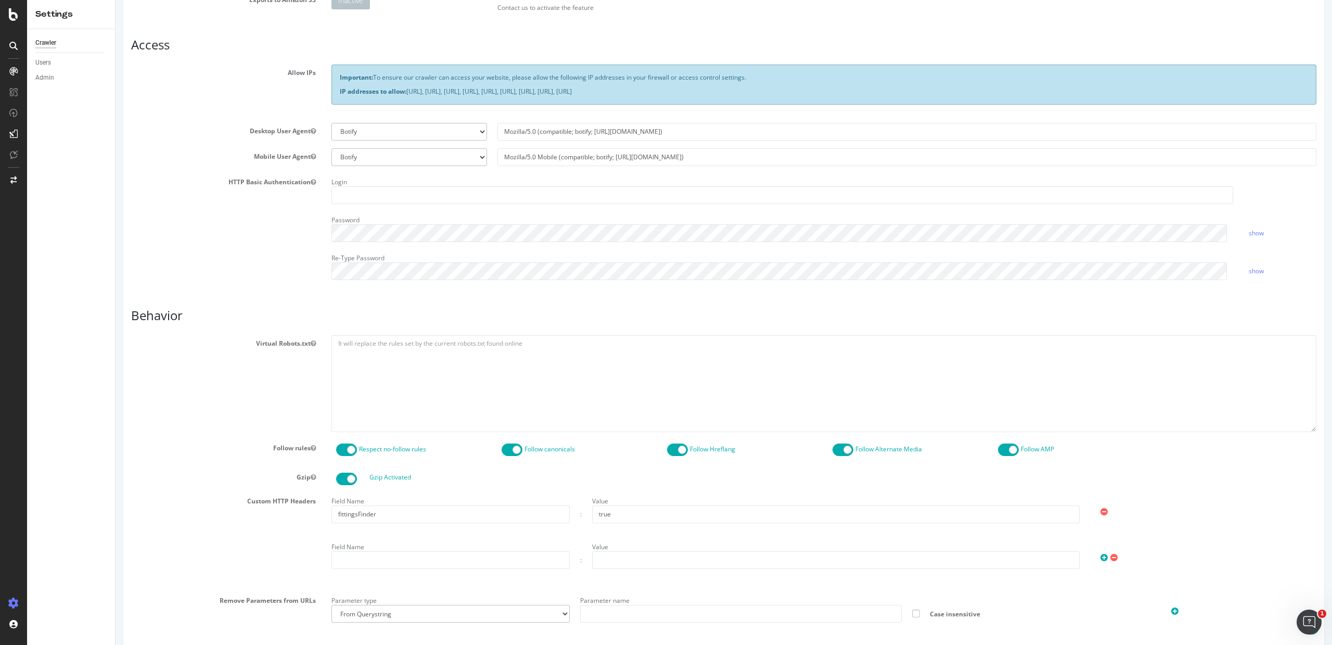
click at [1111, 558] on icon at bounding box center [1114, 557] width 7 height 9
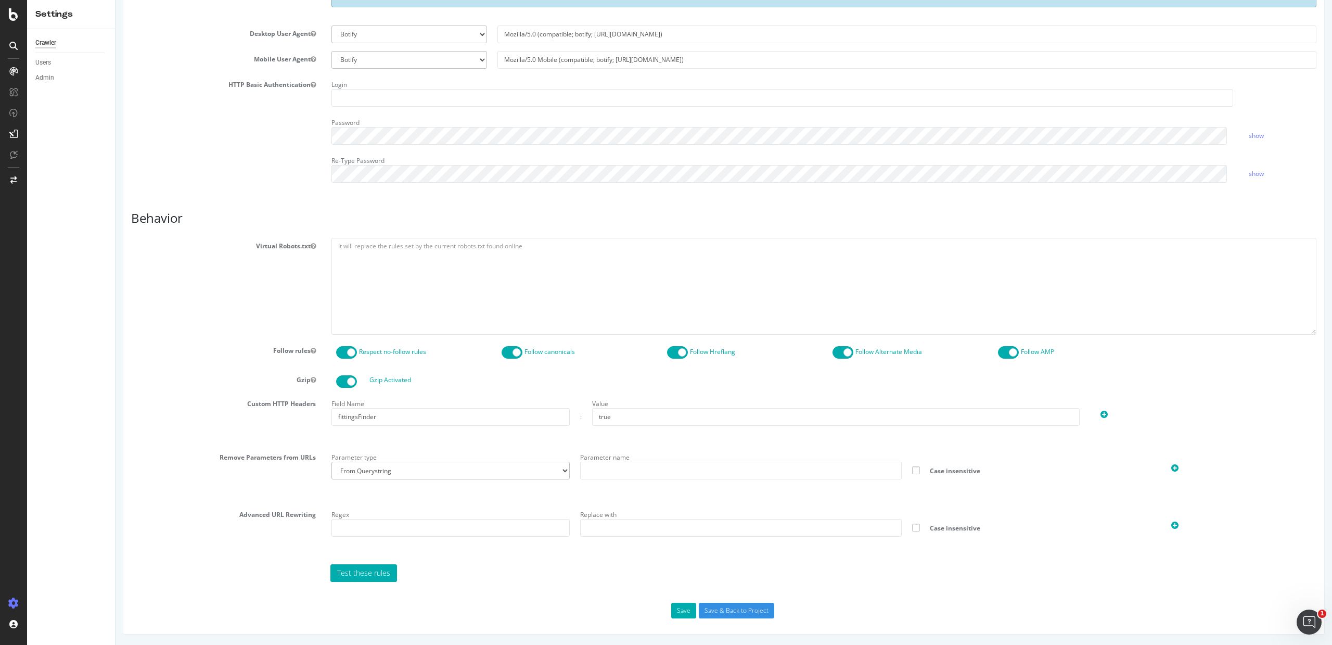
scroll to position [0, 0]
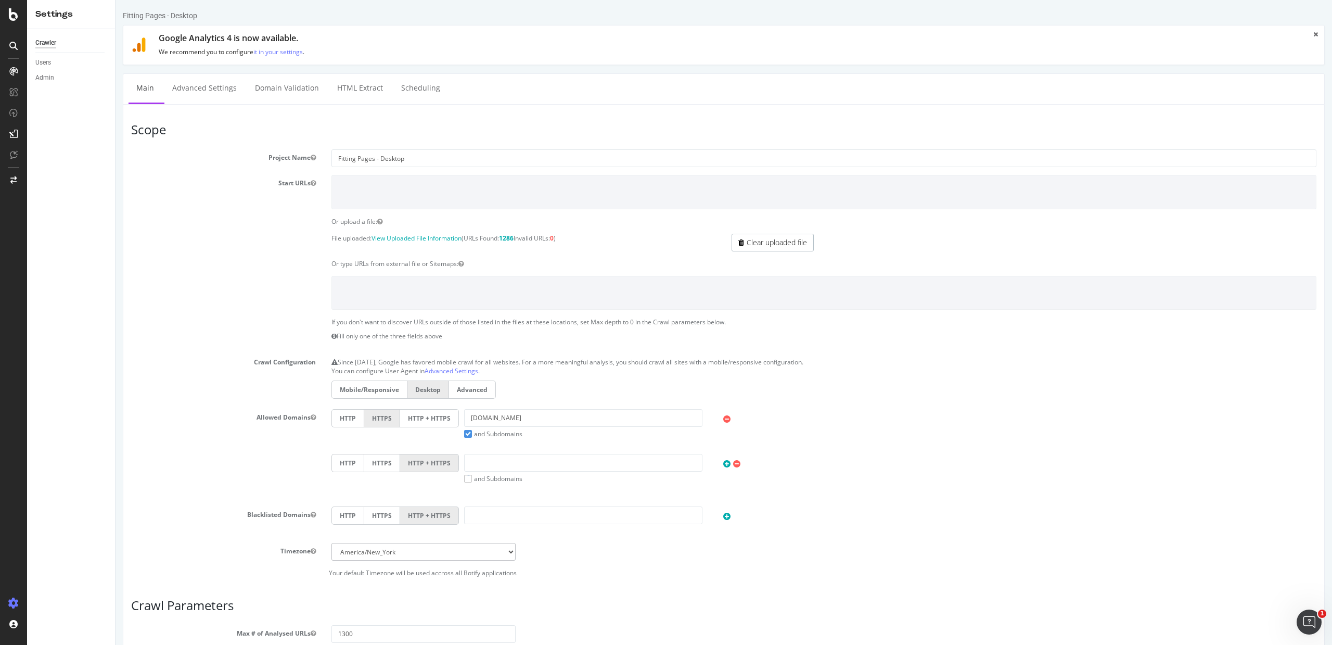
scroll to position [6, 0]
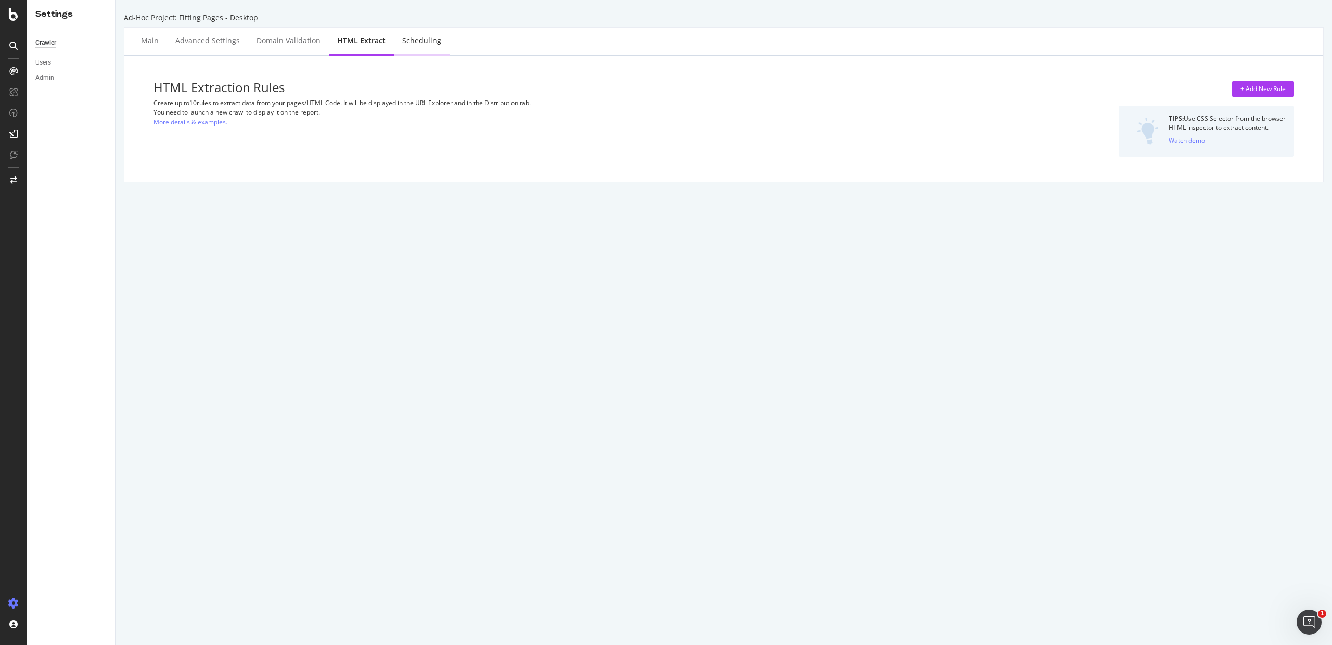
click at [417, 39] on div "Scheduling" at bounding box center [421, 40] width 39 height 10
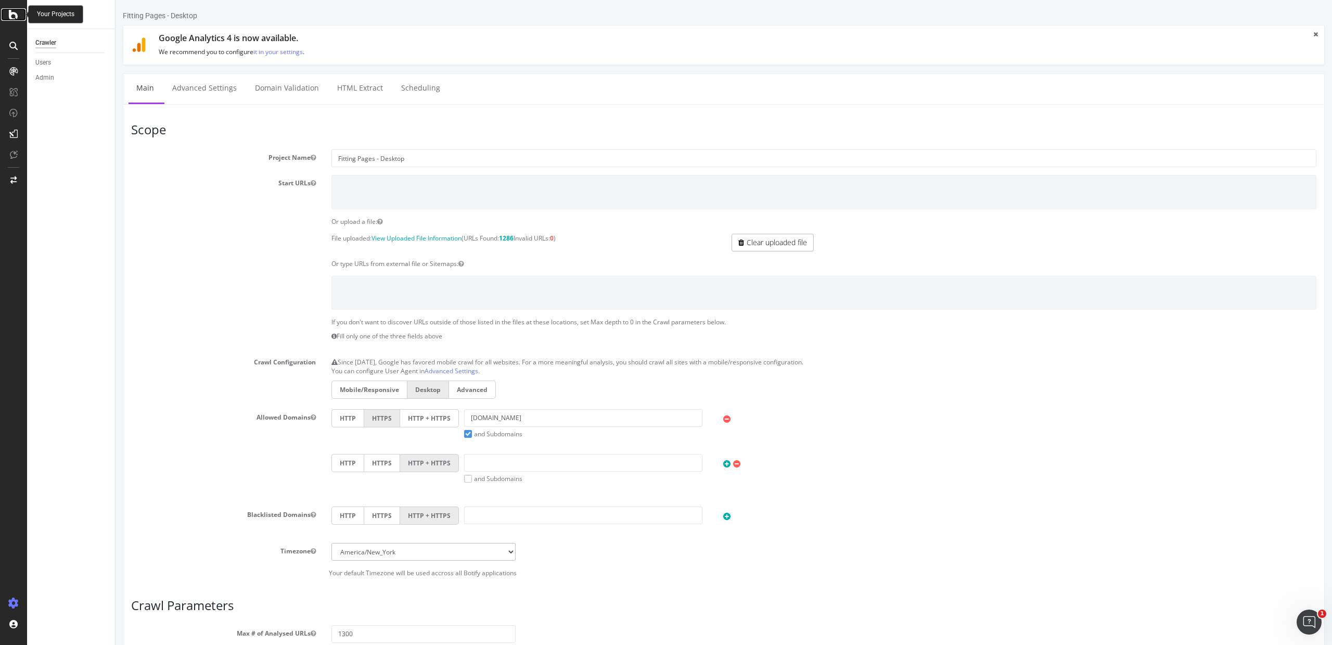
click at [22, 16] on div at bounding box center [13, 14] width 25 height 12
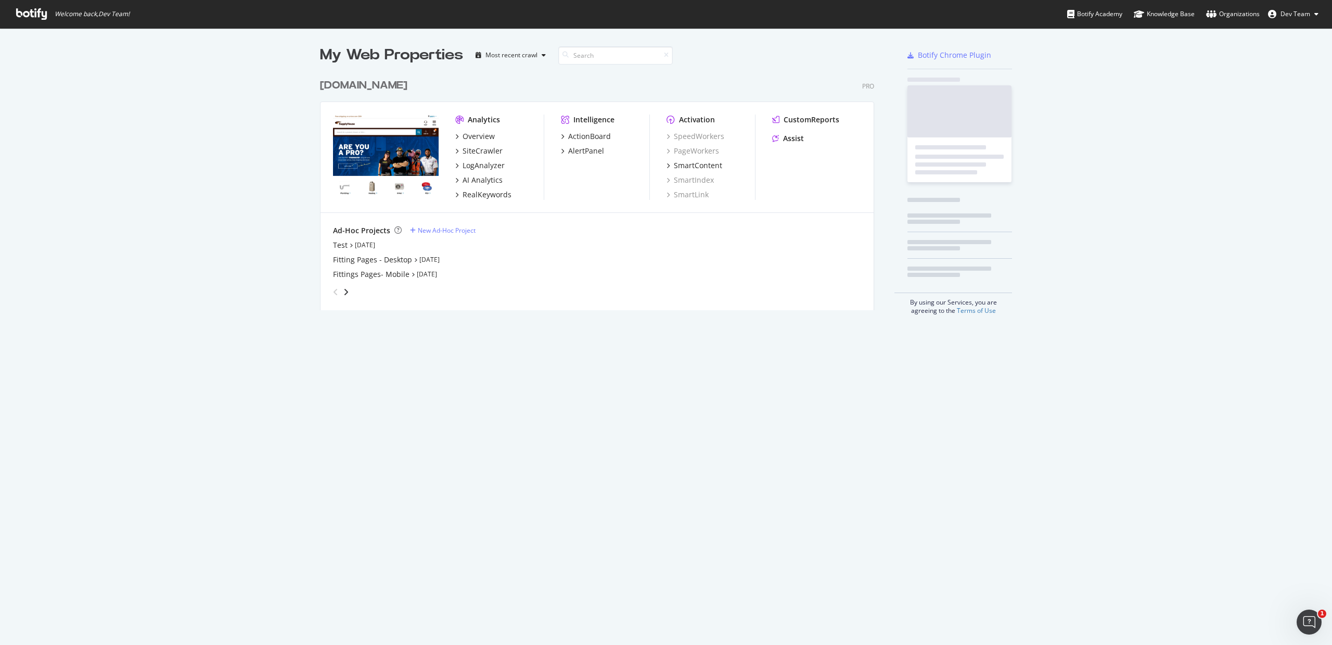
scroll to position [637, 1317]
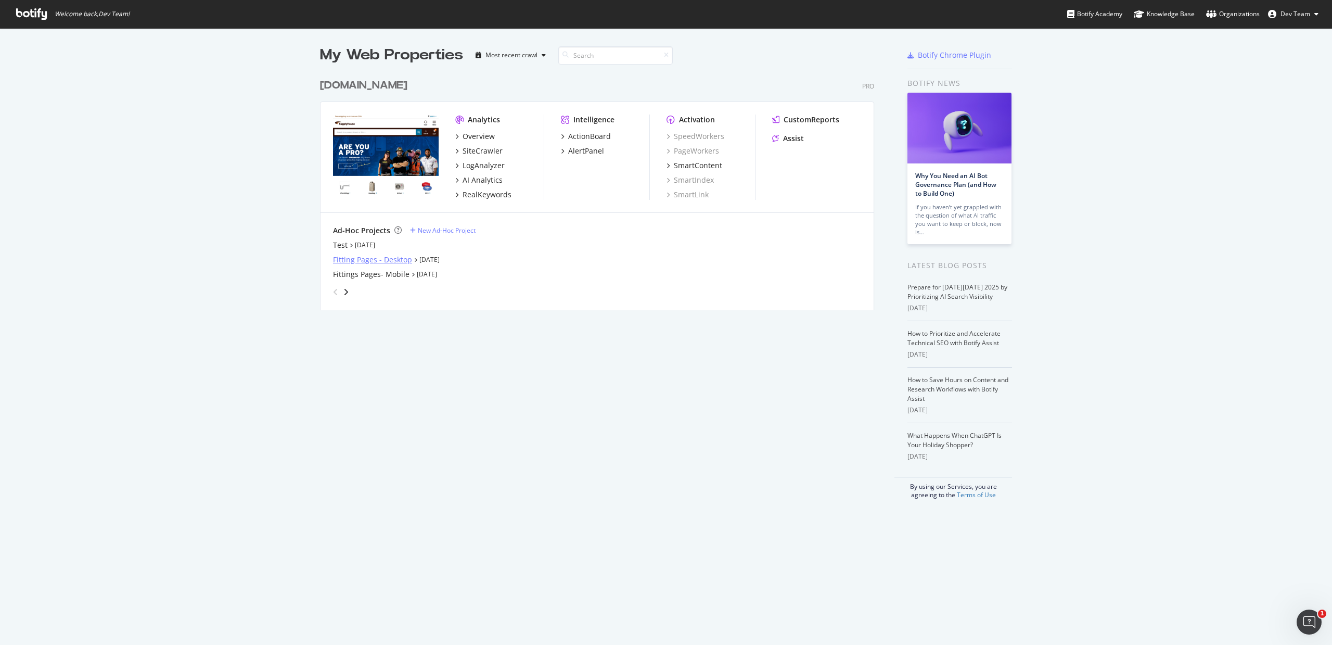
click at [357, 261] on div "Fitting Pages - Desktop" at bounding box center [372, 260] width 79 height 10
